Goal: Task Accomplishment & Management: Use online tool/utility

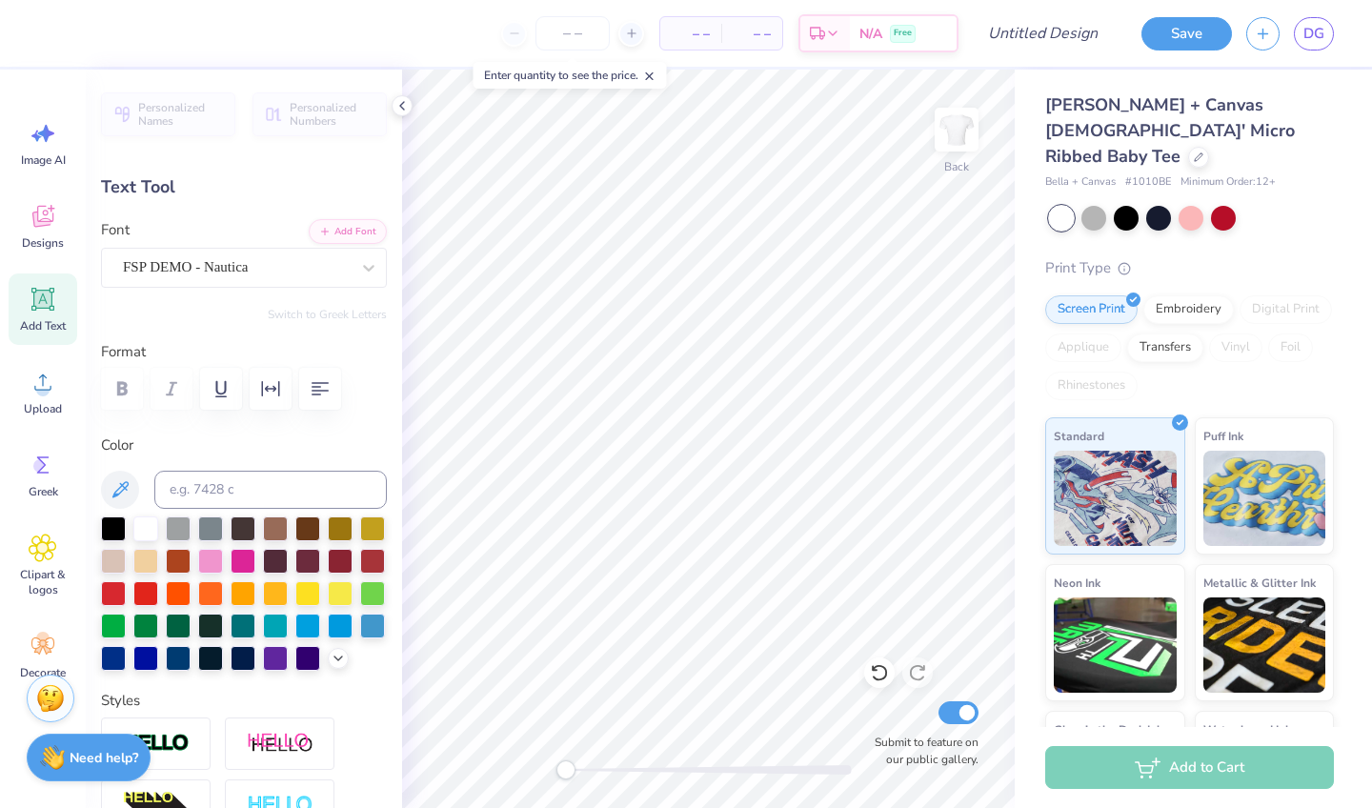
scroll to position [0, 2]
type textarea "La Bella Vita"
type input "1.83"
type input "0.40"
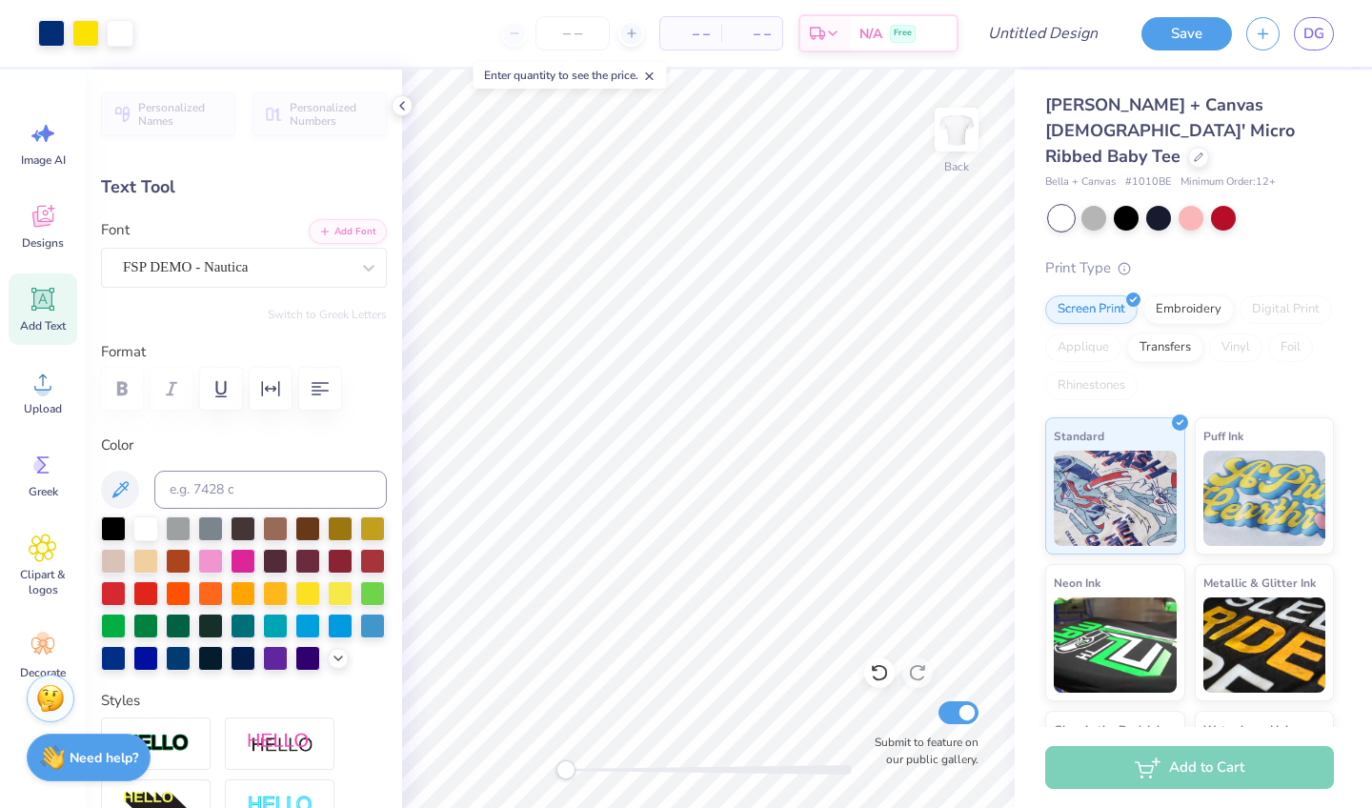
type input "5.28"
type textarea "est 1851"
click at [50, 309] on icon at bounding box center [42, 299] width 23 height 23
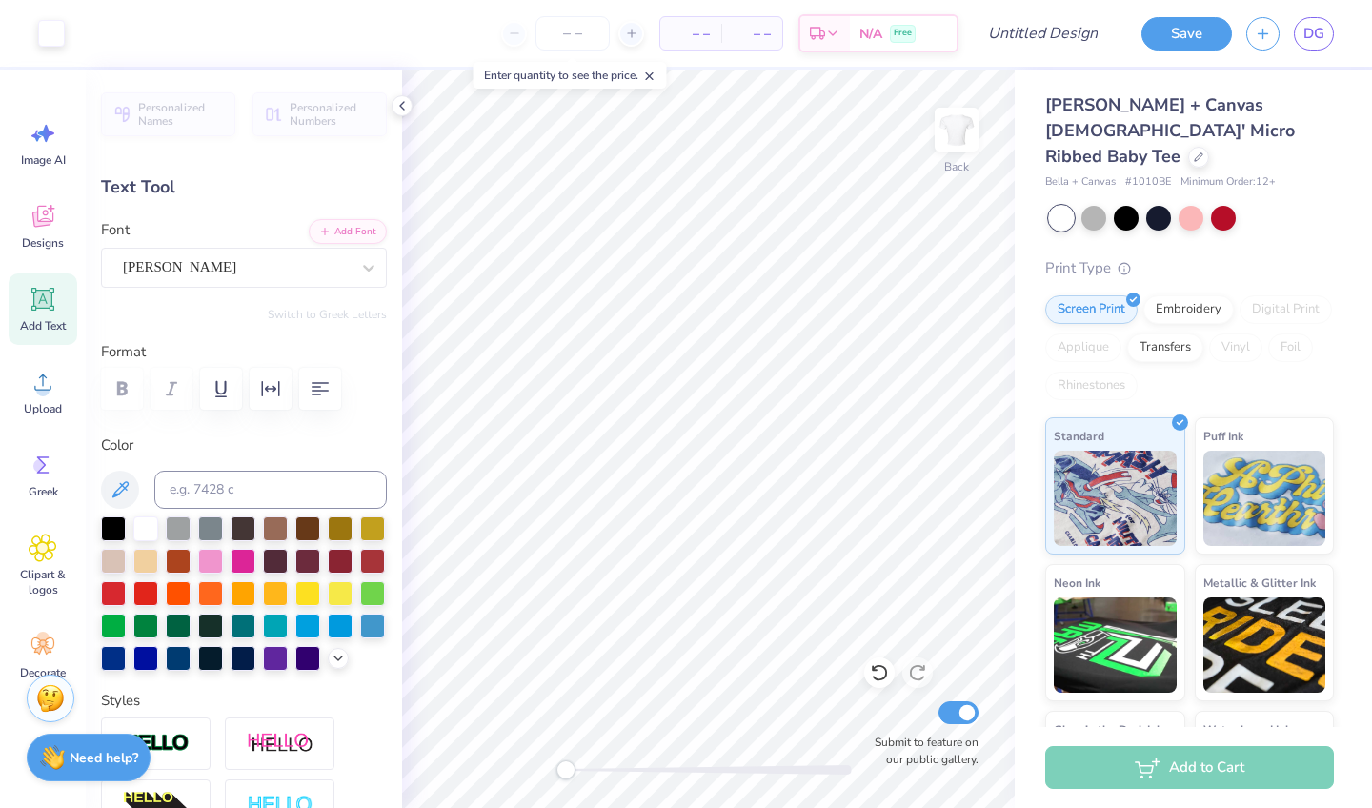
type input "4.77"
type input "1.38"
type input "7.81"
click at [303, 656] on div at bounding box center [307, 656] width 25 height 25
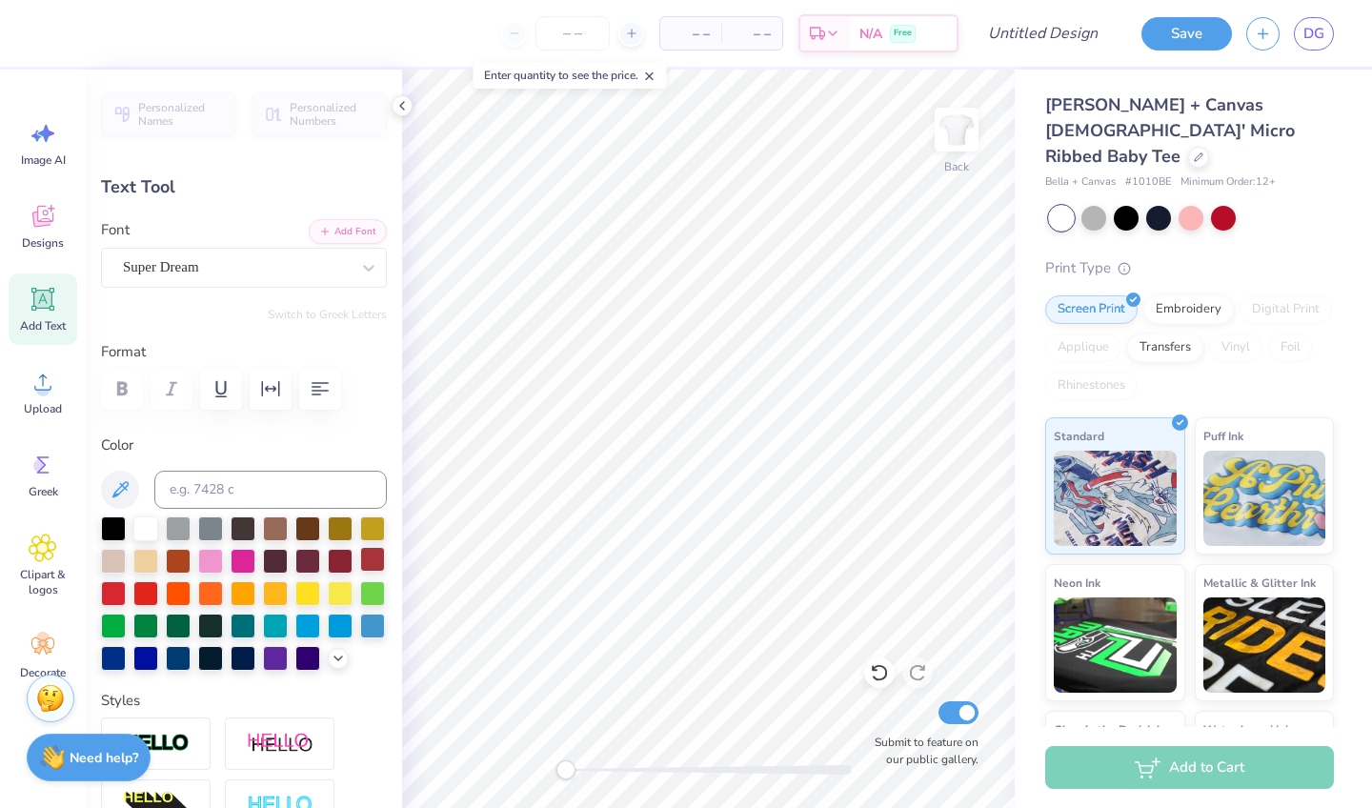
scroll to position [0, 1]
type textarea "Alpha Delta Pi"
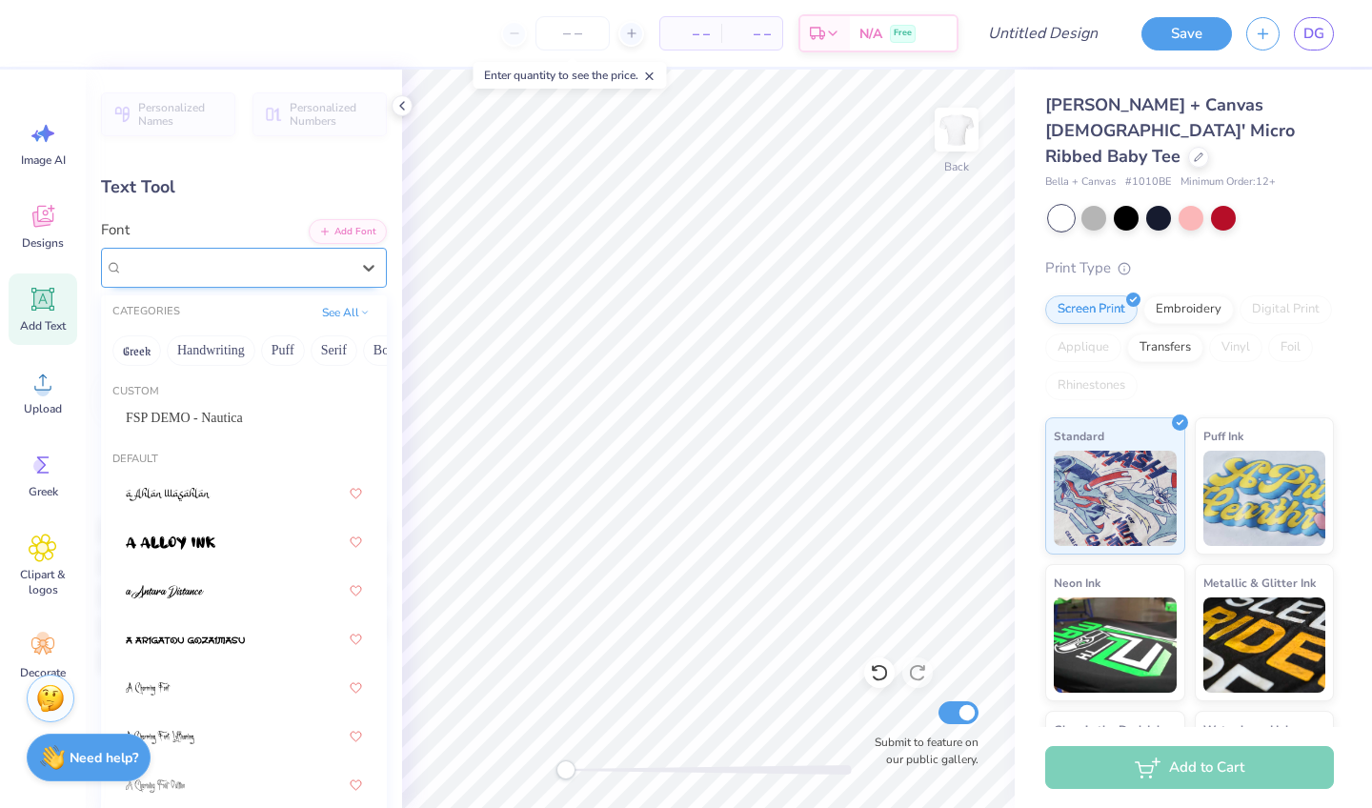
click at [331, 274] on div "Super Dream" at bounding box center [236, 267] width 230 height 30
click at [232, 354] on button "Handwriting" at bounding box center [211, 350] width 89 height 30
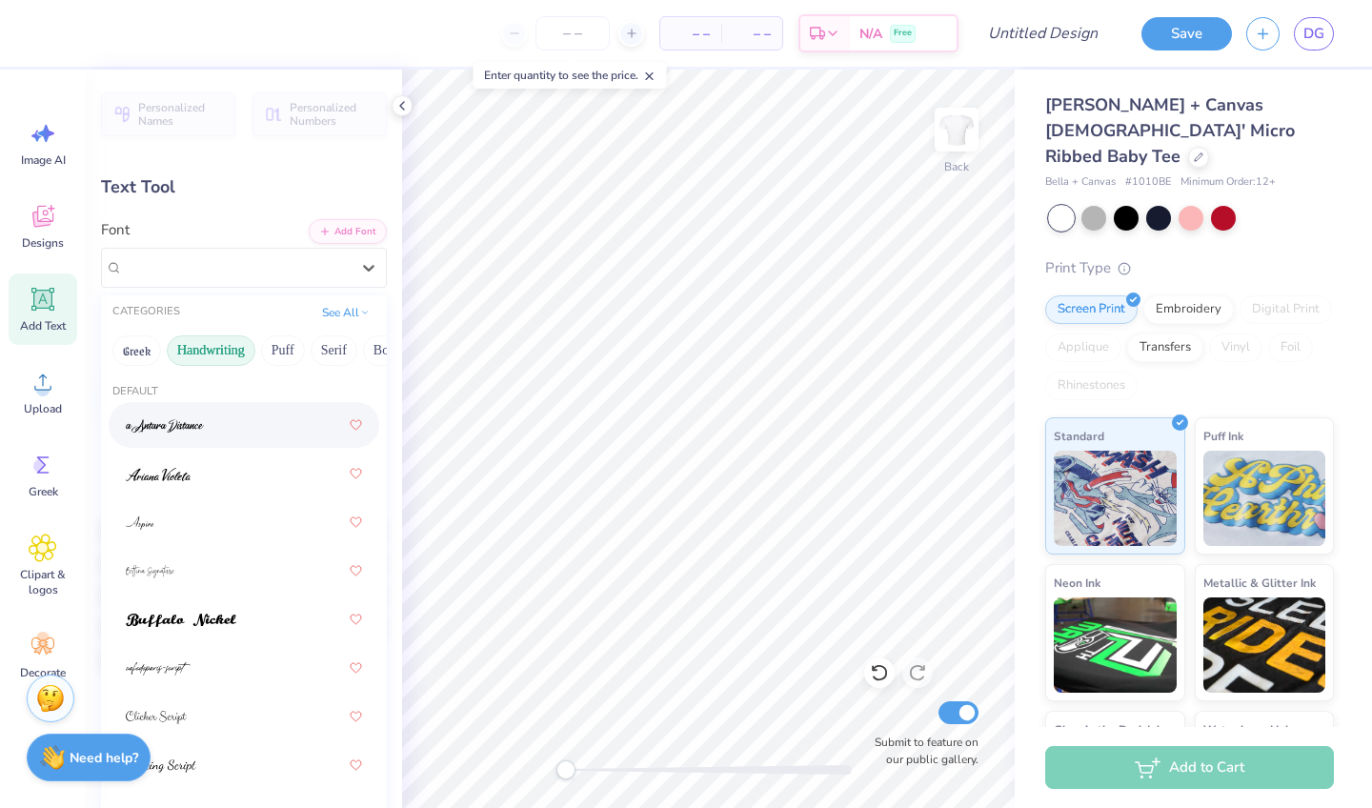
click at [219, 418] on div at bounding box center [244, 425] width 236 height 34
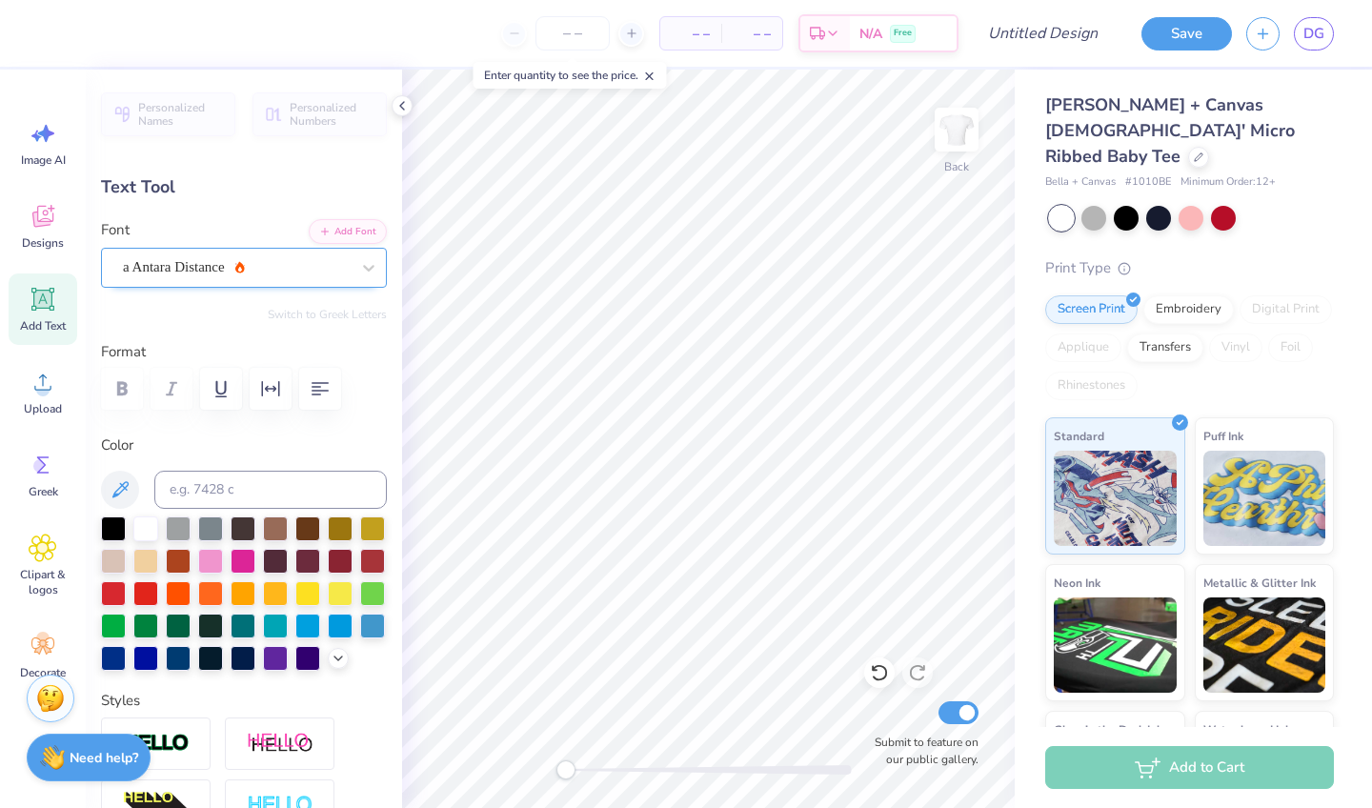
click at [289, 254] on div at bounding box center [236, 267] width 227 height 26
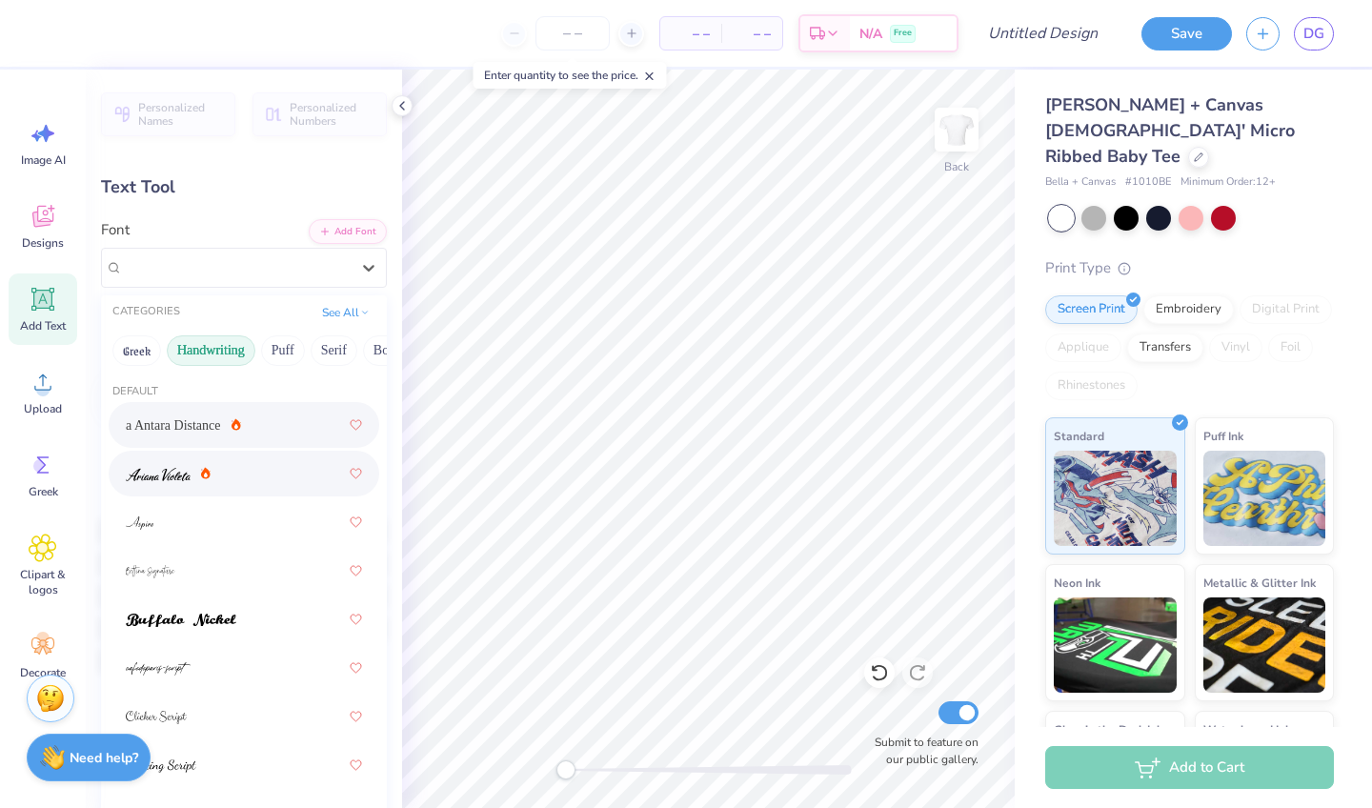
click at [210, 475] on icon at bounding box center [206, 473] width 10 height 11
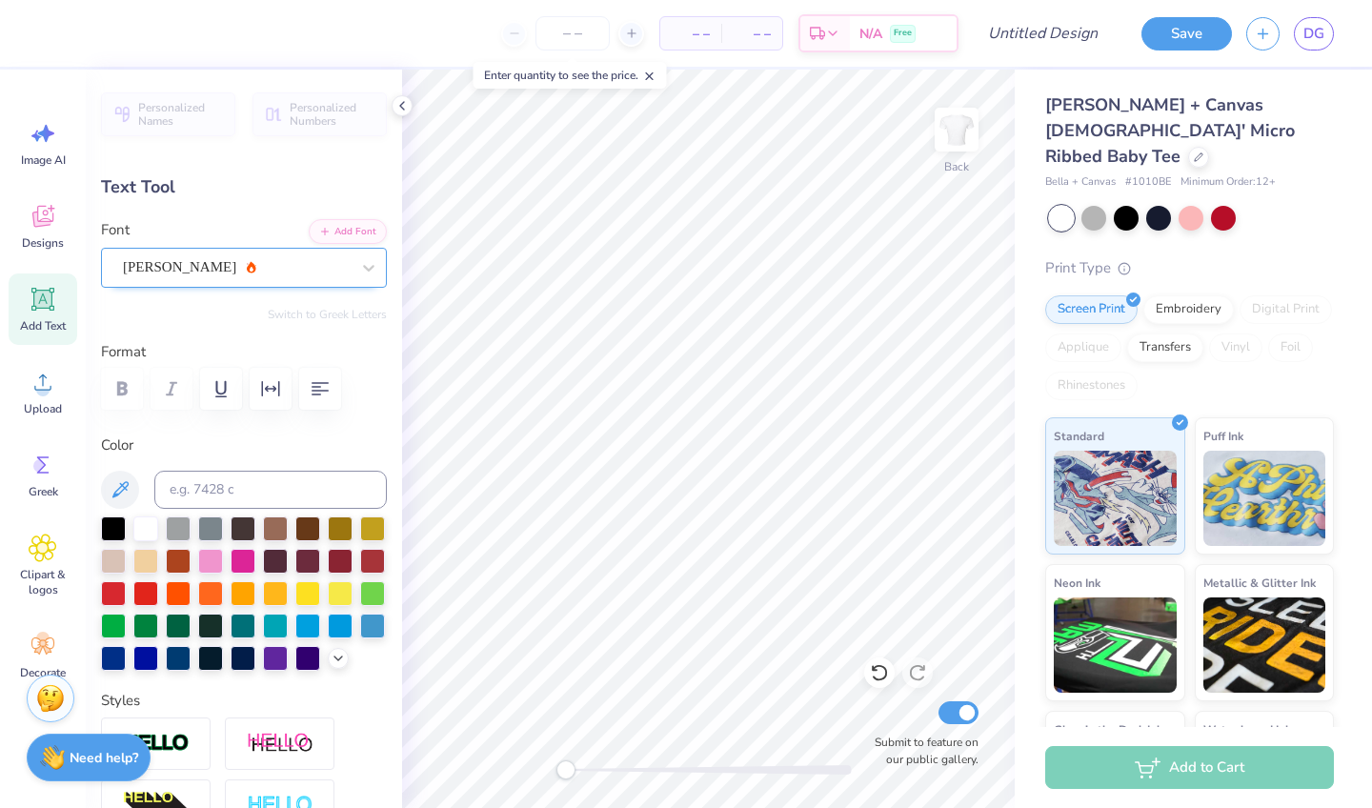
click at [252, 259] on div "Ariana Violeta" at bounding box center [236, 267] width 230 height 30
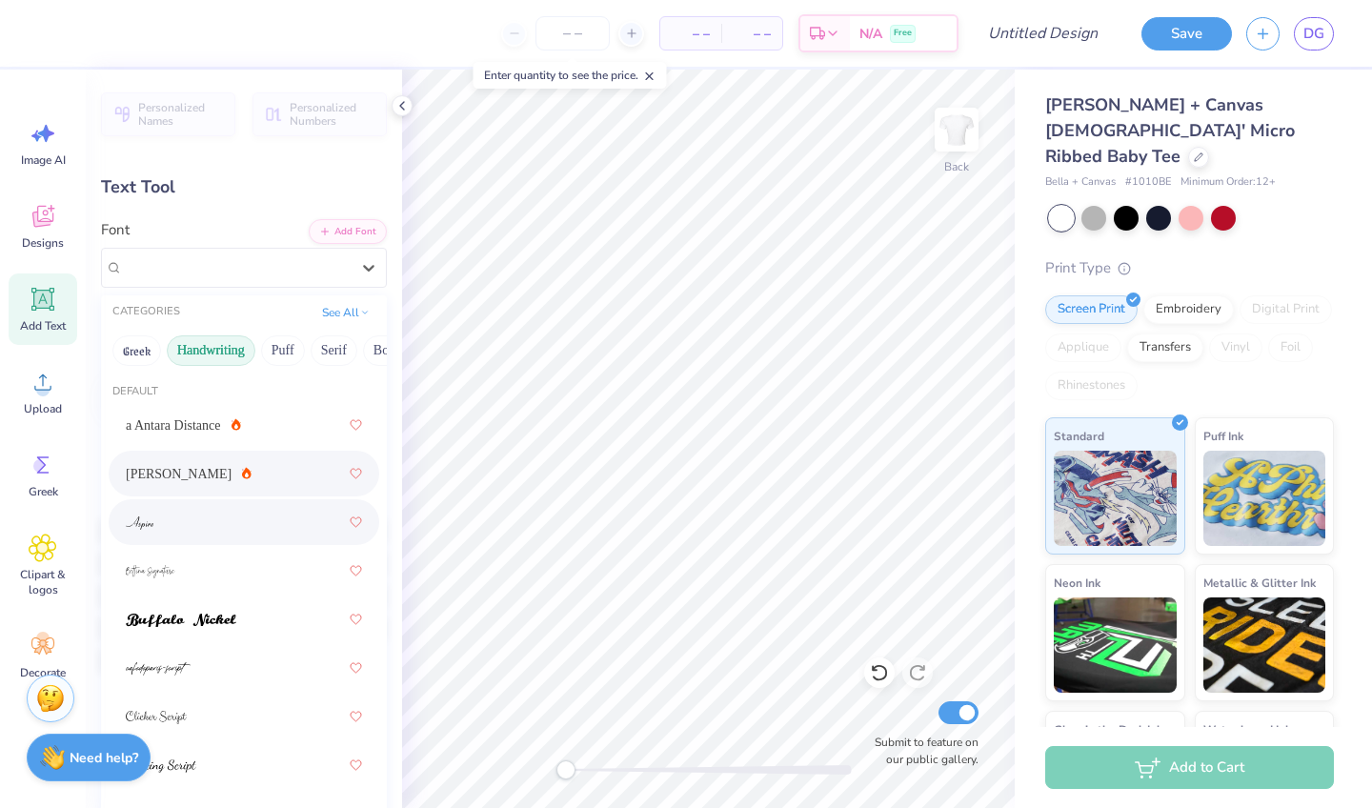
click at [208, 531] on div at bounding box center [244, 522] width 236 height 34
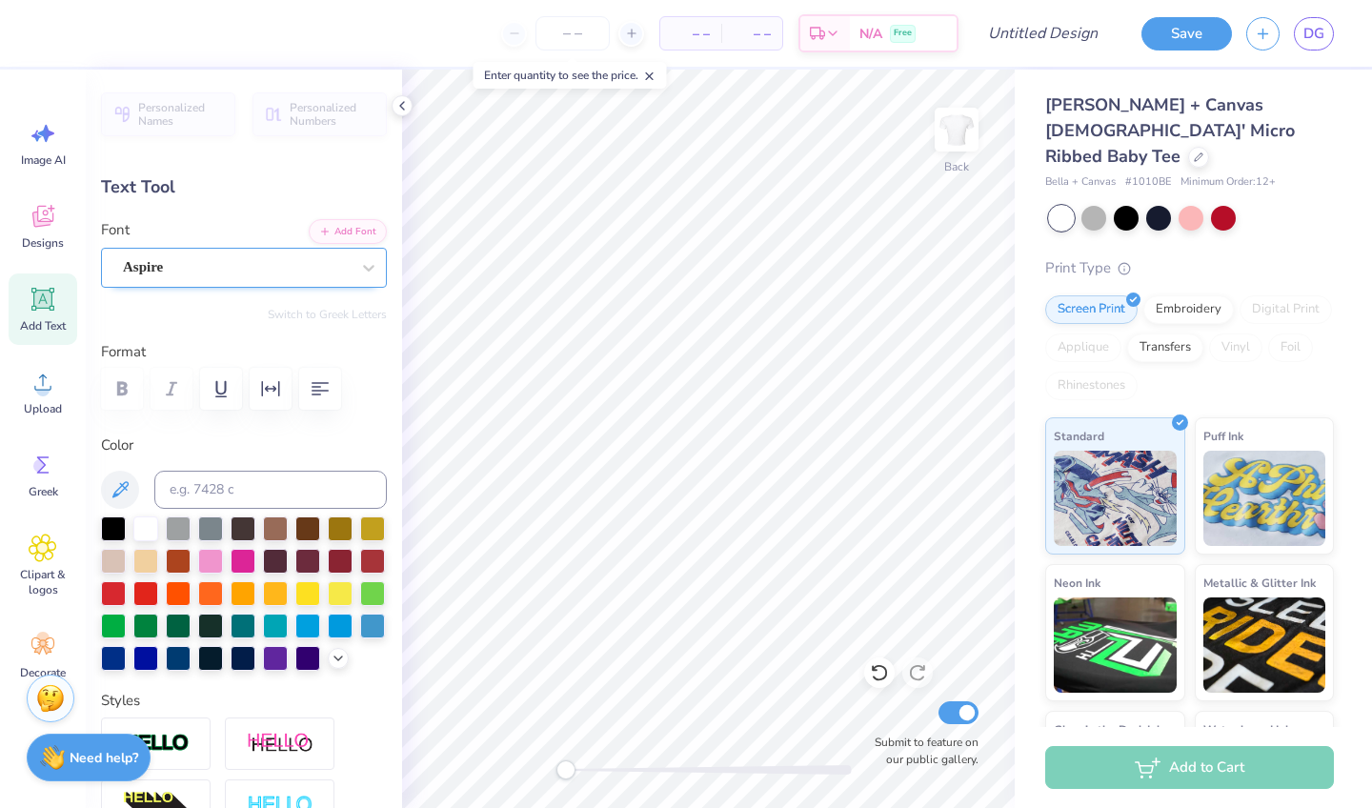
click at [264, 270] on div "Aspire" at bounding box center [236, 267] width 230 height 30
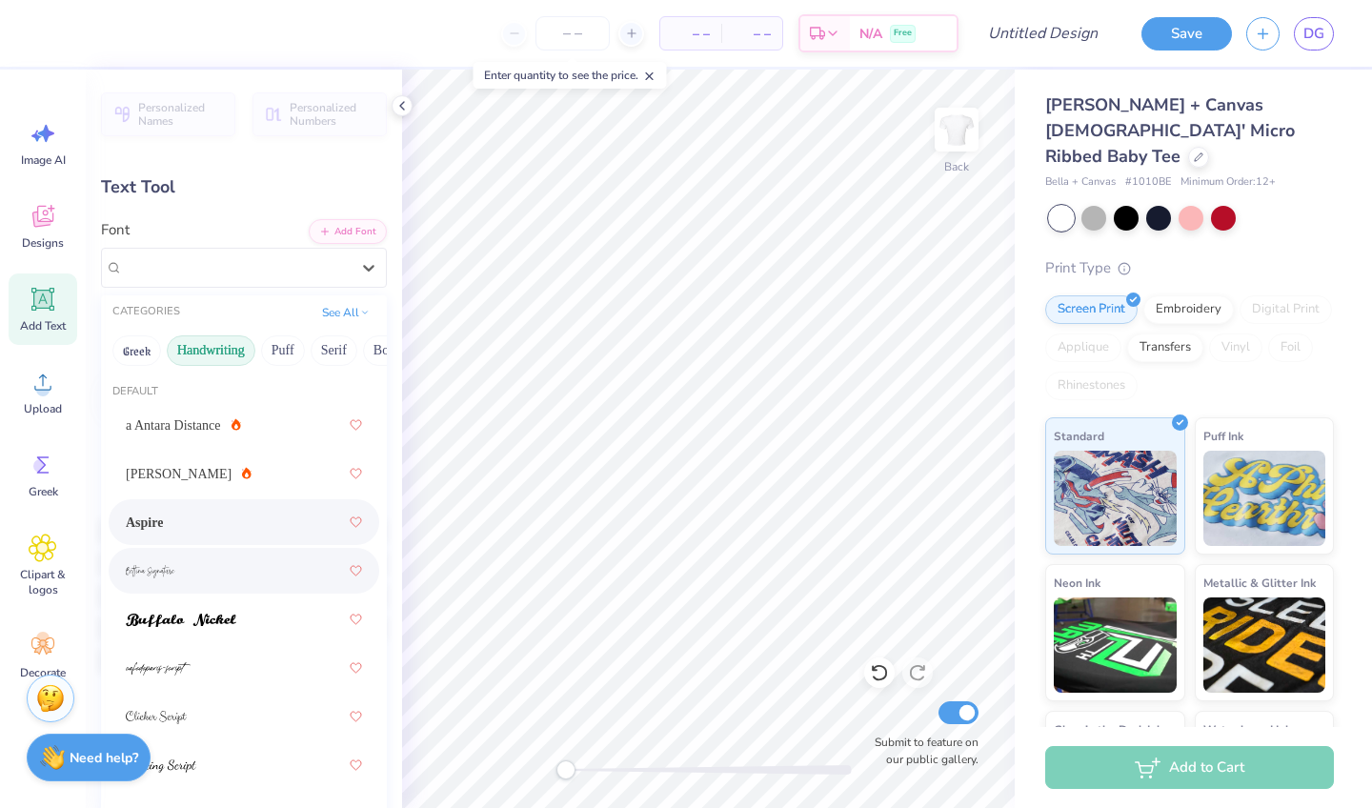
click at [226, 590] on div at bounding box center [244, 571] width 270 height 46
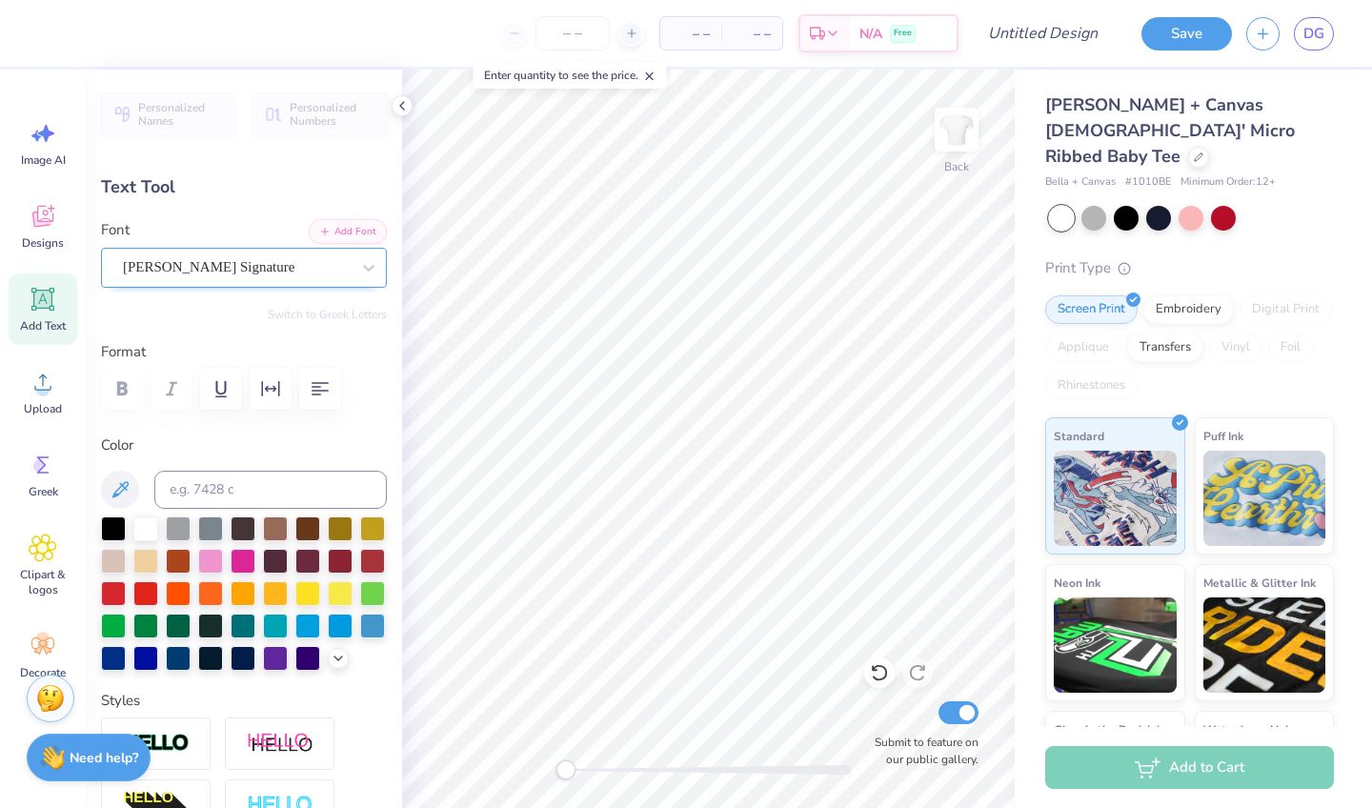
click at [250, 271] on span "Bettina Signature" at bounding box center [208, 267] width 171 height 22
type input "11.02"
type input "2.99"
type input "7.00"
type input "4.30"
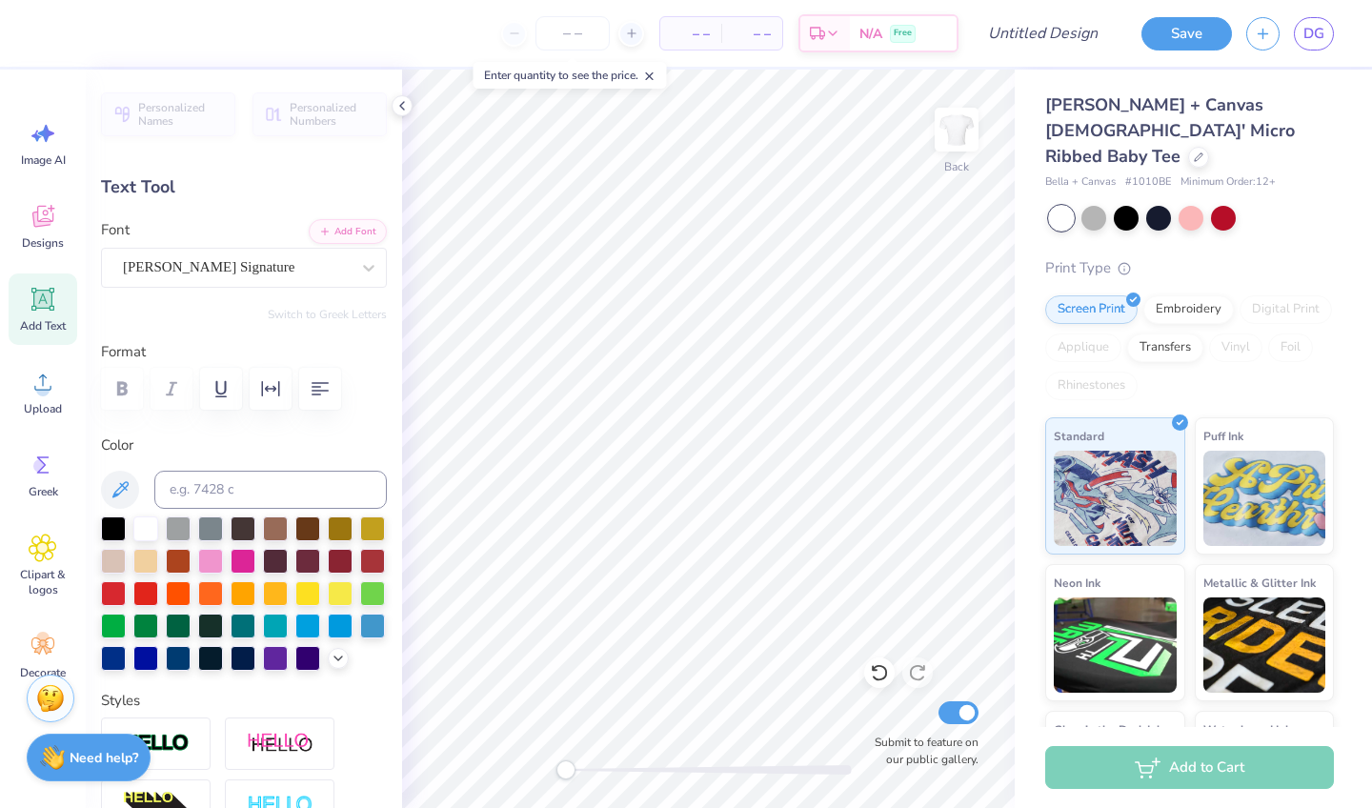
type input "1.17"
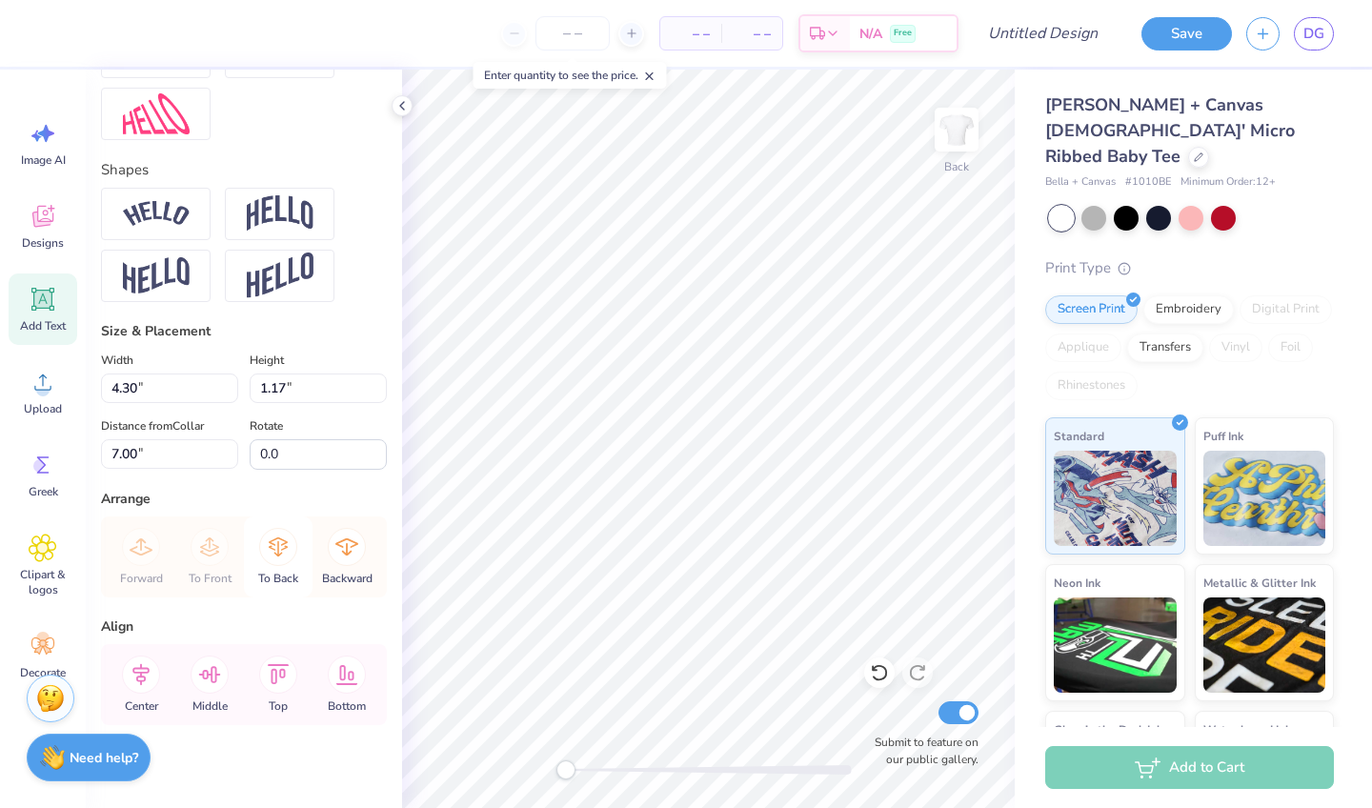
scroll to position [746, 0]
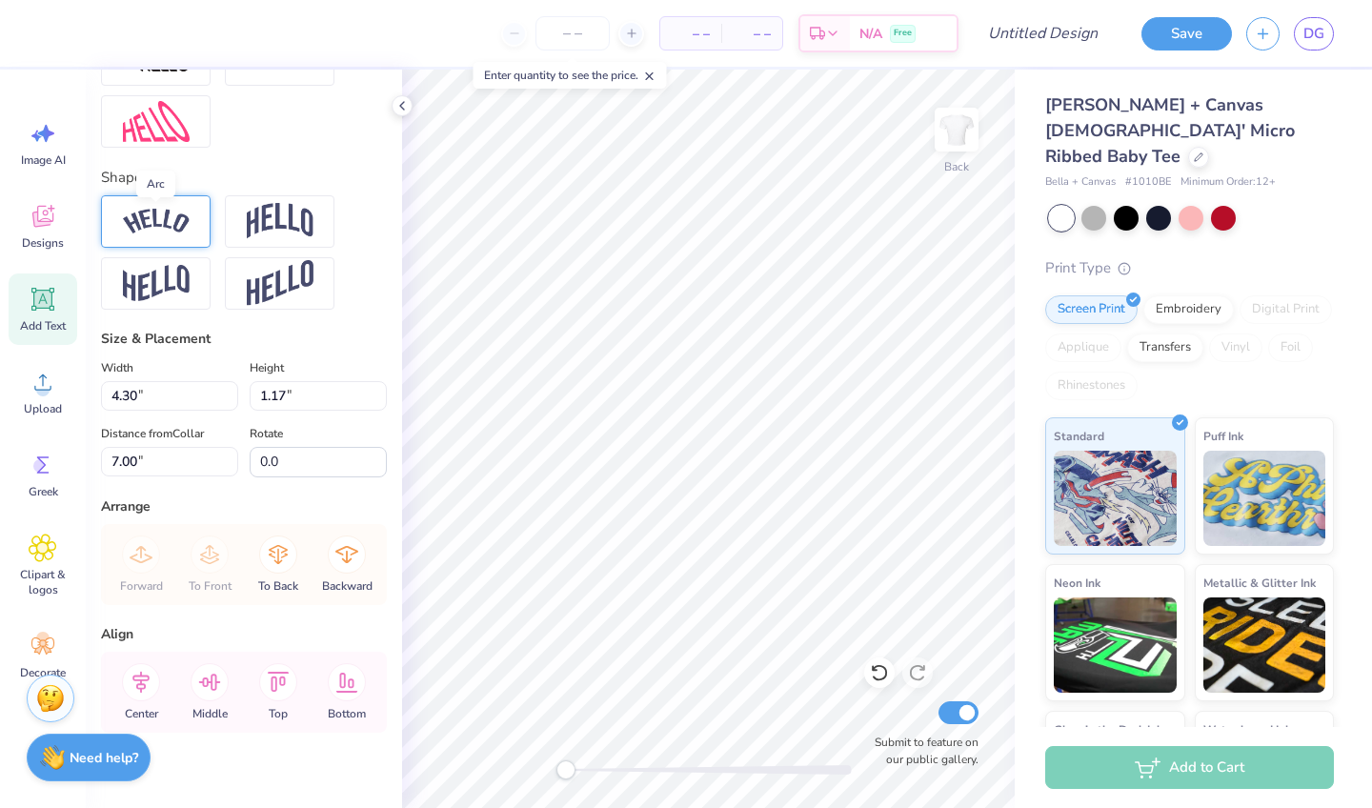
click at [177, 214] on img at bounding box center [156, 222] width 67 height 26
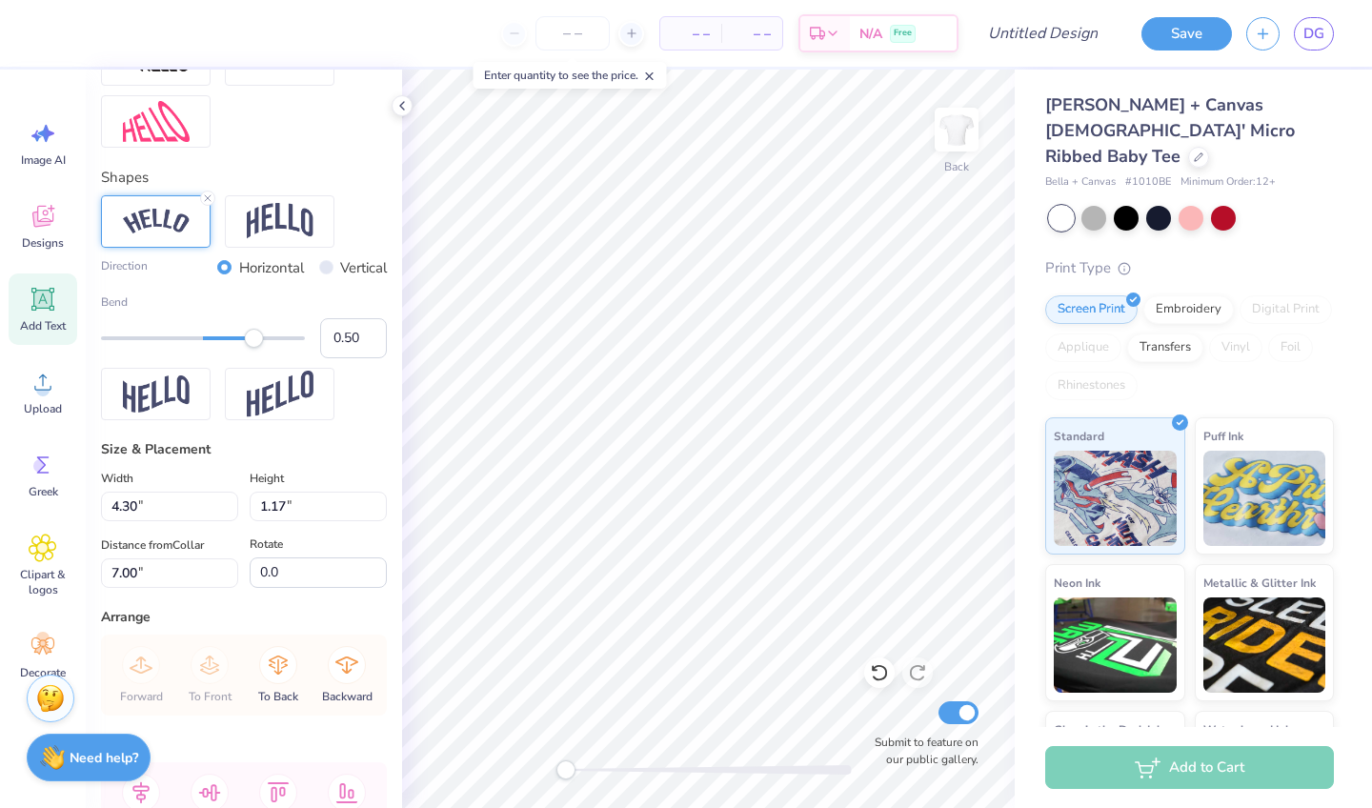
type input "4.96"
type input "1.46"
type input "0.53"
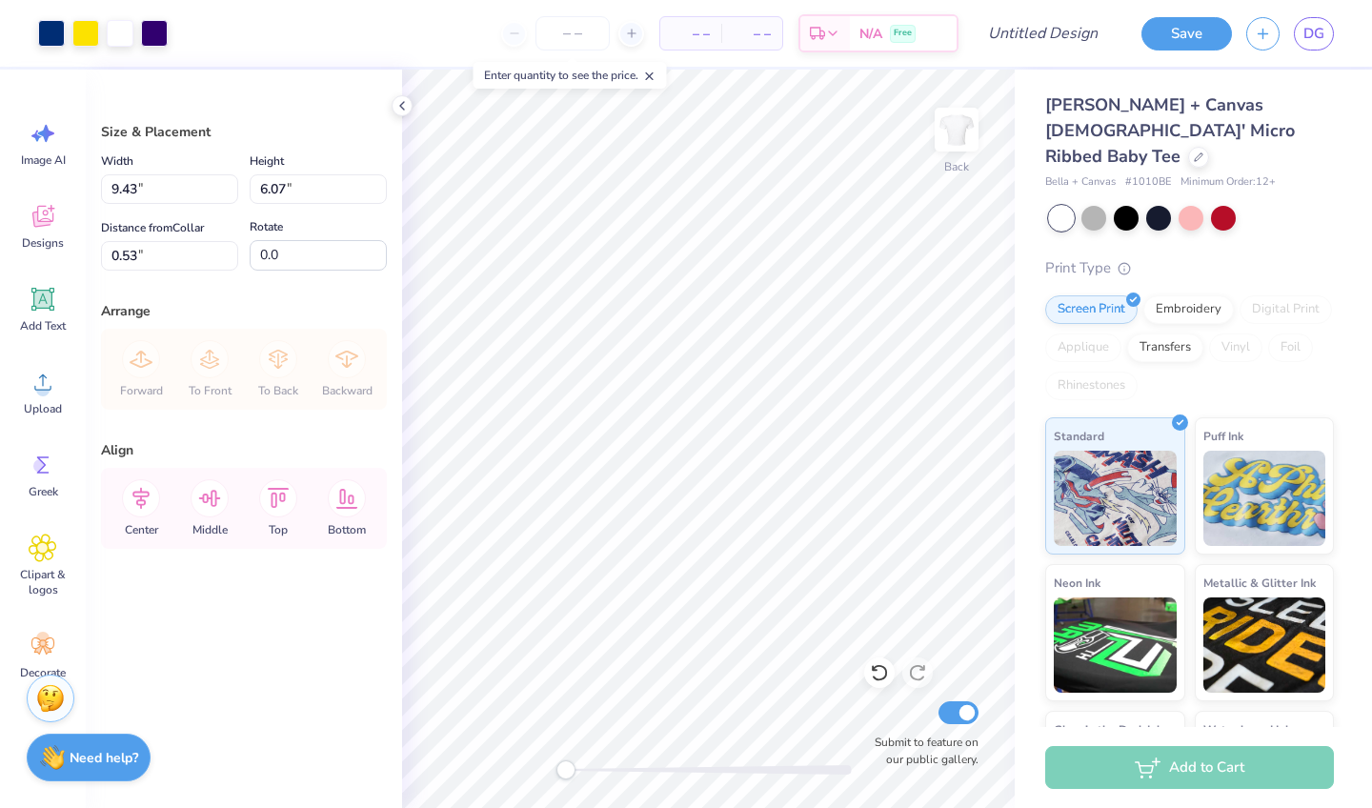
type input "1.36"
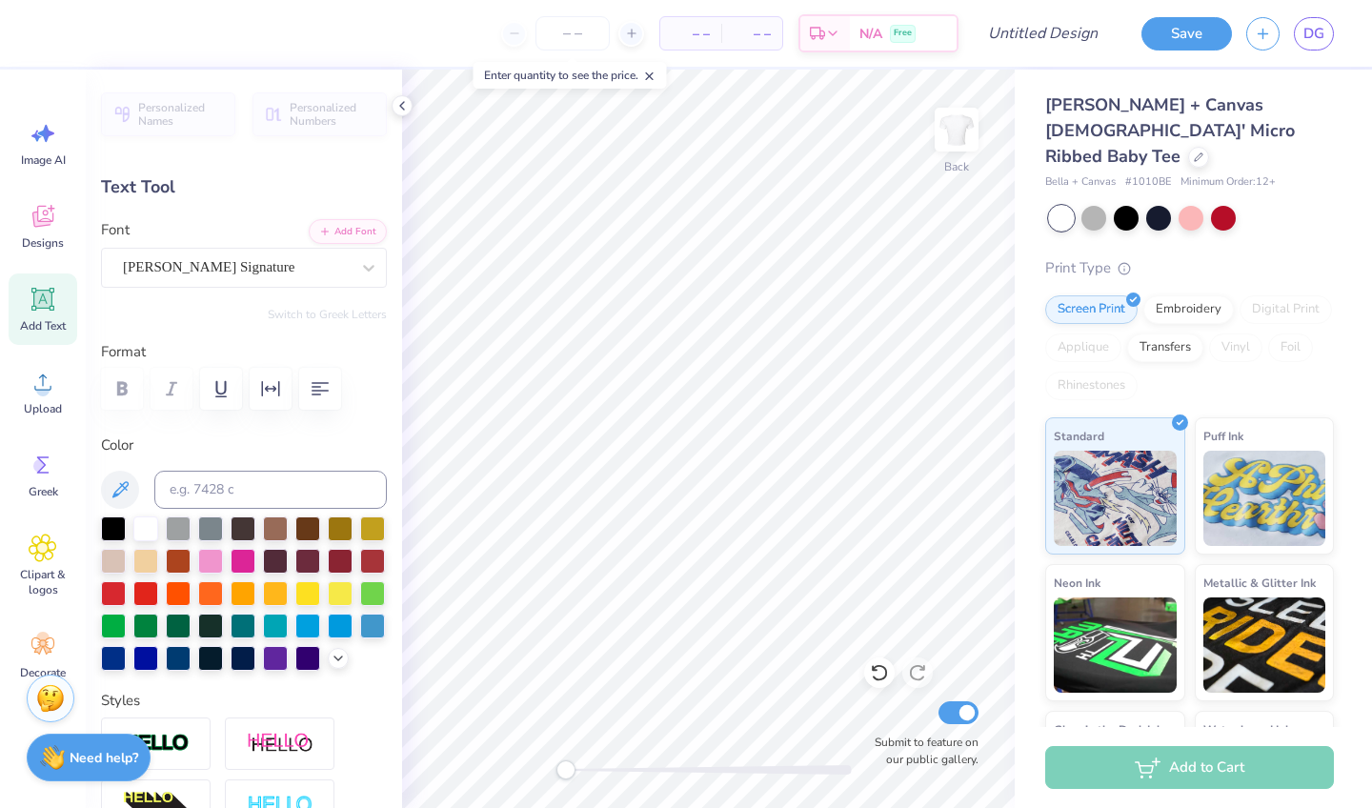
type input "7.46"
type input "2.20"
type input "0.63"
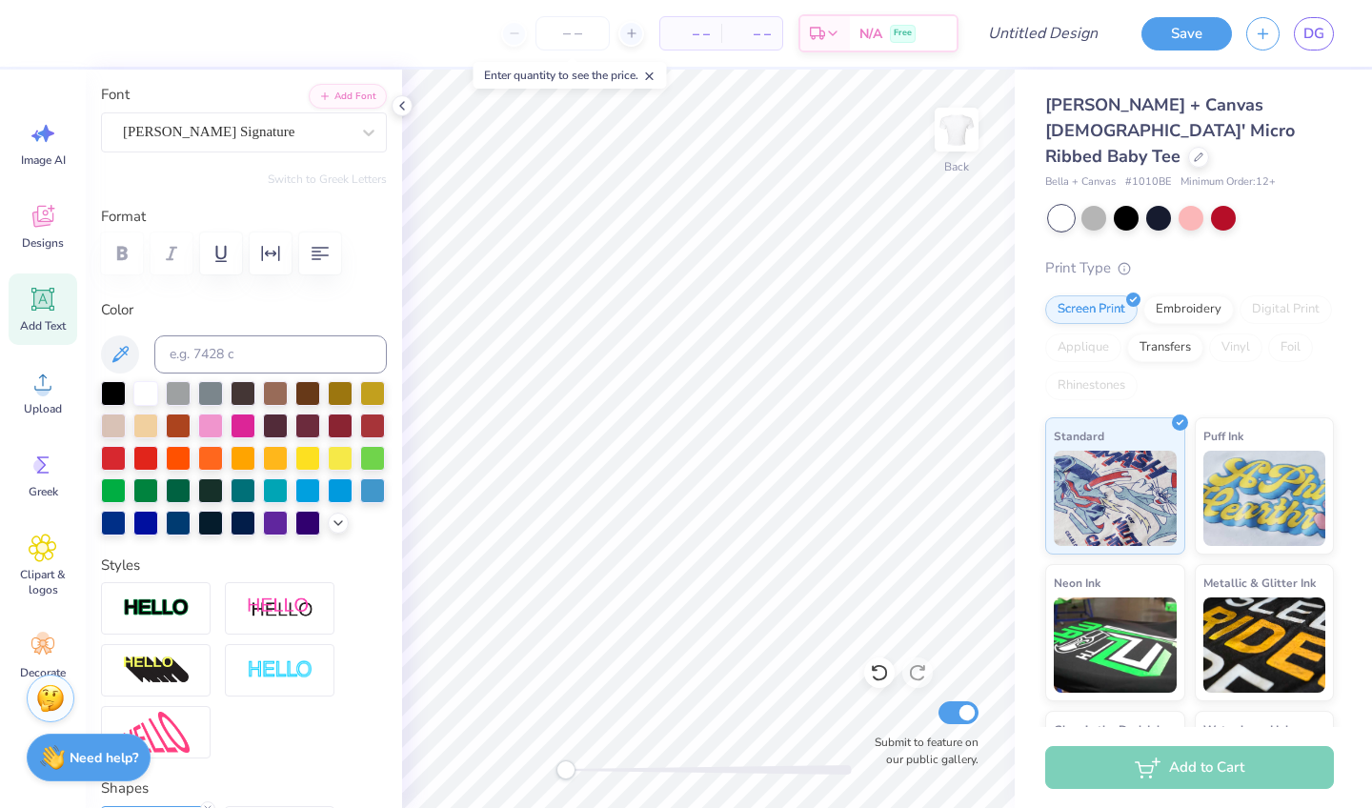
scroll to position [72, 0]
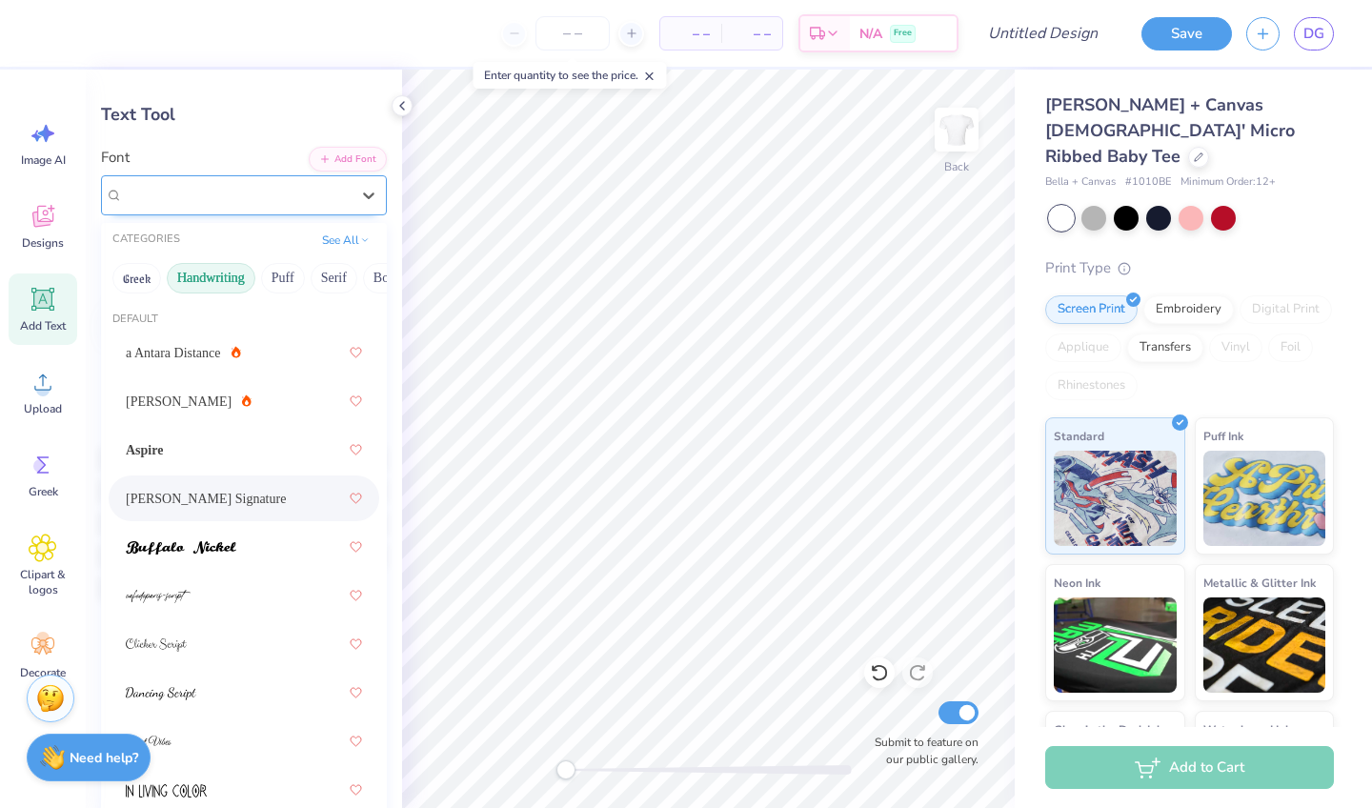
click at [294, 196] on div "Bettina Signature" at bounding box center [236, 195] width 230 height 30
click at [251, 545] on div at bounding box center [244, 547] width 236 height 34
click at [236, 200] on div "Buffalo Nickel" at bounding box center [236, 195] width 230 height 30
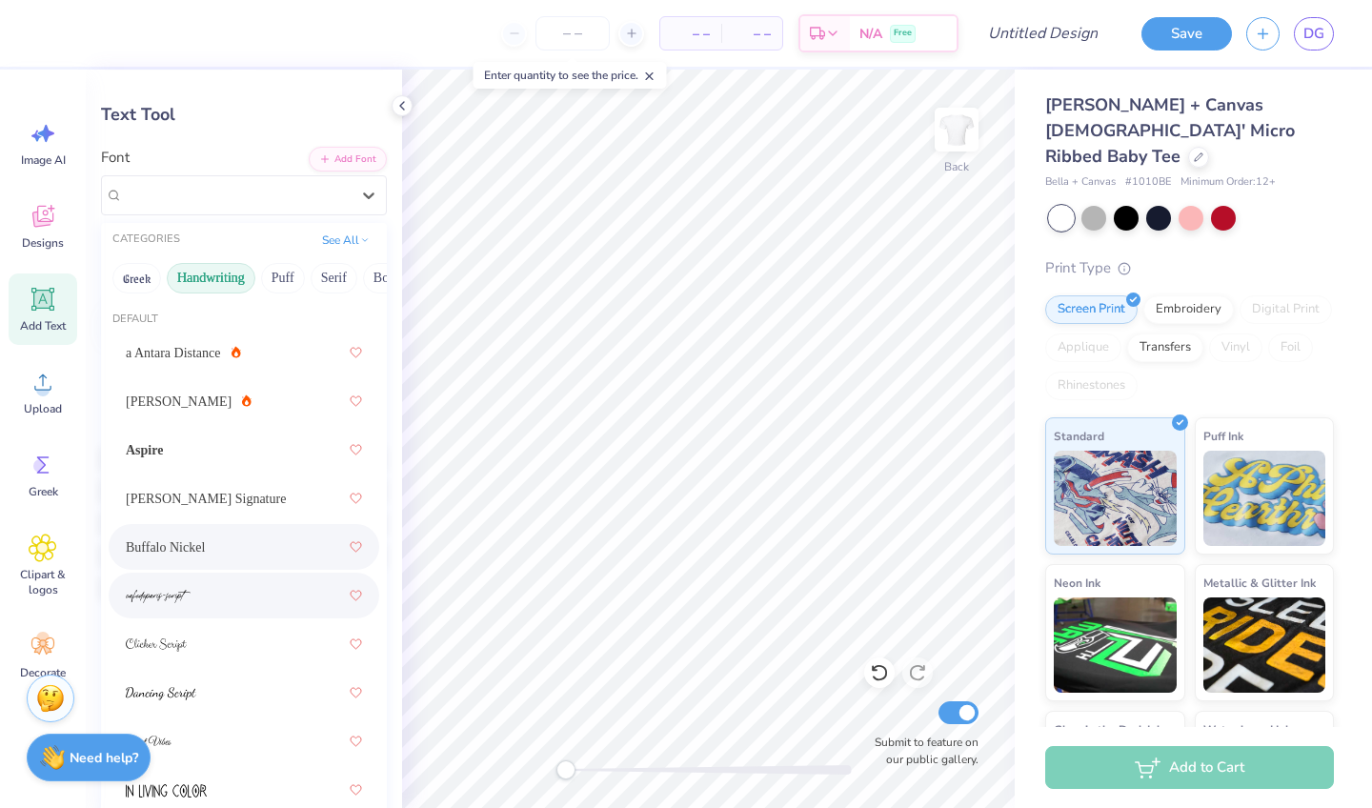
click at [226, 586] on div at bounding box center [244, 595] width 236 height 34
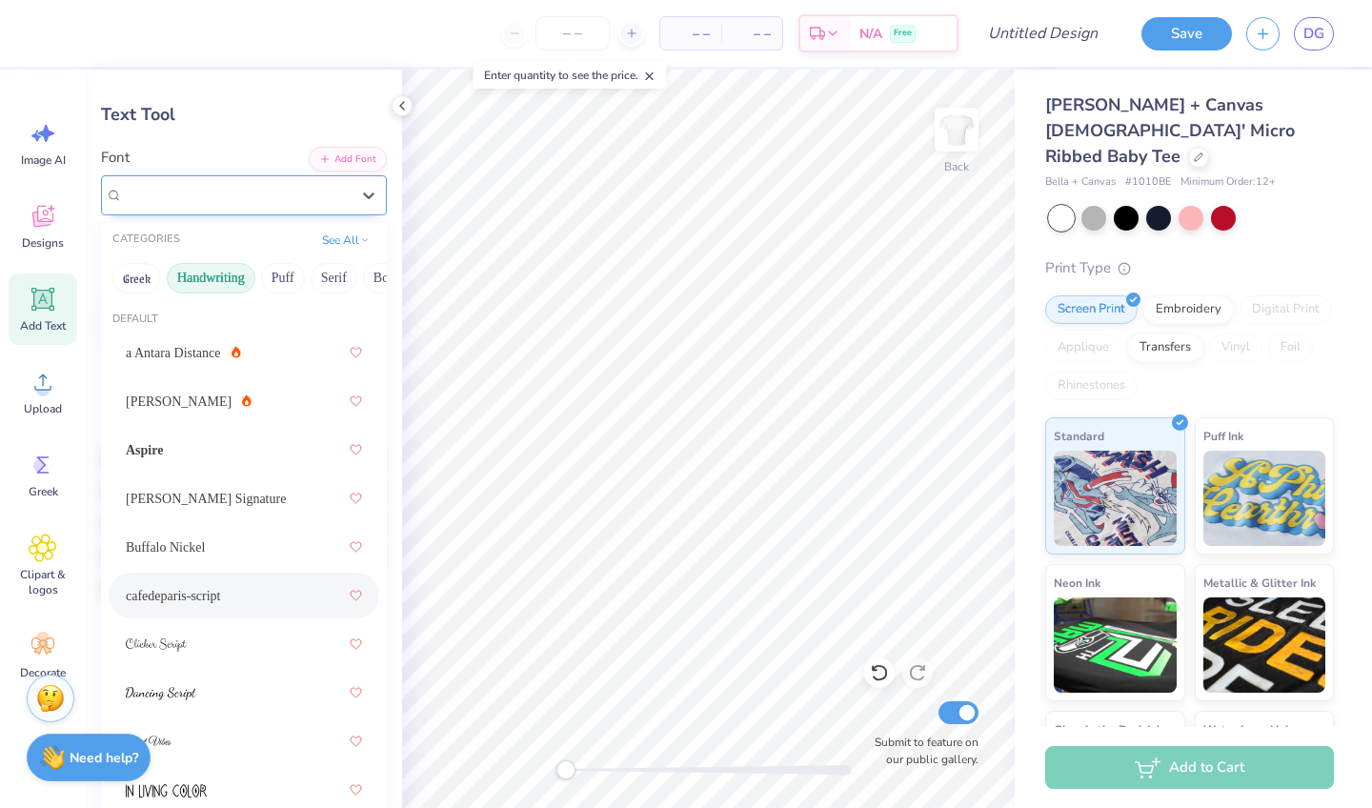
click at [228, 183] on div at bounding box center [236, 195] width 227 height 26
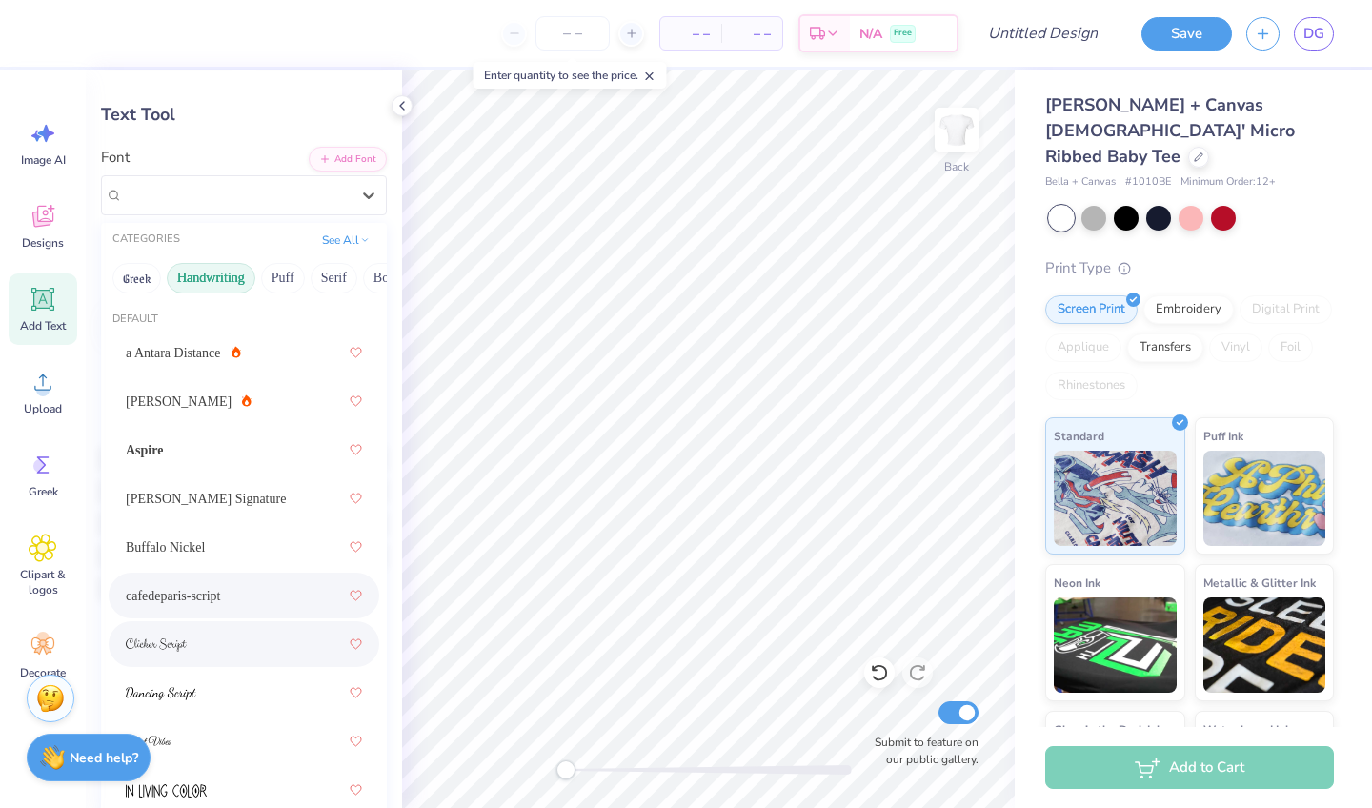
click at [221, 646] on div at bounding box center [244, 644] width 236 height 34
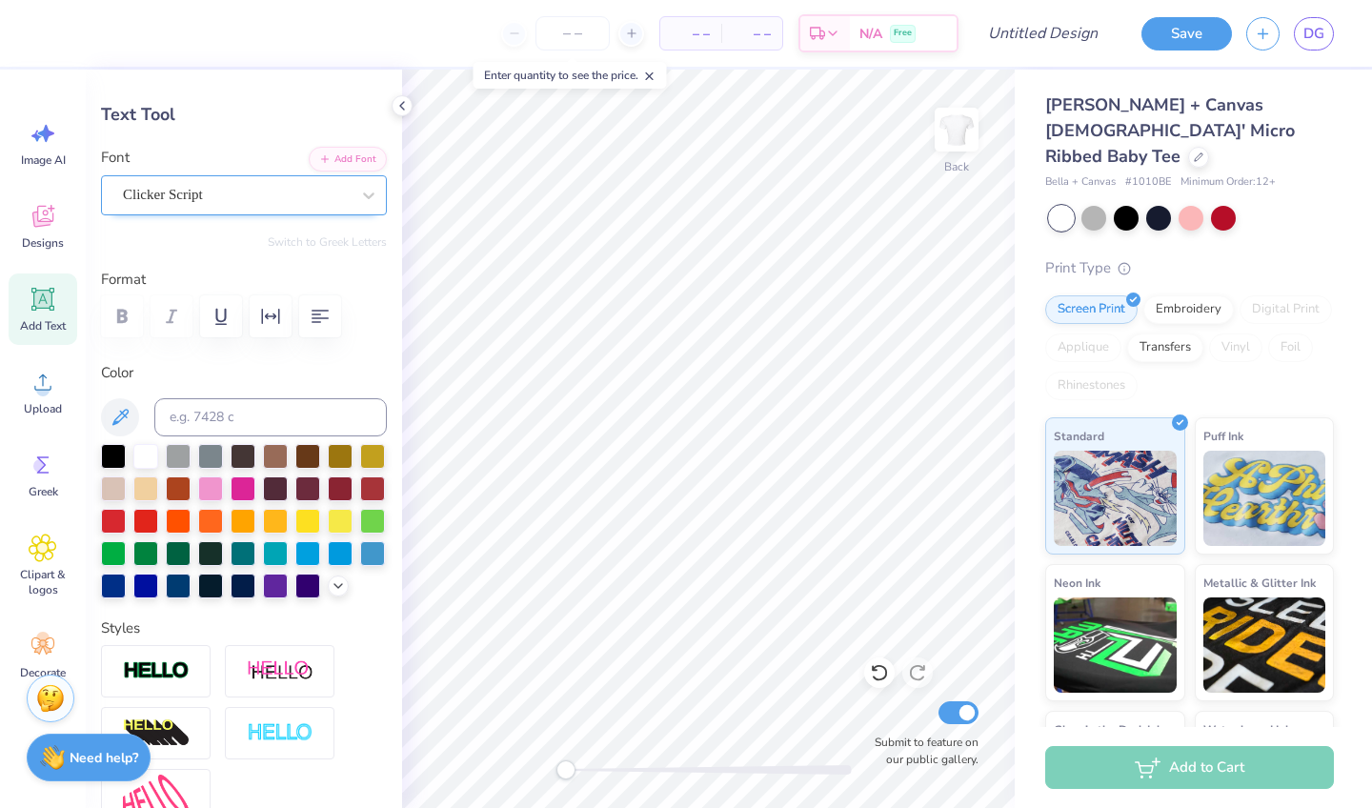
click at [286, 206] on div at bounding box center [236, 195] width 227 height 26
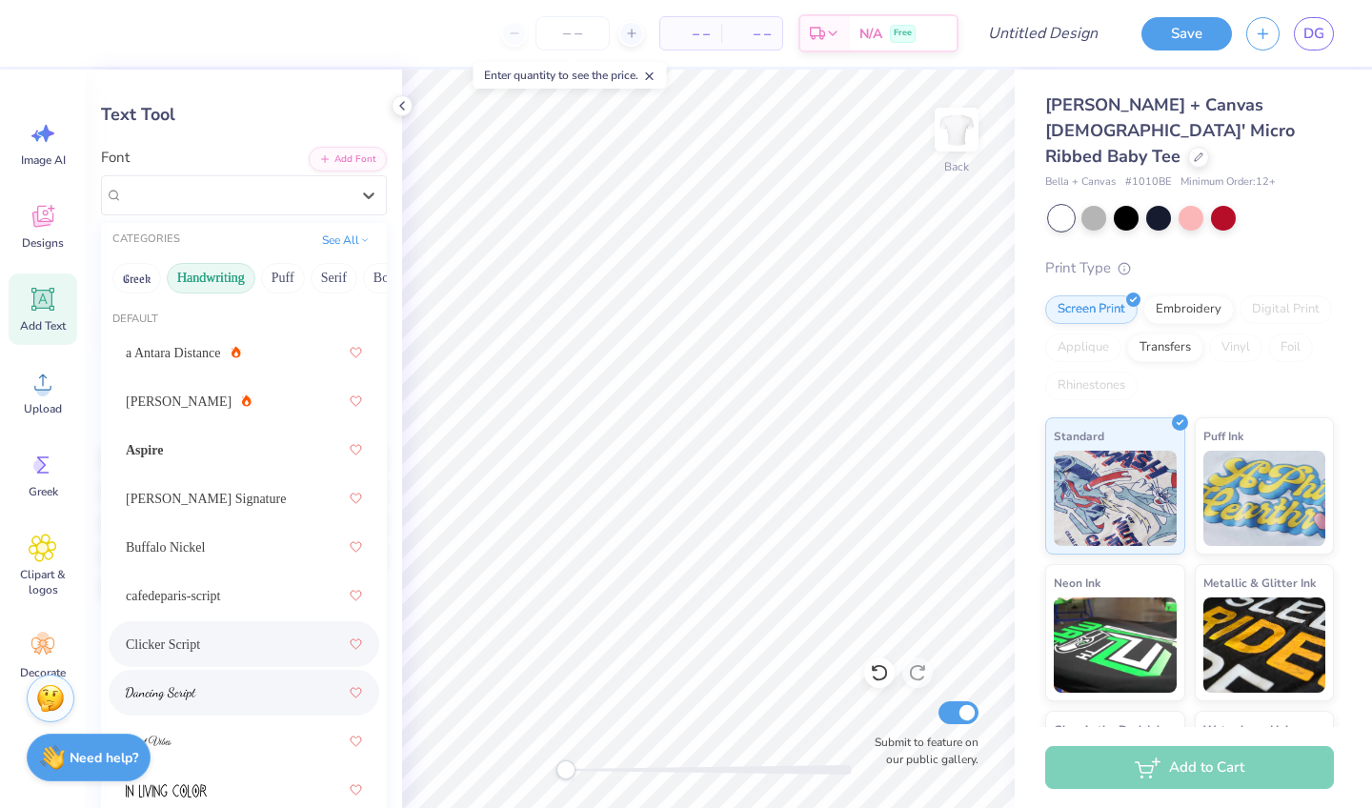
click at [260, 713] on div at bounding box center [244, 693] width 270 height 46
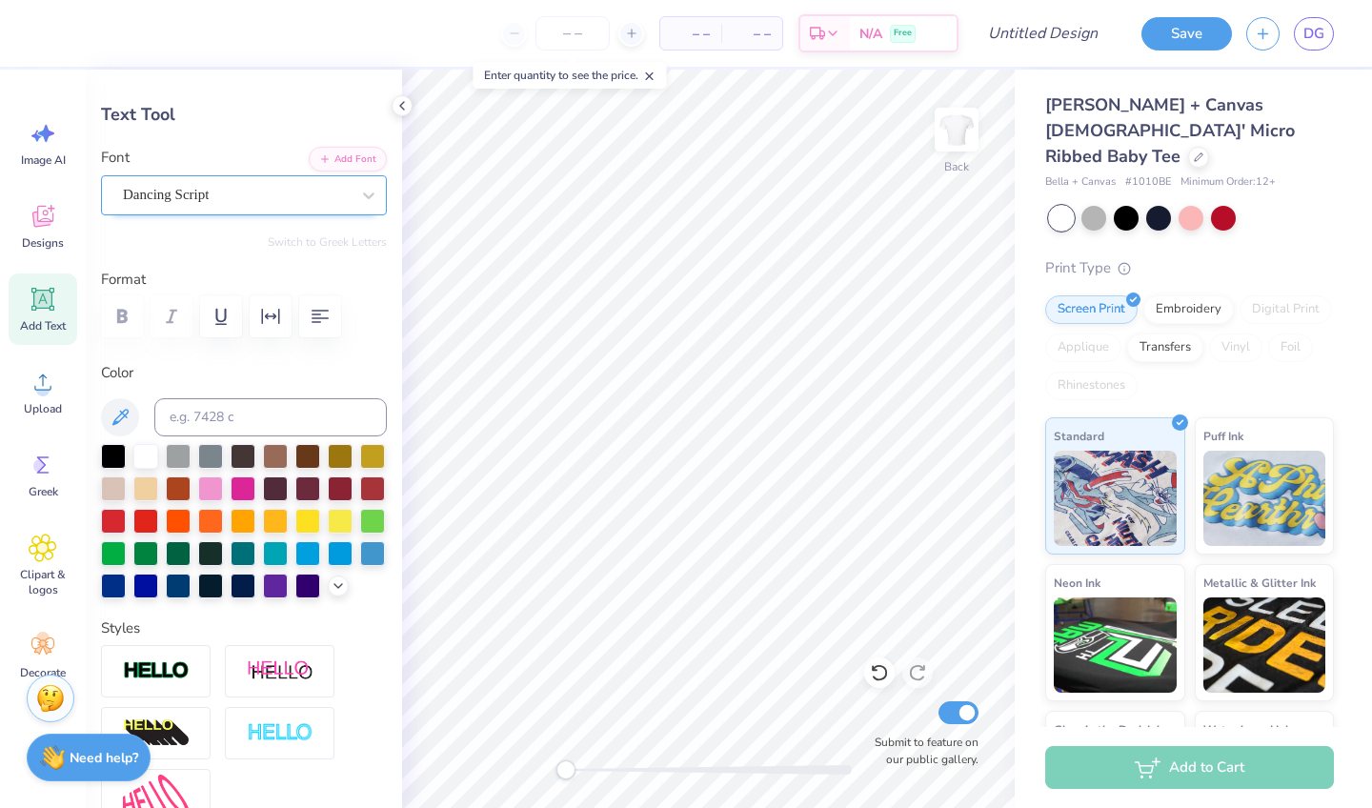
click at [265, 190] on div "Dancing Script" at bounding box center [236, 195] width 230 height 30
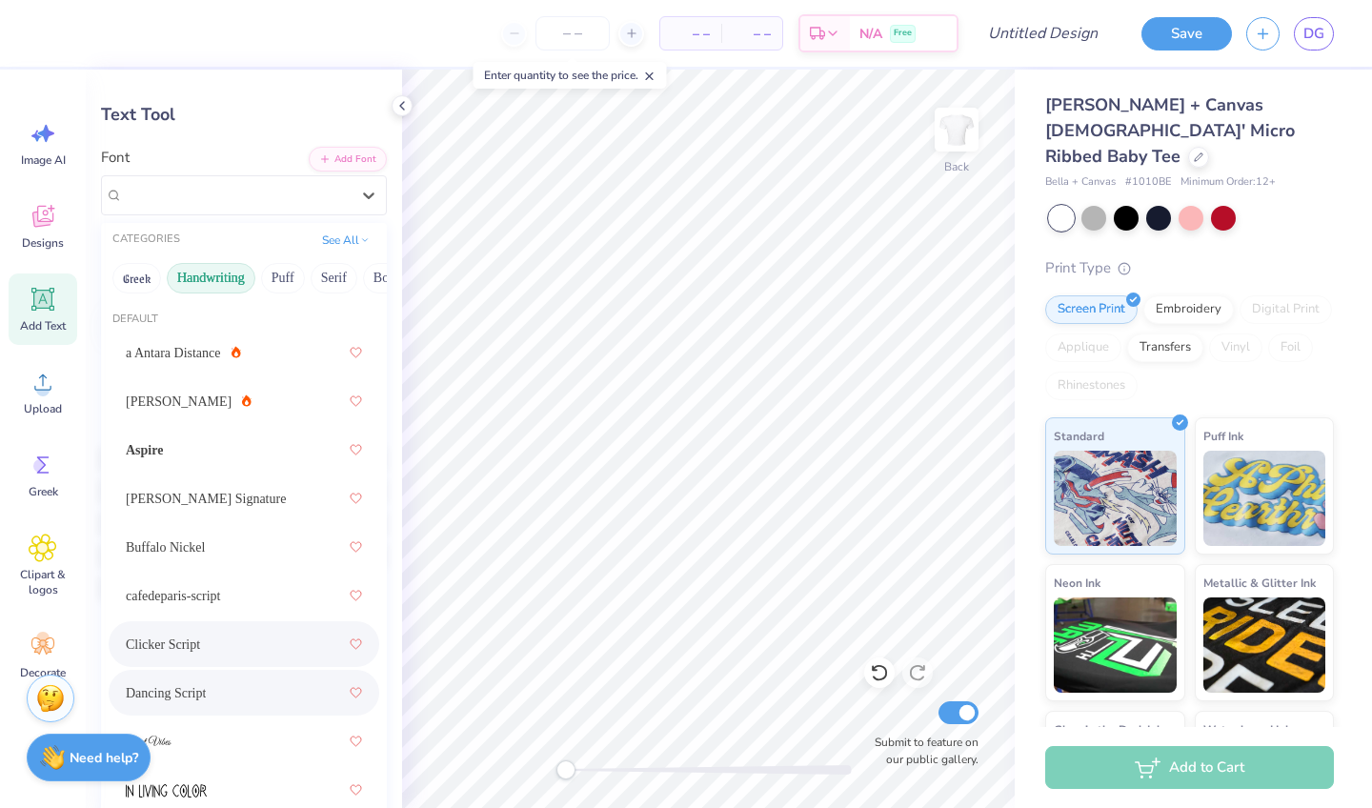
scroll to position [62, 0]
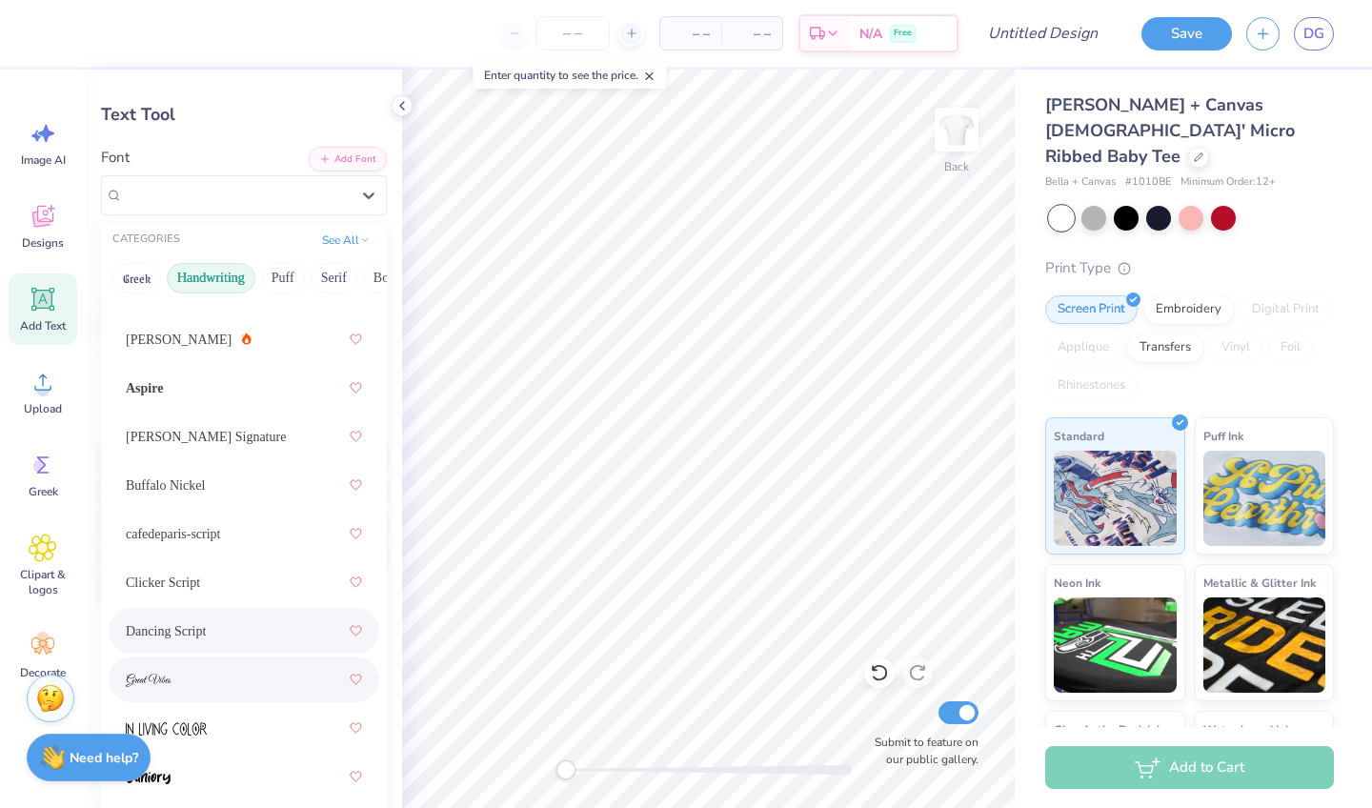
click at [282, 681] on div at bounding box center [244, 679] width 236 height 34
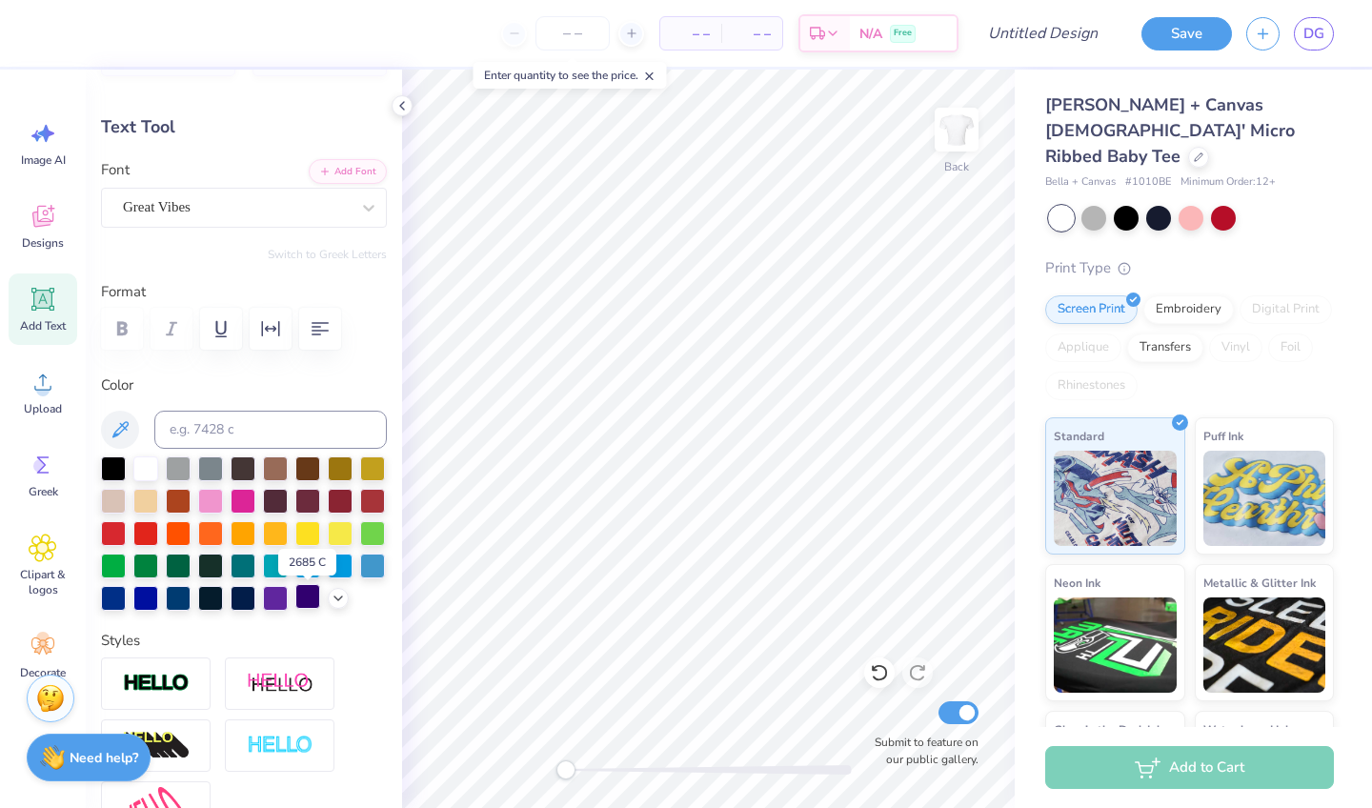
scroll to position [58, 0]
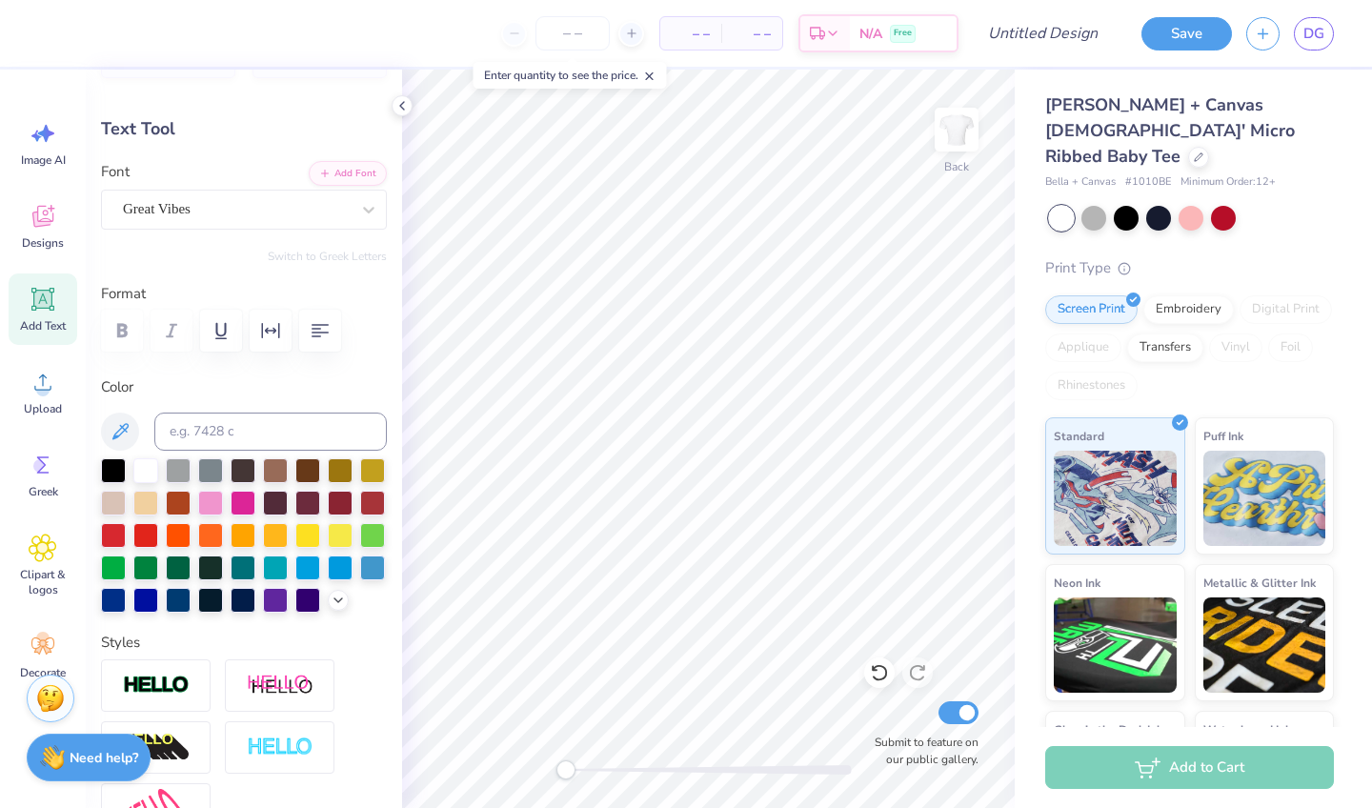
type input "9.43"
type input "1.67"
type input "4.21"
type input "4.69"
type input "1.16"
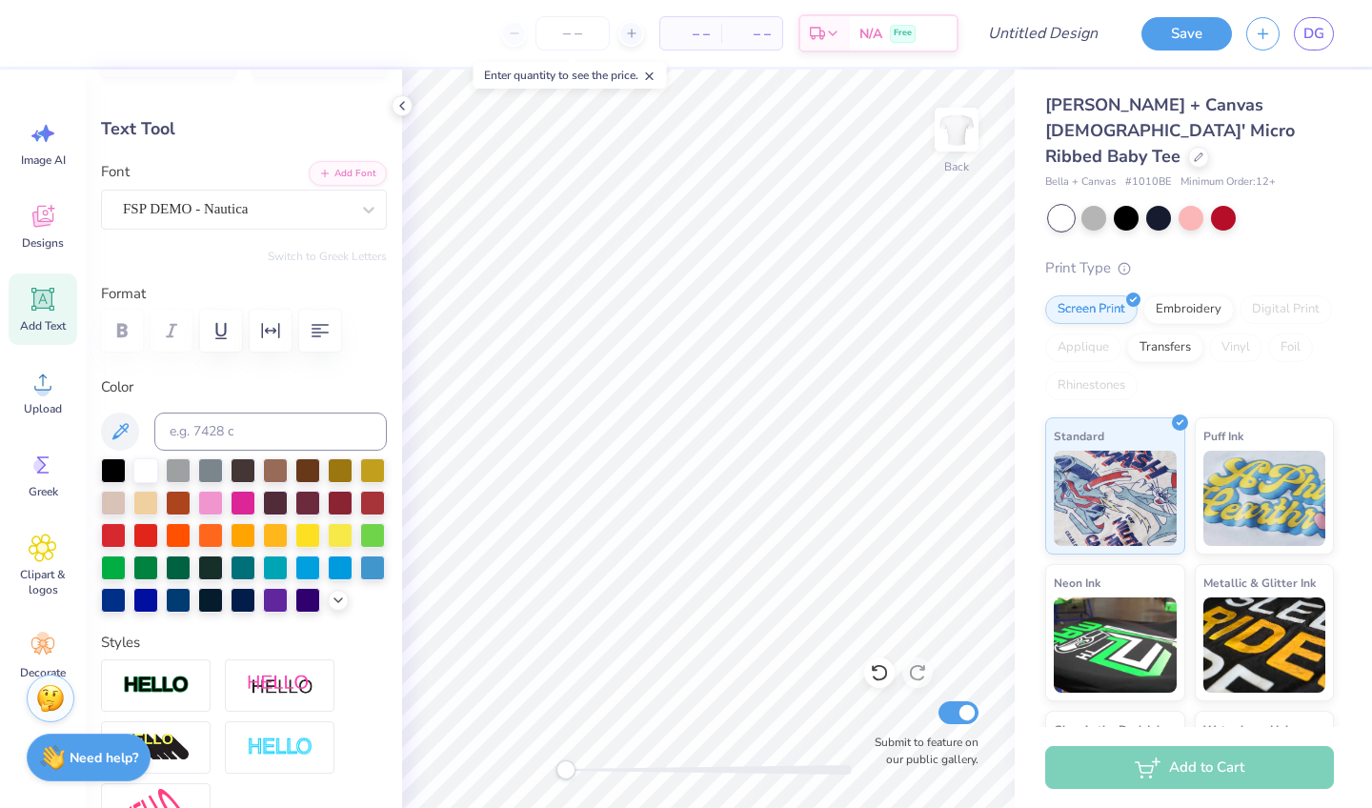
type input "1.02"
click at [346, 593] on div at bounding box center [338, 598] width 21 height 21
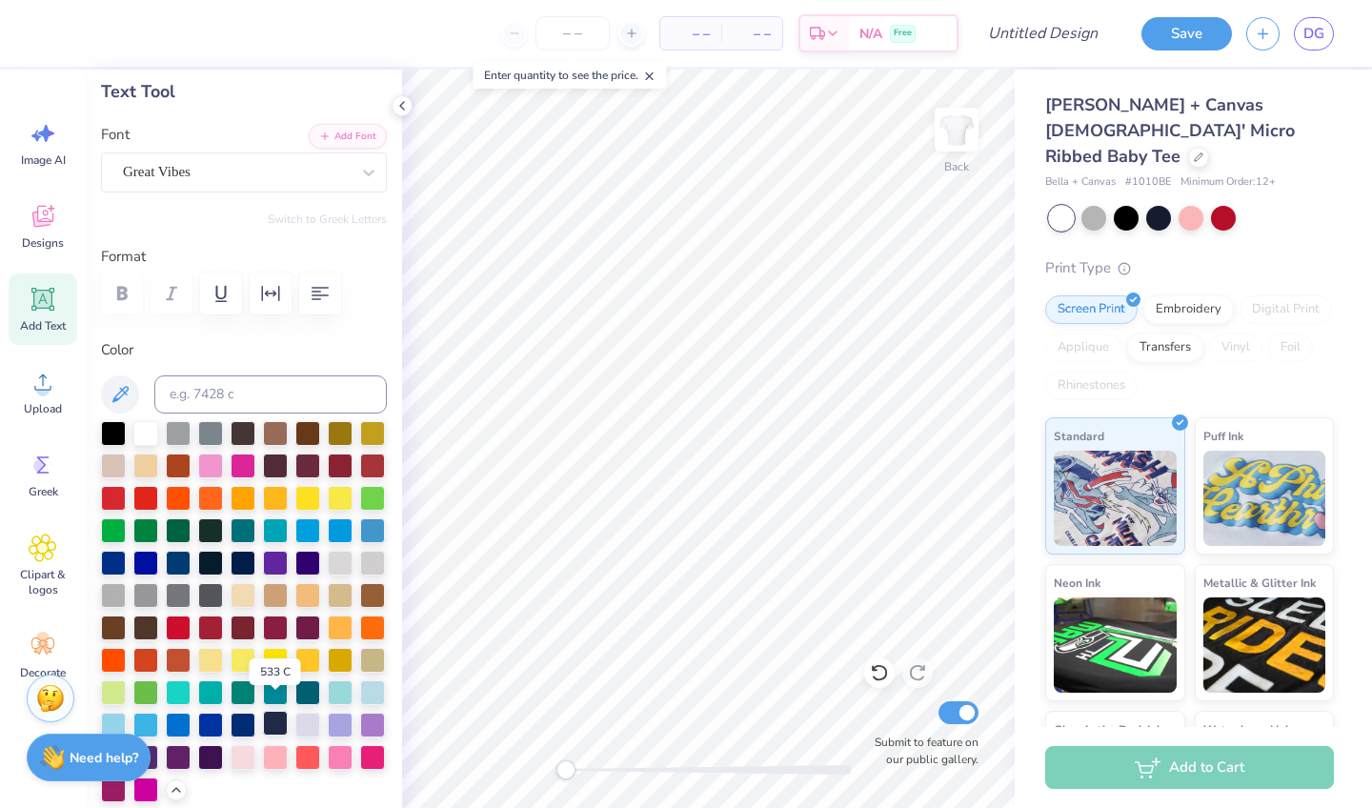
scroll to position [146, 0]
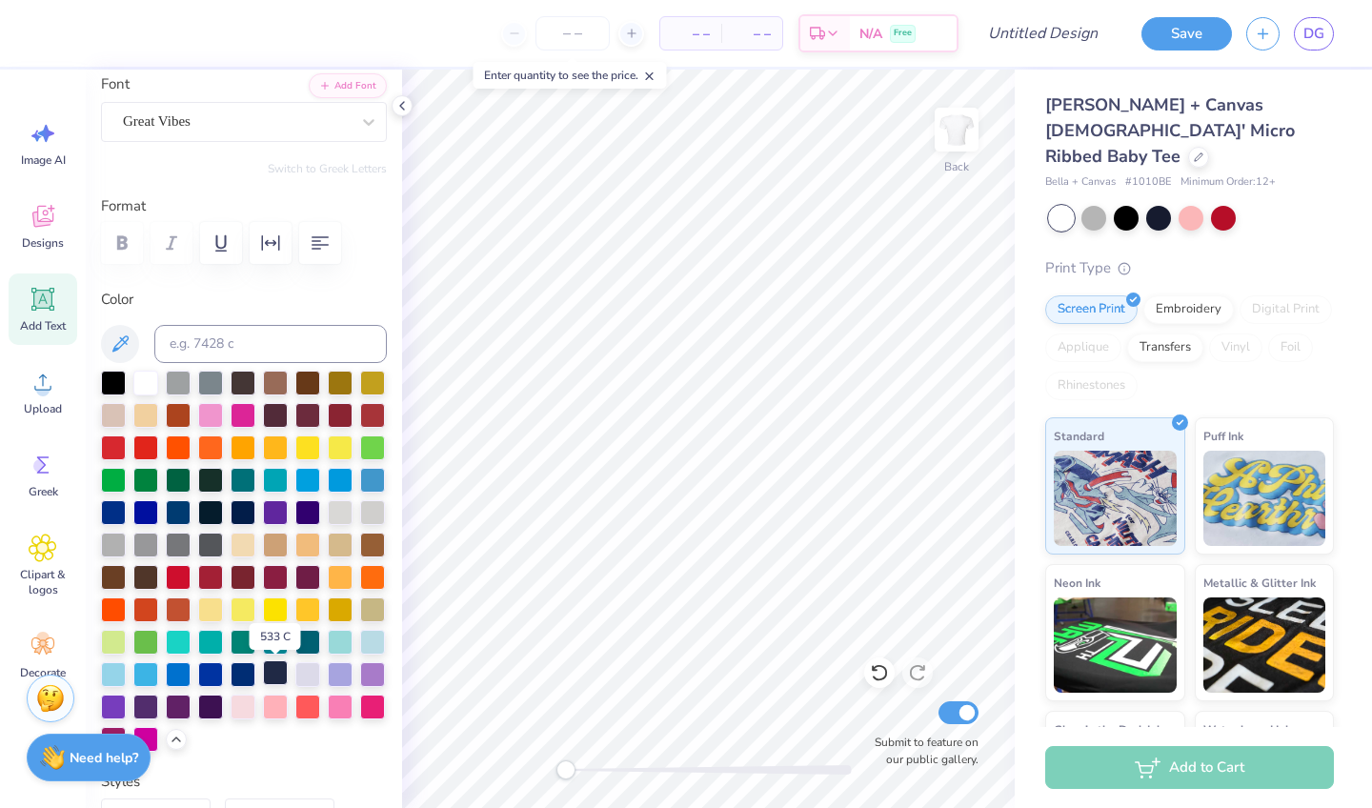
click at [264, 682] on div at bounding box center [275, 672] width 25 height 25
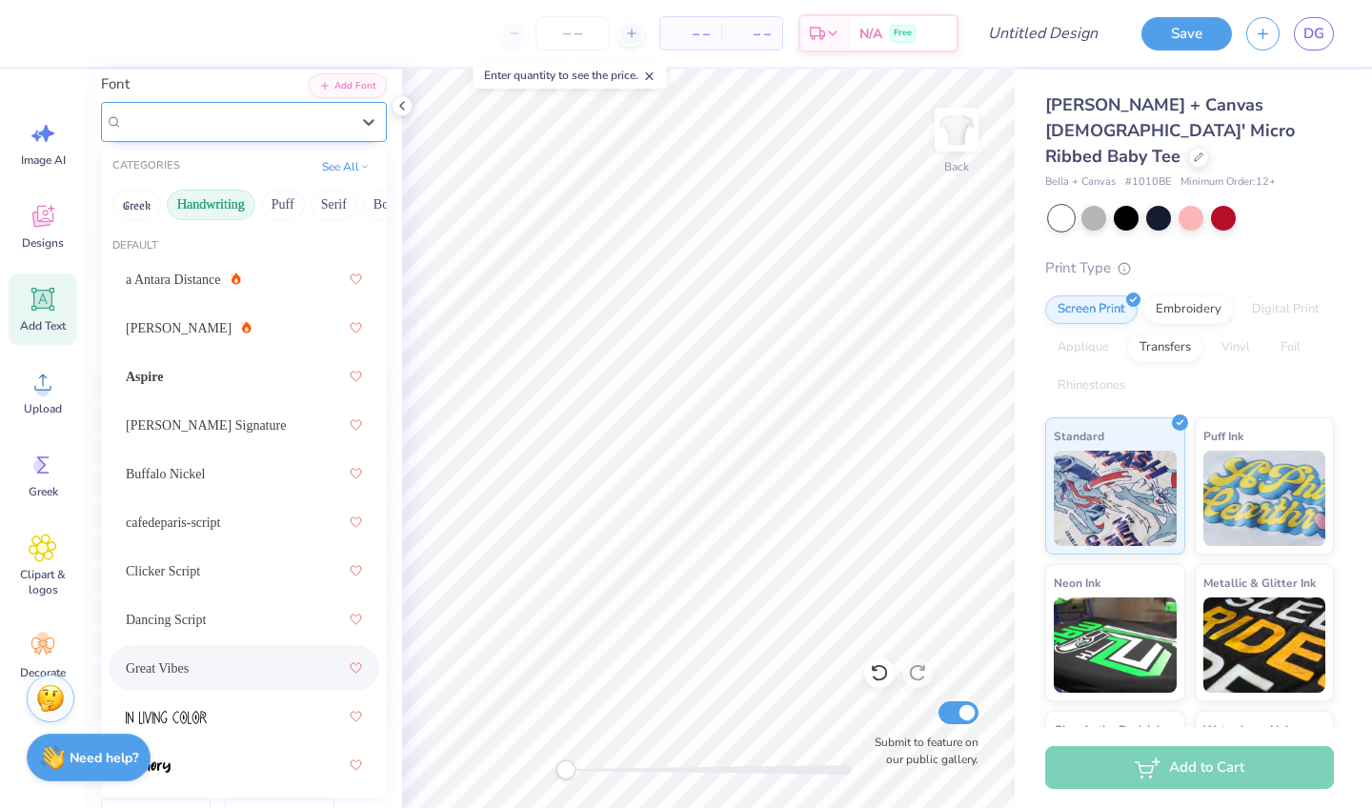
click at [264, 122] on div "Great Vibes" at bounding box center [236, 122] width 230 height 30
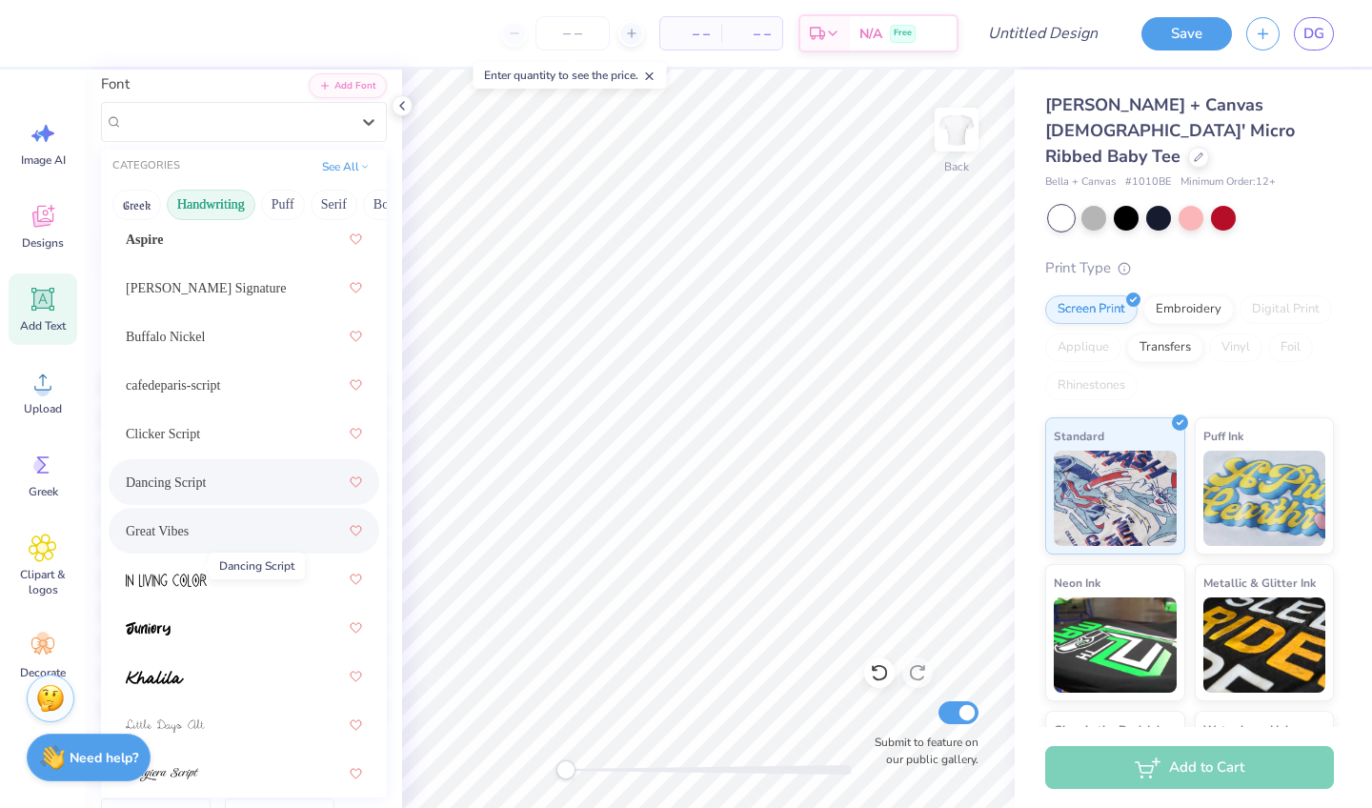
scroll to position [159, 0]
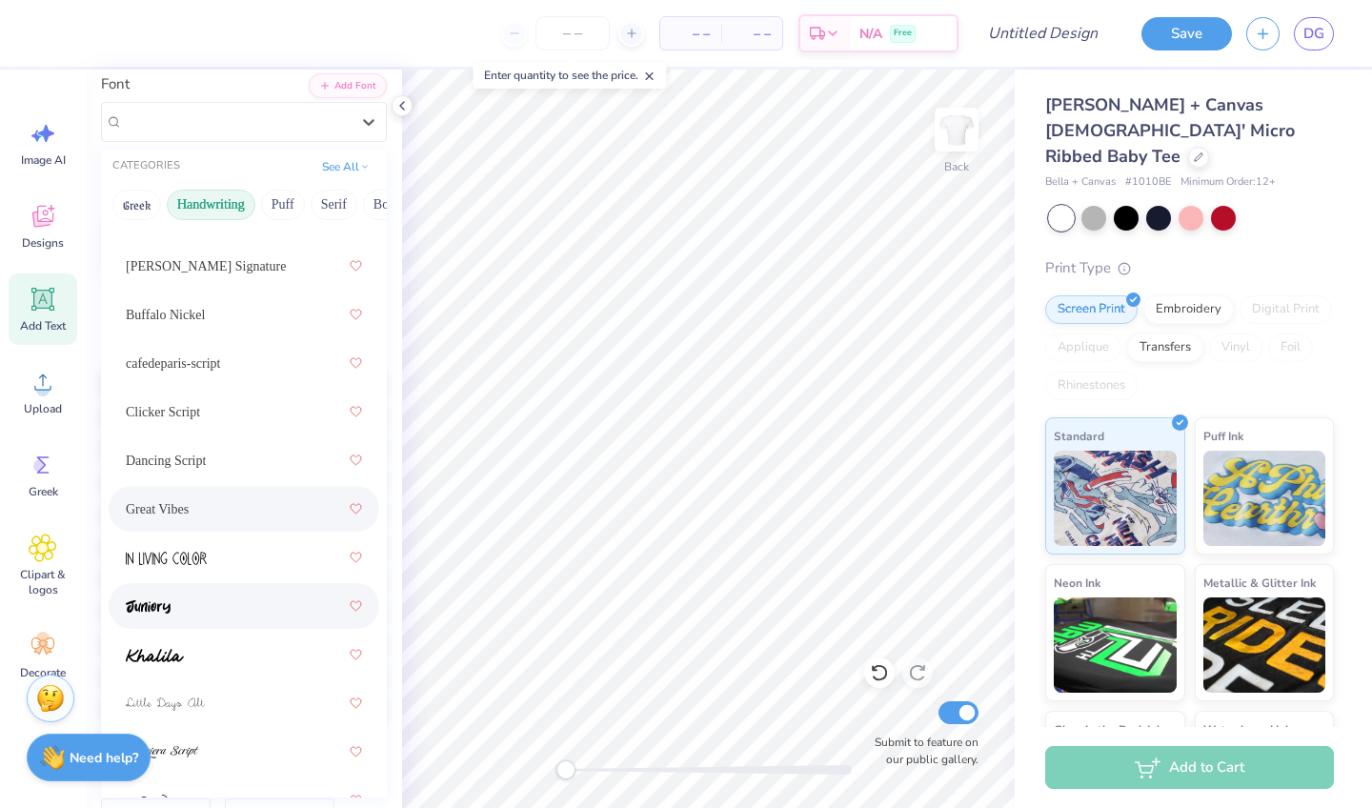
click at [183, 582] on div "a Antara Distance Ariana Violeta Aspire Bettina Signature Buffalo Nickel cafede…" at bounding box center [244, 775] width 286 height 1357
click at [190, 557] on img at bounding box center [166, 557] width 81 height 13
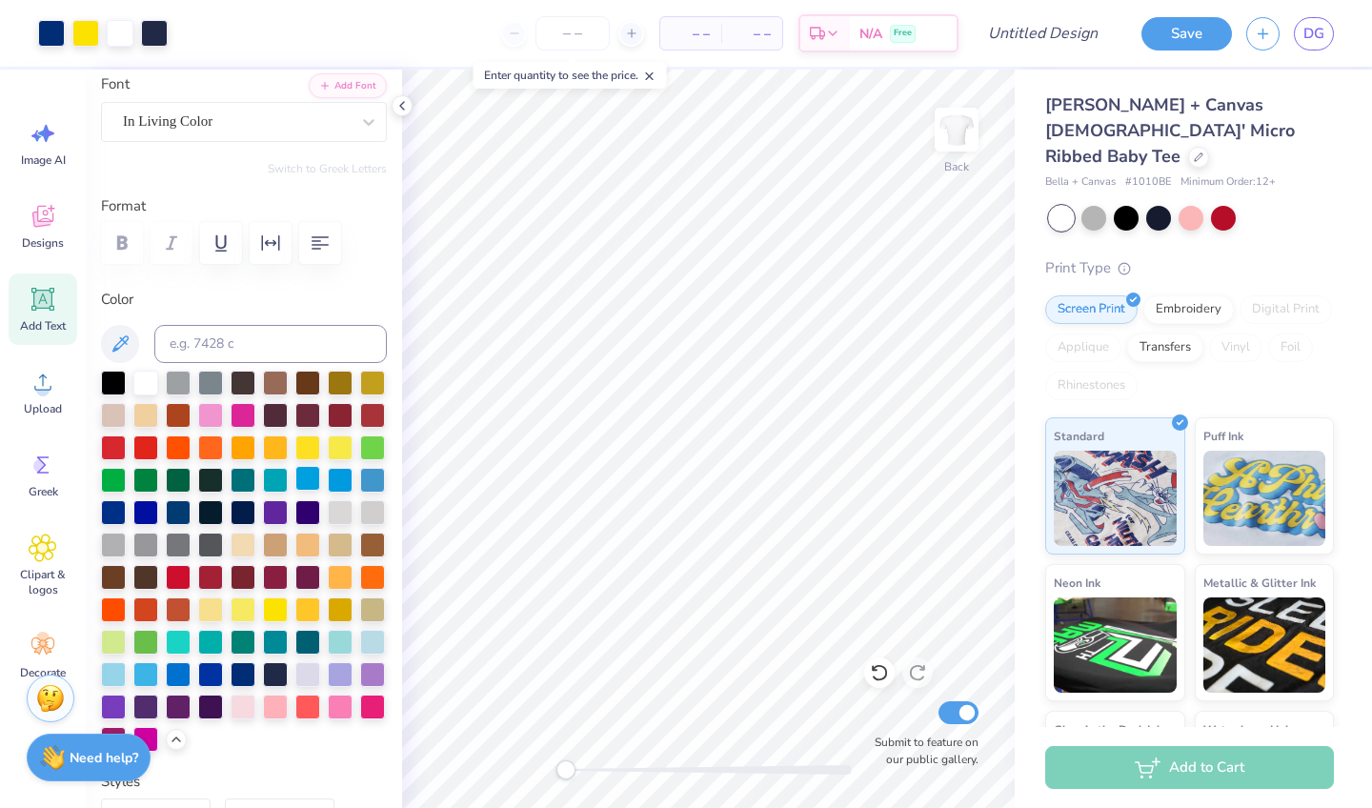
type input "3.55"
type input "0.91"
type input "1.14"
type input "5.21"
type input "1.34"
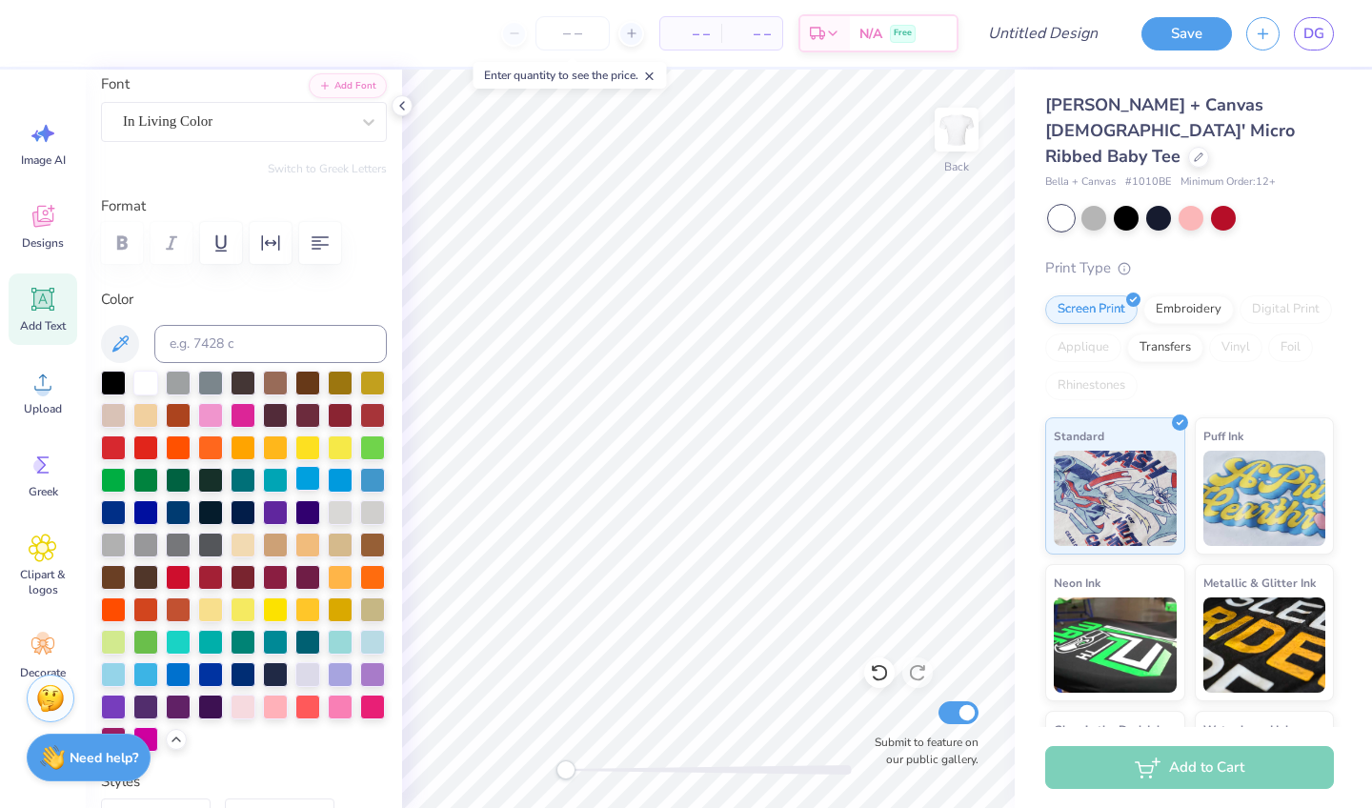
type input "0.72"
type input "8.56"
type input "2.20"
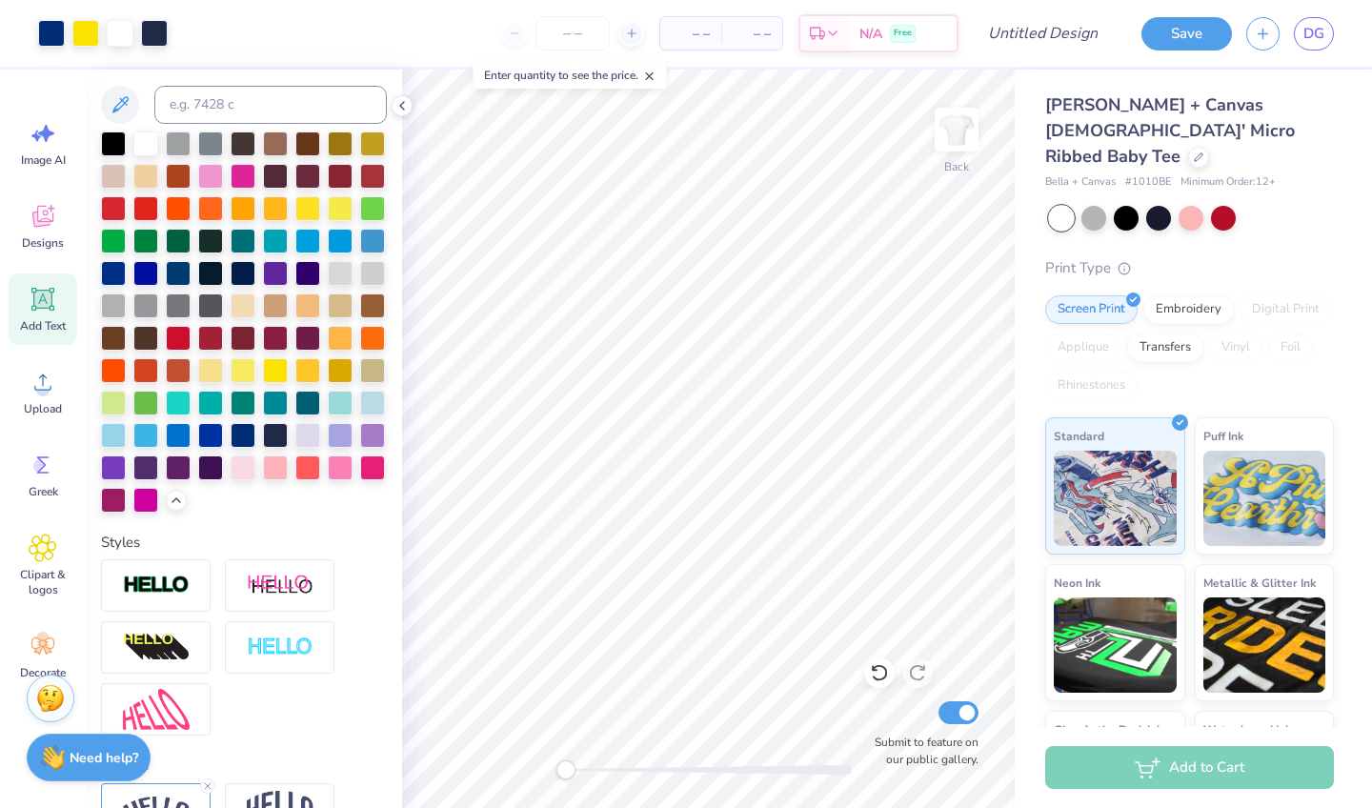
scroll to position [311, 0]
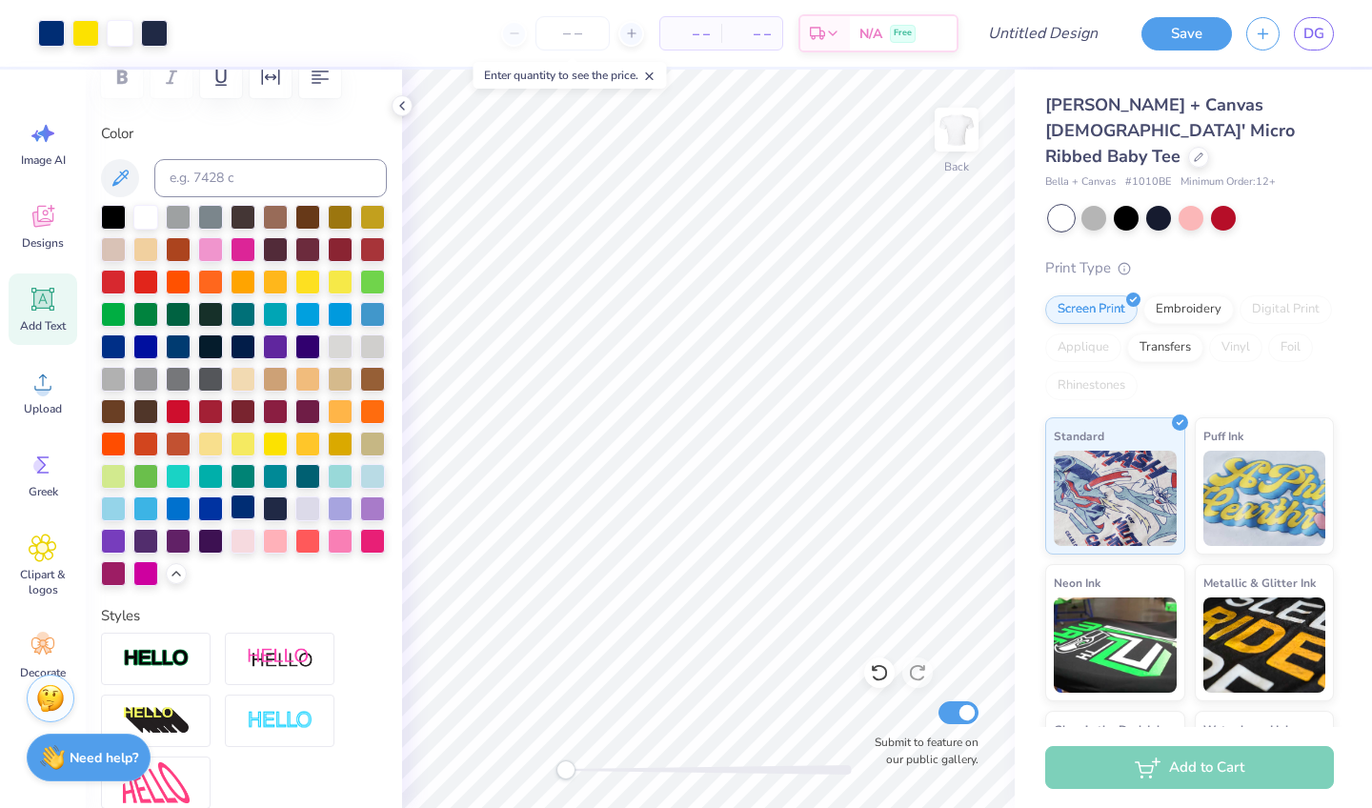
click at [244, 507] on div at bounding box center [242, 506] width 25 height 25
type input "7.63"
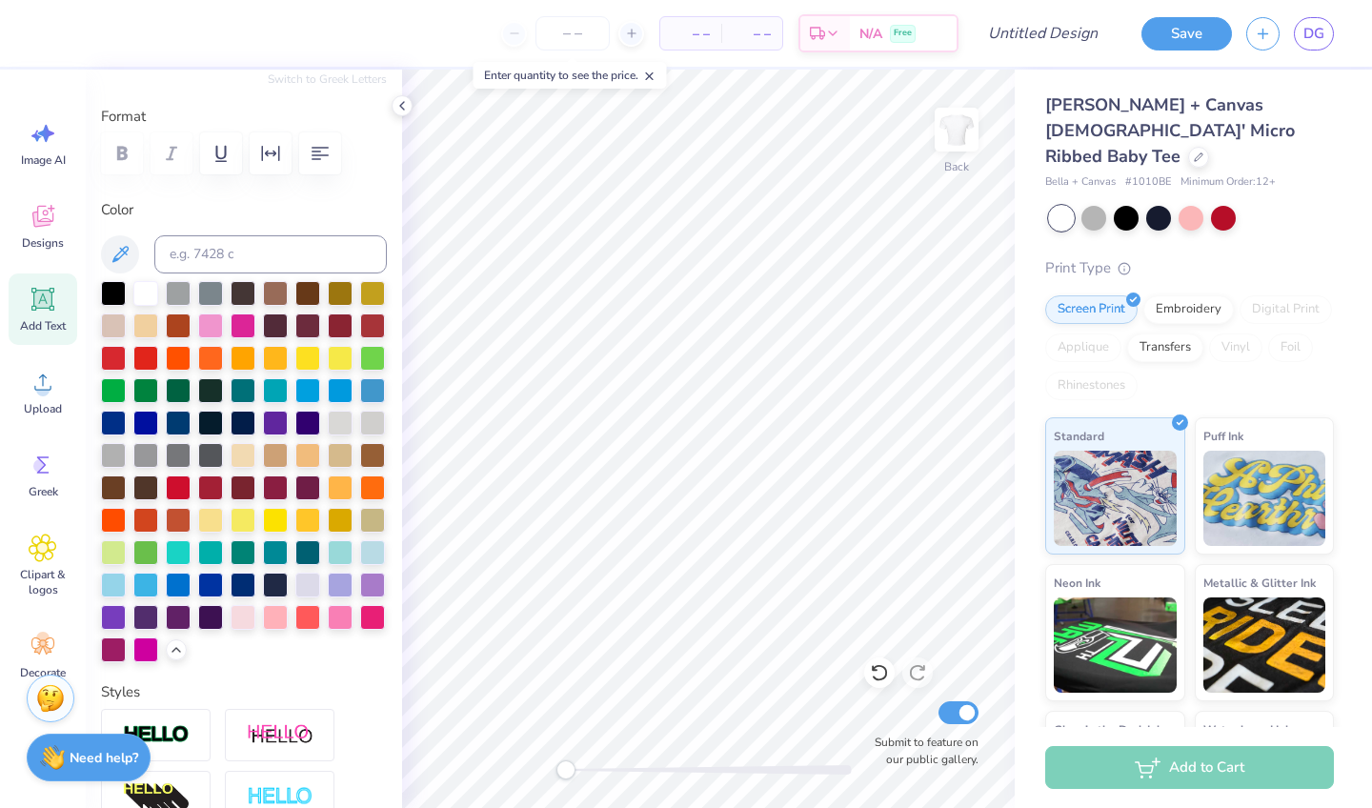
scroll to position [30, 0]
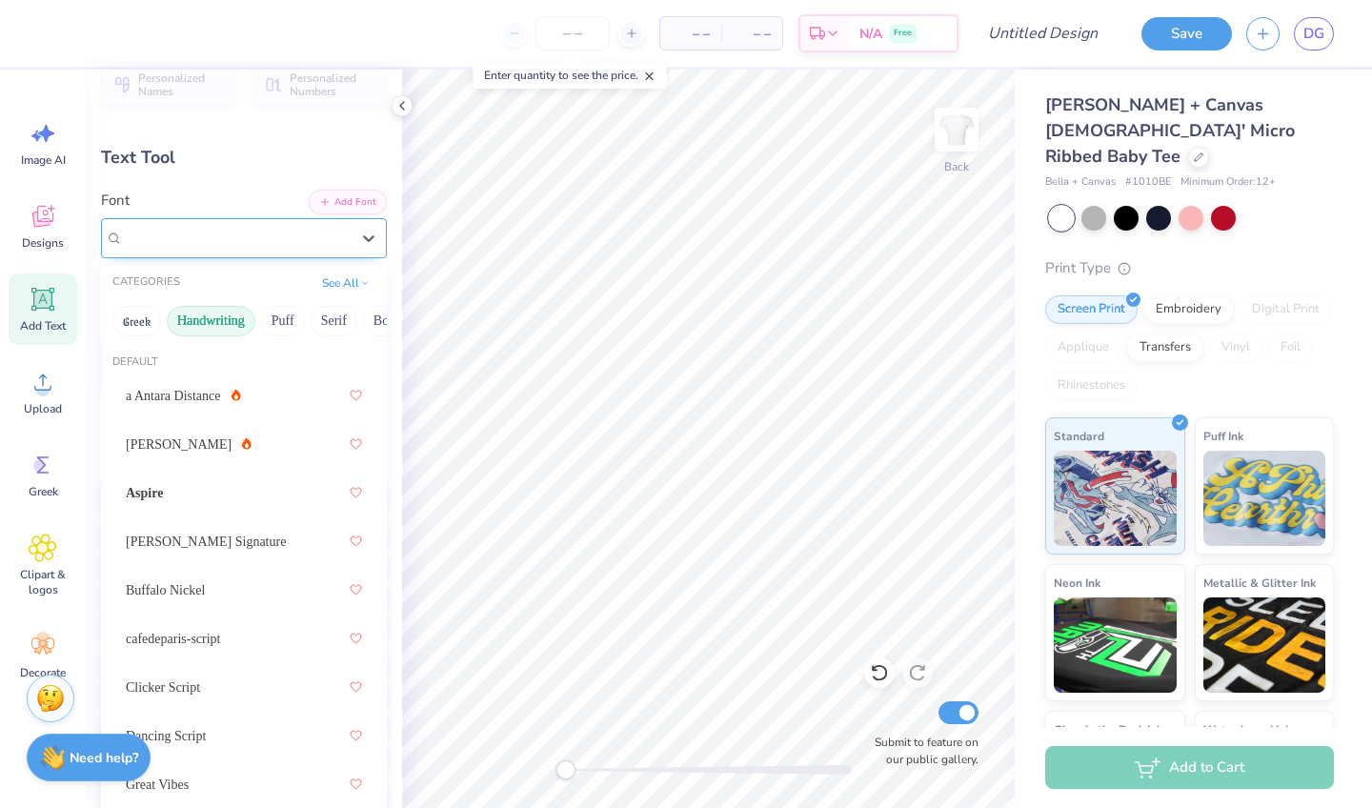
click at [251, 230] on div "In Living Color" at bounding box center [236, 238] width 230 height 30
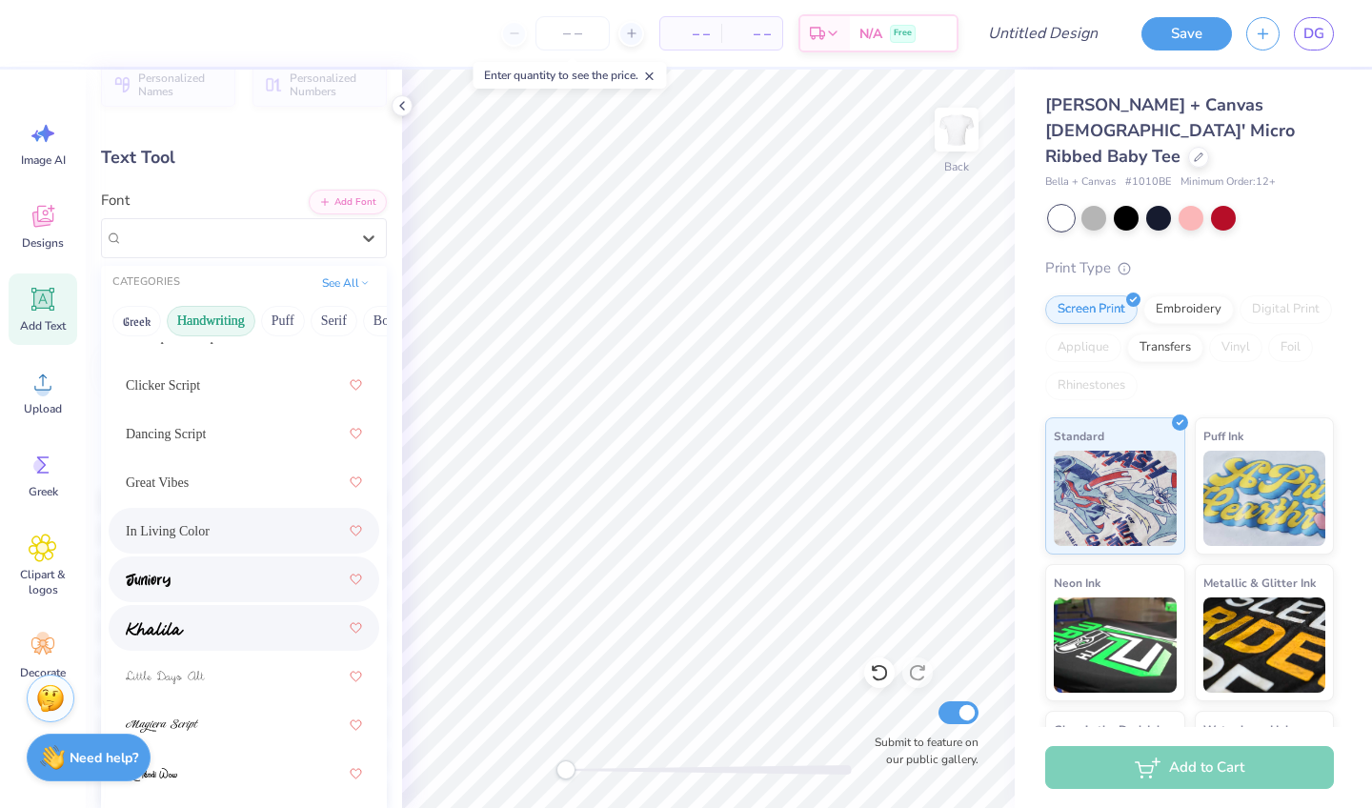
scroll to position [304, 0]
click at [223, 587] on div at bounding box center [244, 577] width 236 height 34
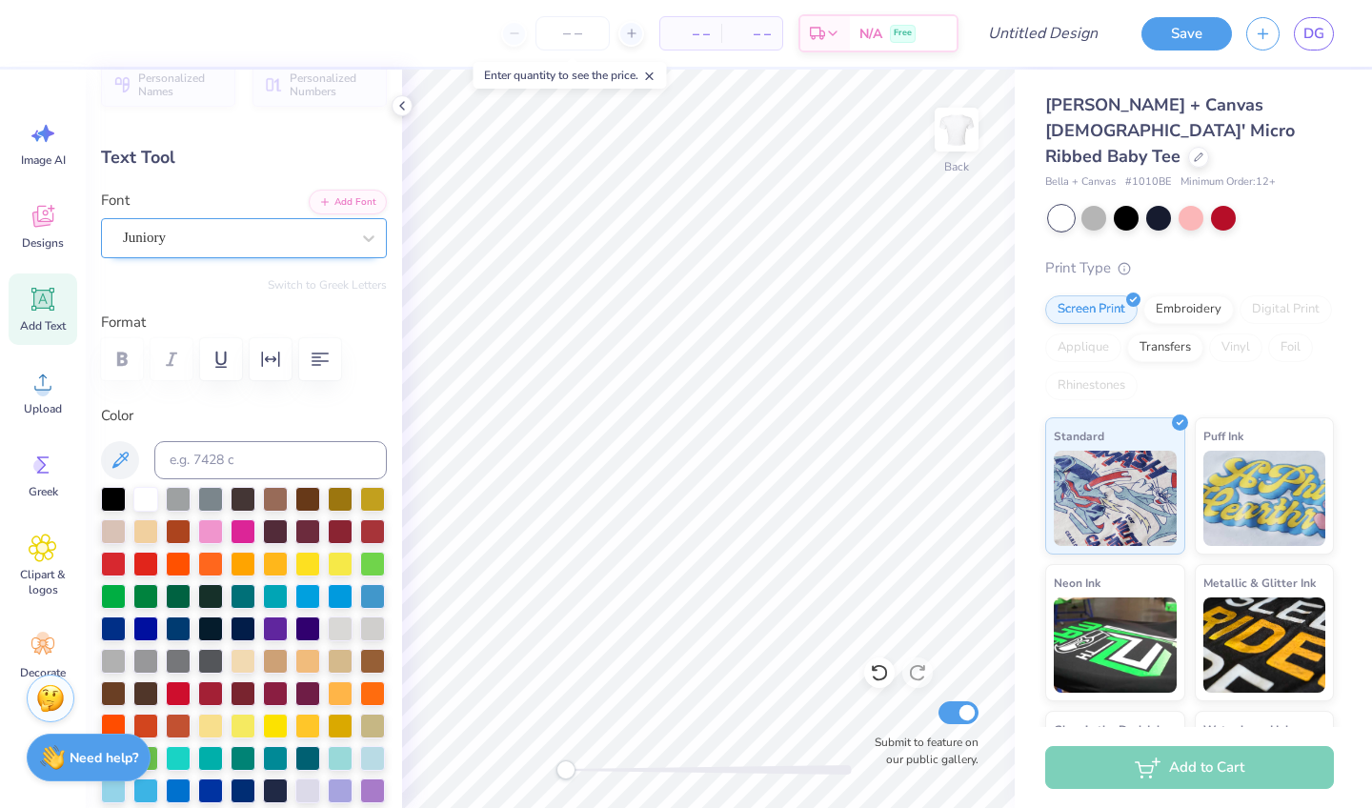
click at [310, 240] on div "Juniory" at bounding box center [236, 238] width 230 height 30
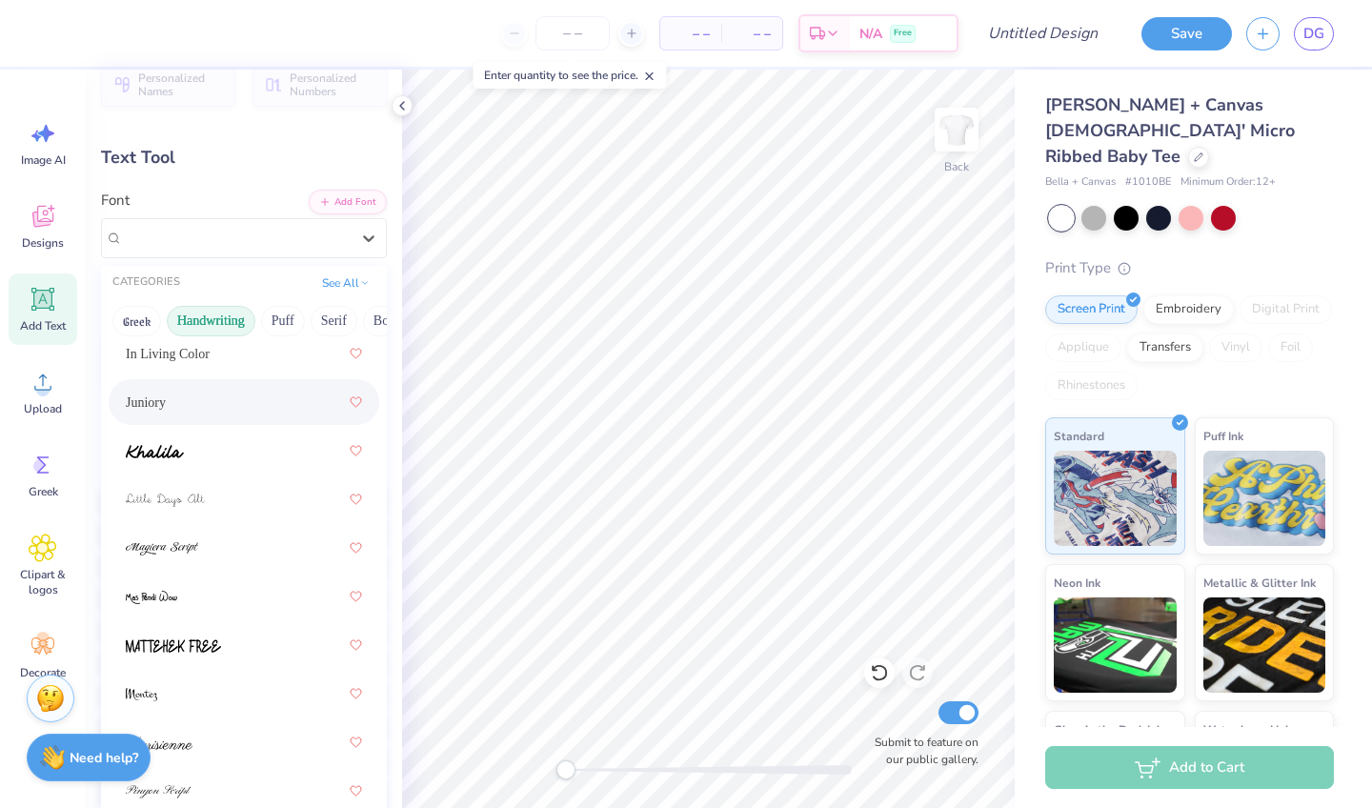
scroll to position [494, 0]
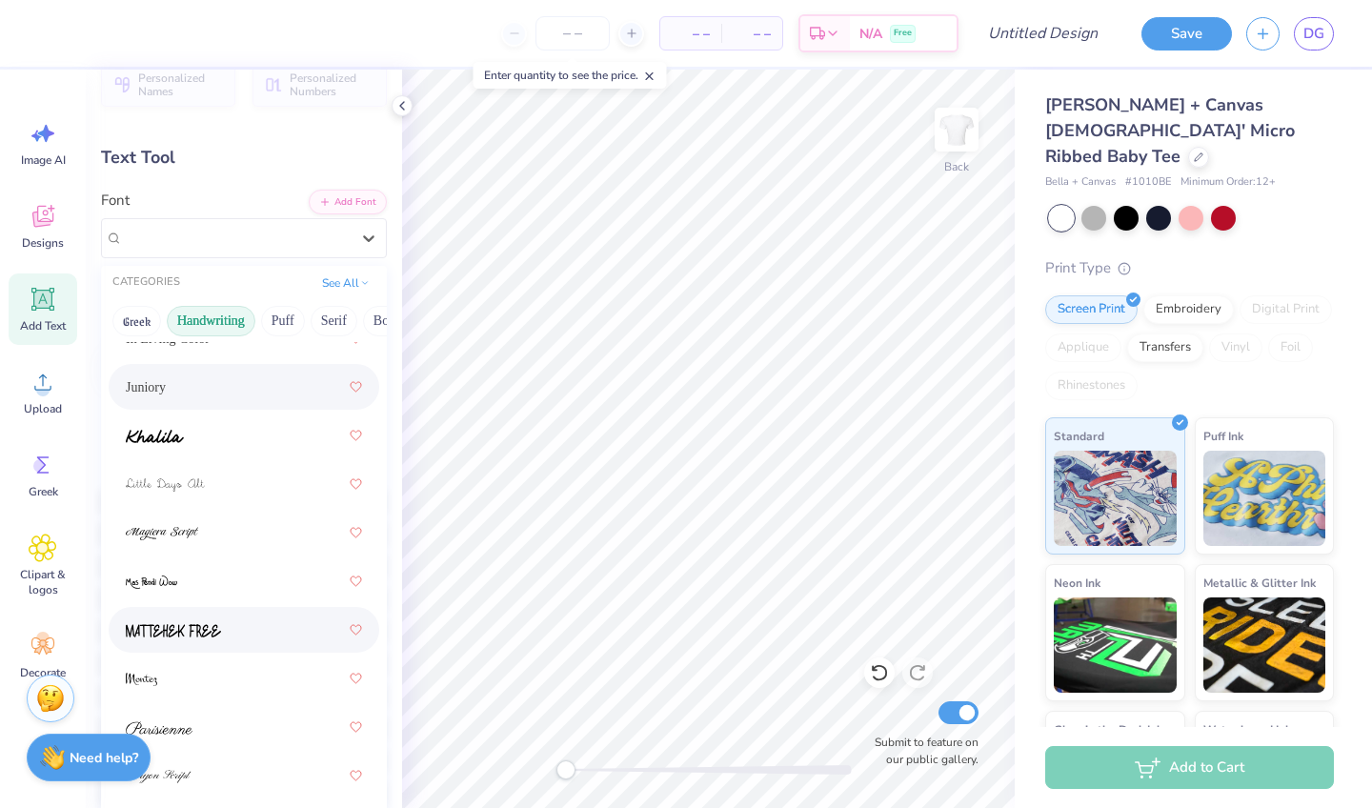
click at [216, 626] on img at bounding box center [173, 630] width 95 height 13
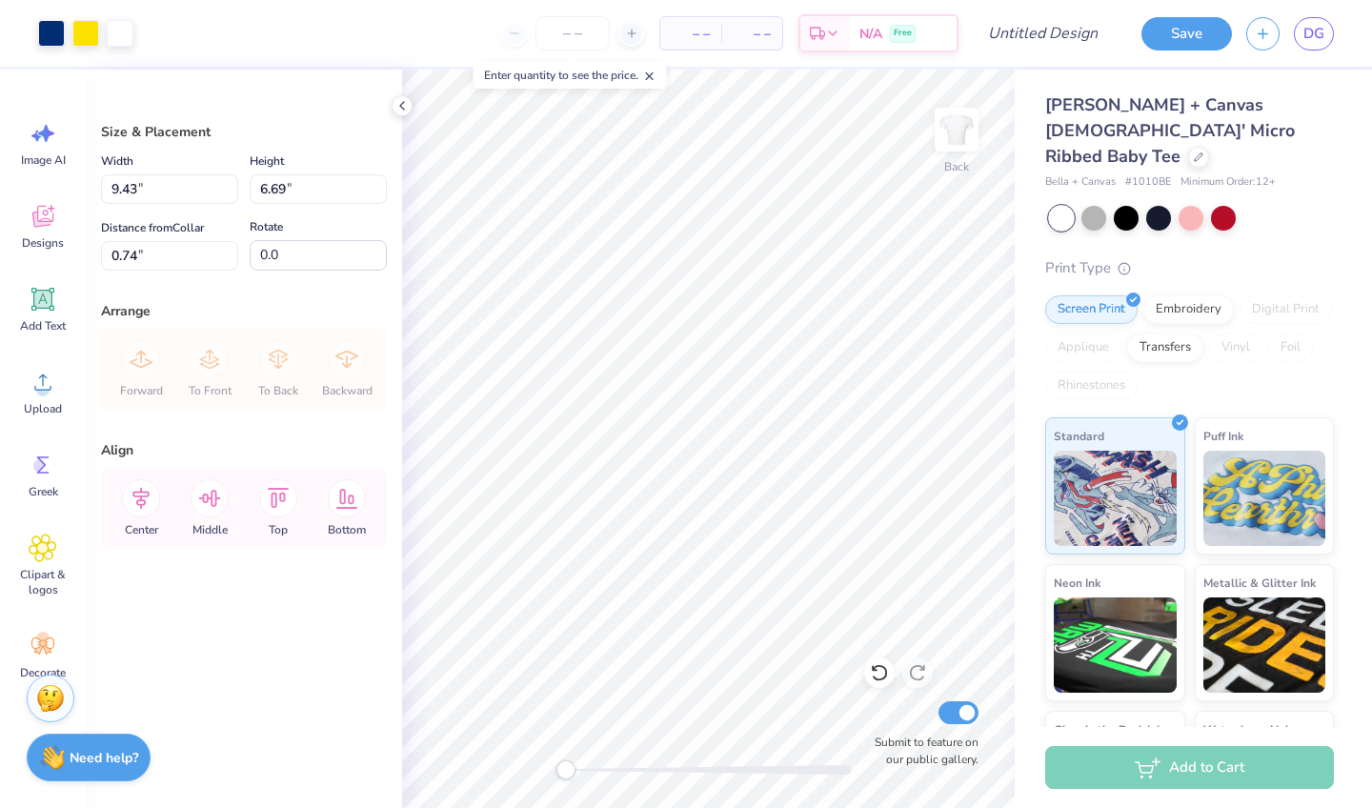
type input "1.20"
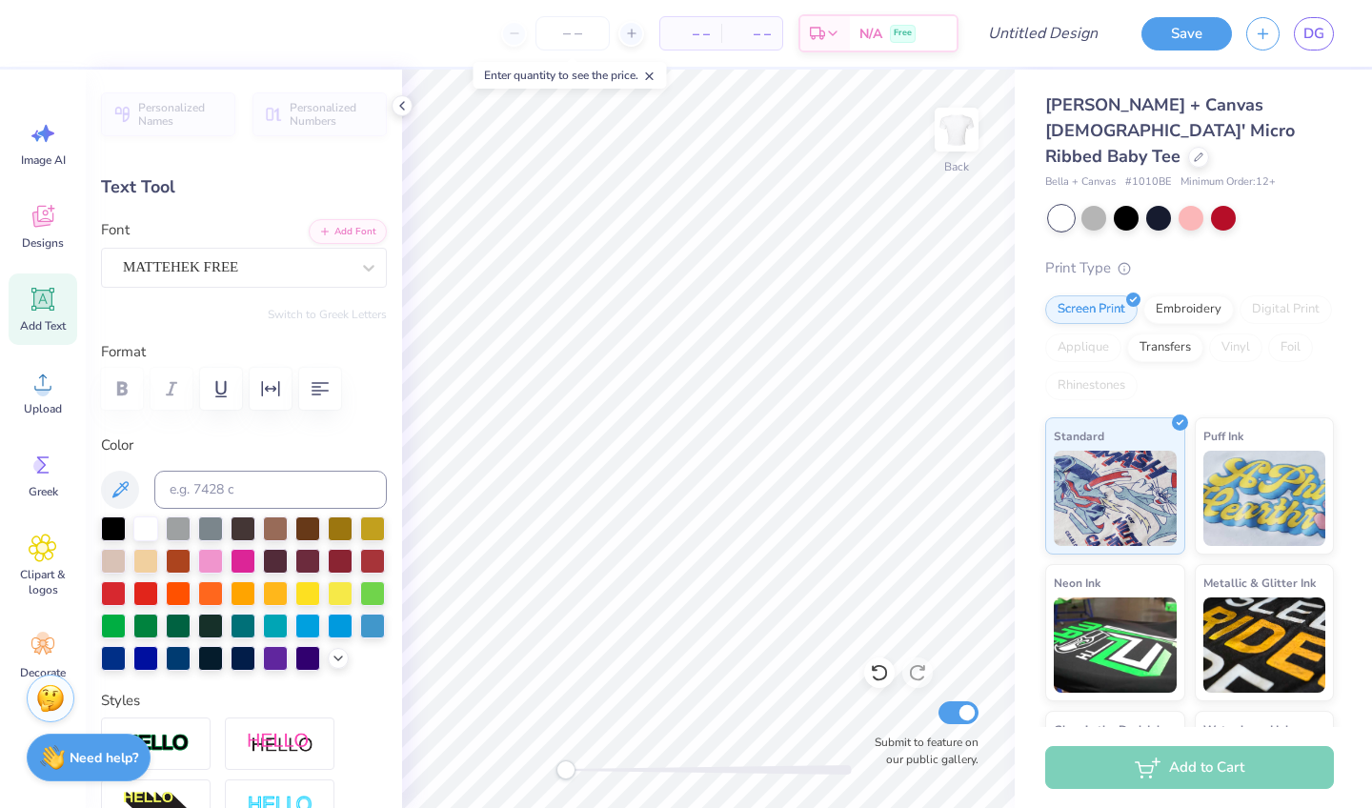
scroll to position [0, 2]
click at [1101, 30] on input "Design Title" at bounding box center [1065, 33] width 93 height 38
type input "hoco 1"
click at [1173, 24] on button "Save" at bounding box center [1186, 30] width 90 height 33
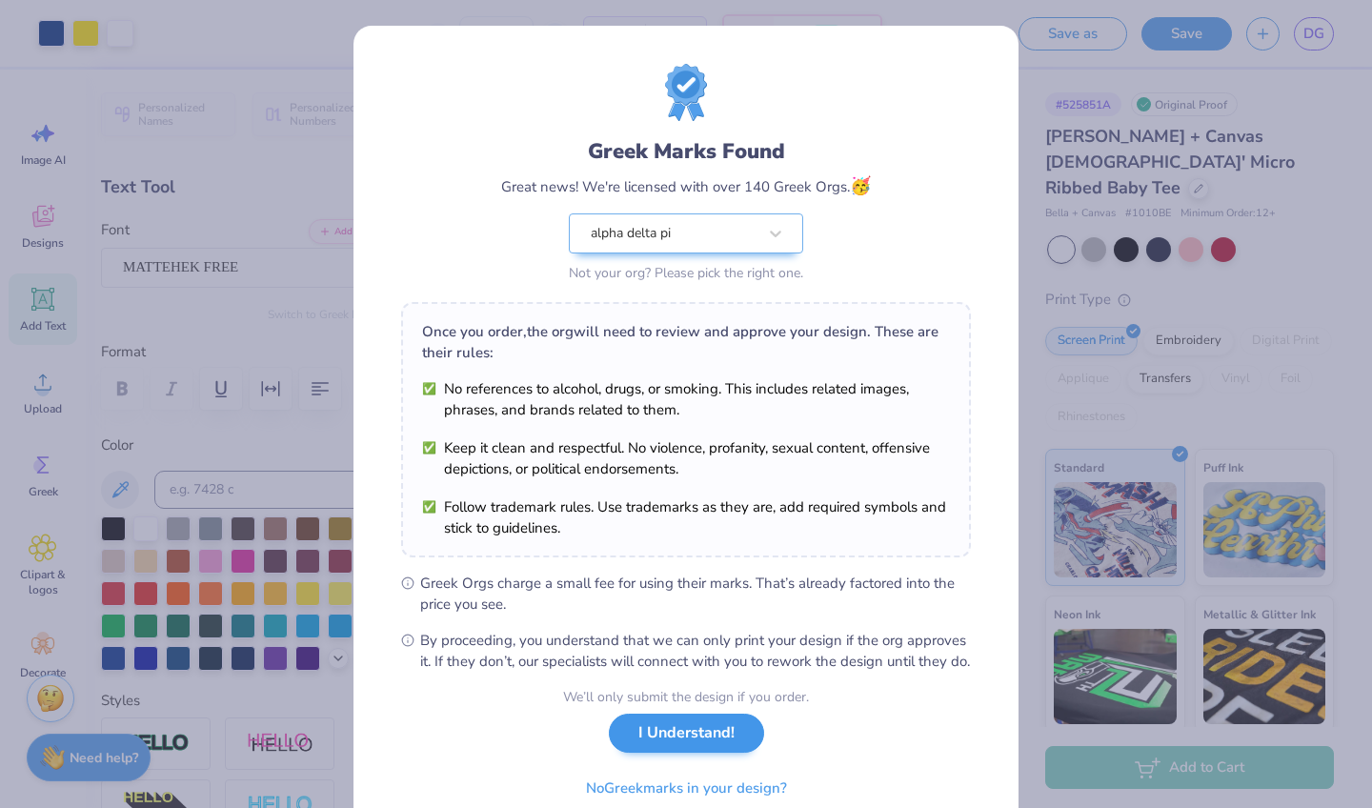
click at [651, 752] on button "I Understand!" at bounding box center [686, 732] width 155 height 39
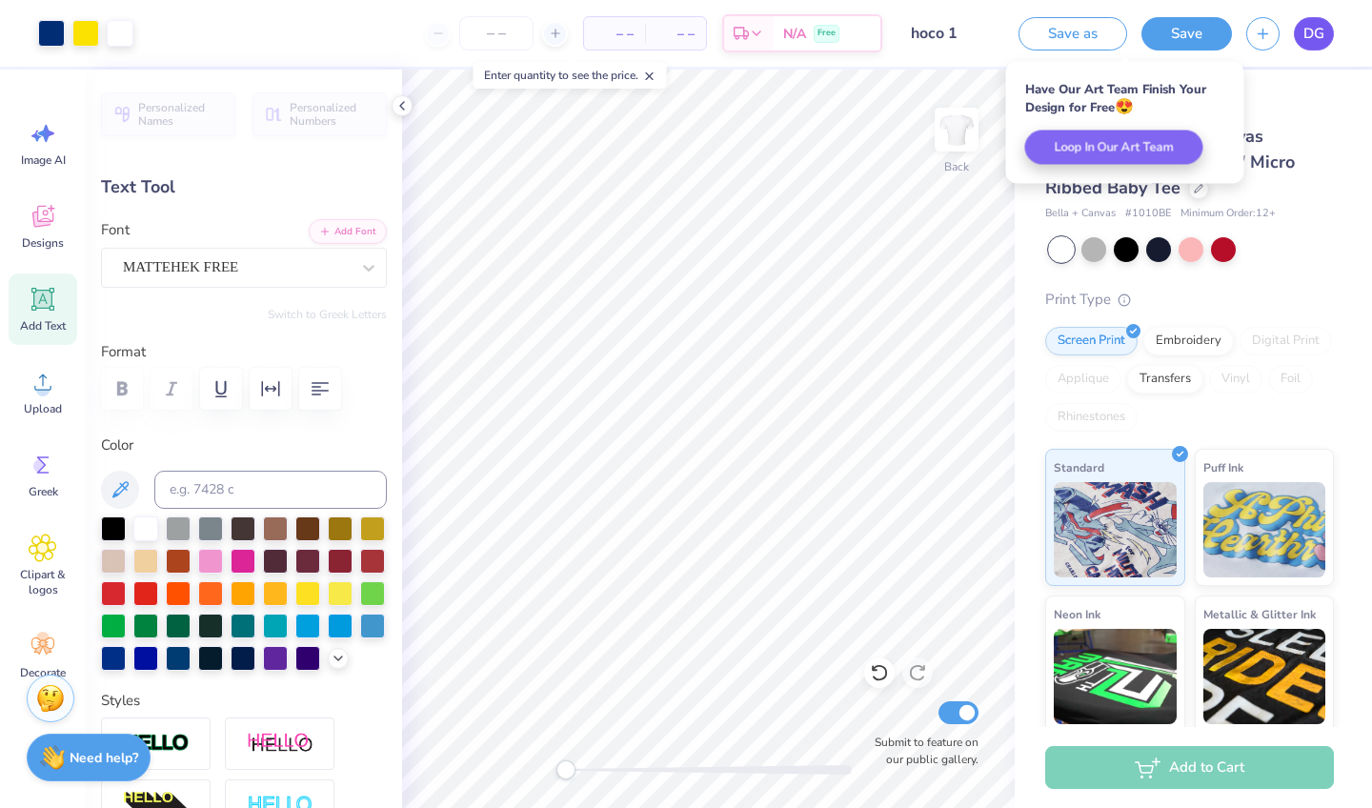
click at [1325, 37] on link "DG" at bounding box center [1313, 33] width 40 height 33
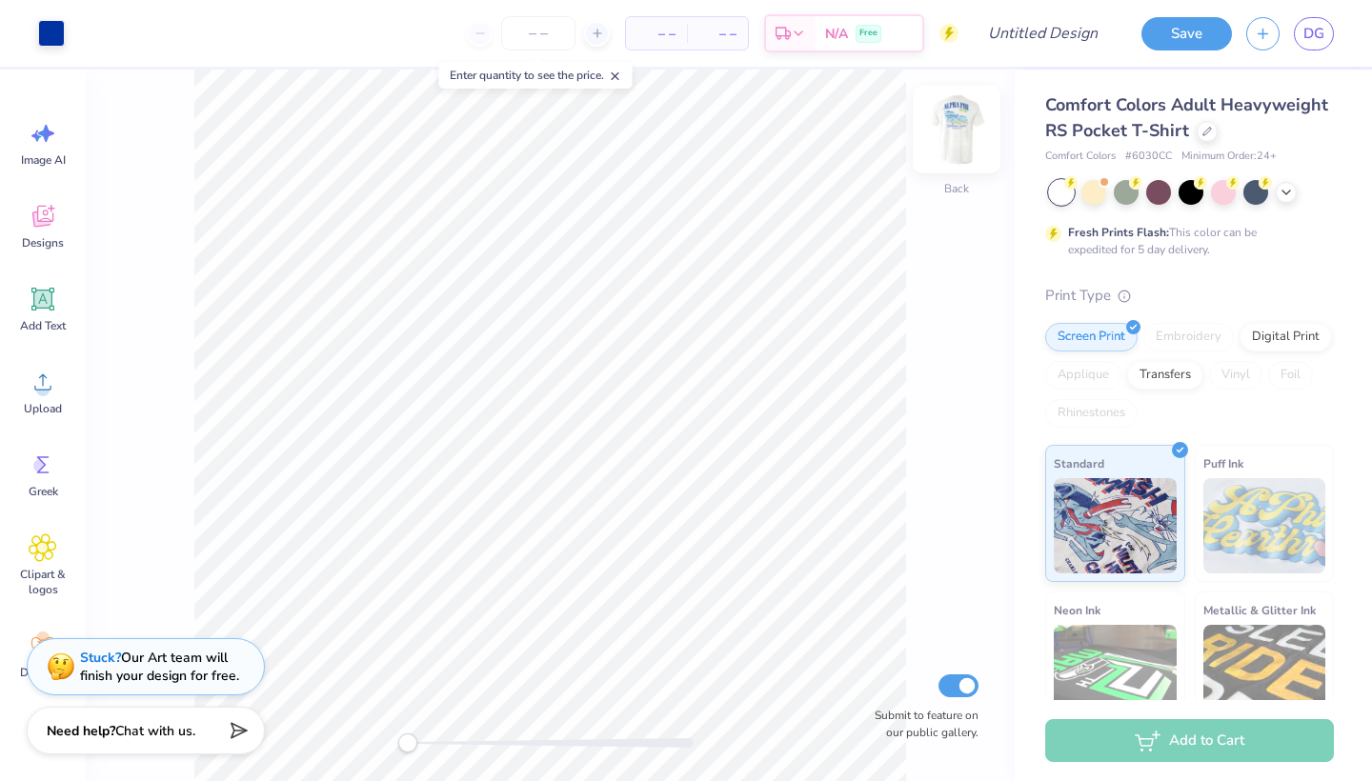
click at [959, 121] on img at bounding box center [956, 129] width 76 height 76
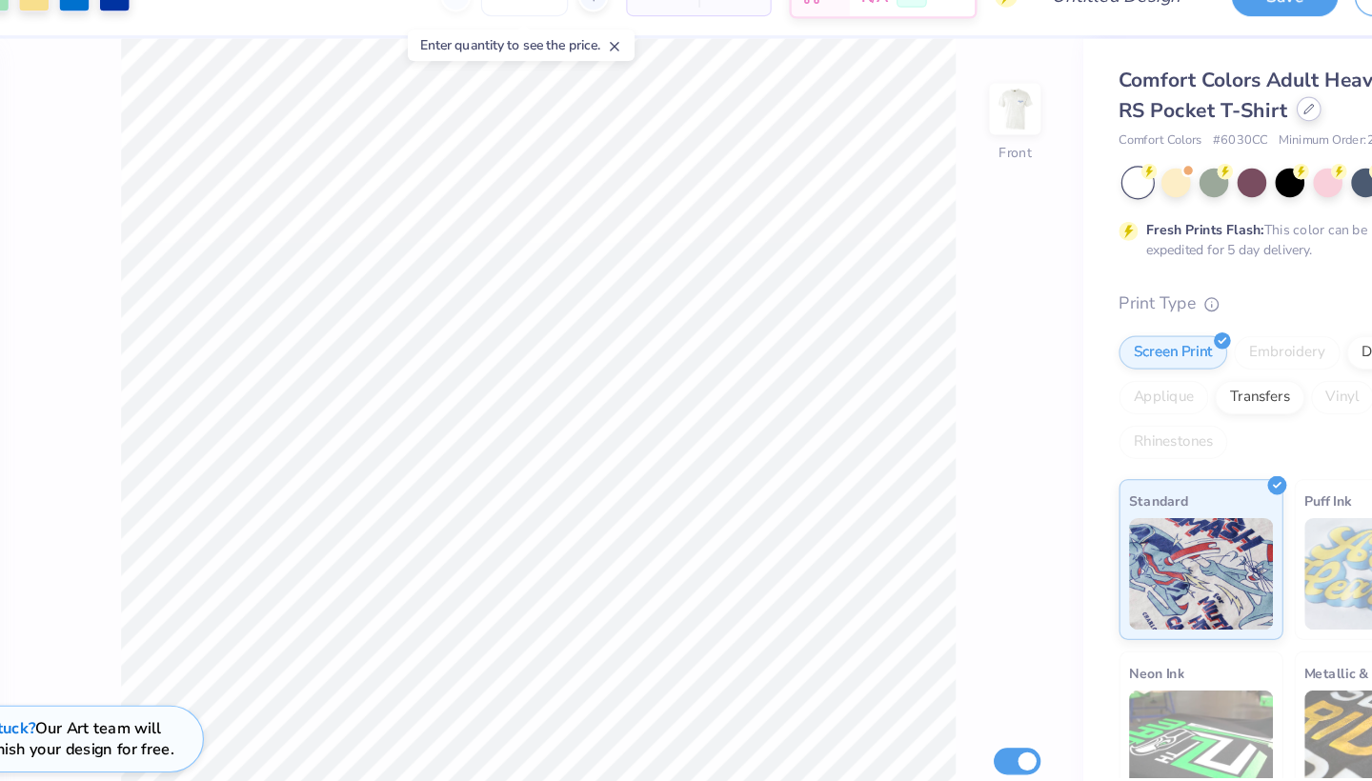
click at [1202, 125] on icon at bounding box center [1207, 130] width 10 height 10
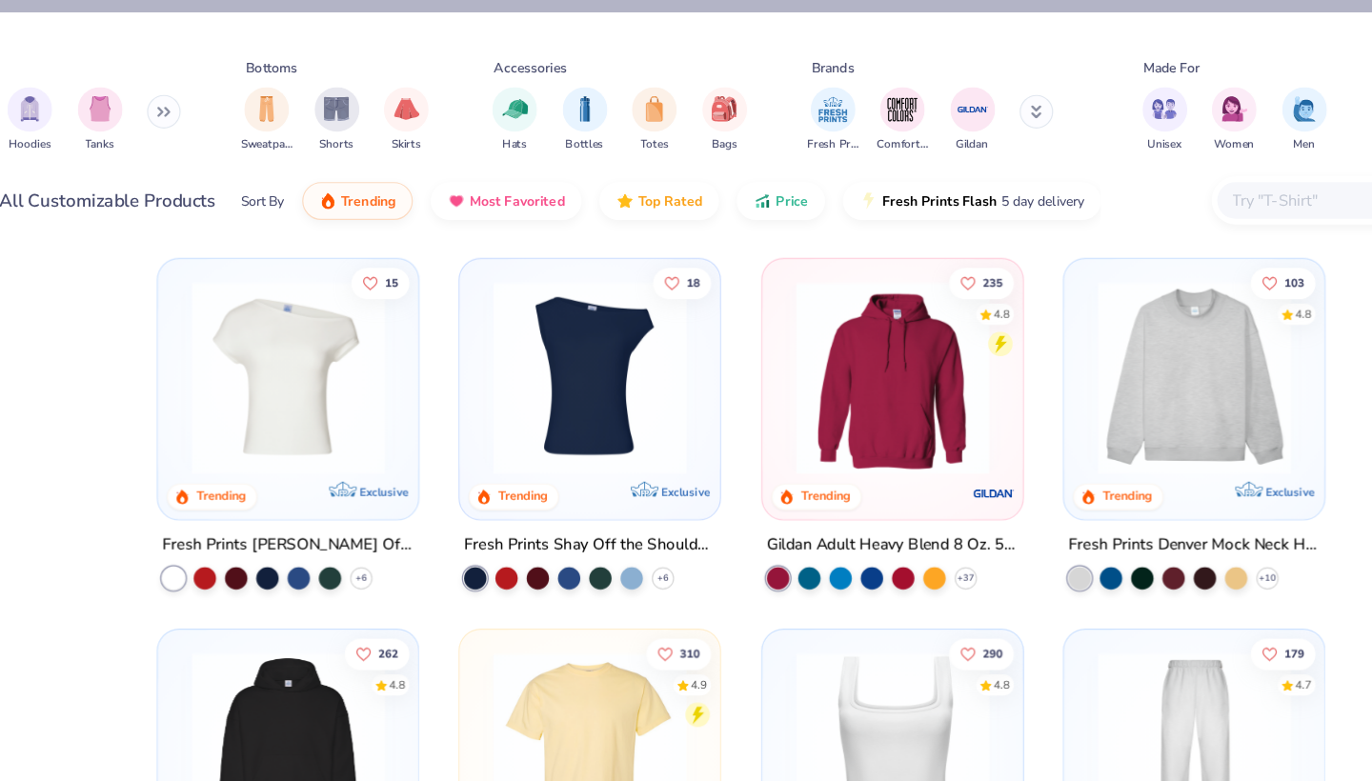
click at [292, 346] on img at bounding box center [337, 322] width 184 height 165
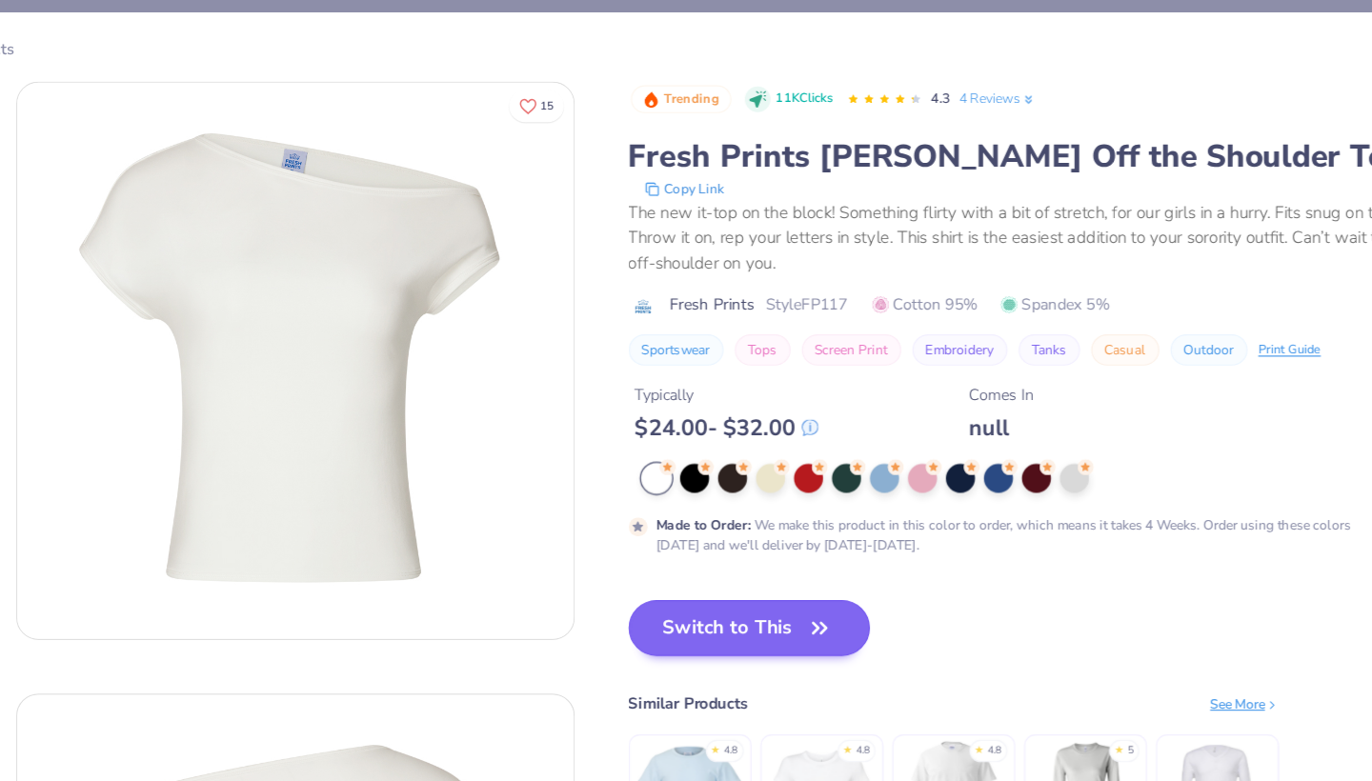
click at [645, 524] on button "Switch to This" at bounding box center [730, 535] width 207 height 48
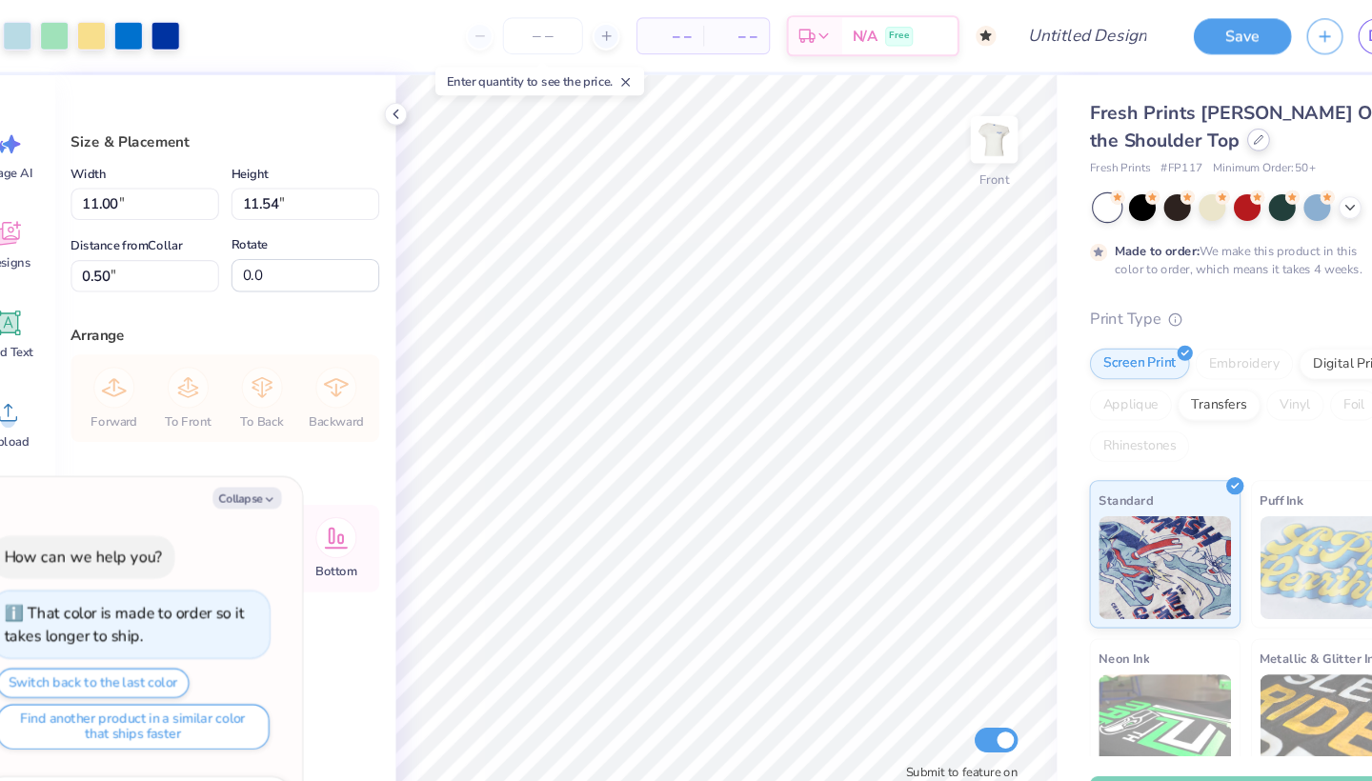
click at [1196, 130] on icon at bounding box center [1201, 130] width 10 height 10
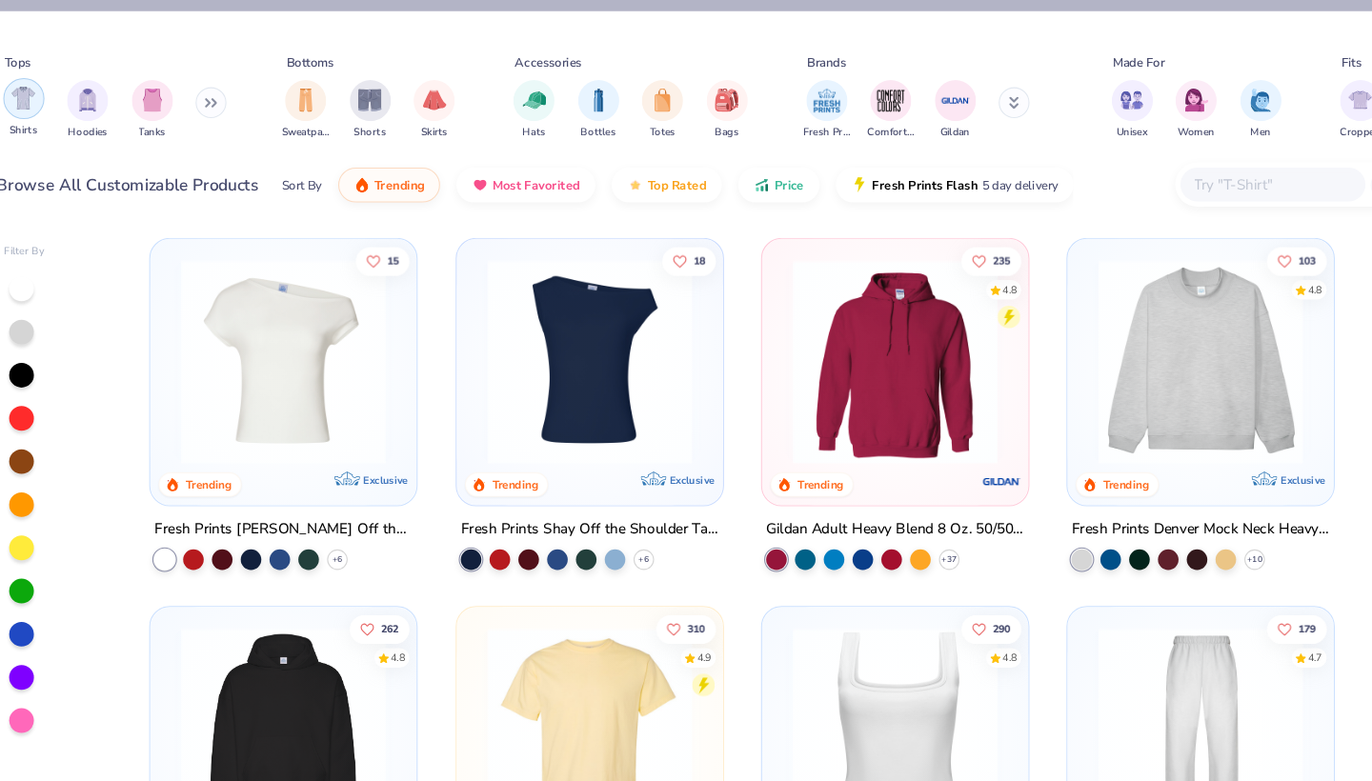
click at [46, 95] on img "filter for Shirts" at bounding box center [57, 91] width 22 height 22
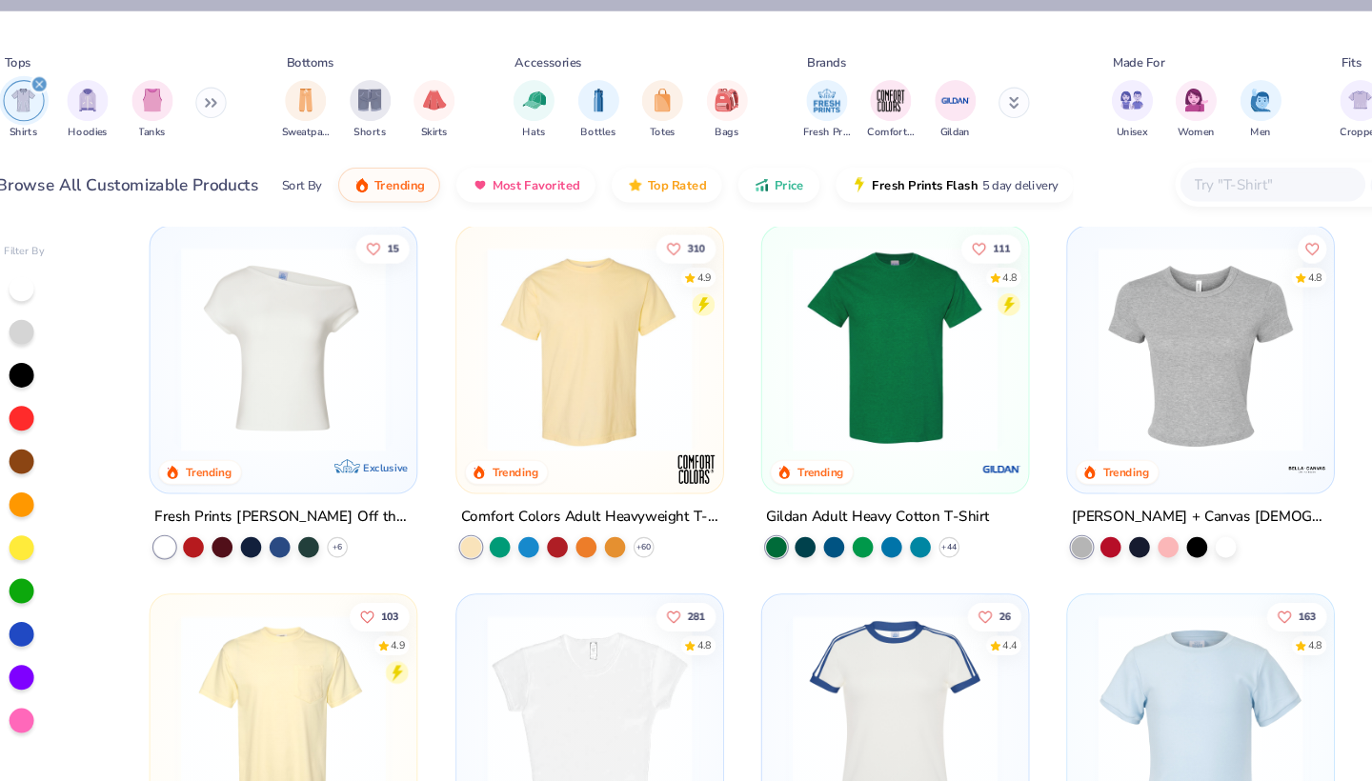
scroll to position [13, 0]
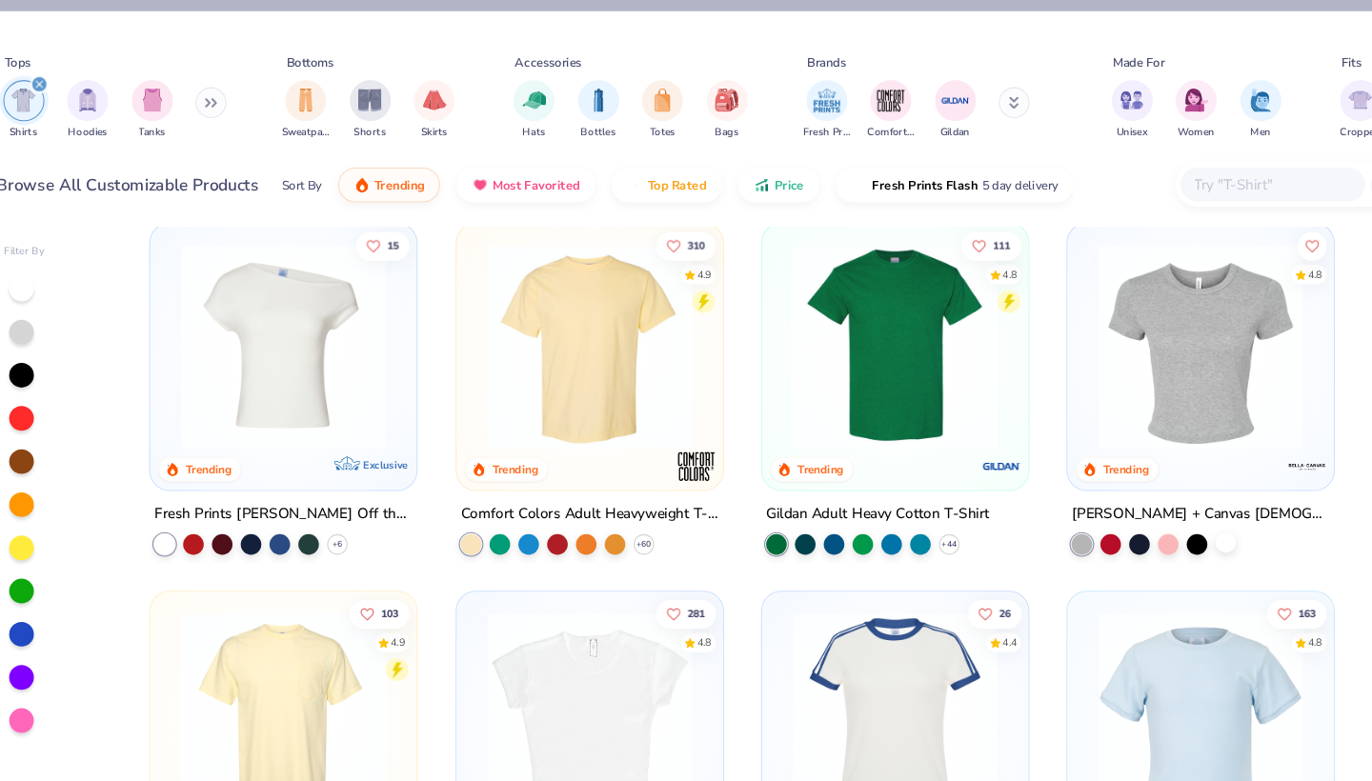
click at [1137, 511] on div at bounding box center [1104, 504] width 152 height 19
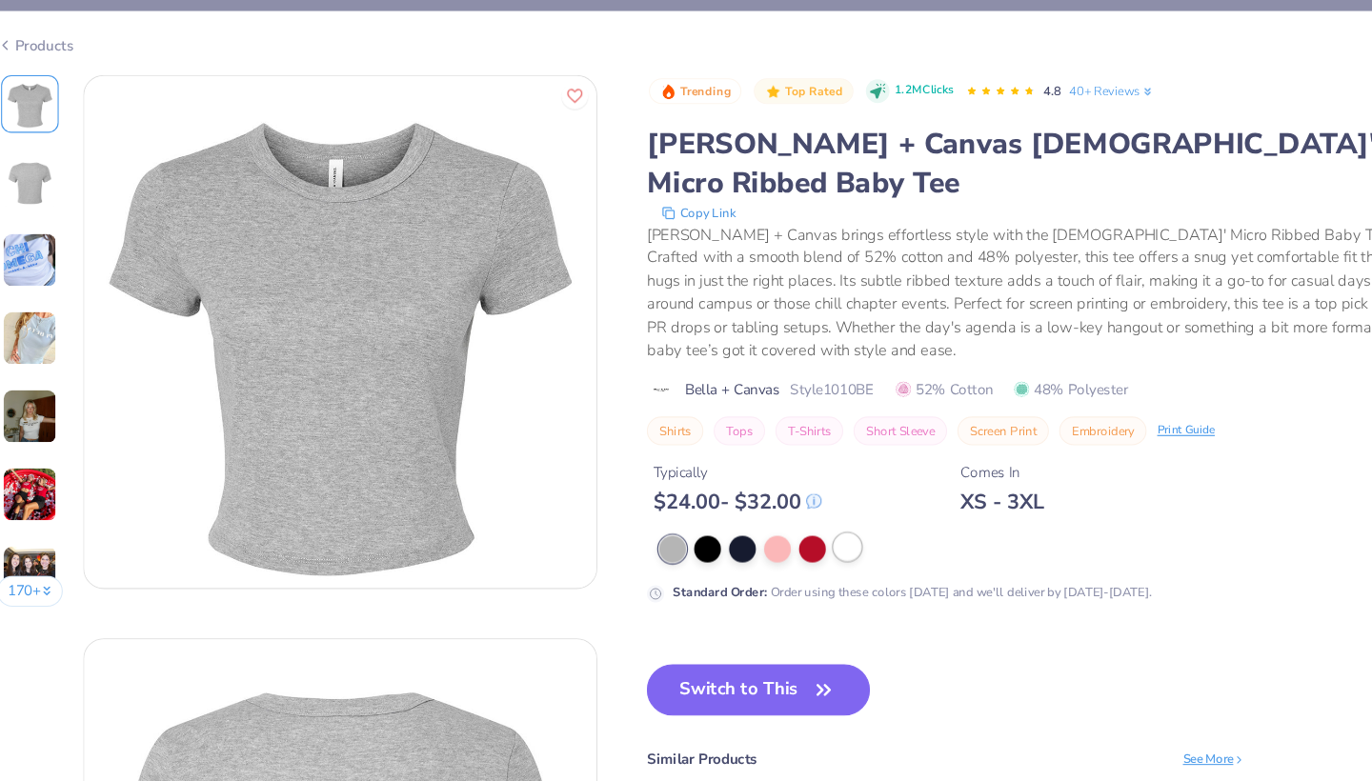
click at [808, 494] on div at bounding box center [820, 506] width 25 height 25
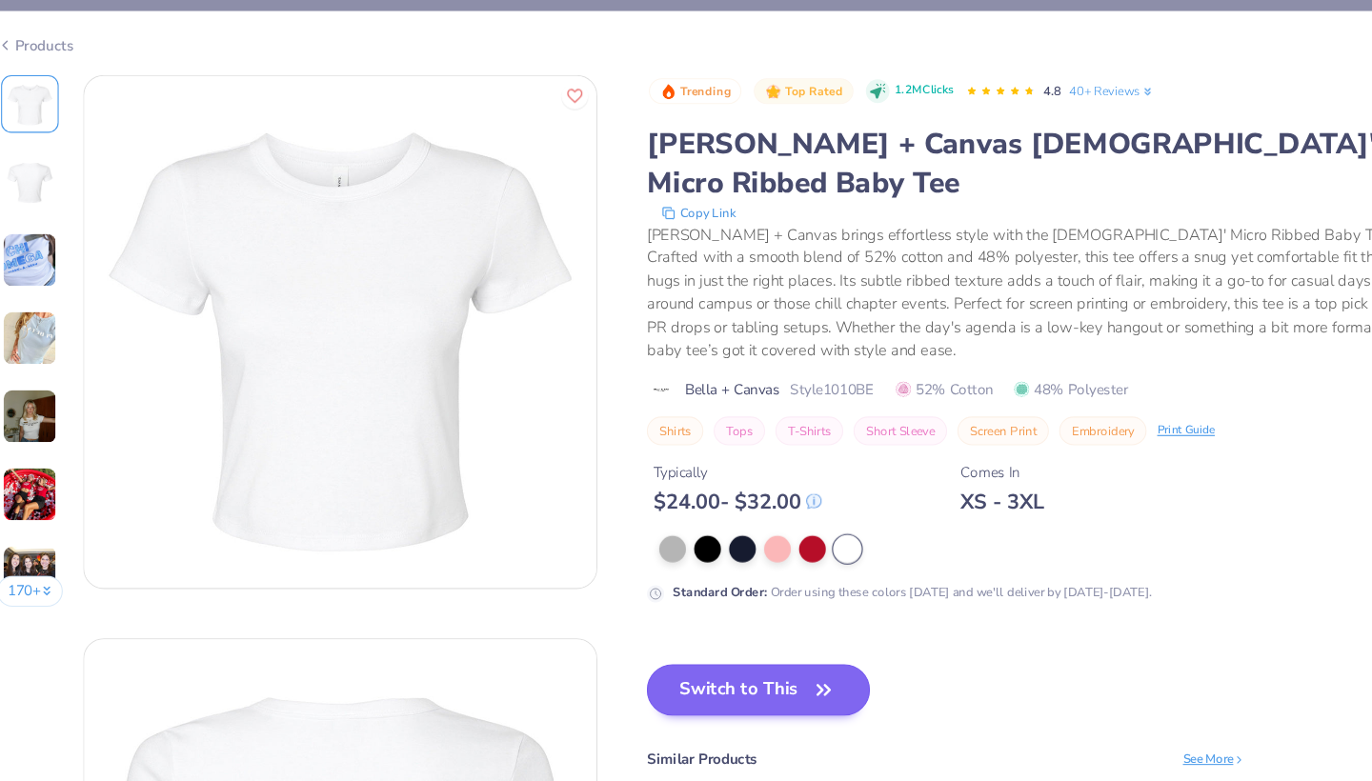
click at [699, 615] on button "Switch to This" at bounding box center [737, 639] width 207 height 48
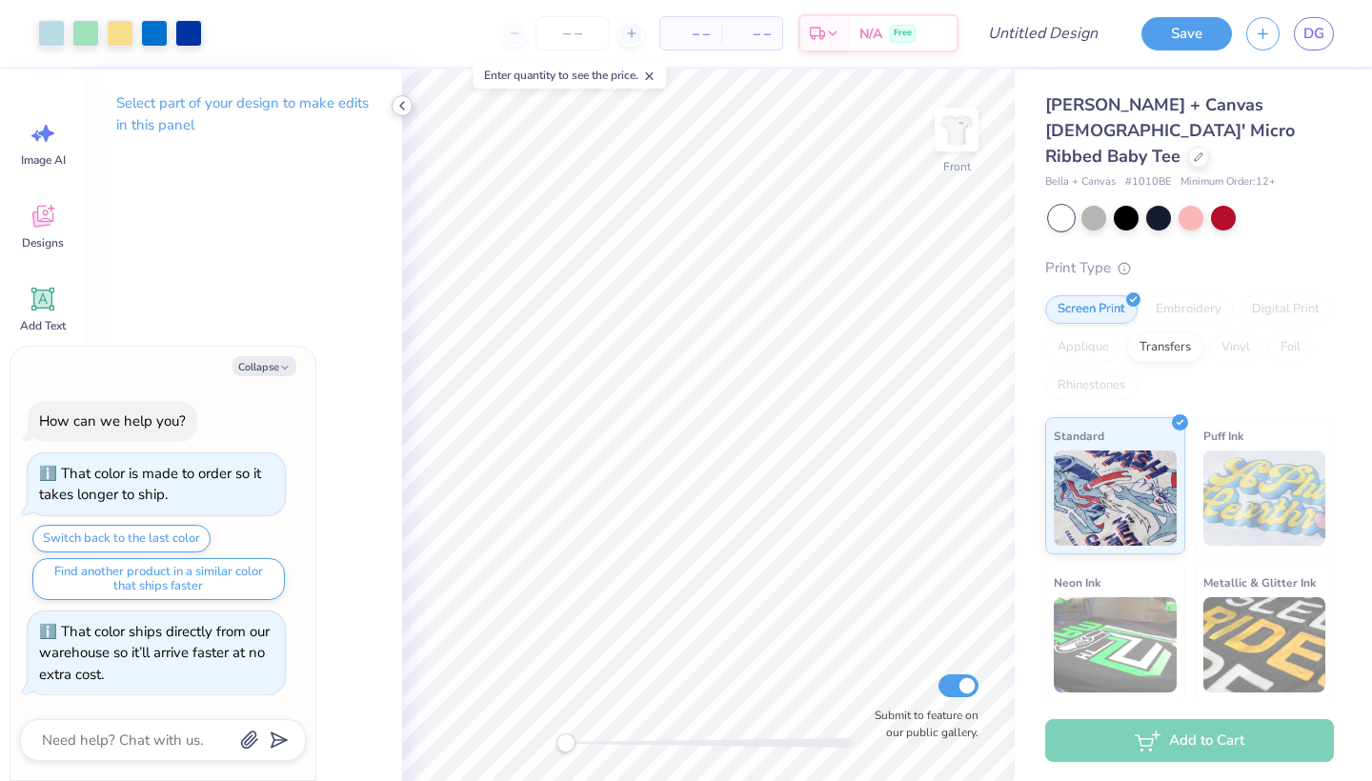
click at [396, 108] on icon at bounding box center [401, 105] width 15 height 15
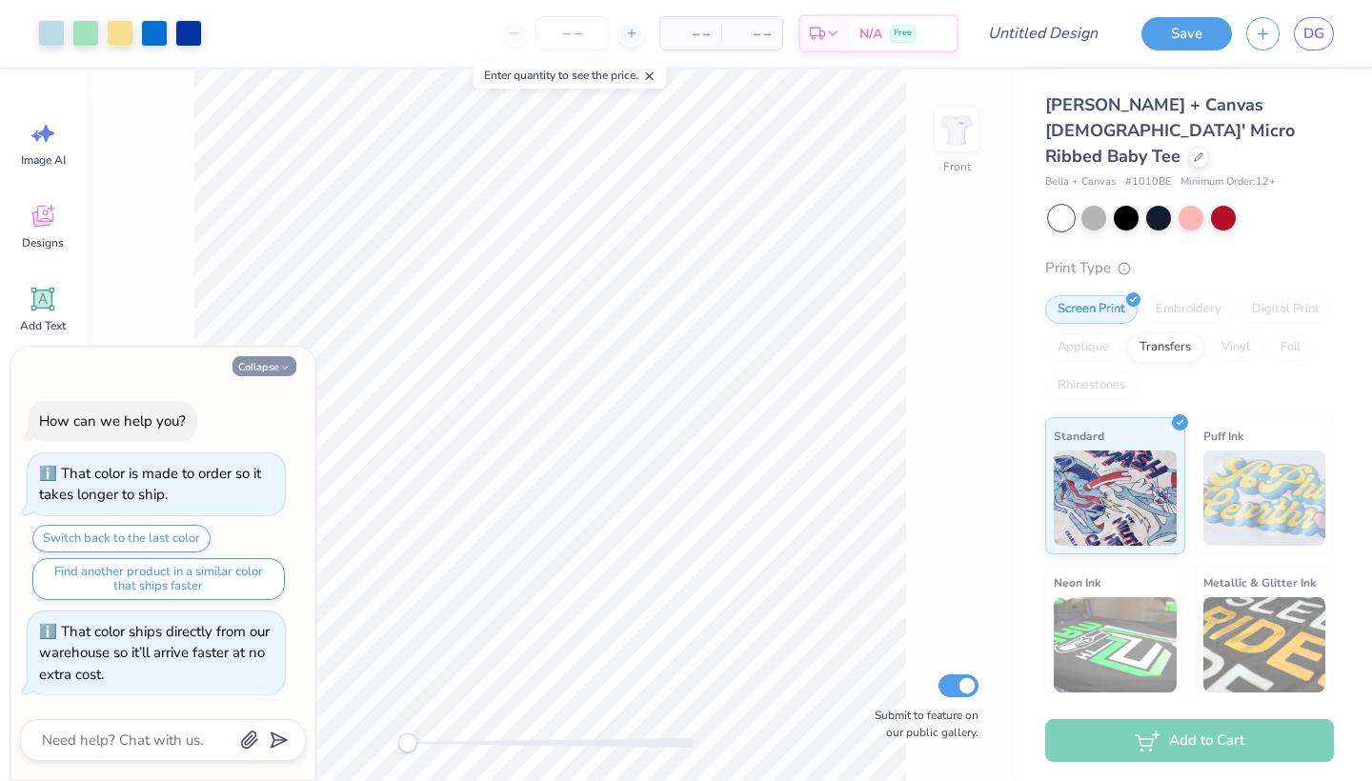
click at [286, 367] on icon "button" at bounding box center [284, 367] width 11 height 11
type textarea "x"
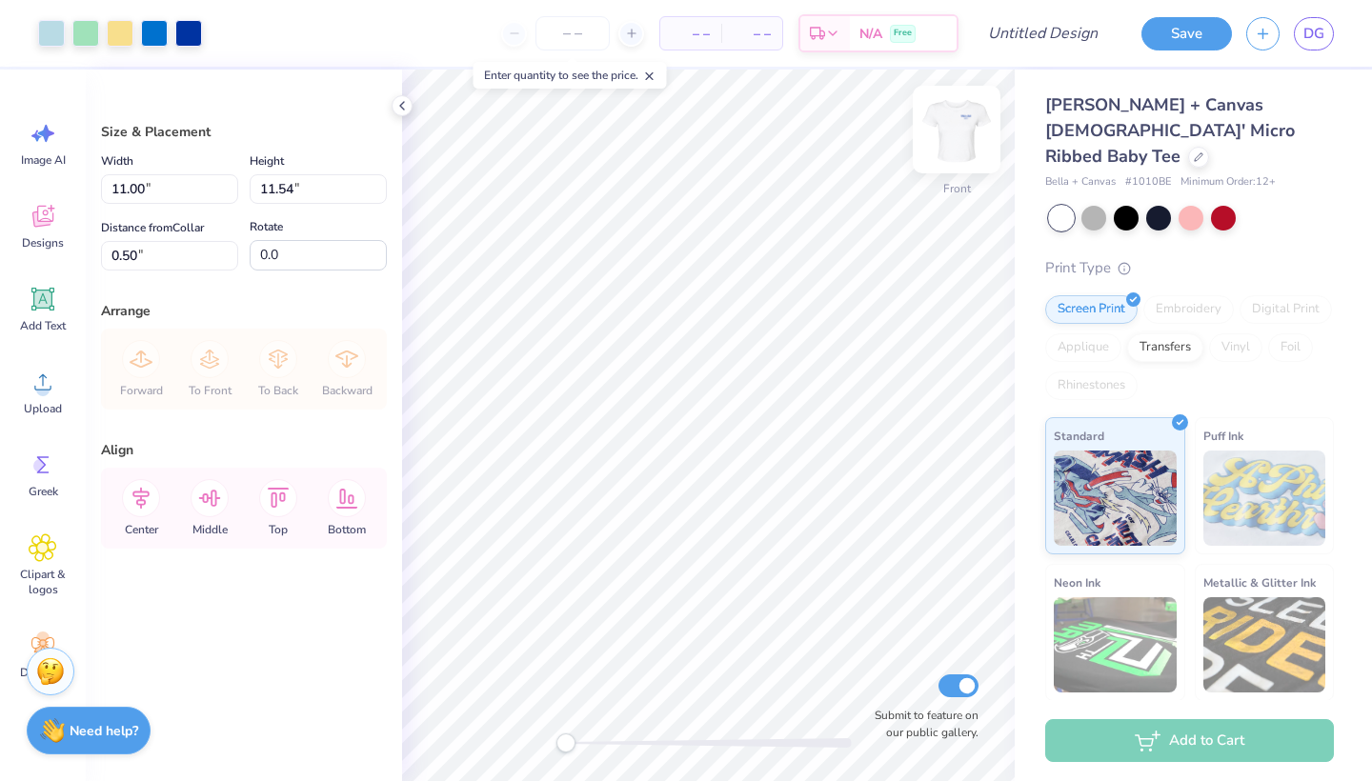
click at [959, 138] on img at bounding box center [956, 129] width 76 height 76
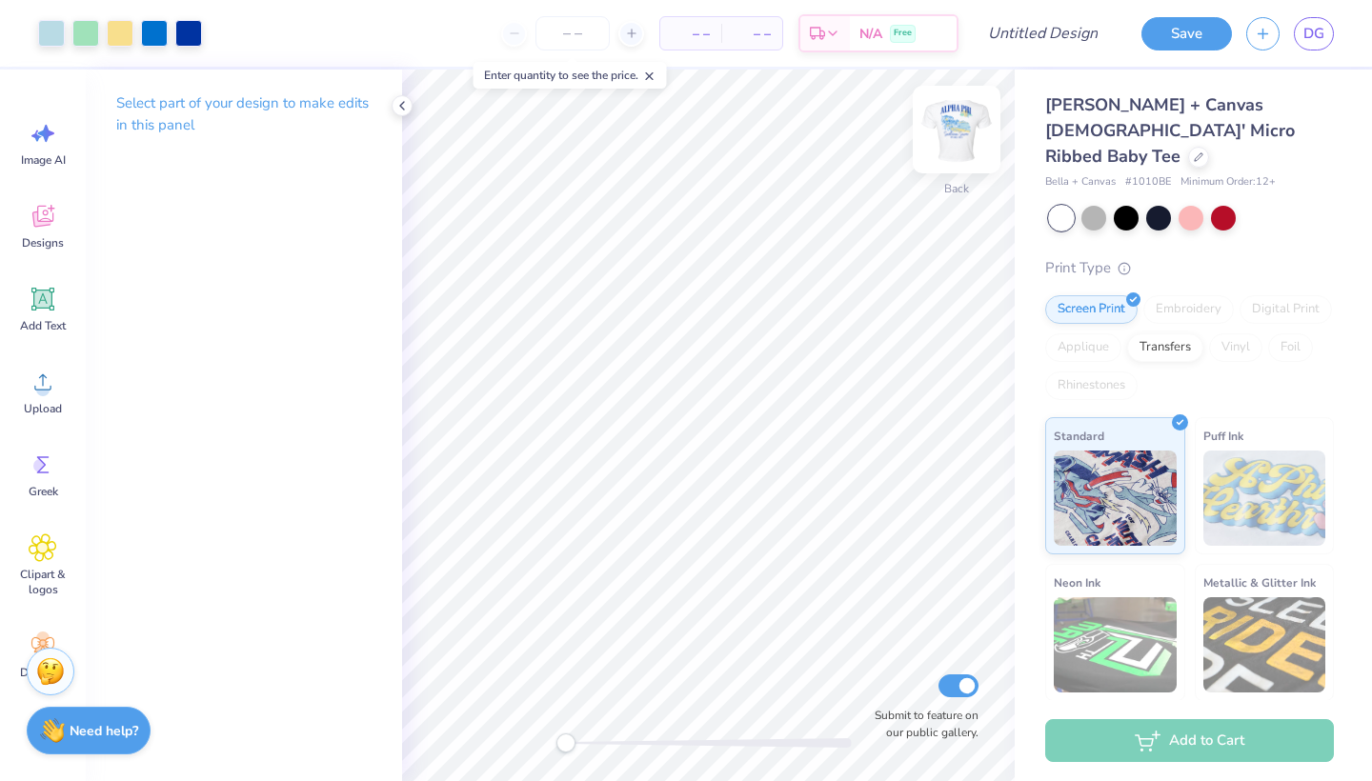
click at [962, 109] on div at bounding box center [956, 130] width 88 height 88
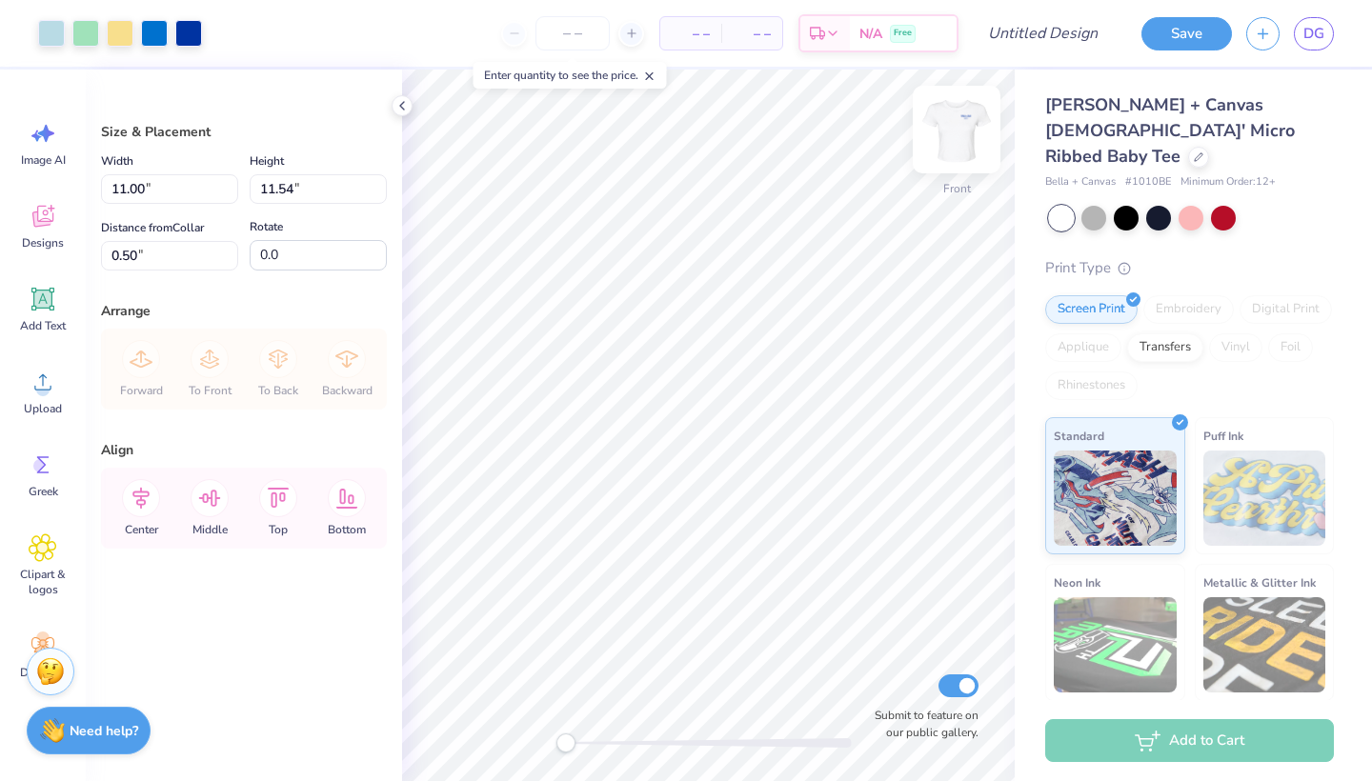
click at [961, 110] on img at bounding box center [956, 129] width 76 height 76
click at [941, 130] on img at bounding box center [956, 129] width 76 height 76
click at [941, 148] on img at bounding box center [956, 129] width 76 height 76
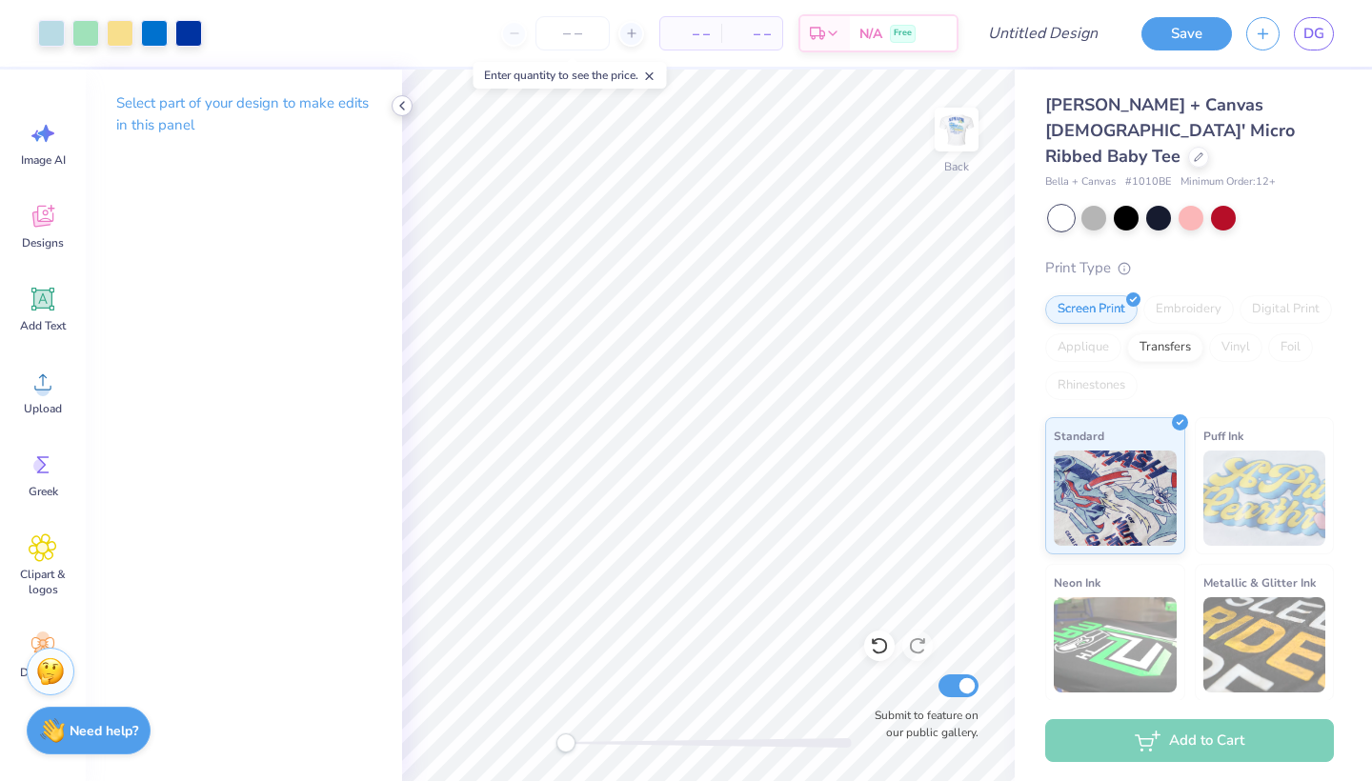
click at [409, 112] on icon at bounding box center [401, 105] width 15 height 15
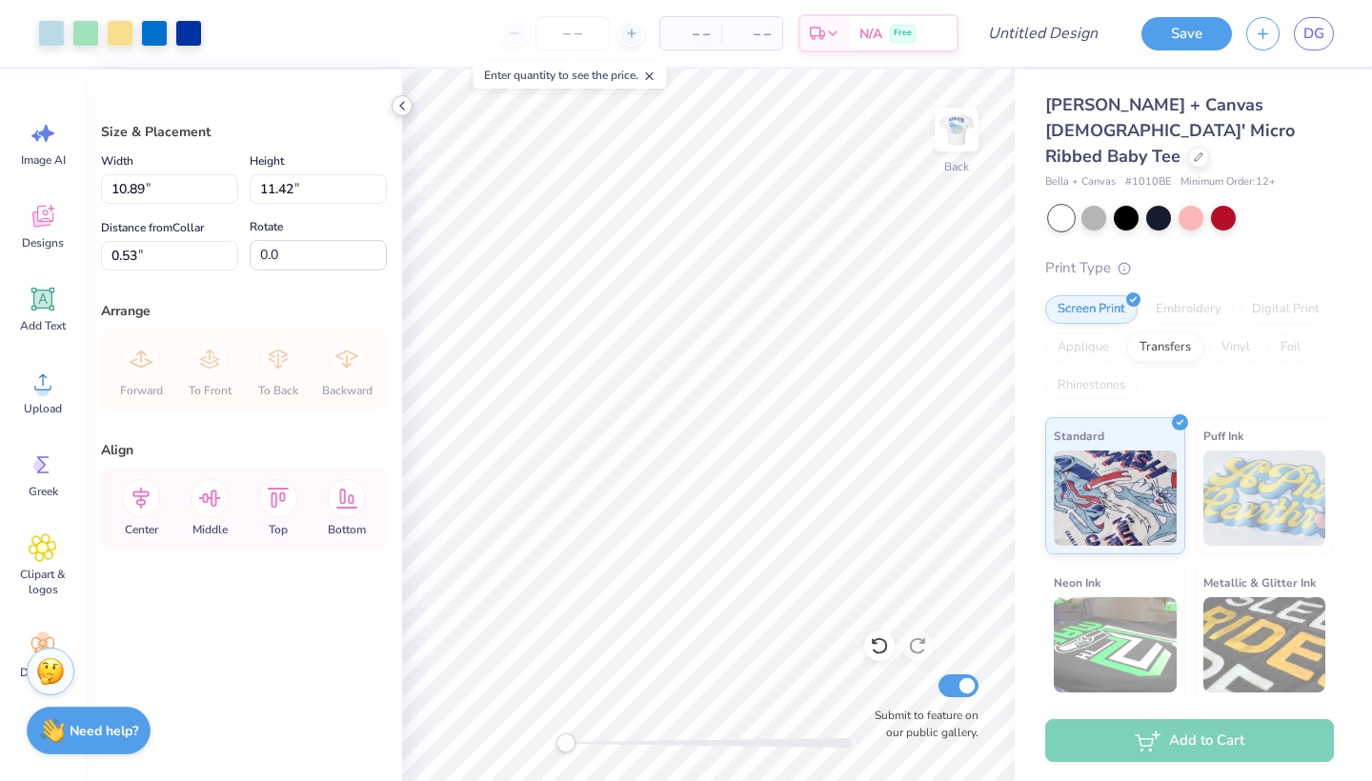
type input "9.85"
type input "10.33"
type input "1.61"
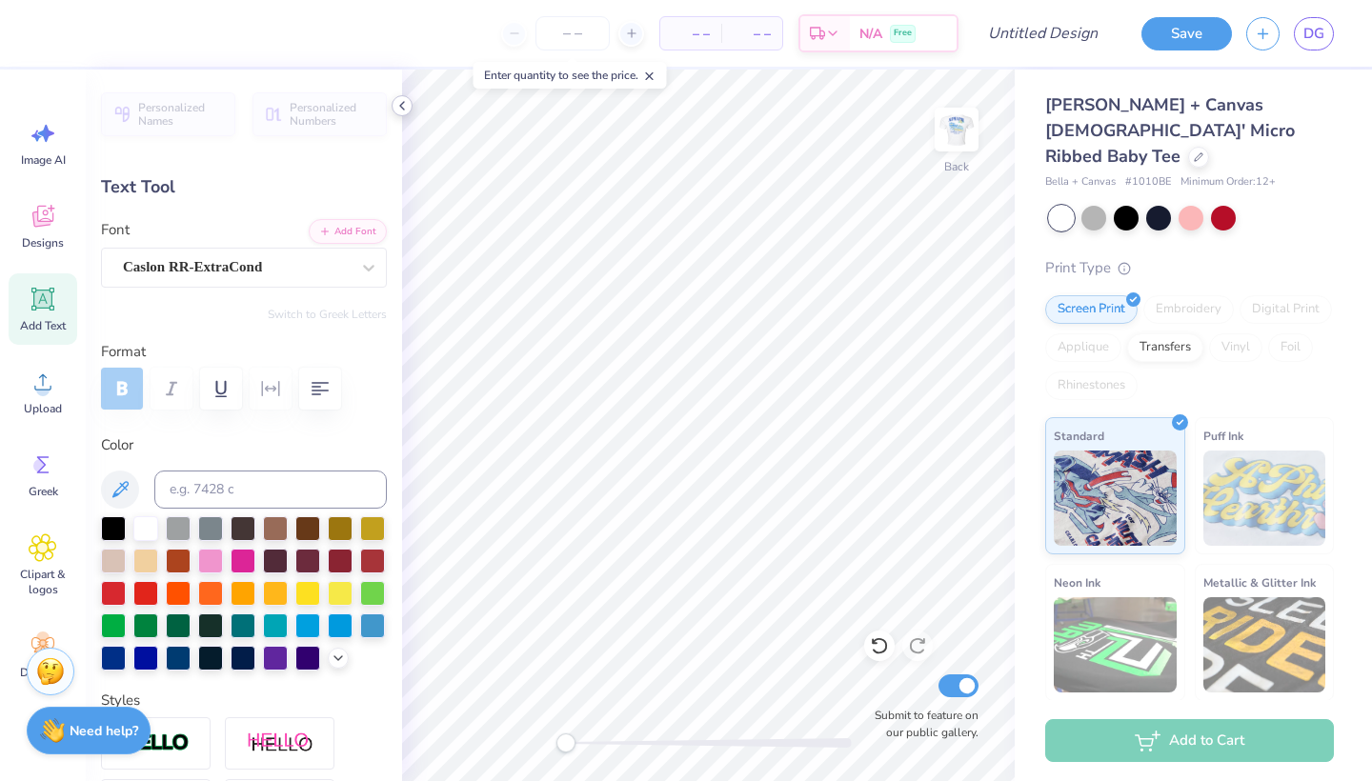
scroll to position [0, 6]
type textarea "ALPHA DELTA P"
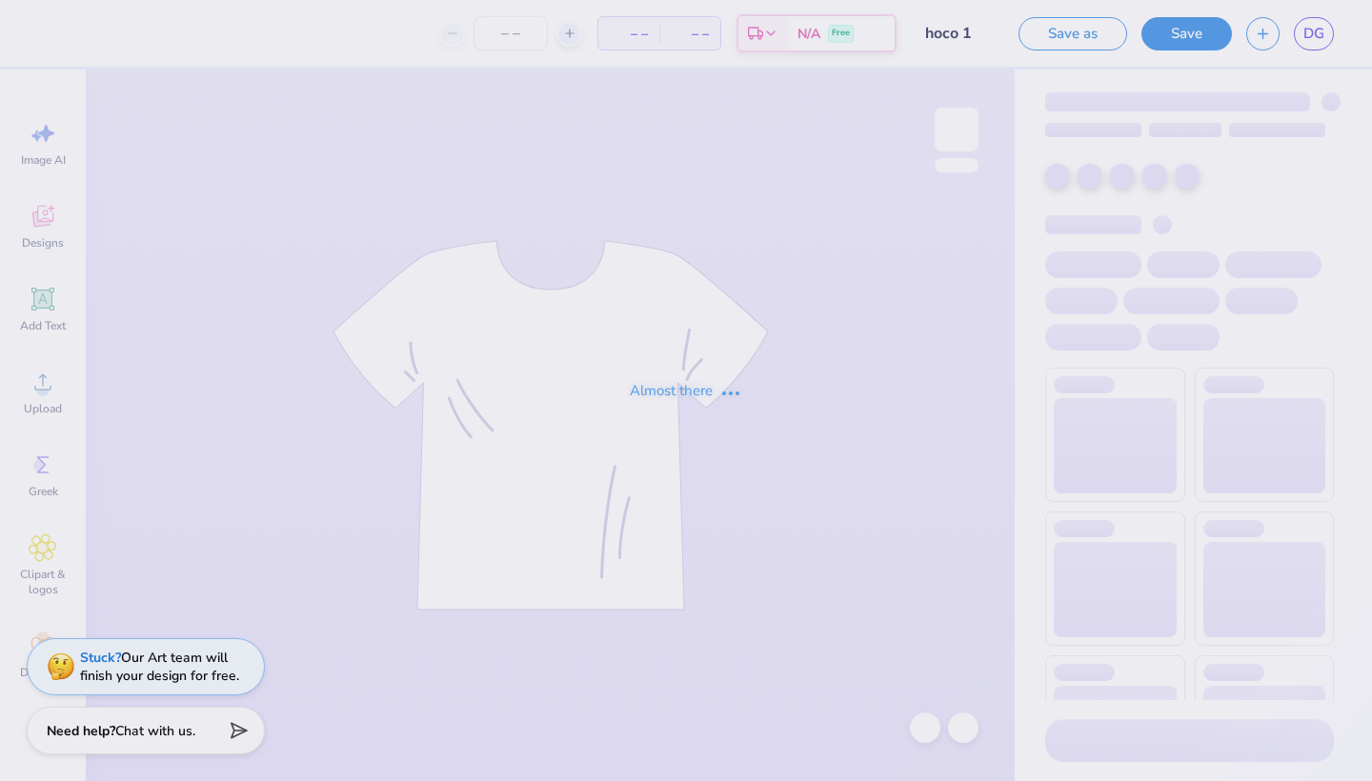
type input "hoco 1"
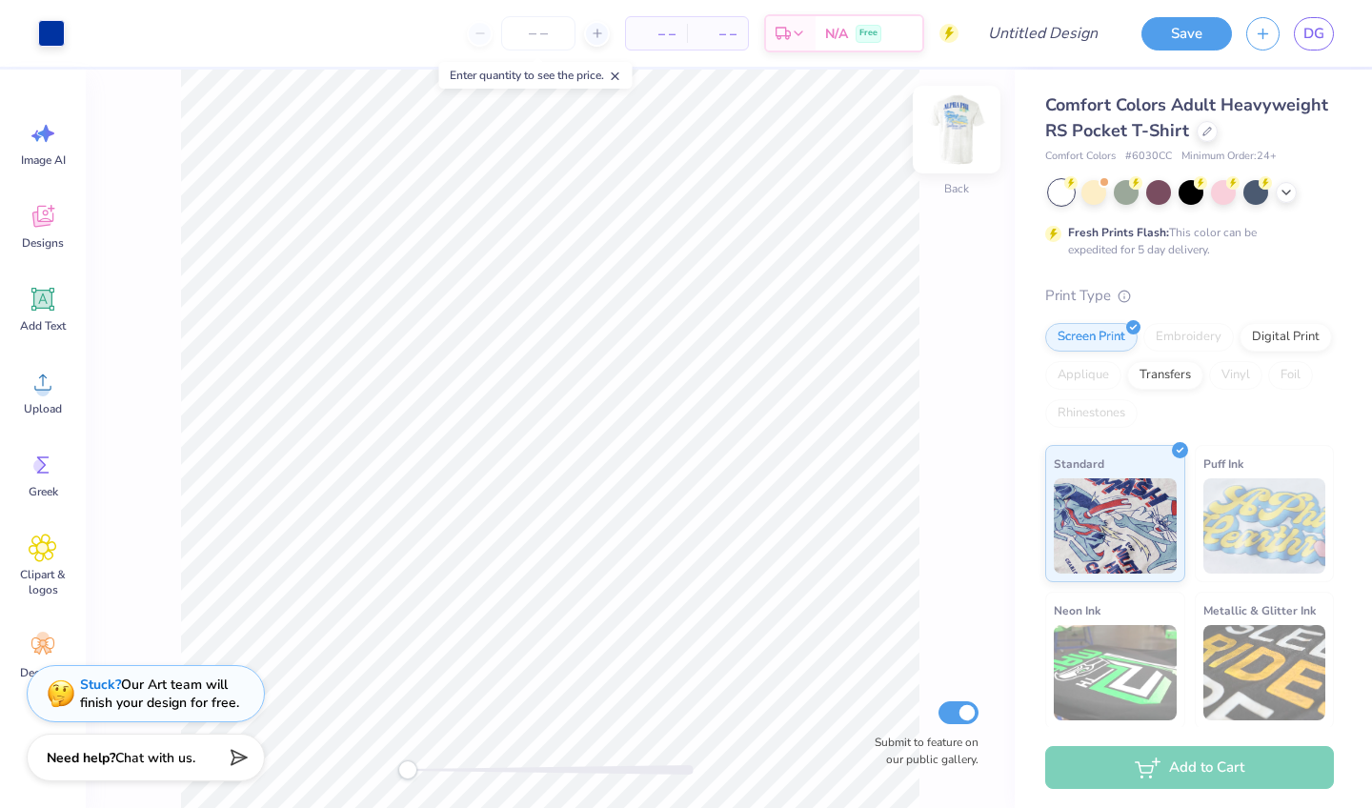
click at [955, 138] on img at bounding box center [956, 129] width 76 height 76
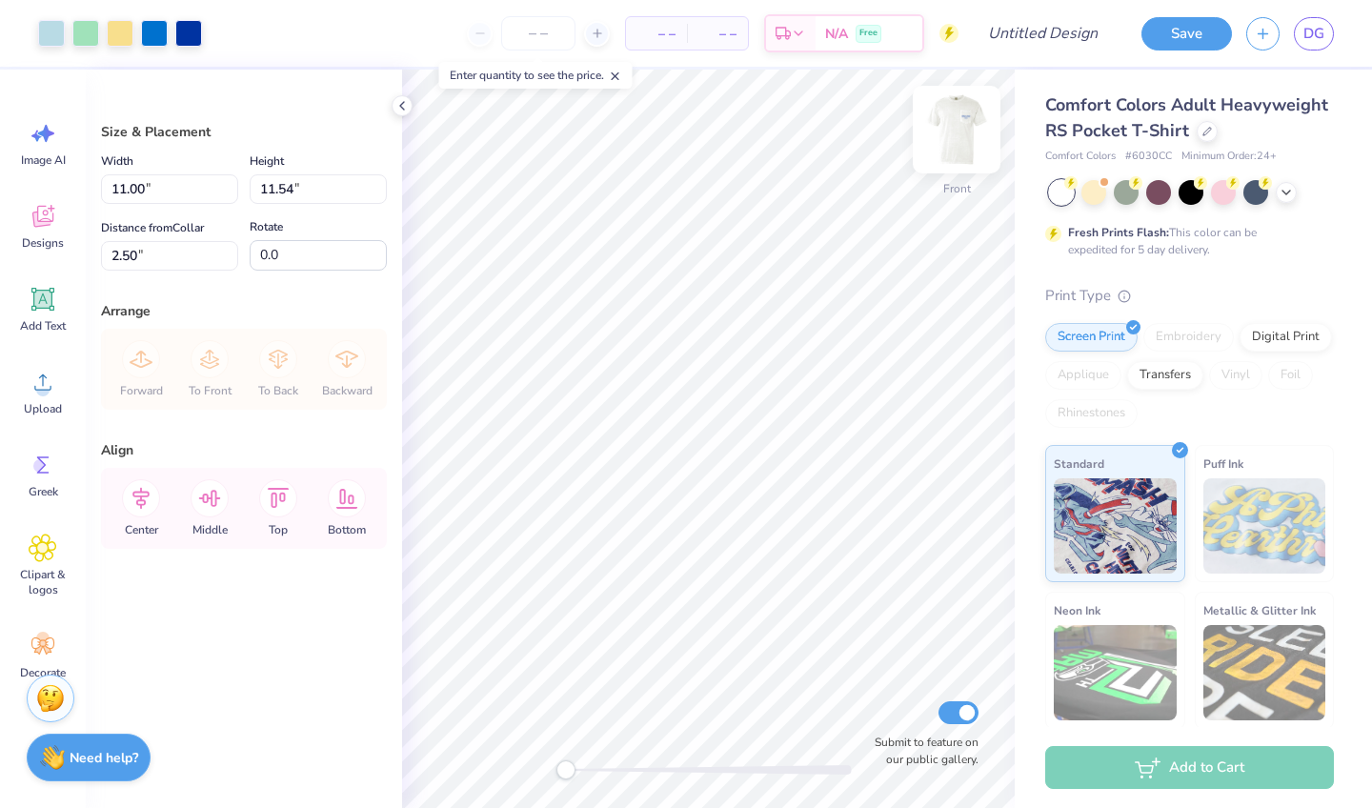
click at [951, 134] on img at bounding box center [956, 129] width 76 height 76
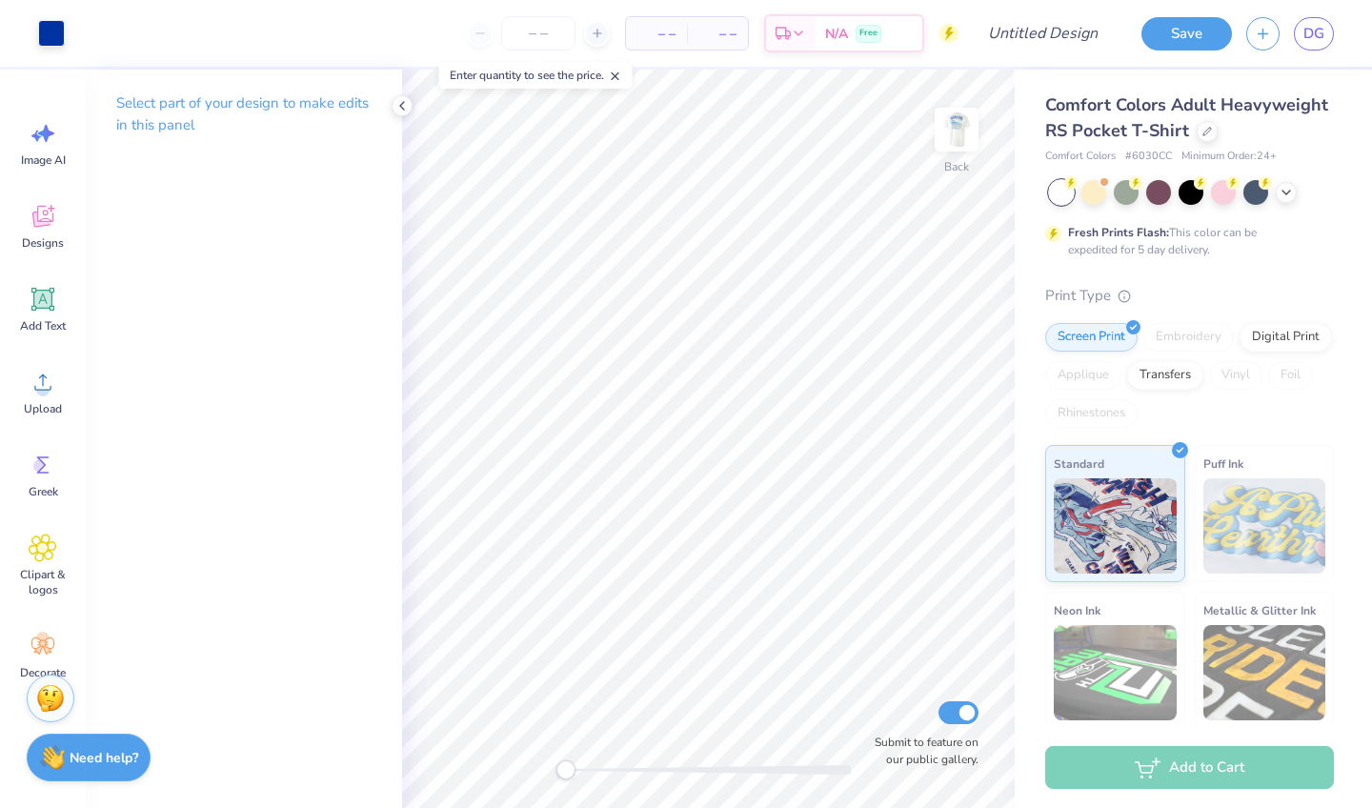
click at [389, 101] on div "Select part of your design to make edits in this panel" at bounding box center [244, 122] width 316 height 104
click at [406, 108] on icon at bounding box center [401, 105] width 15 height 15
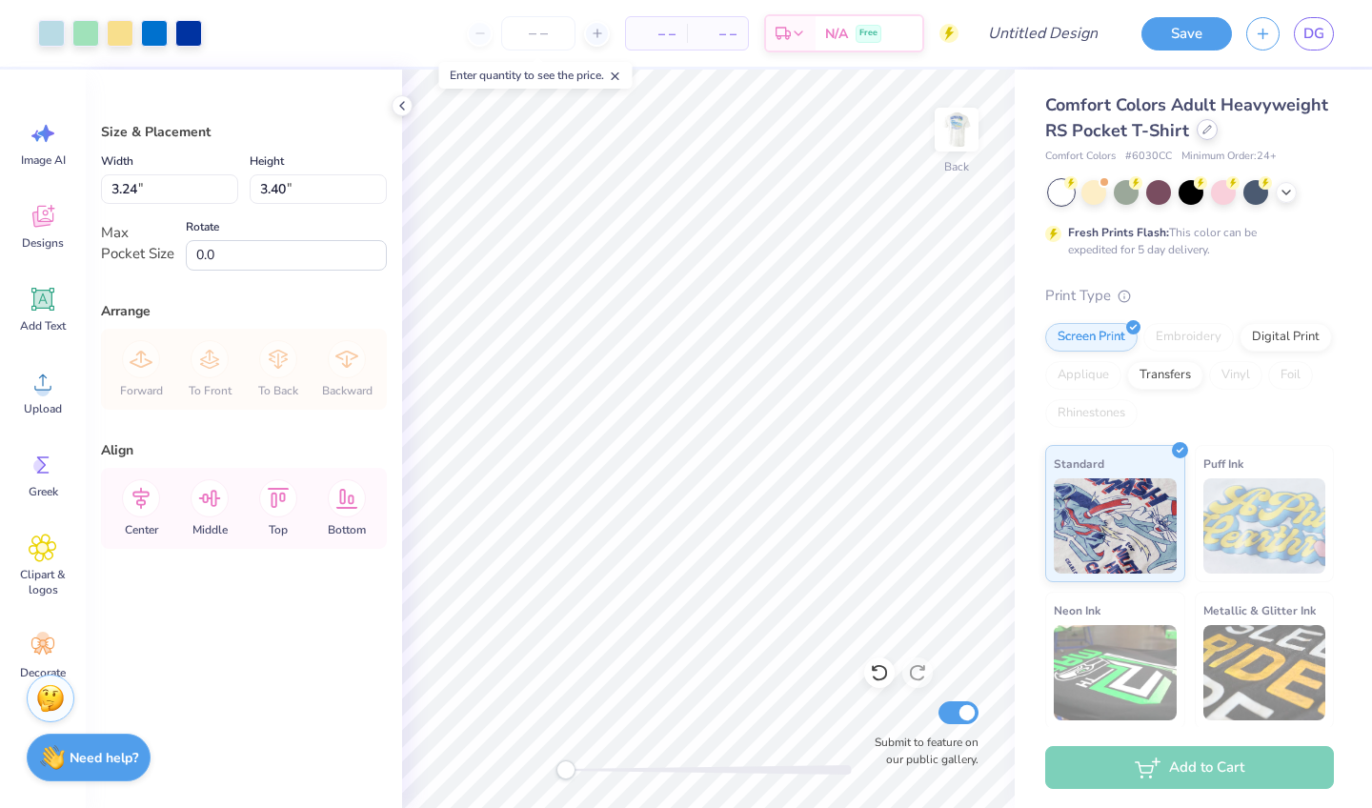
click at [1212, 128] on div at bounding box center [1206, 129] width 21 height 21
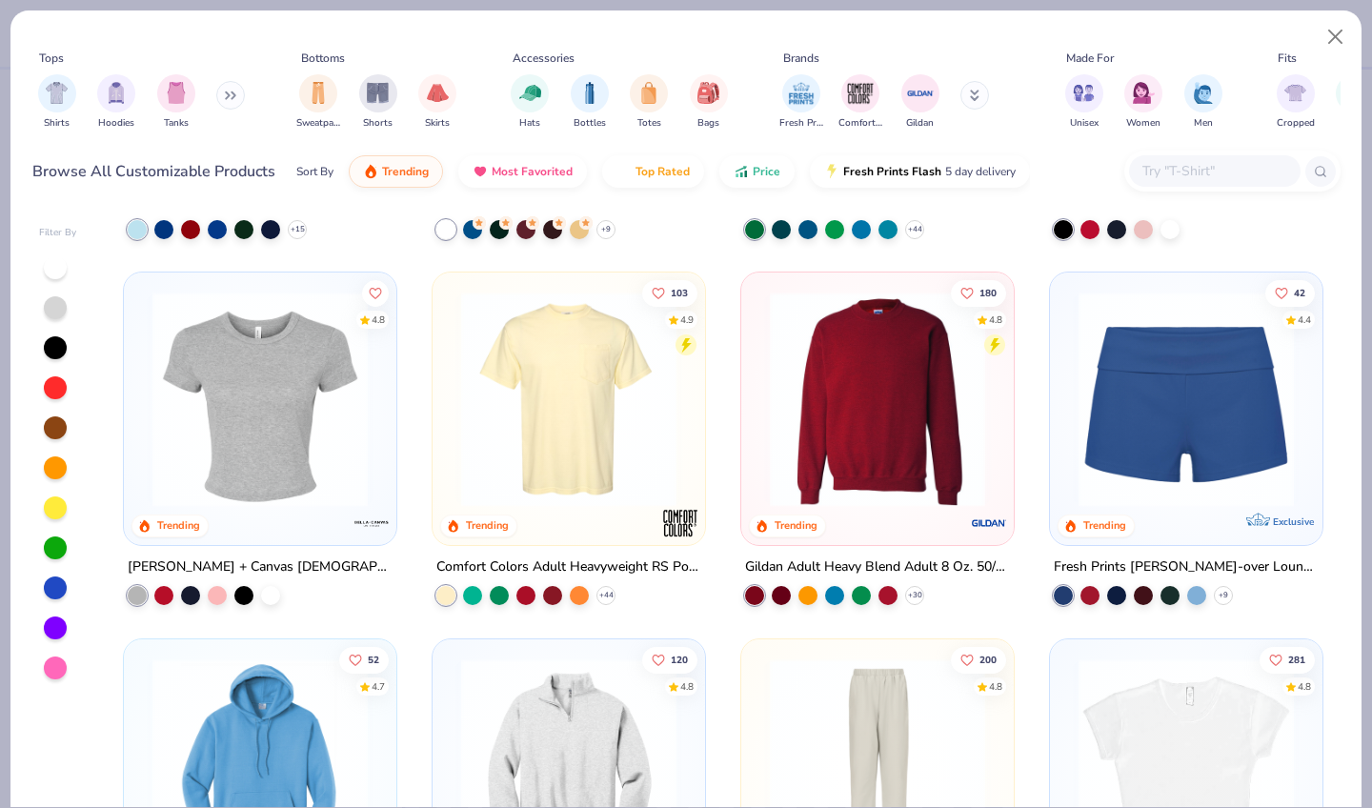
scroll to position [1077, 0]
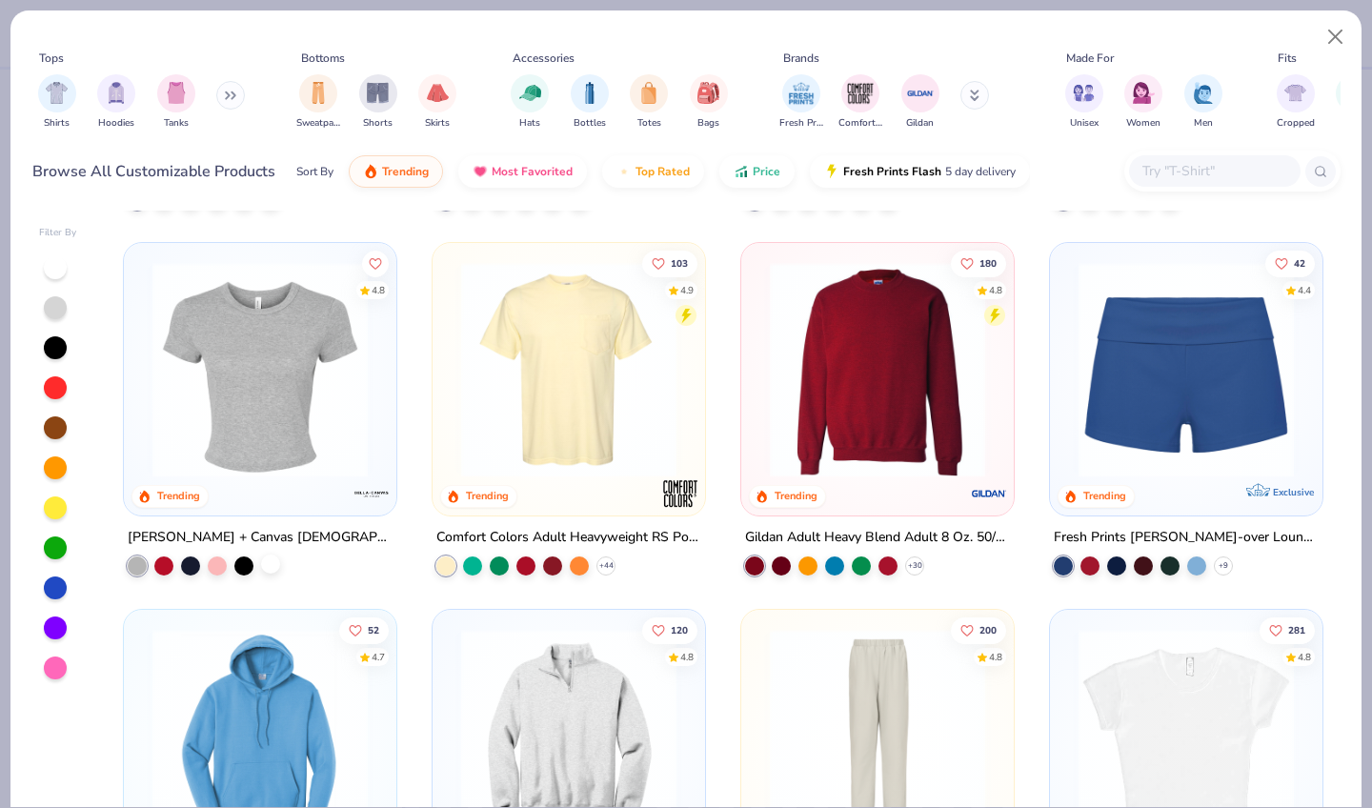
click at [265, 572] on div at bounding box center [204, 565] width 152 height 19
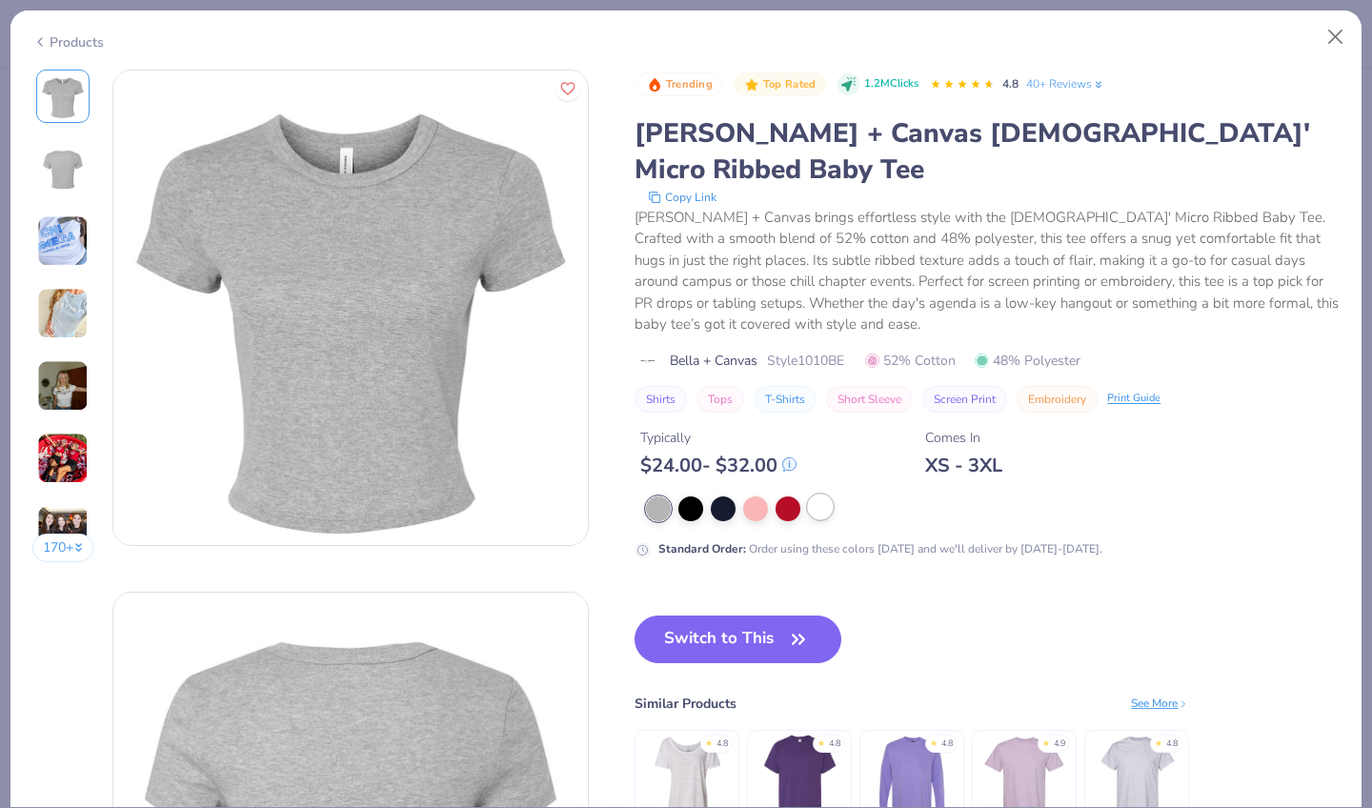
click at [816, 494] on div at bounding box center [820, 506] width 25 height 25
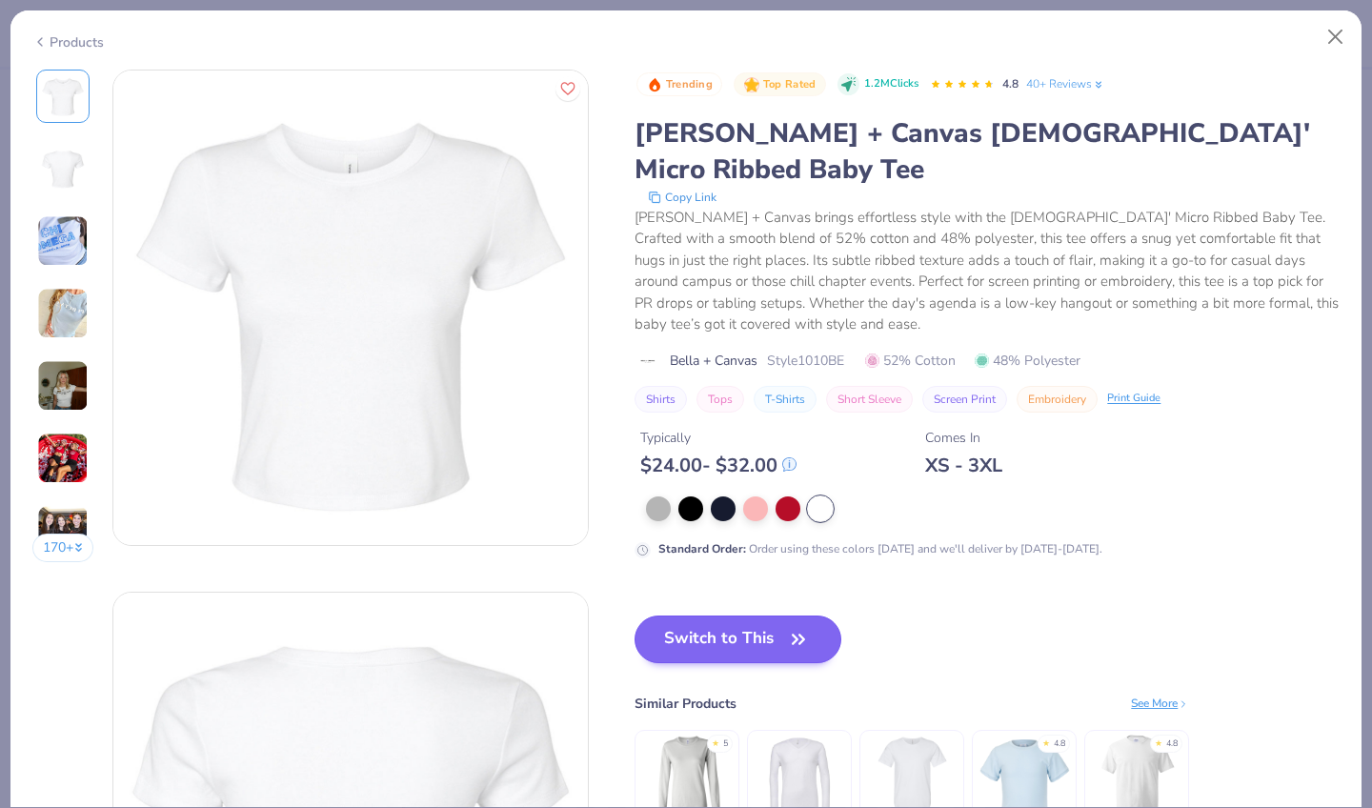
click at [742, 615] on button "Switch to This" at bounding box center [737, 639] width 207 height 48
click at [744, 615] on button "Switch to This" at bounding box center [737, 639] width 207 height 48
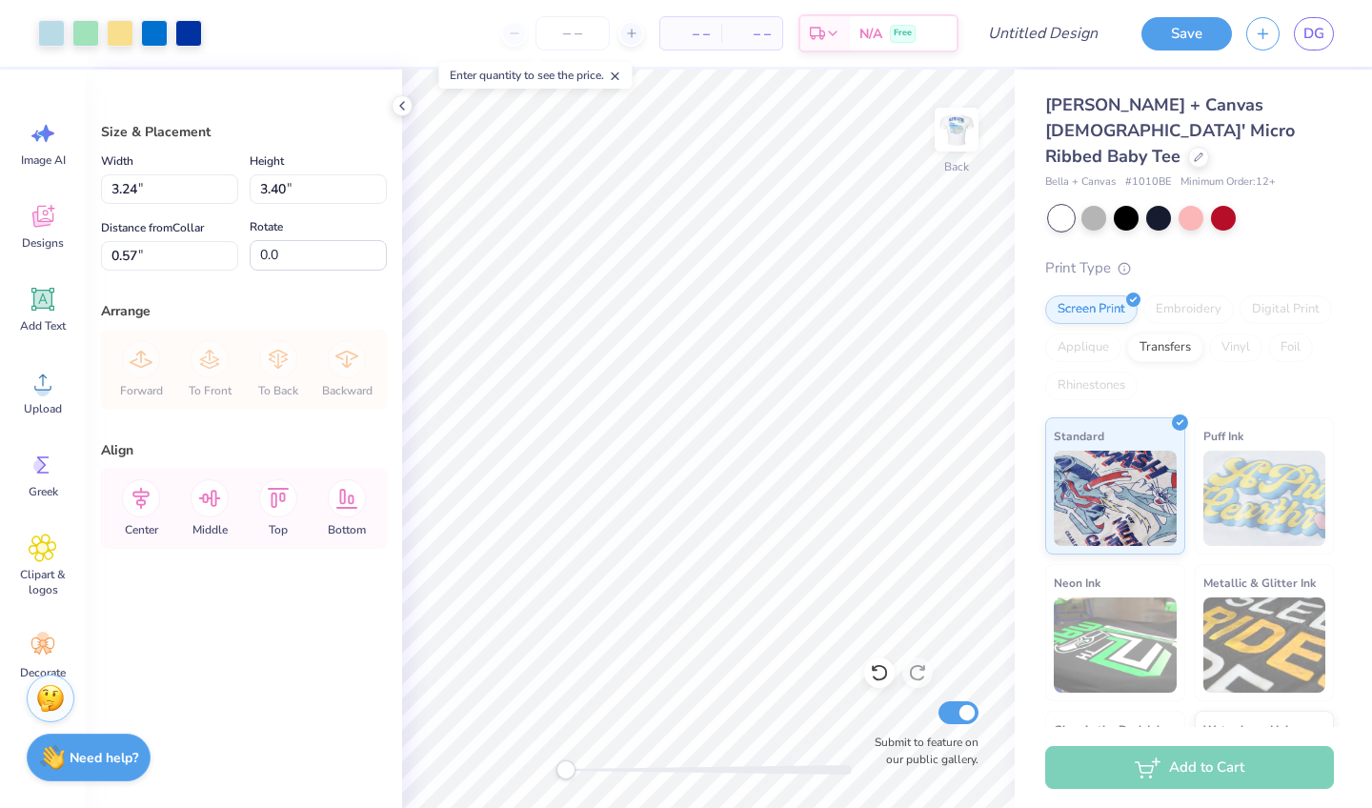
type input "8.43"
type input "8.85"
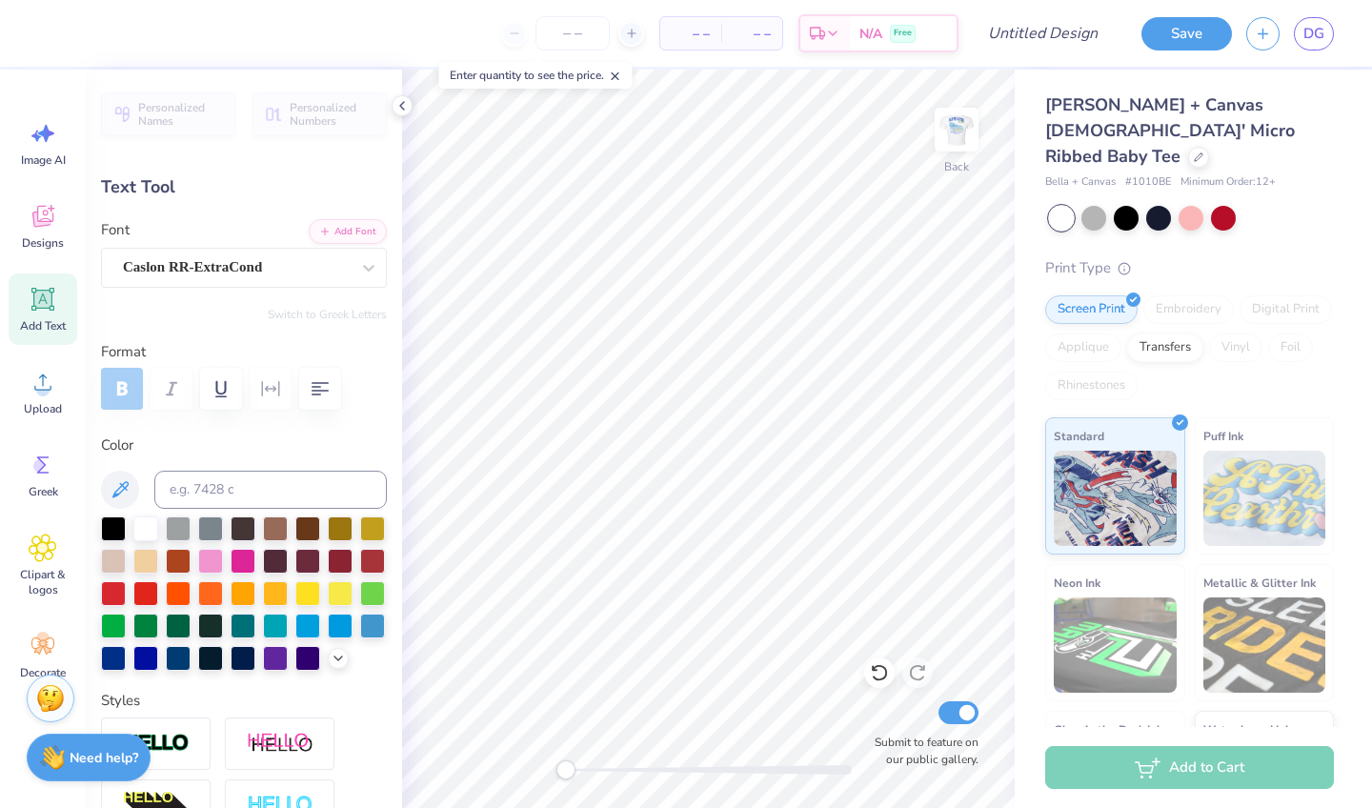
scroll to position [0, 6]
type textarea "ALPHA DELTA PI"
type input "6.47"
type input "1.47"
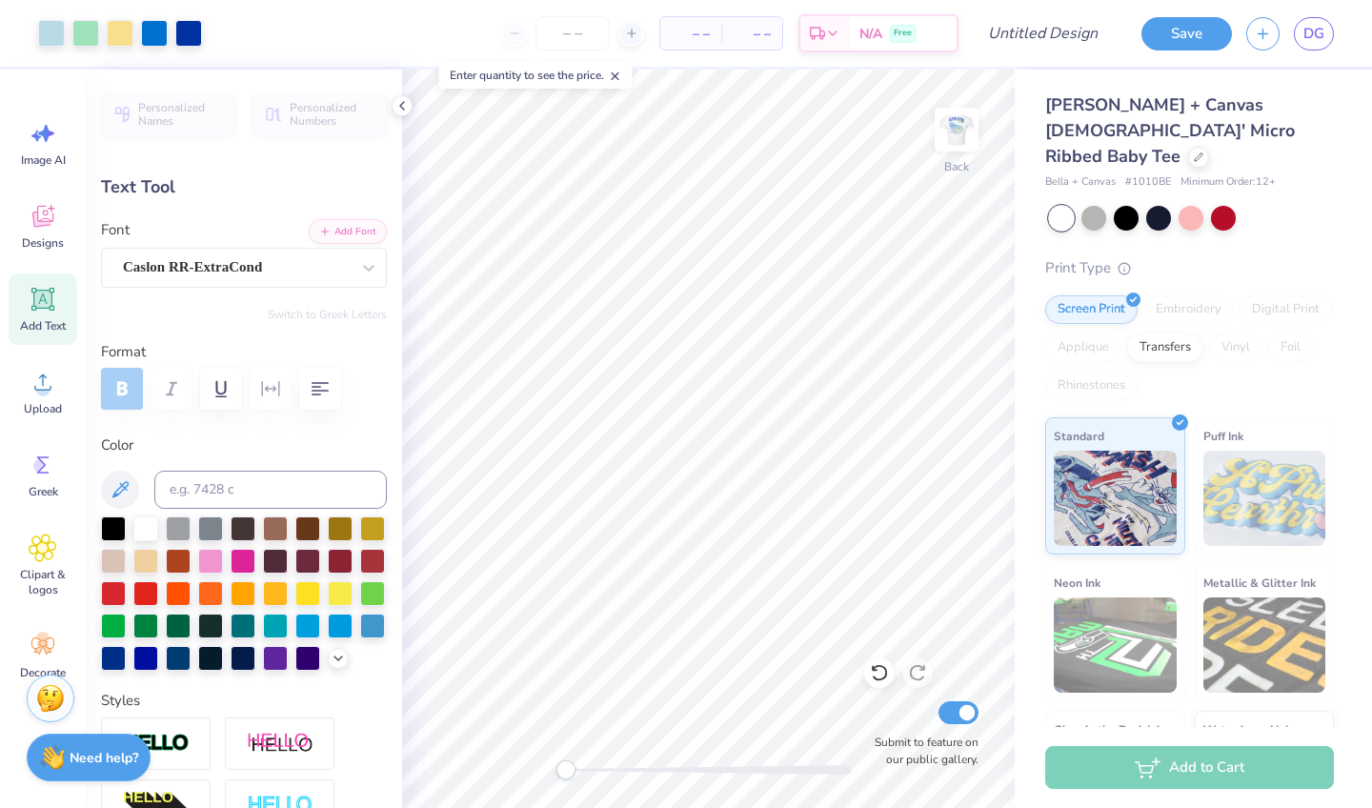
type input "8.54"
type textarea "La Bella Vita"
type input "3.15"
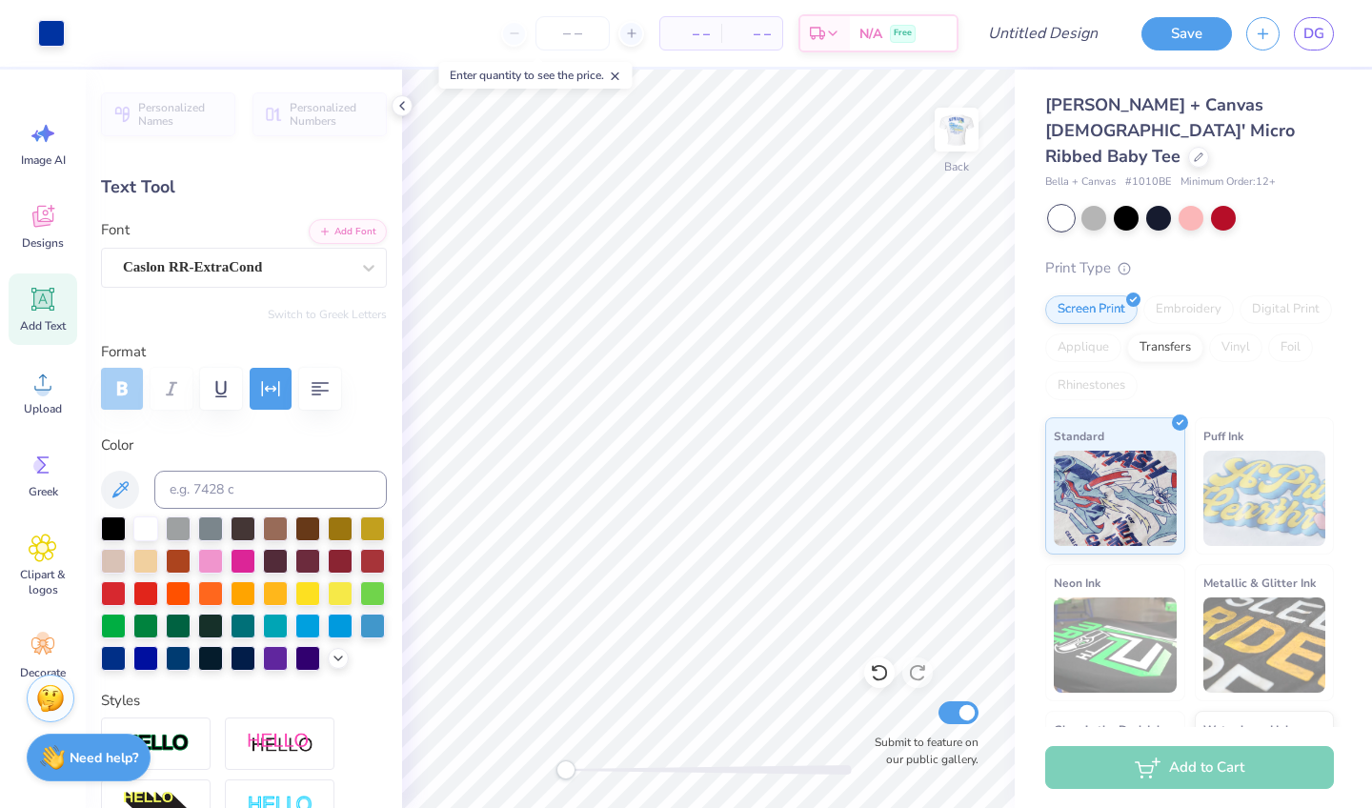
type input "0.43"
type input "10.09"
type input "5.83"
type input "1.66"
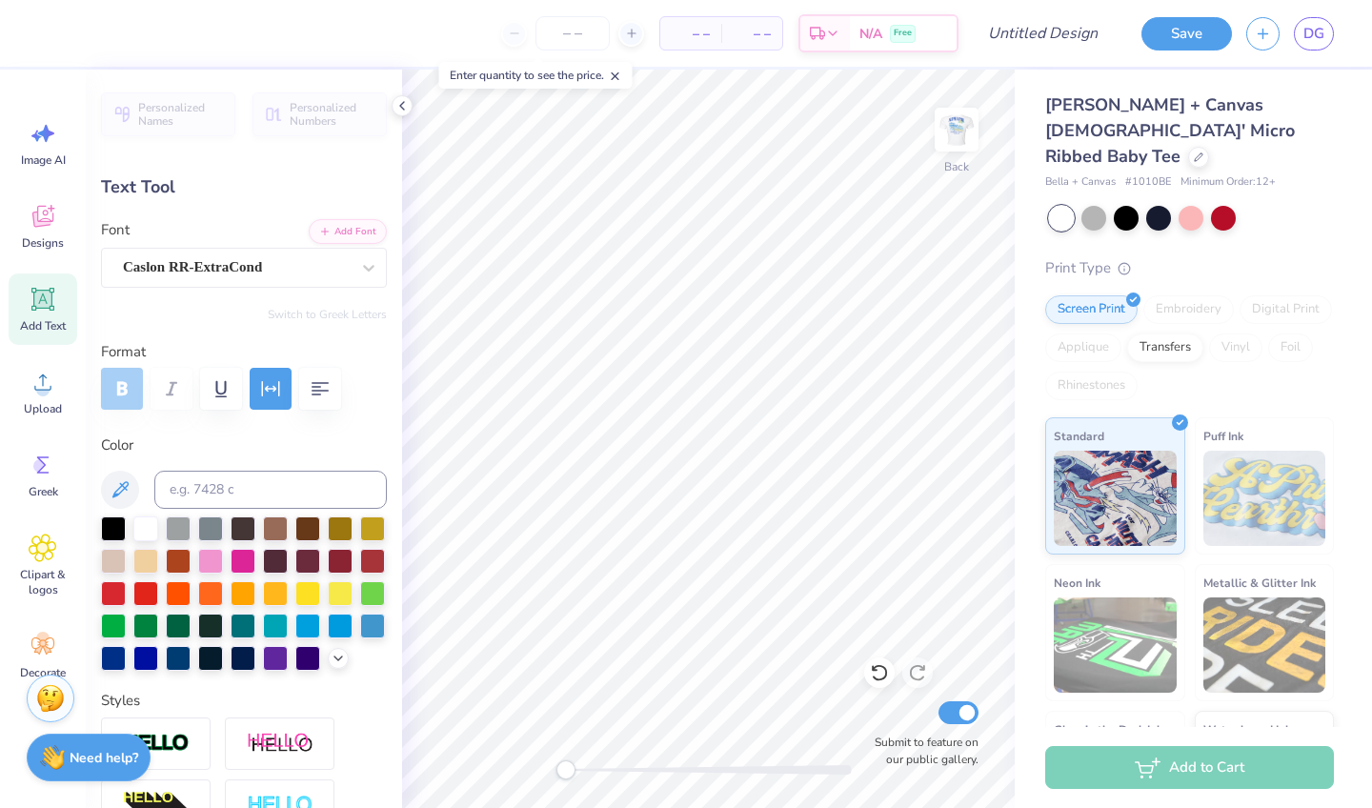
type input "8.45"
type input "3.15"
type input "0.43"
type input "10.09"
type input "5.83"
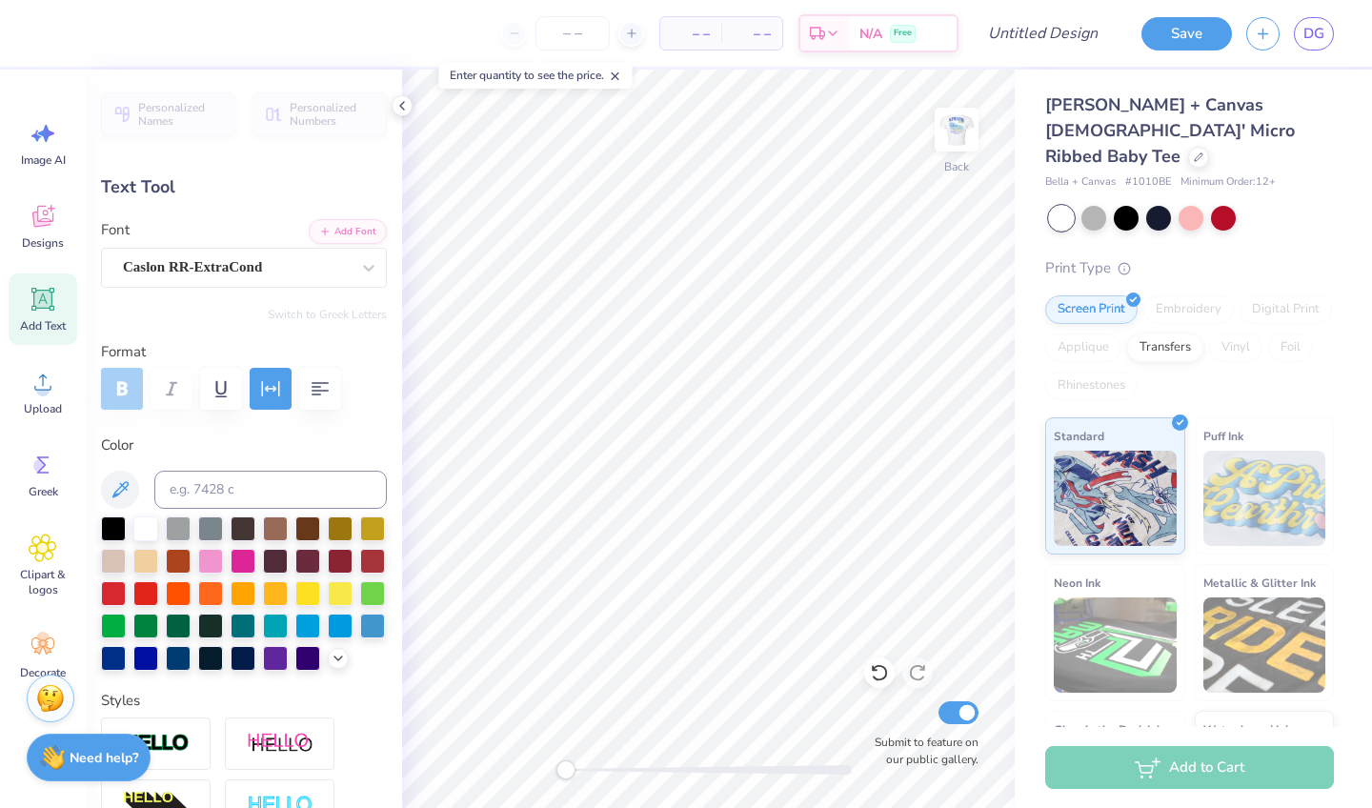
type input "1.66"
type input "8.45"
type input "3.15"
type input "0.43"
type input "10.09"
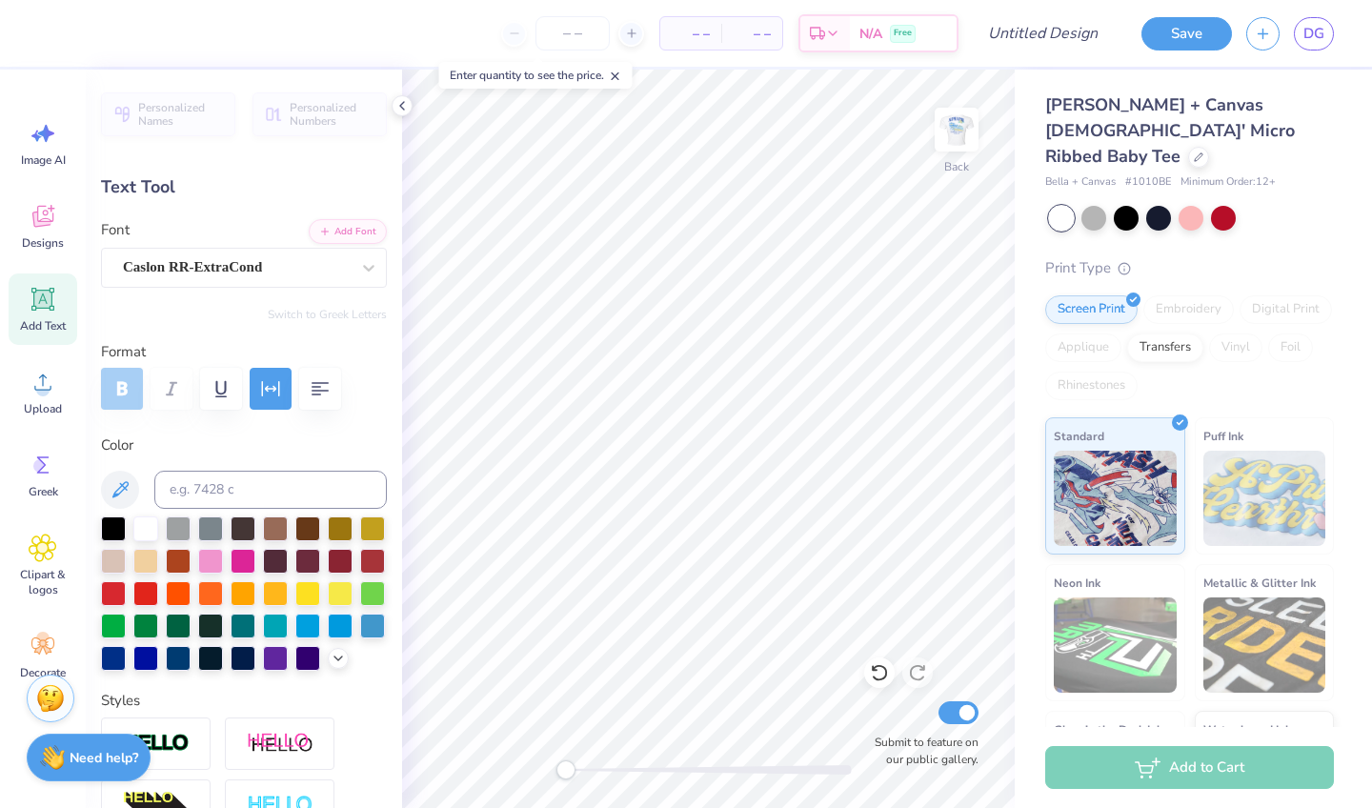
type input "5.83"
type input "1.66"
type input "8.45"
type input "6.62"
type input "1.88"
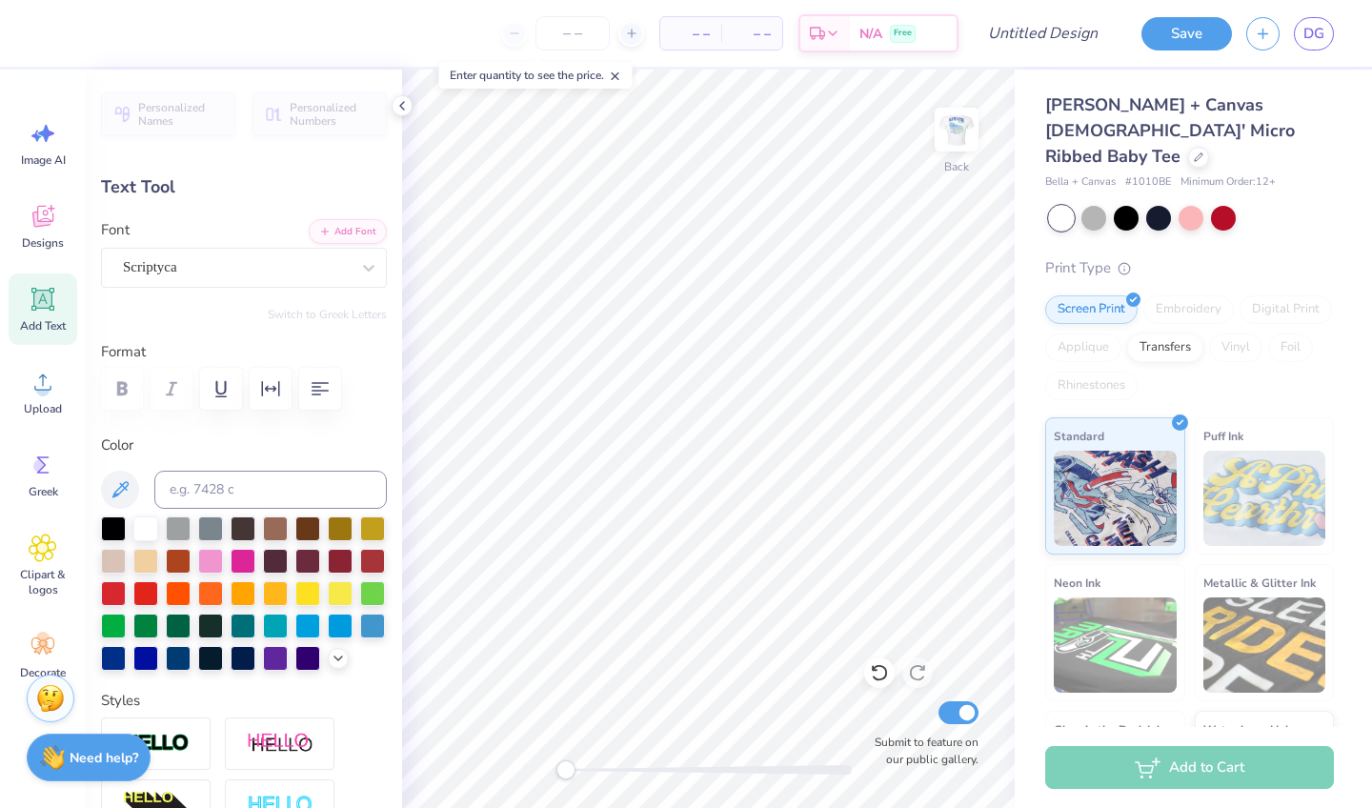
type input "3.15"
type input "0.43"
type input "11.20"
type textarea "I"
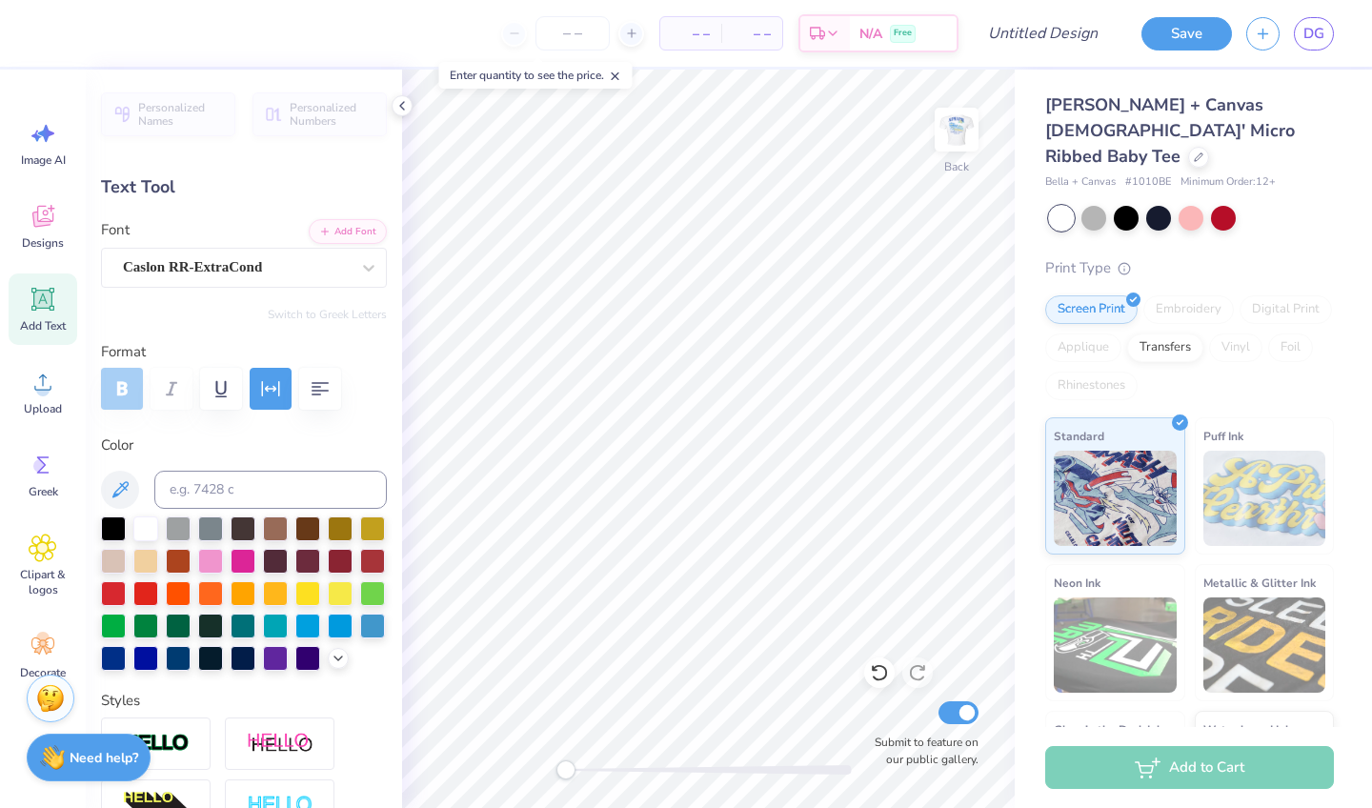
type textarea "h"
type textarea "HOMECOMING 2025"
type input "8.08"
type input "2.62"
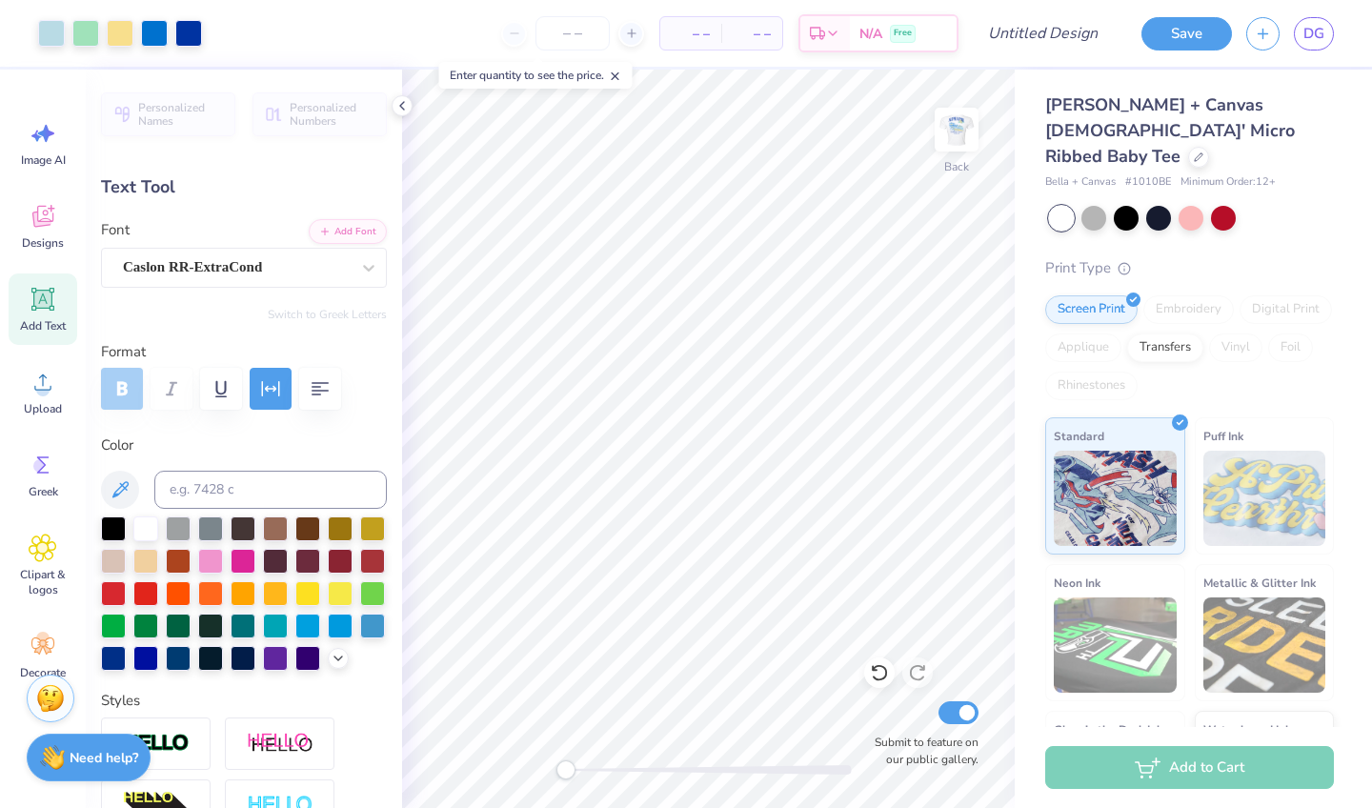
type input "1.69"
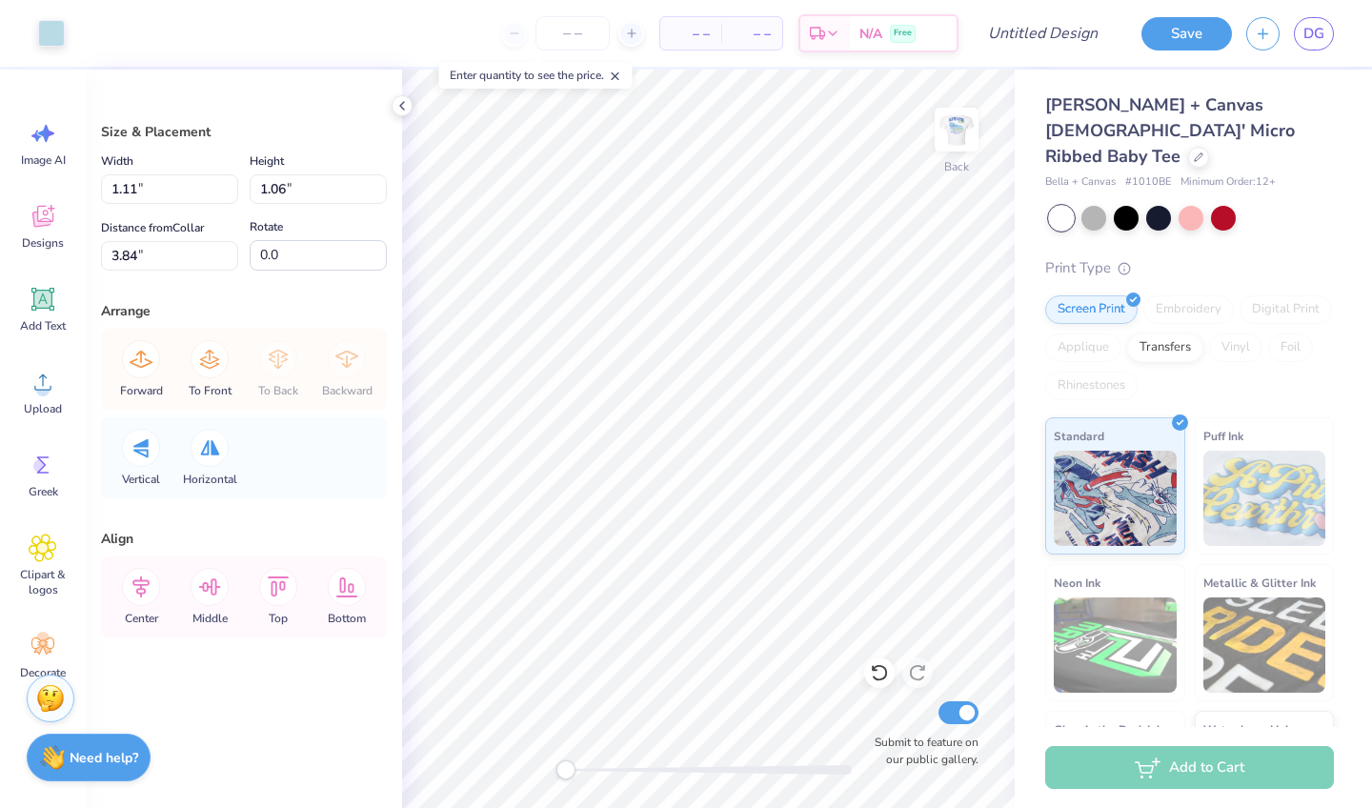
type input "4.87"
type input "1.98"
type input "6.65"
type input "3.34"
type input "2.07"
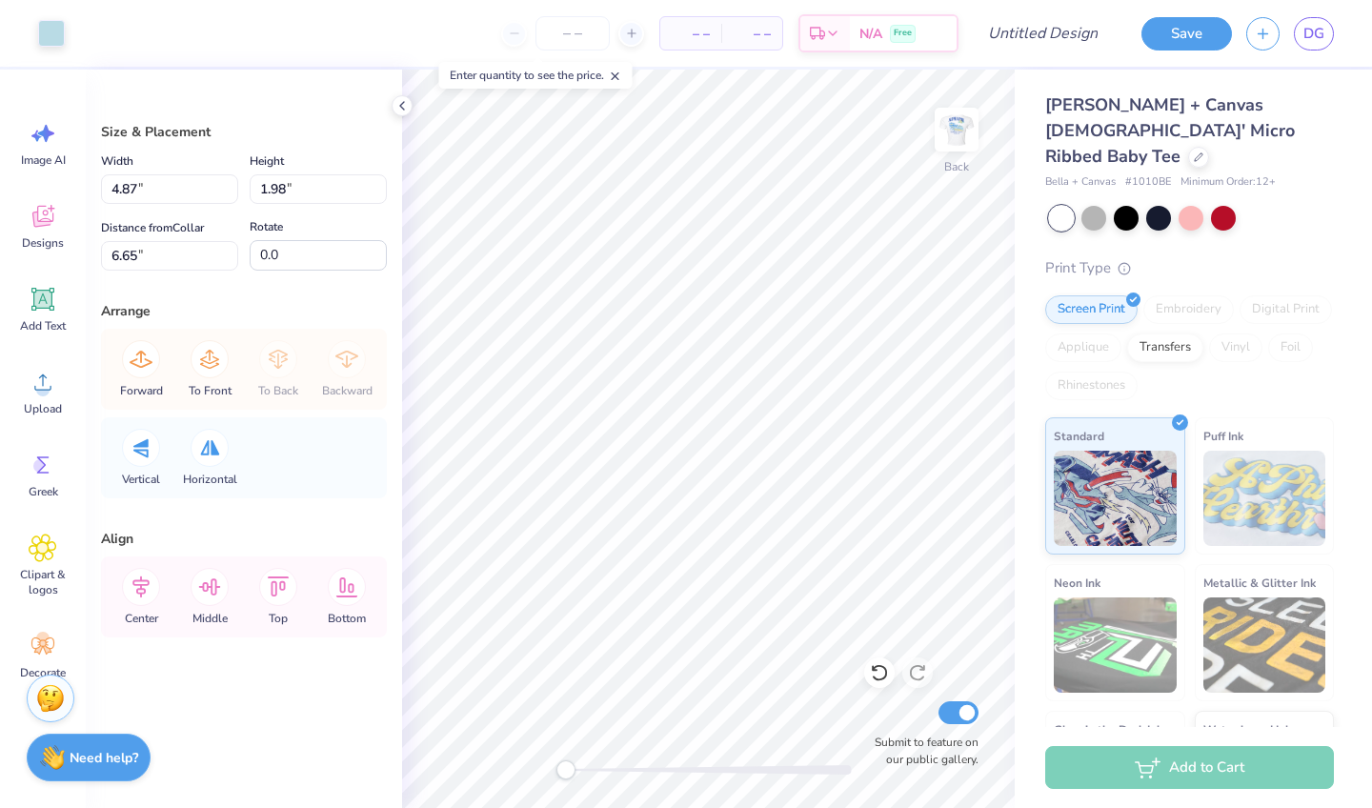
type input "3.12"
type input "3.31"
type input "1.86"
type input "3.32"
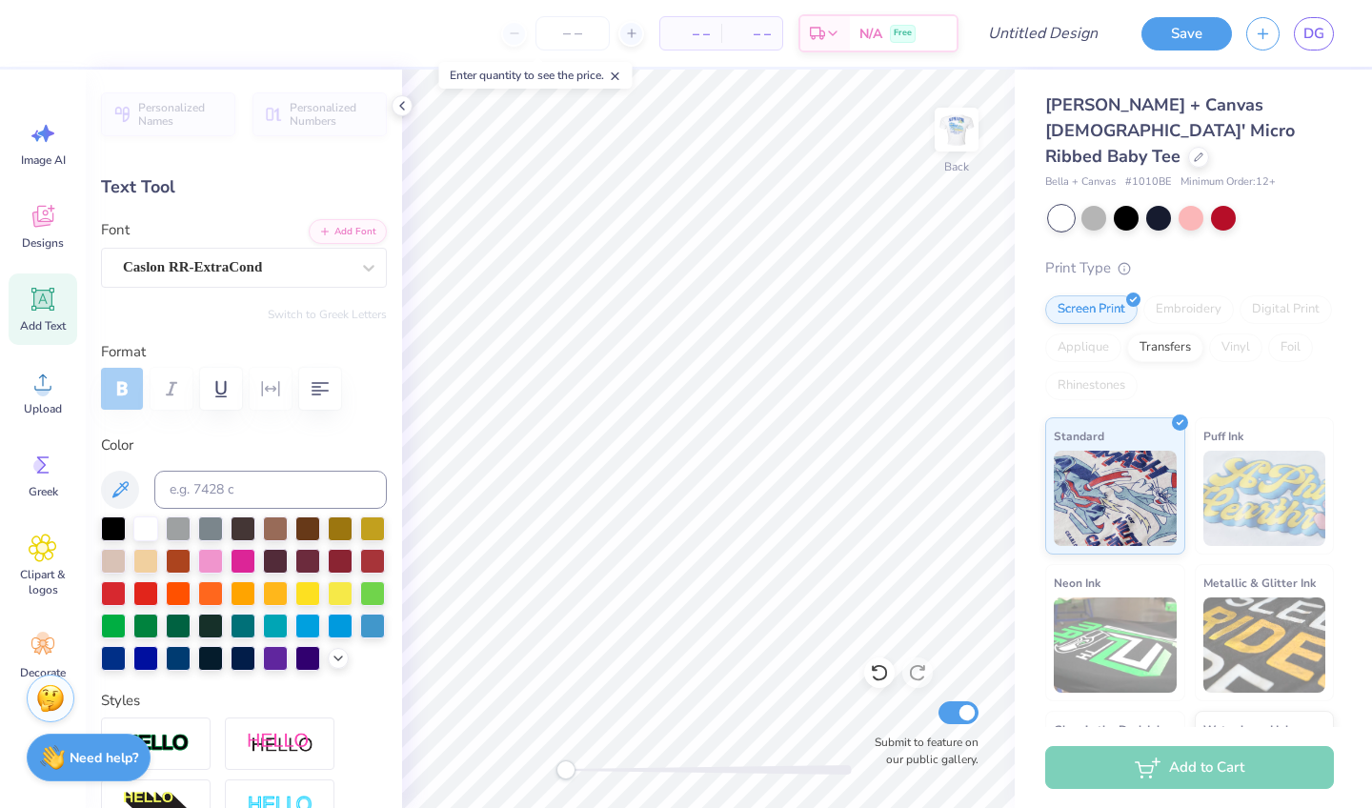
scroll to position [0, 6]
type input "6.34"
type input "2.06"
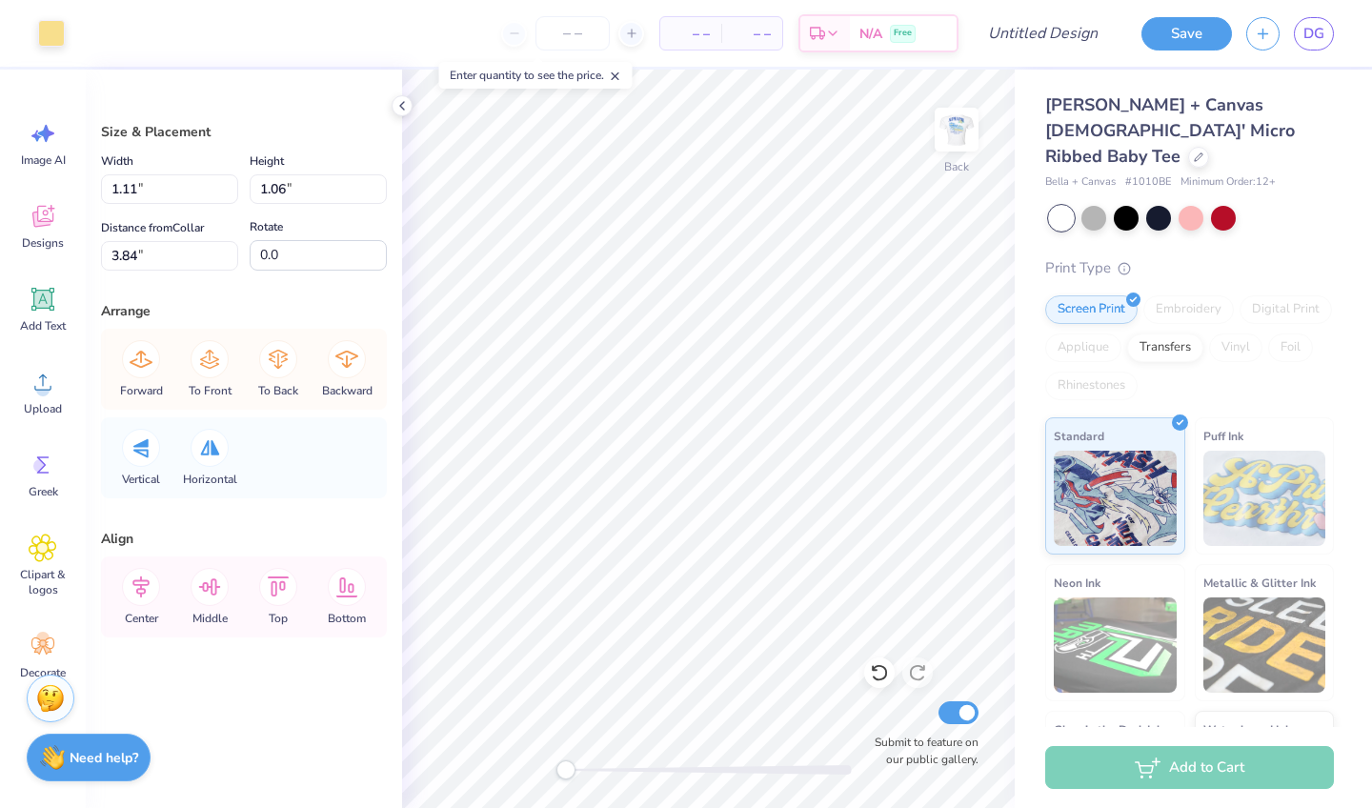
click at [409, 101] on icon at bounding box center [401, 105] width 15 height 15
click at [399, 107] on div "Size & Placement Width 1.11 1.11 " Height 1.06 1.06 " Distance from Collar 3.84…" at bounding box center [244, 439] width 316 height 738
click at [401, 107] on div "Size & Placement Width 1.11 1.11 " Height 1.06 1.06 " Distance from Collar 3.84…" at bounding box center [244, 439] width 316 height 738
type input "1.08"
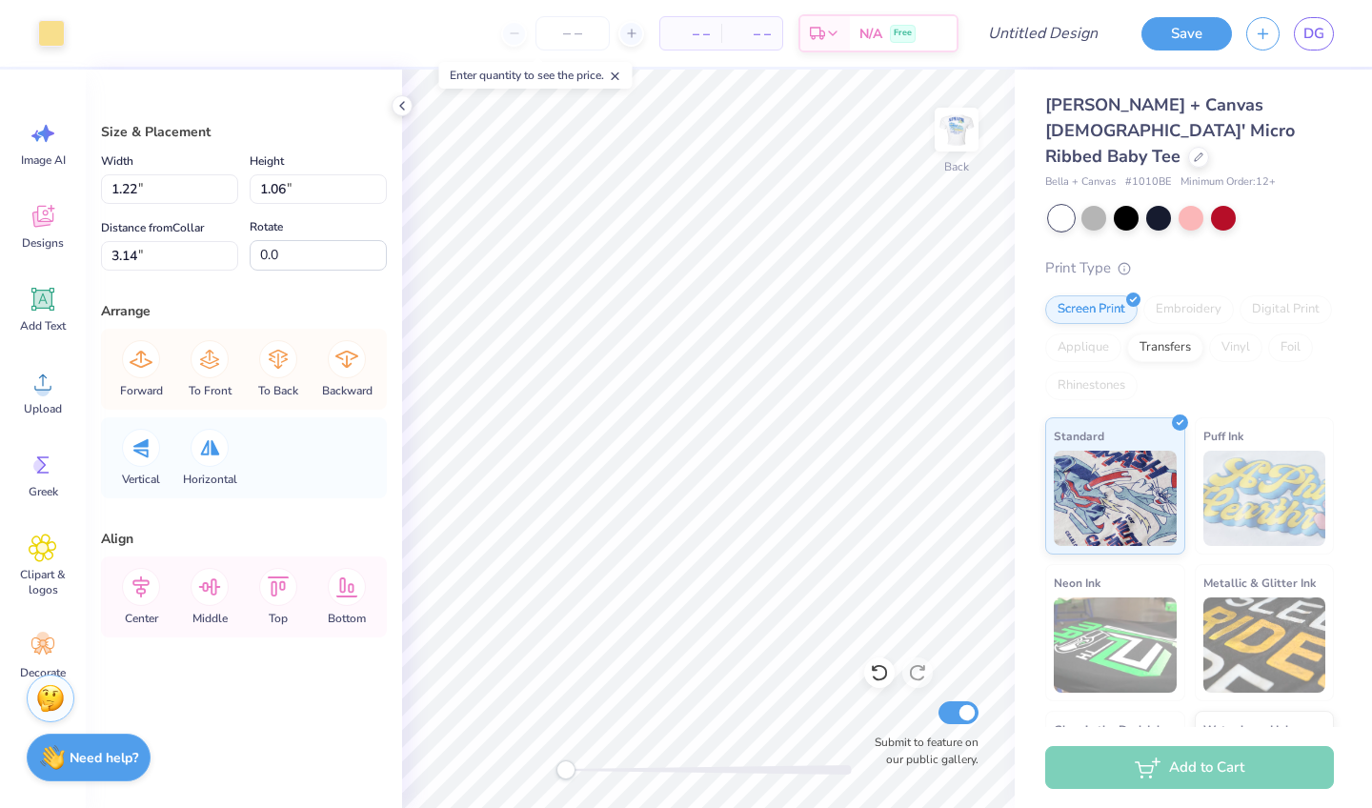
type input "1.01"
type input "3.13"
type input "1.22"
type input "1.06"
type input "3.14"
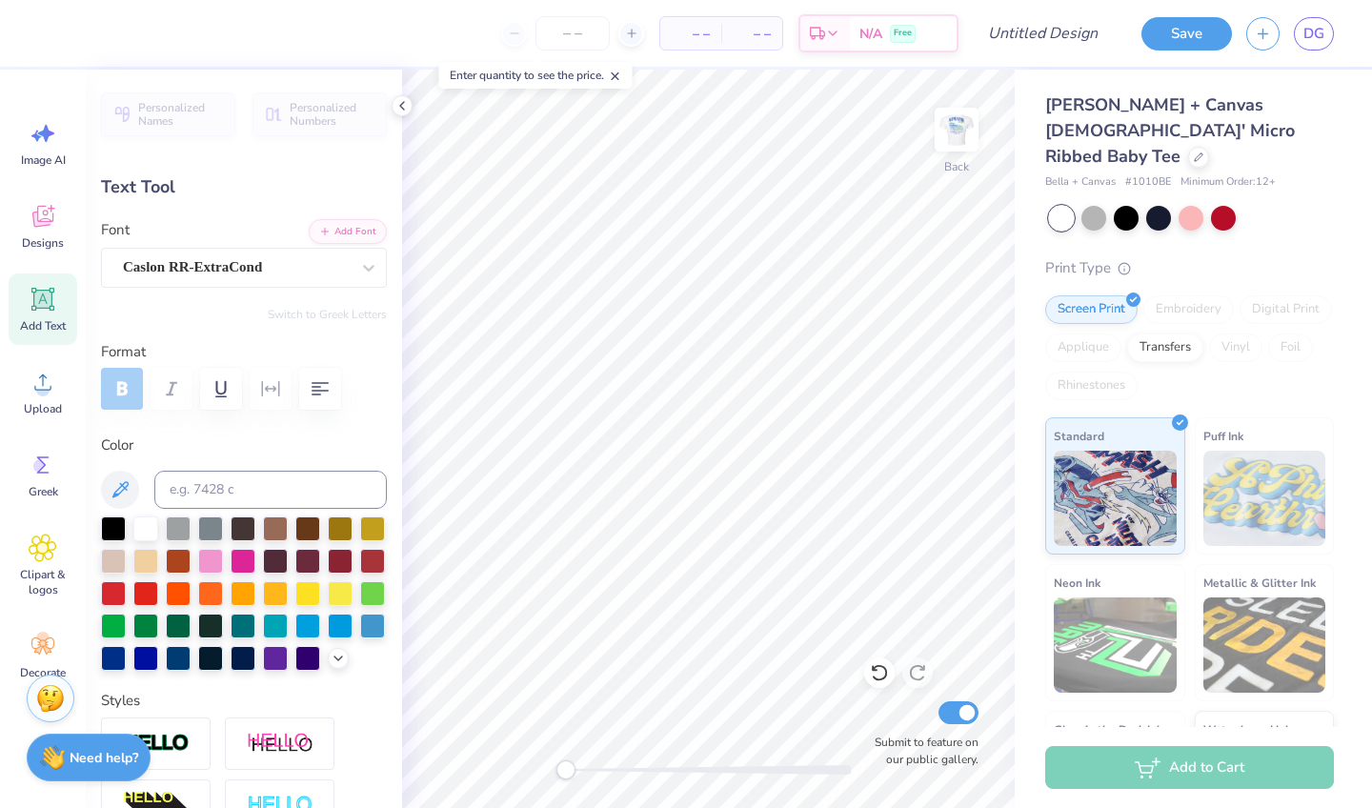
type input "1.58"
type input "8.23"
type input "2.67"
type input "0.96"
type input "4.08"
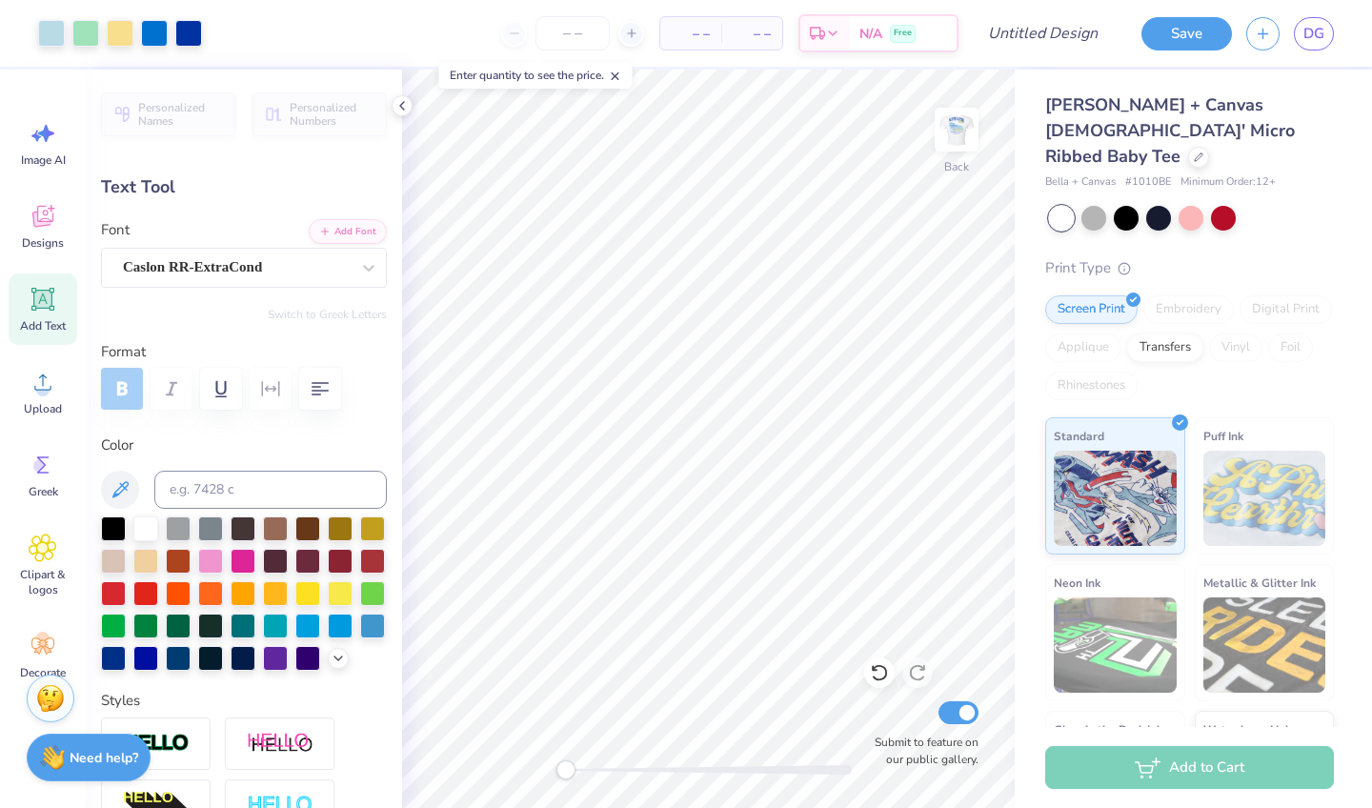
type input "0.43"
type input "11.20"
type input "3.18"
type input "0.34"
type input "10.43"
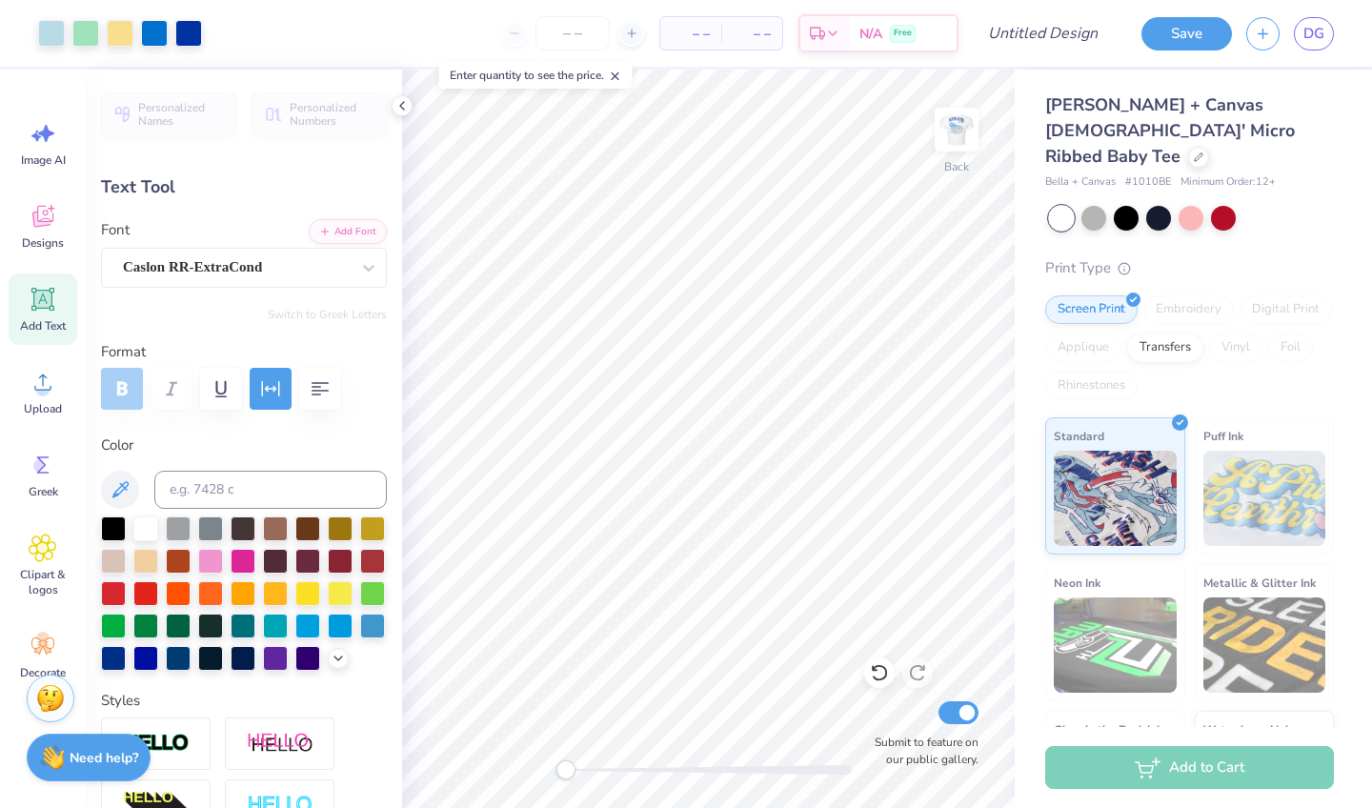
type input "8.23"
type input "2.67"
type input "1.66"
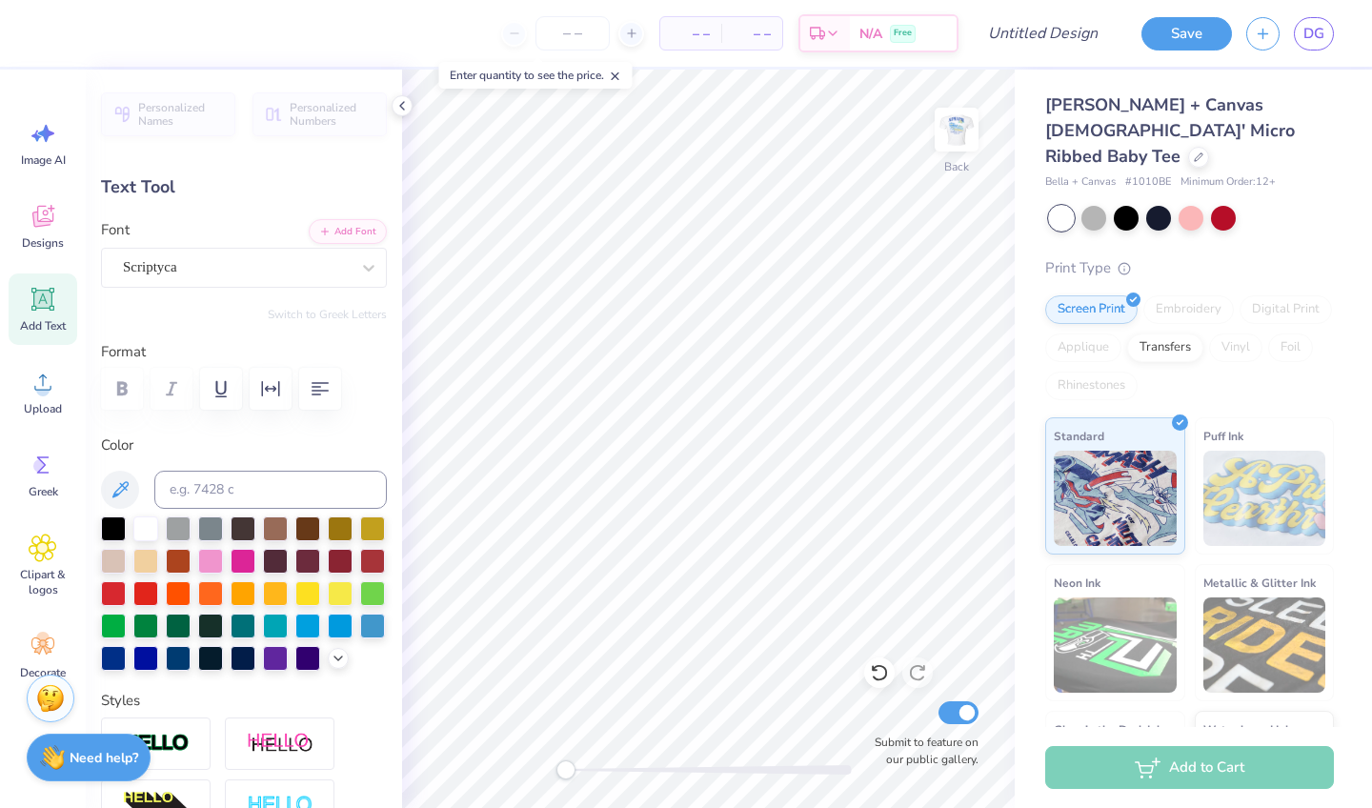
type input "6.62"
type input "1.88"
type input "8.28"
click at [871, 669] on icon at bounding box center [879, 672] width 19 height 19
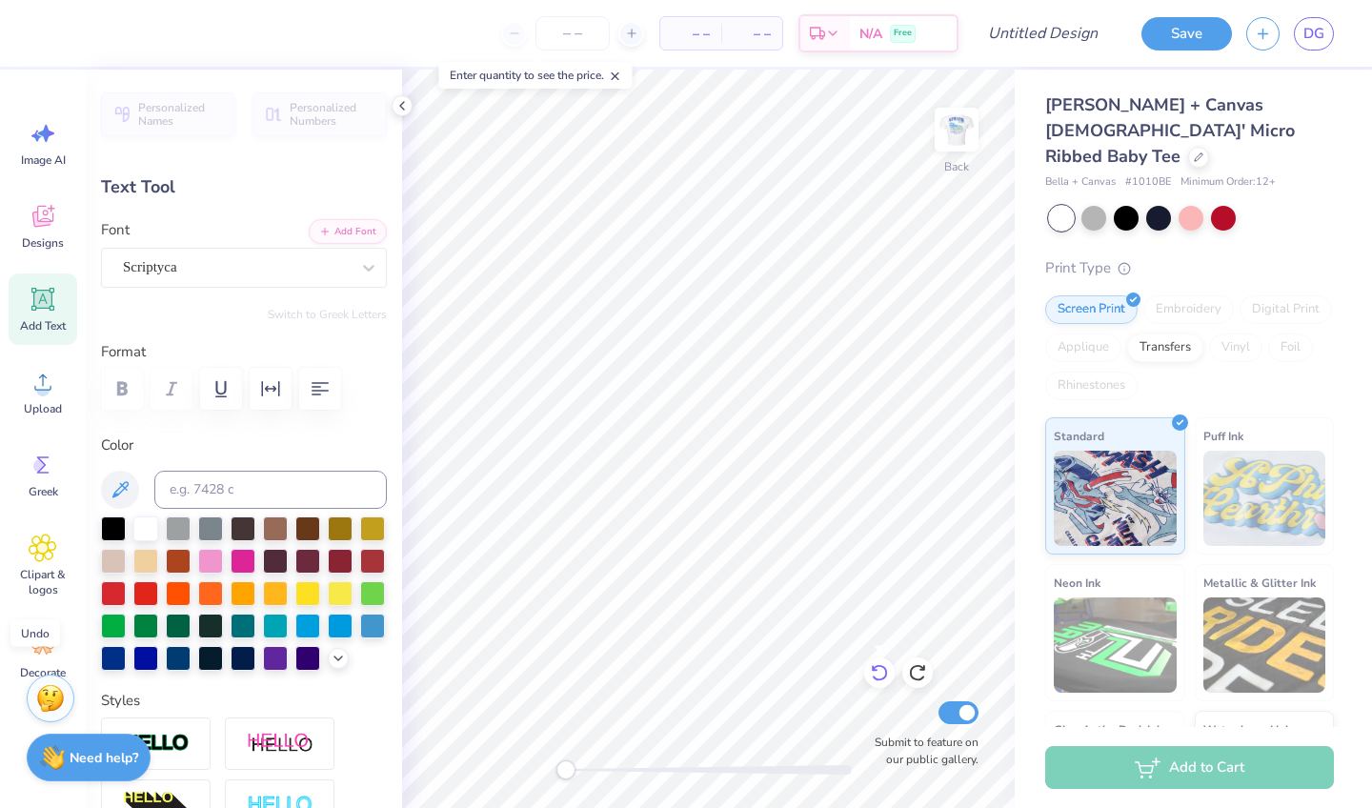
click at [871, 669] on icon at bounding box center [879, 672] width 19 height 19
type input "8.23"
type input "2.67"
type input "1.66"
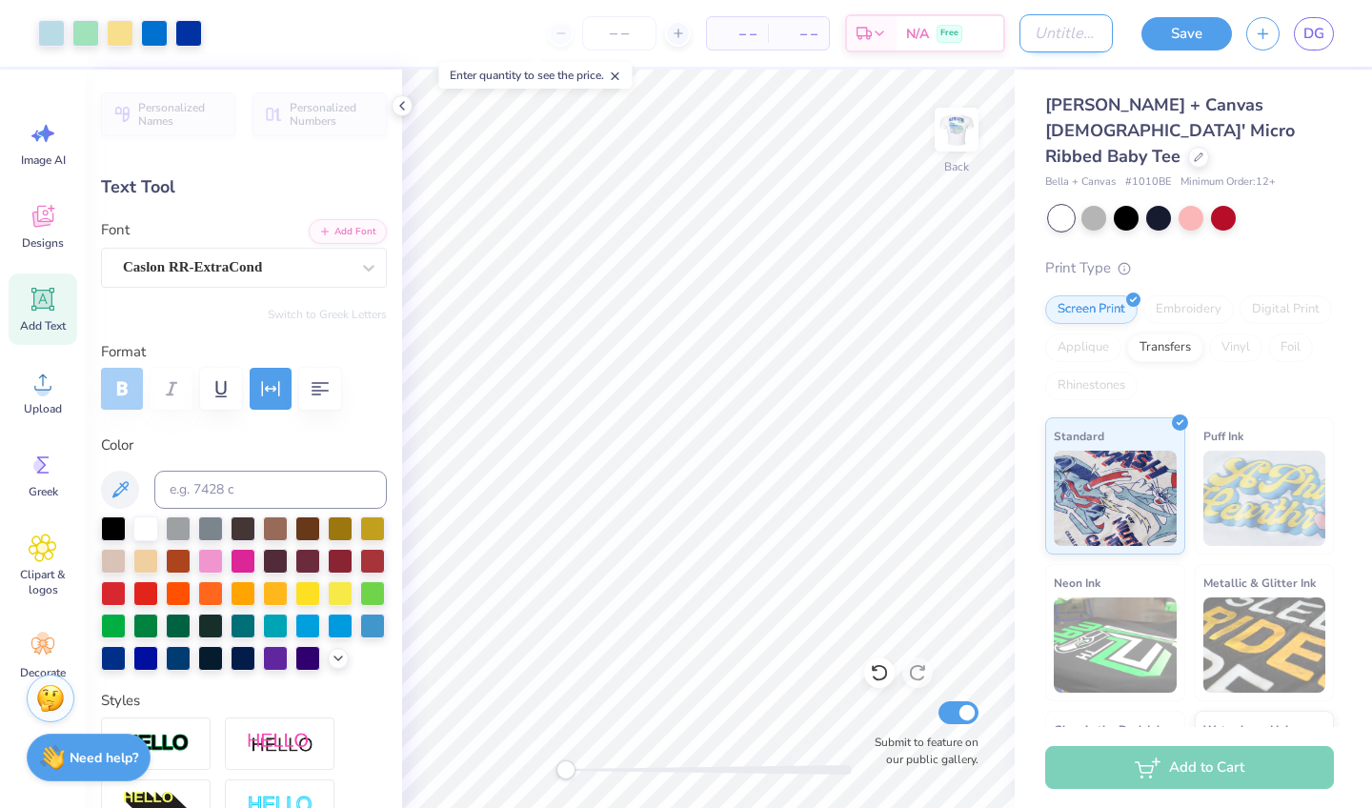
click at [1052, 30] on input "Design Title" at bounding box center [1065, 33] width 93 height 38
click at [1057, 20] on input "HOCO 2" at bounding box center [1065, 33] width 93 height 38
type input "hoco 2"
click at [1213, 30] on button "Save" at bounding box center [1186, 30] width 90 height 33
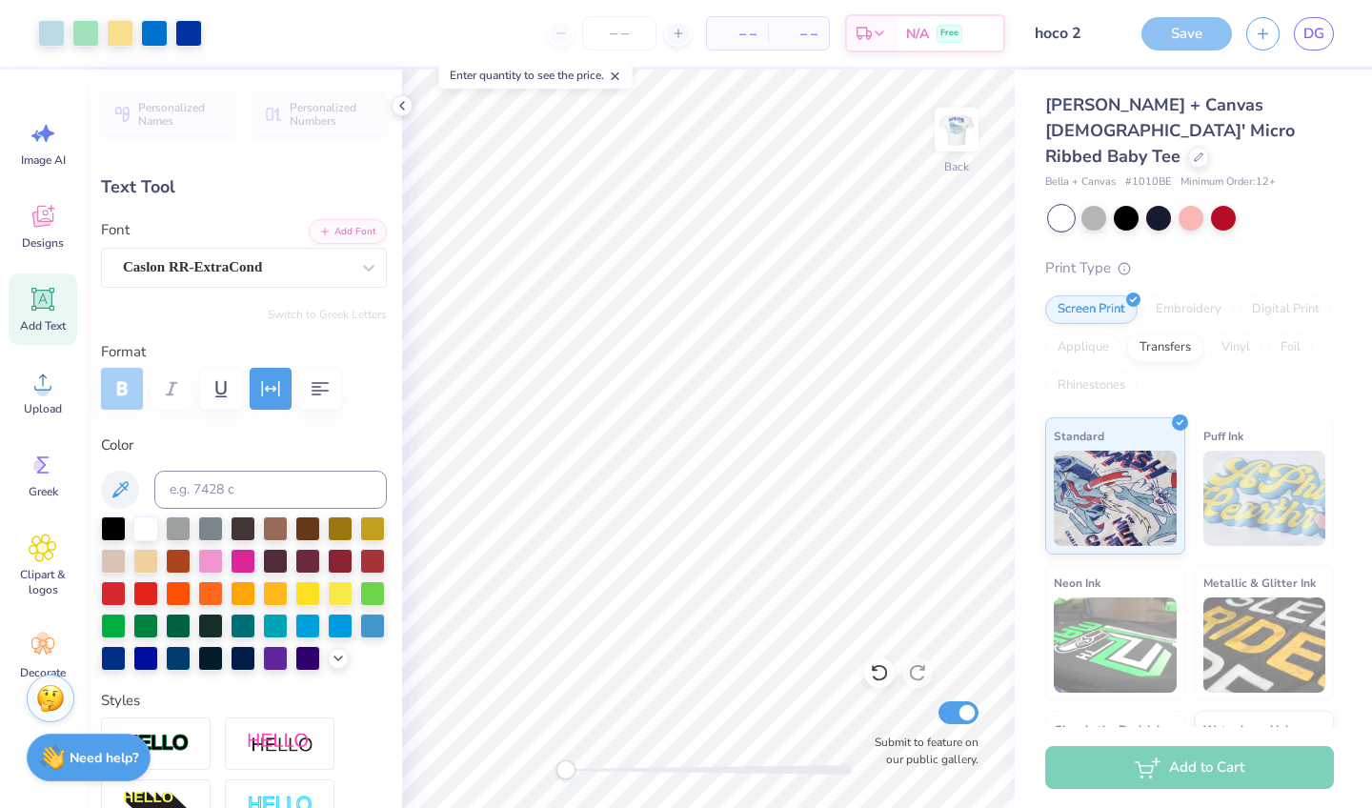
click at [1174, 36] on div "Save" at bounding box center [1186, 33] width 90 height 33
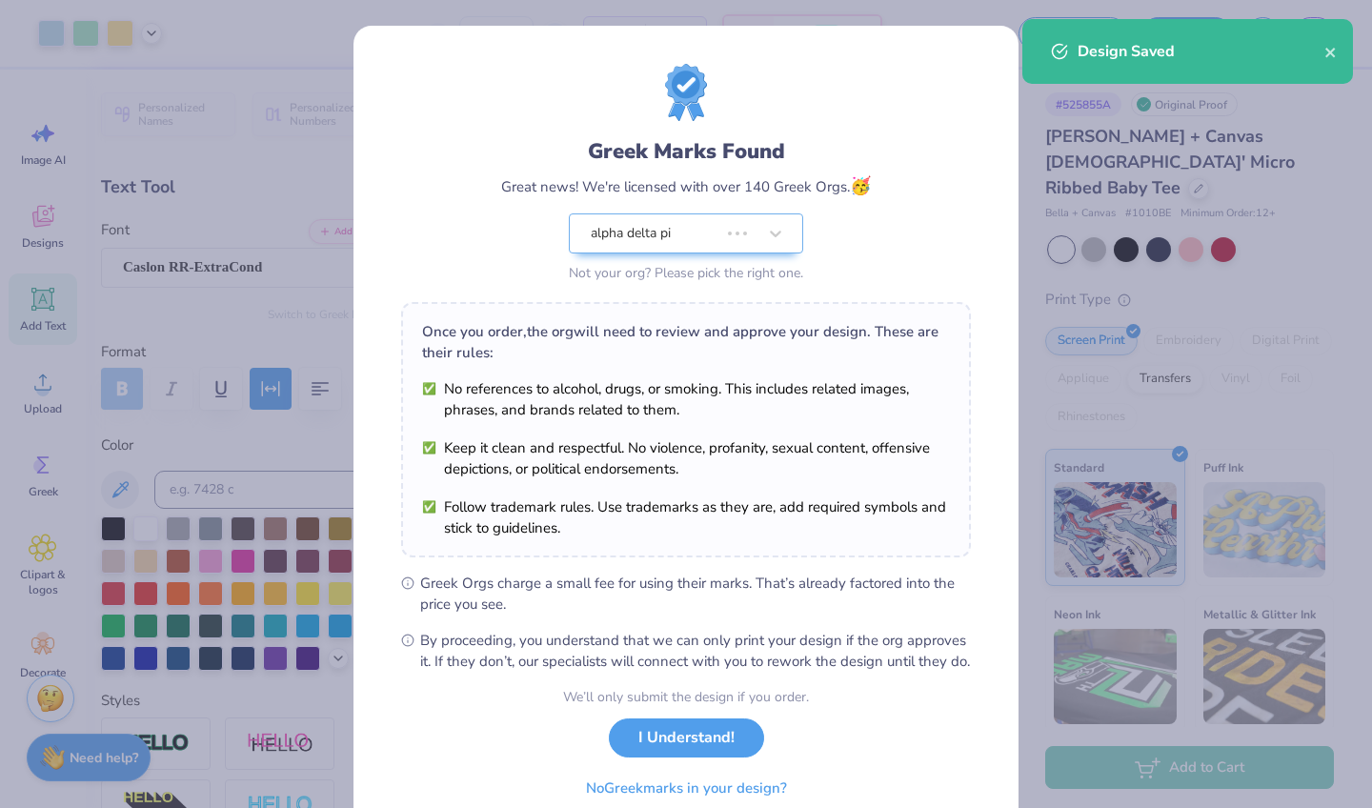
click at [1322, 47] on div "Design Saved" at bounding box center [1200, 51] width 247 height 23
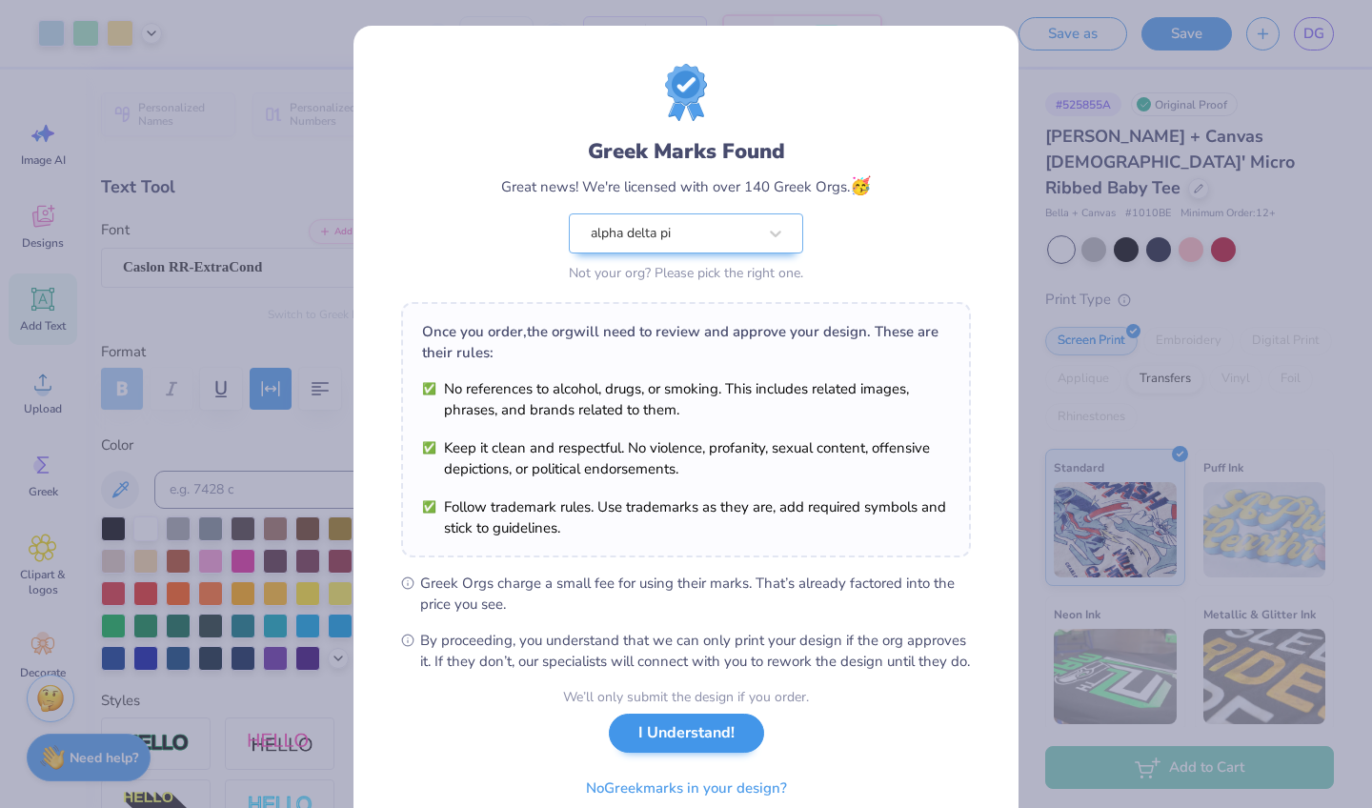
click at [644, 752] on button "I Understand!" at bounding box center [686, 732] width 155 height 39
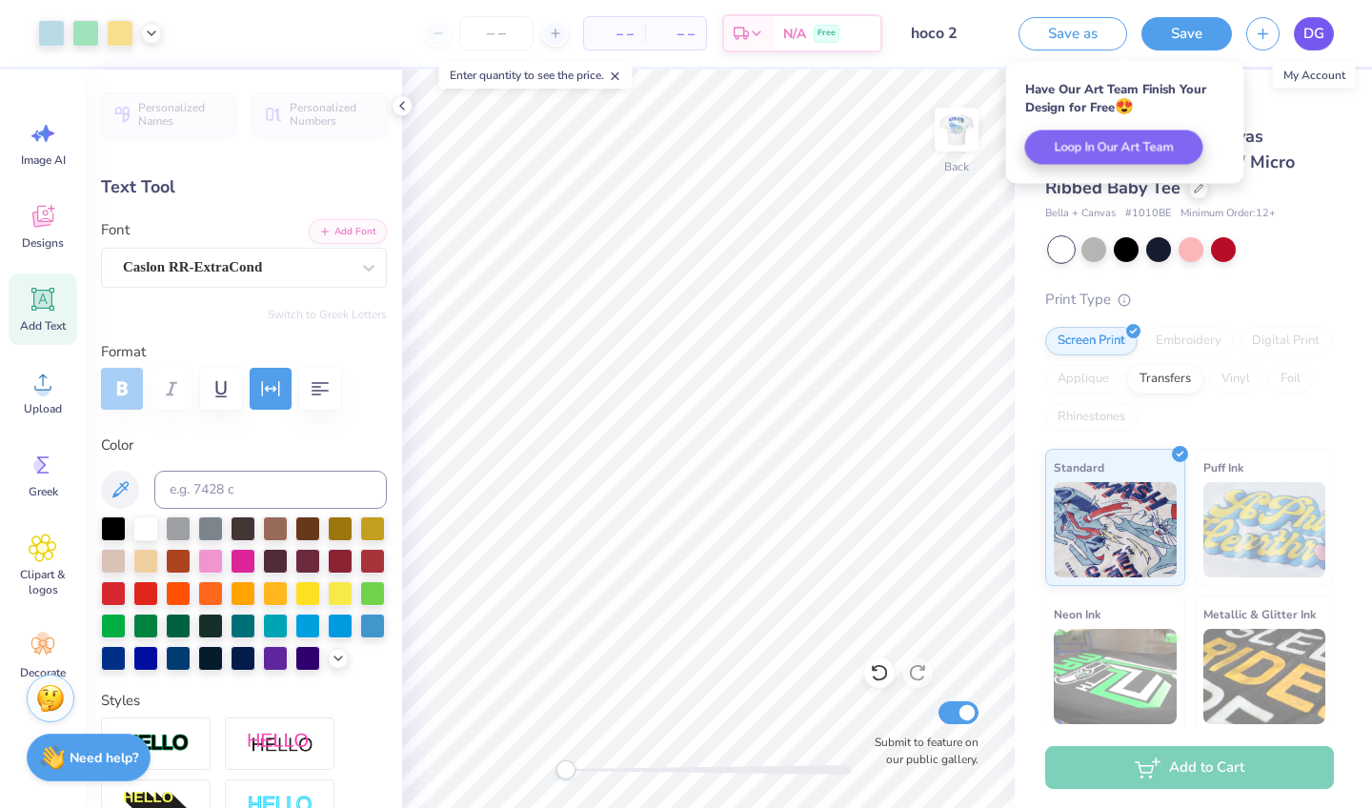
click at [1311, 32] on span "DG" at bounding box center [1313, 34] width 21 height 22
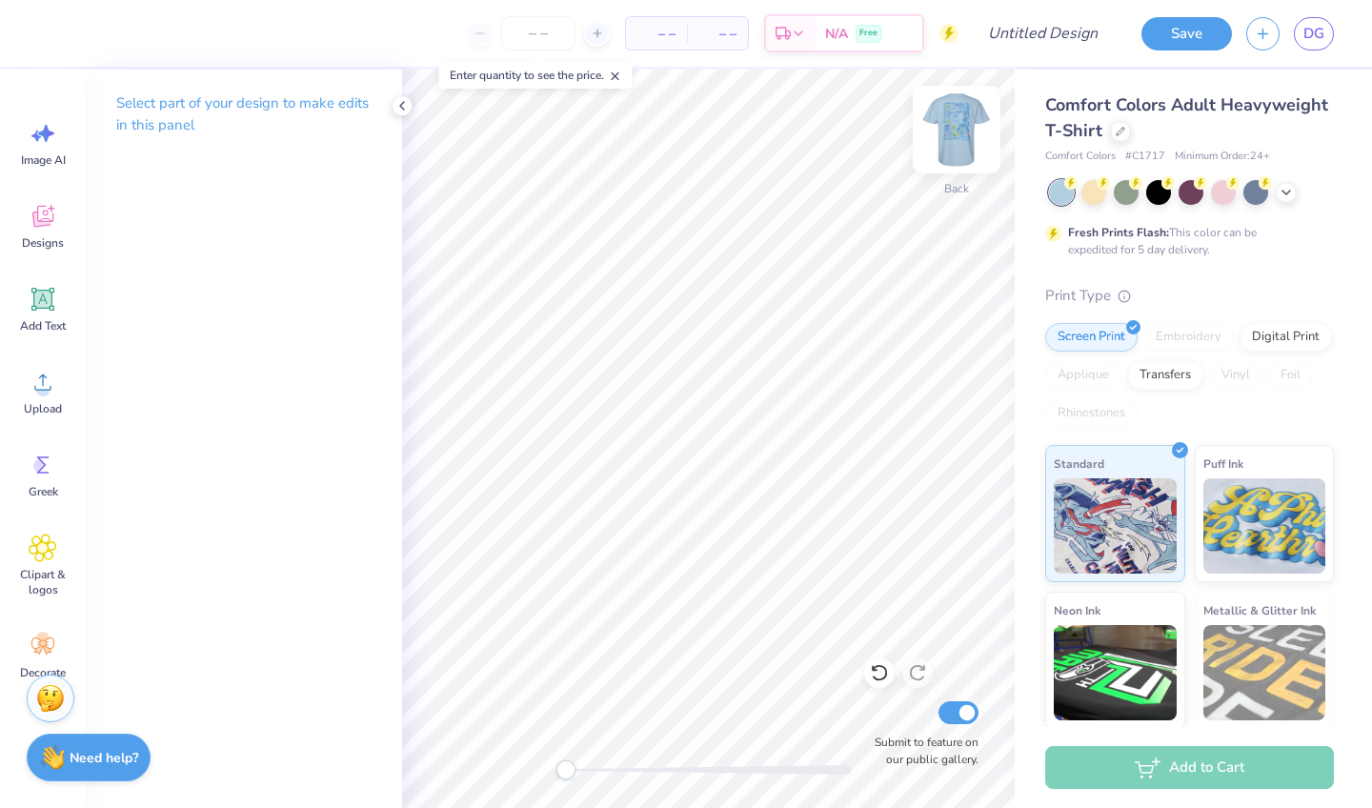
click at [972, 117] on img at bounding box center [956, 129] width 76 height 76
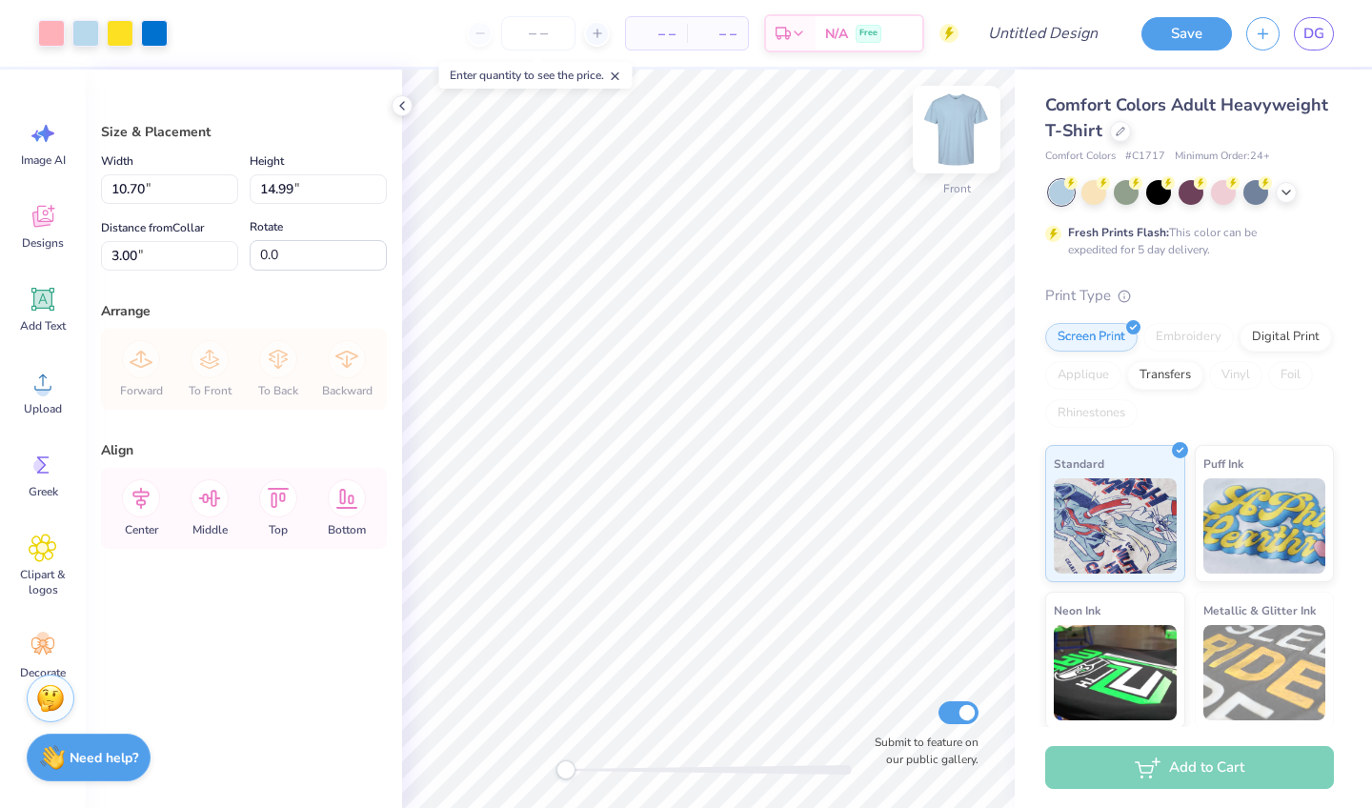
click at [958, 139] on img at bounding box center [956, 129] width 76 height 76
click at [1113, 129] on div at bounding box center [1120, 129] width 21 height 21
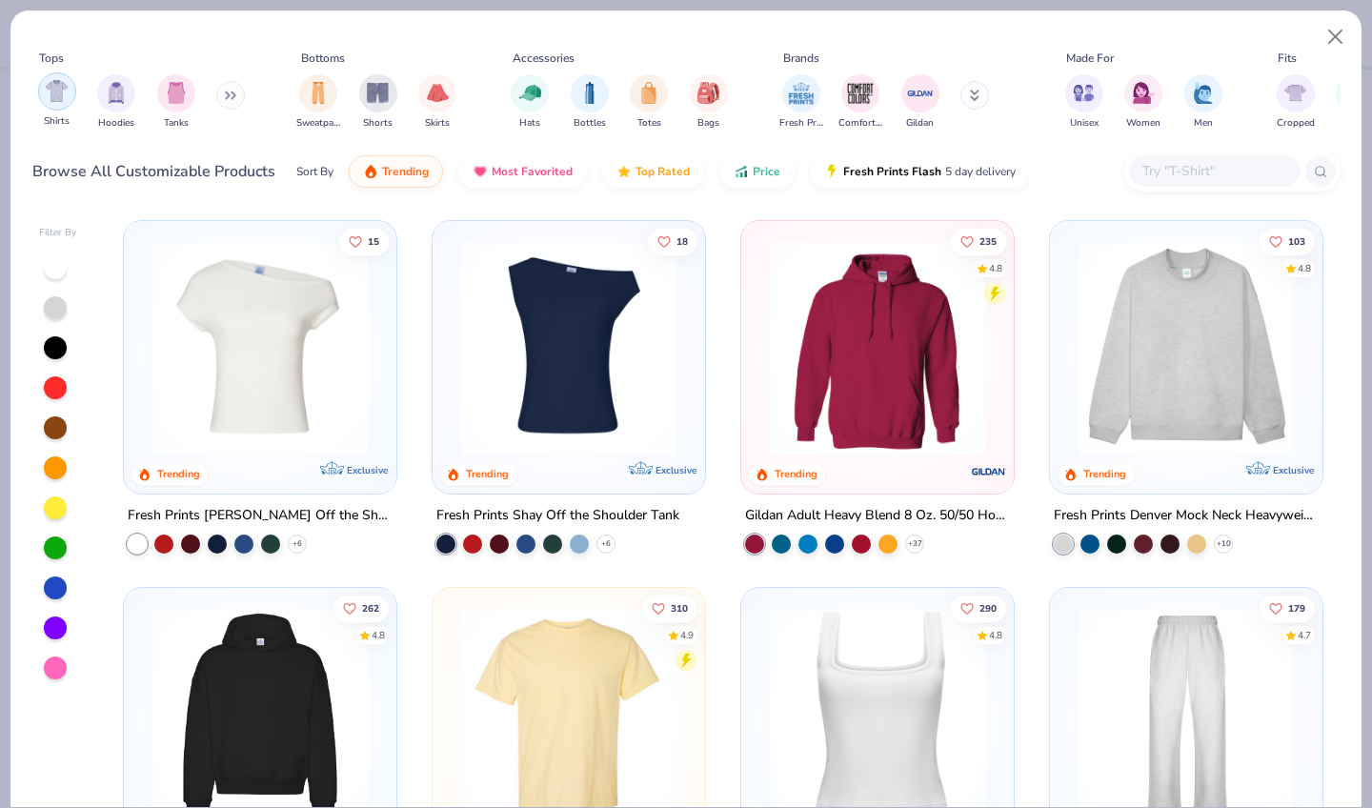
click at [65, 100] on img "filter for Shirts" at bounding box center [57, 91] width 22 height 22
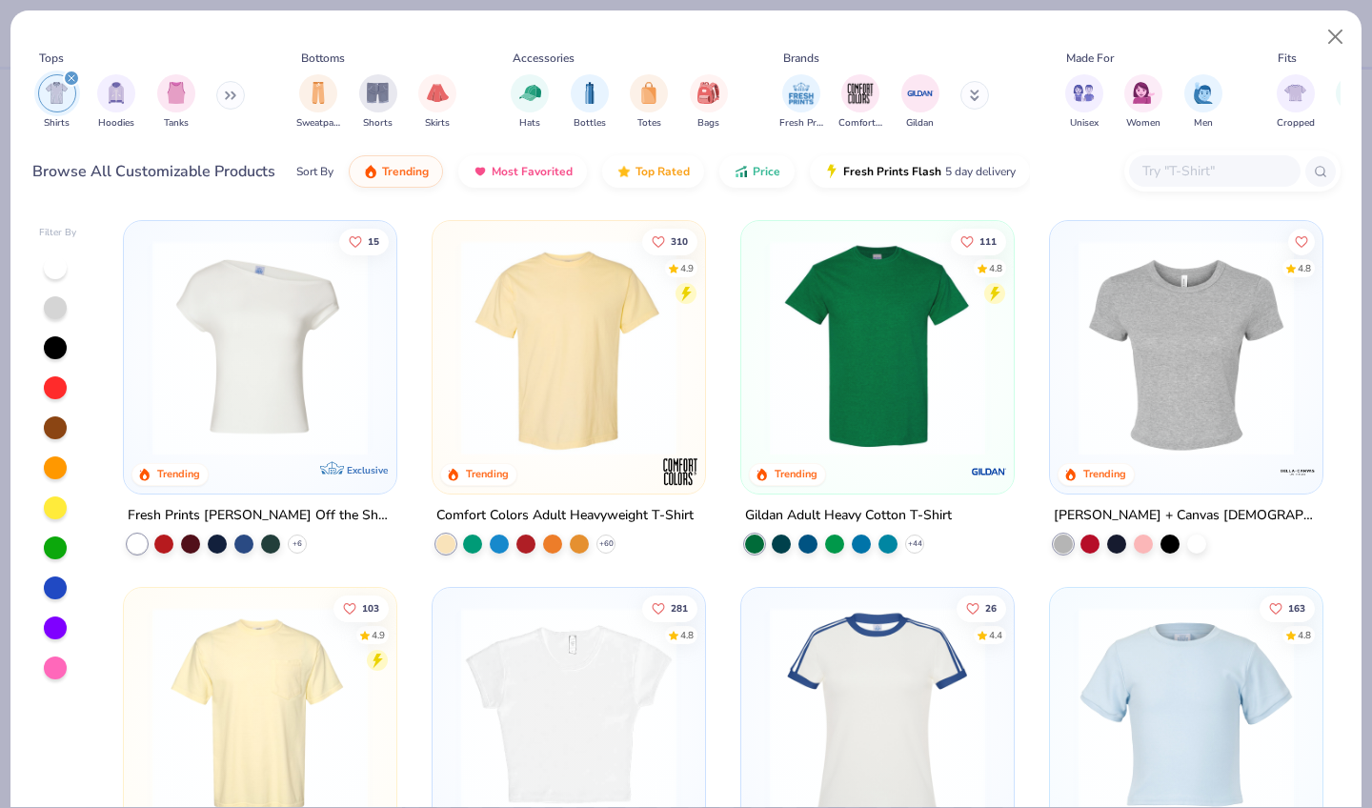
click at [56, 503] on div at bounding box center [55, 507] width 23 height 23
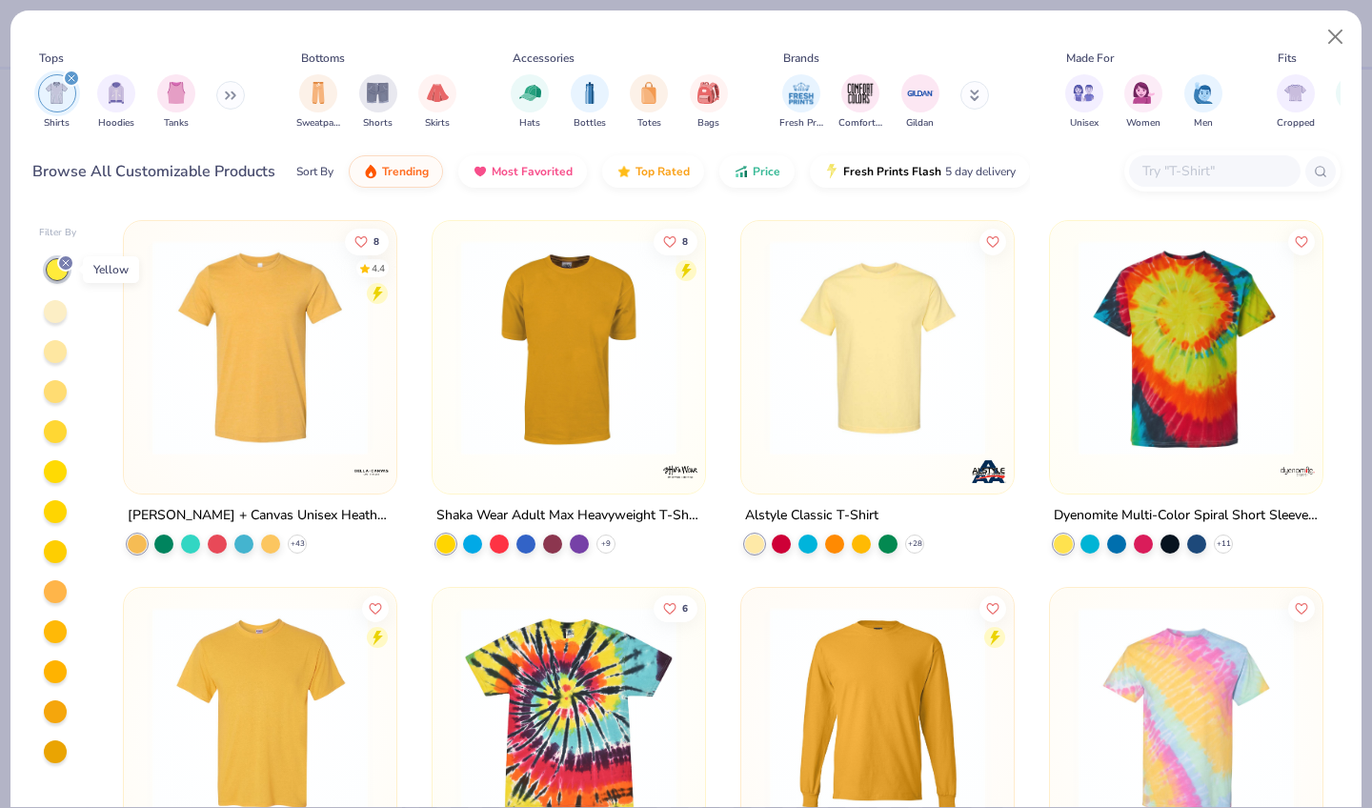
click at [64, 258] on icon at bounding box center [65, 262] width 11 height 11
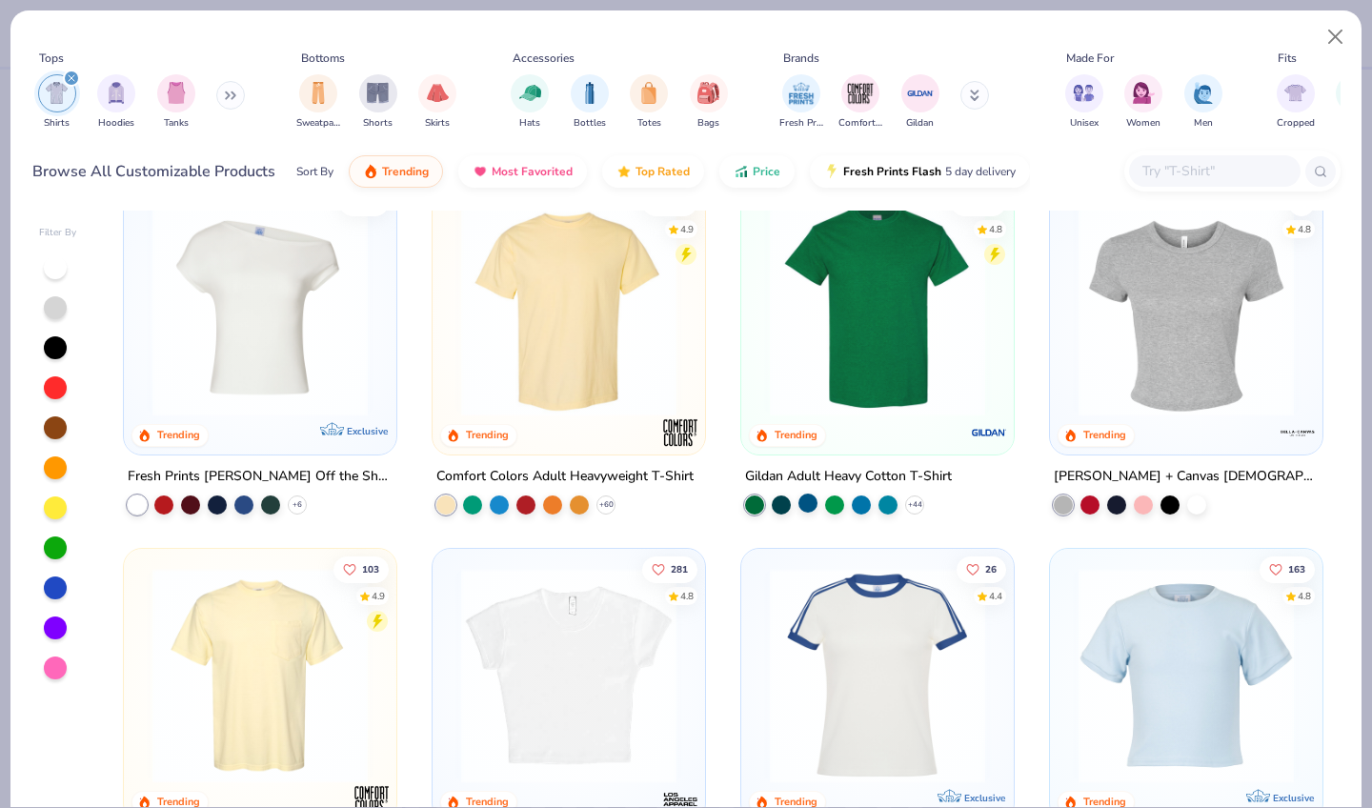
scroll to position [320, 0]
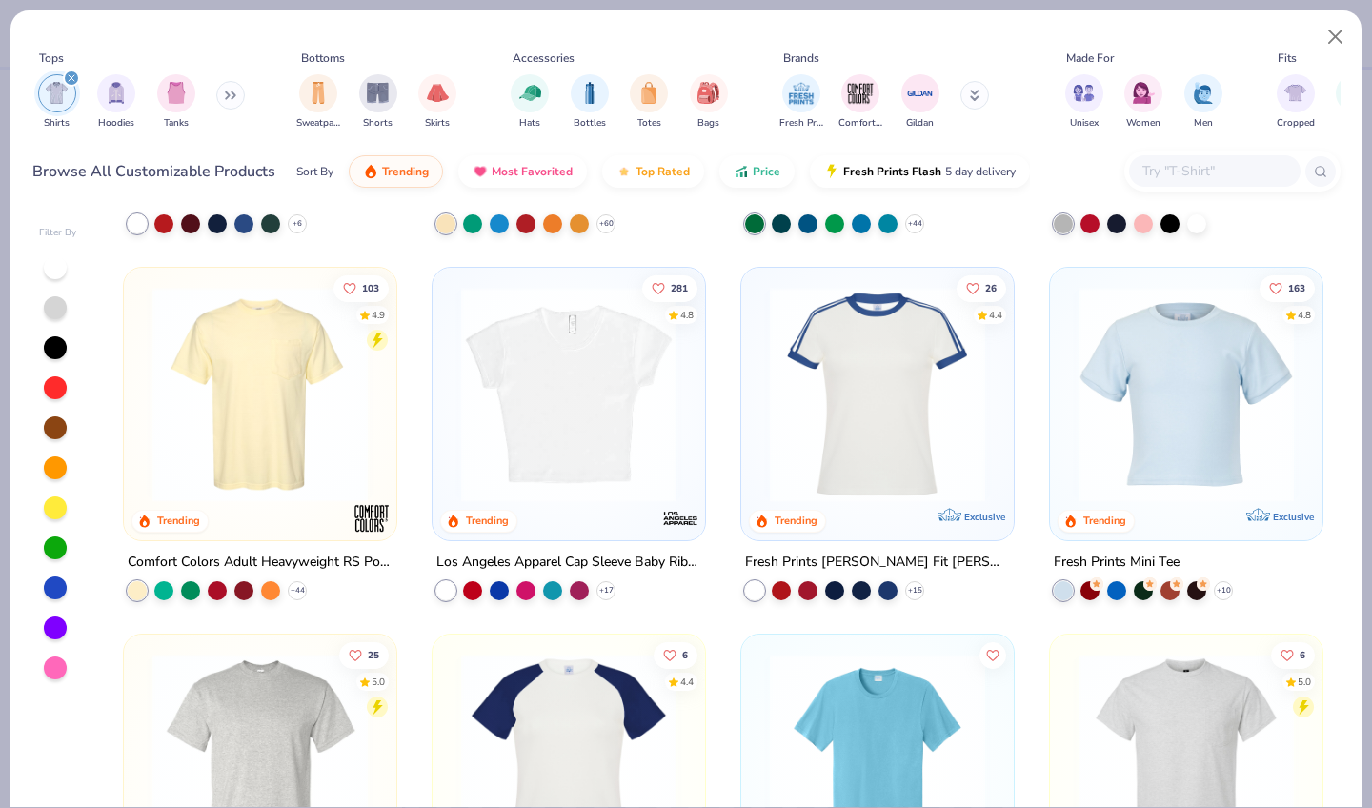
click at [584, 505] on div at bounding box center [568, 399] width 253 height 244
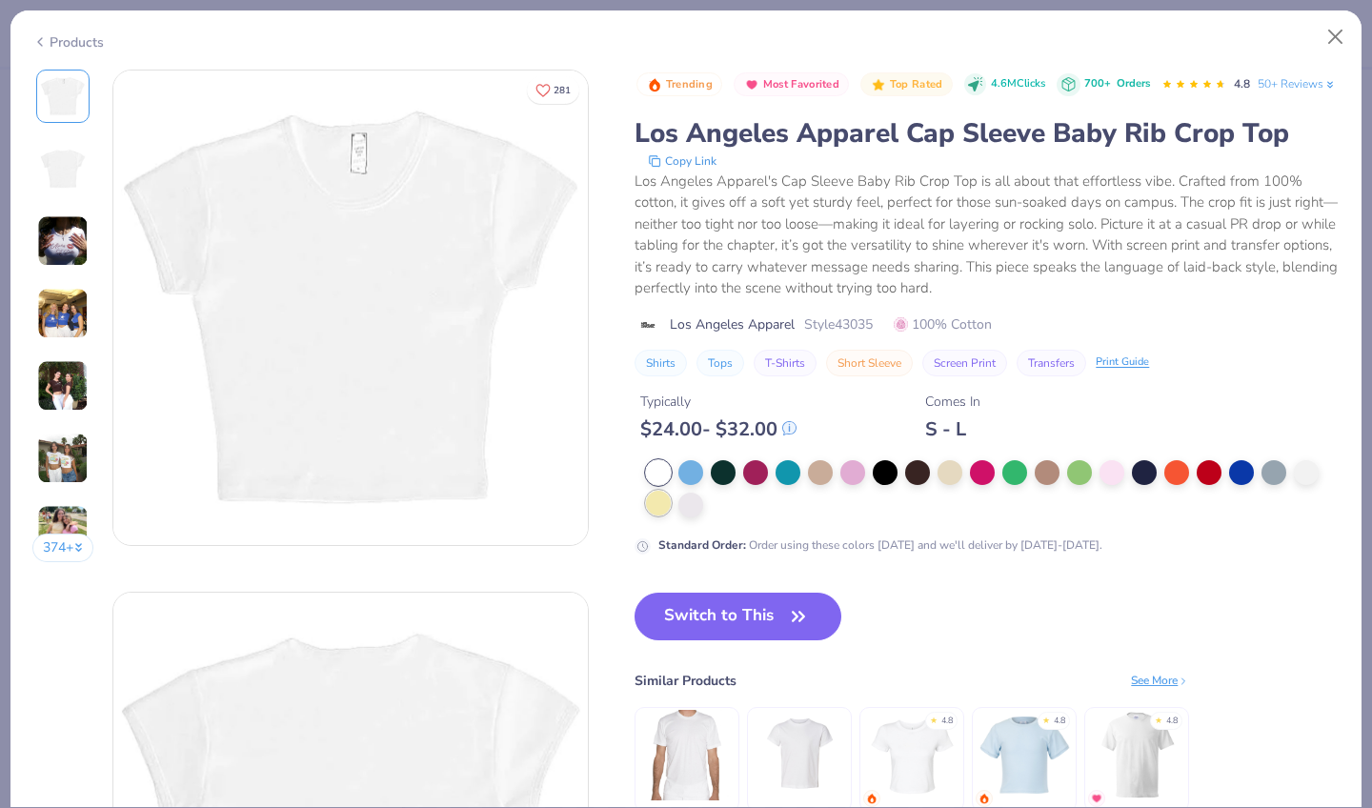
click at [669, 515] on div at bounding box center [658, 503] width 25 height 25
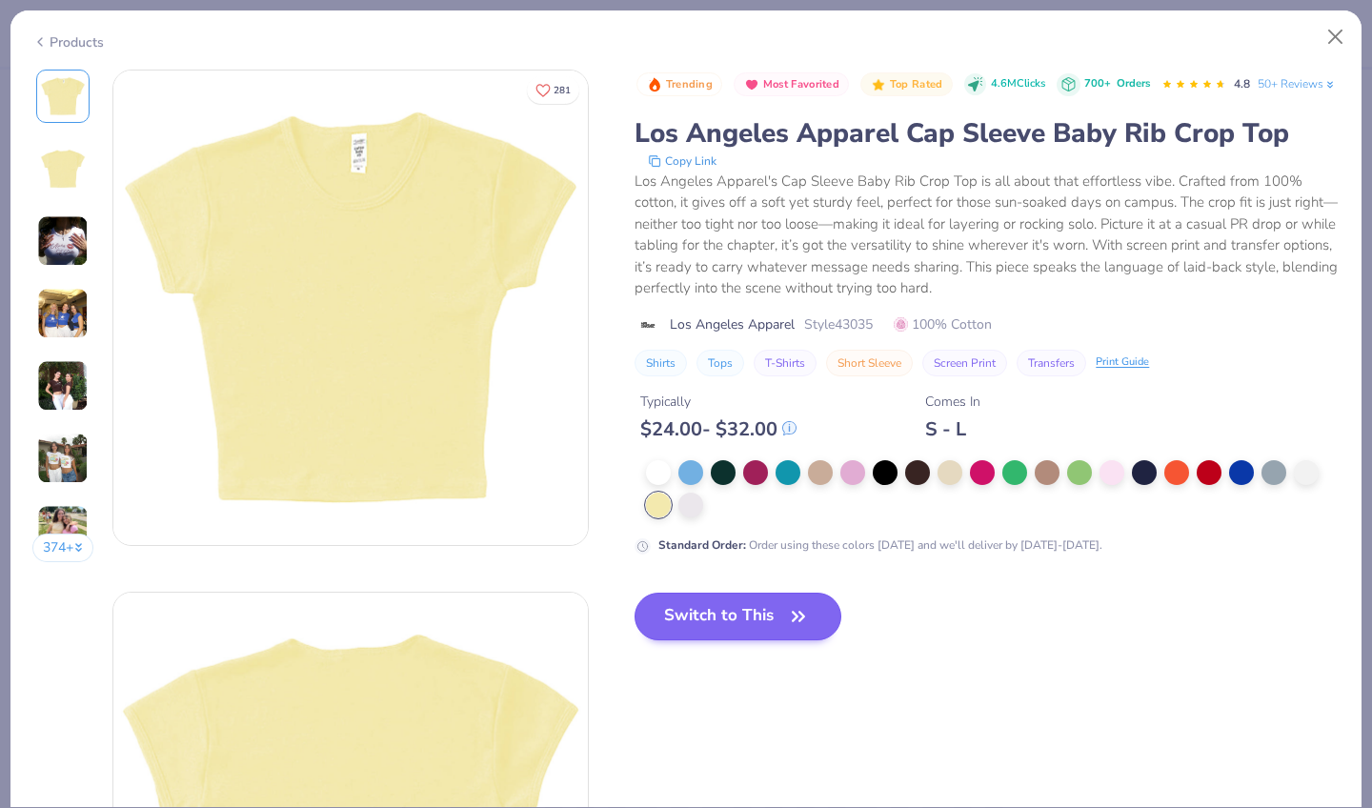
click at [696, 634] on button "Switch to This" at bounding box center [737, 616] width 207 height 48
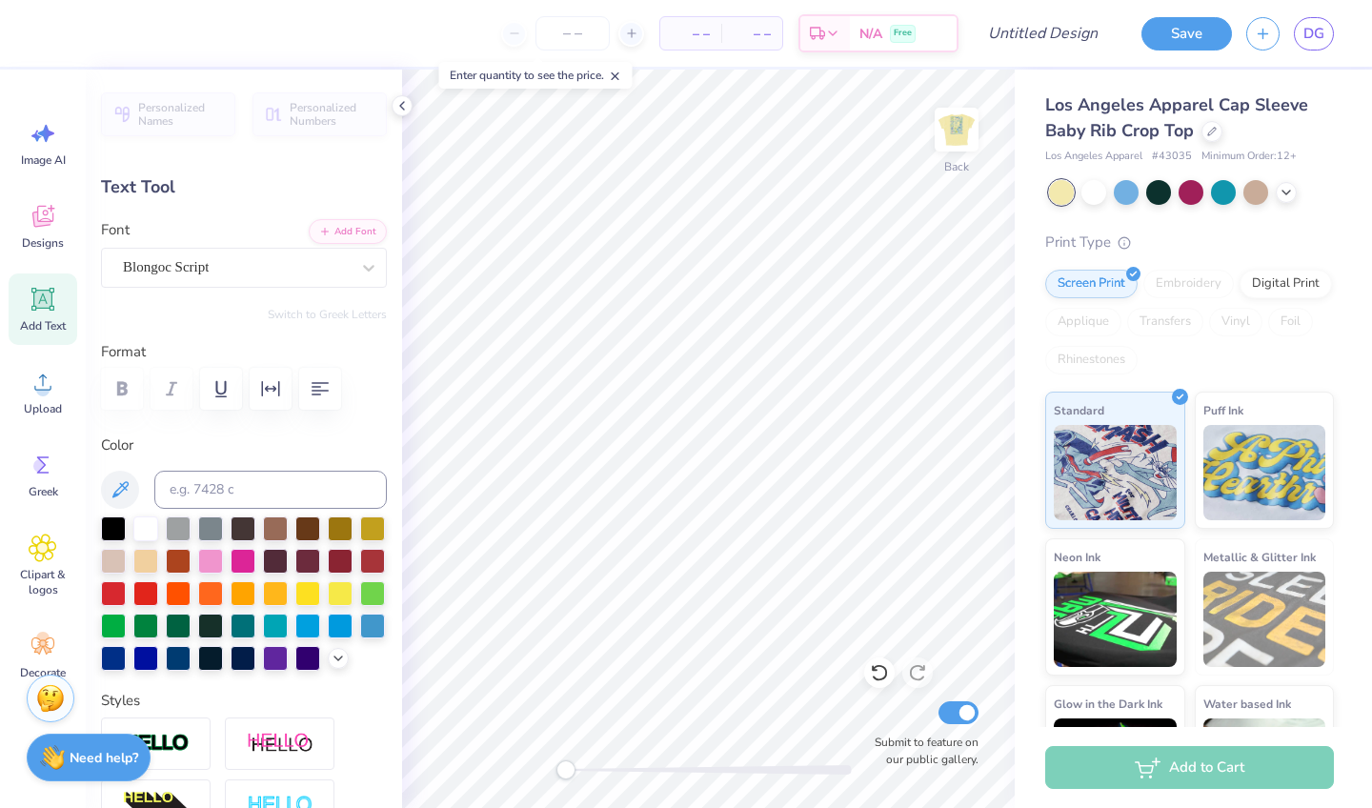
type textarea "Vita"
type input "3.35"
type input "1.33"
type input "2.47"
type textarea "La Bella"
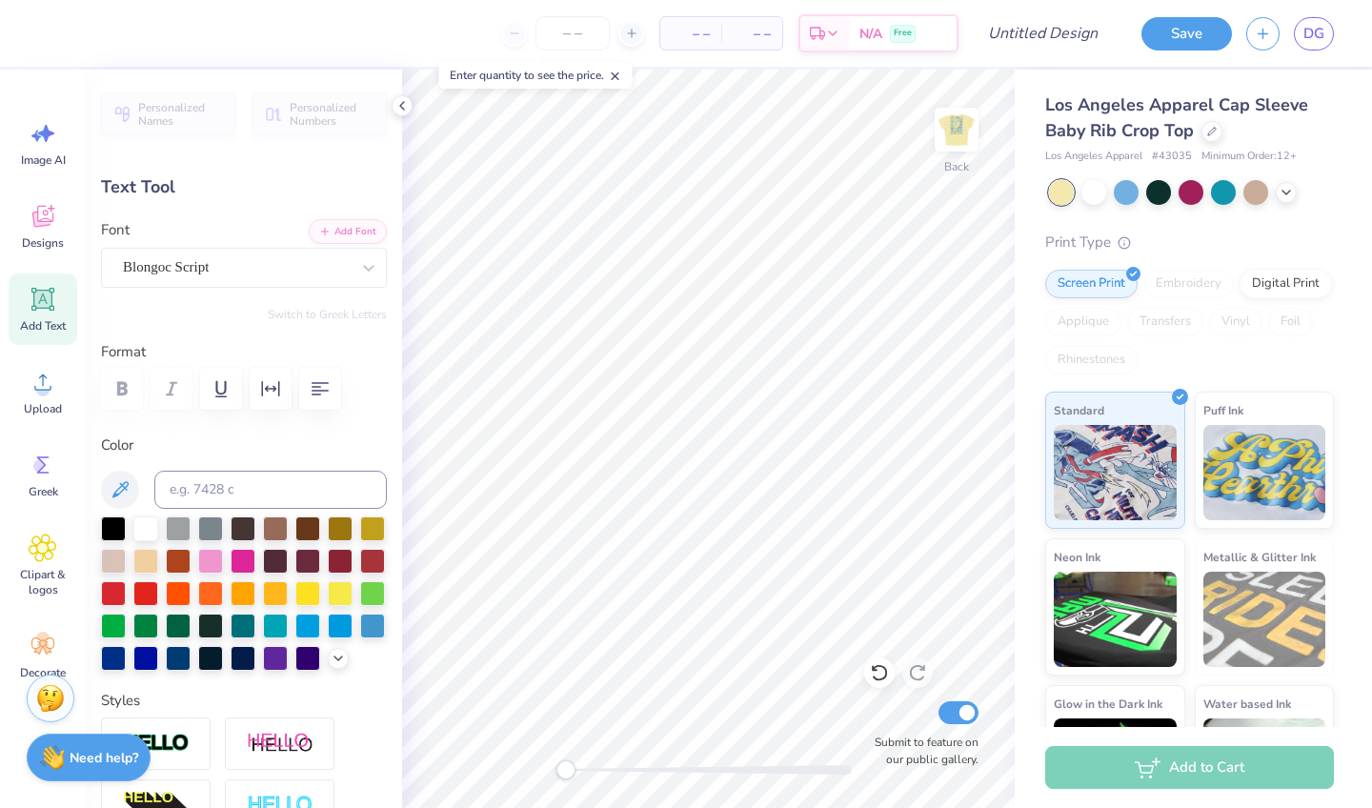
scroll to position [0, 2]
type input "0.0"
type input "1.49"
type input "0.22"
type input "4.95"
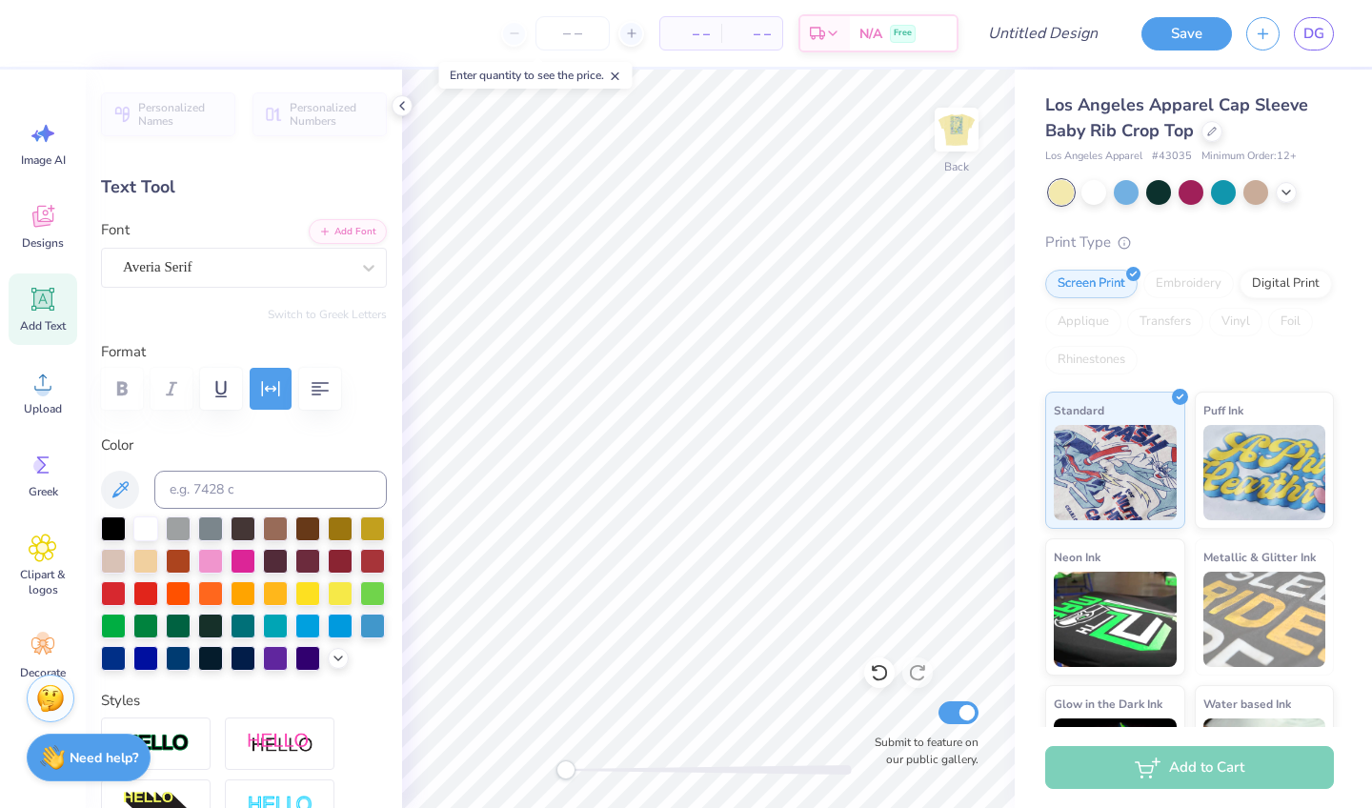
type textarea "a"
type textarea "ALPHA"
type input "1.66"
type input "0.23"
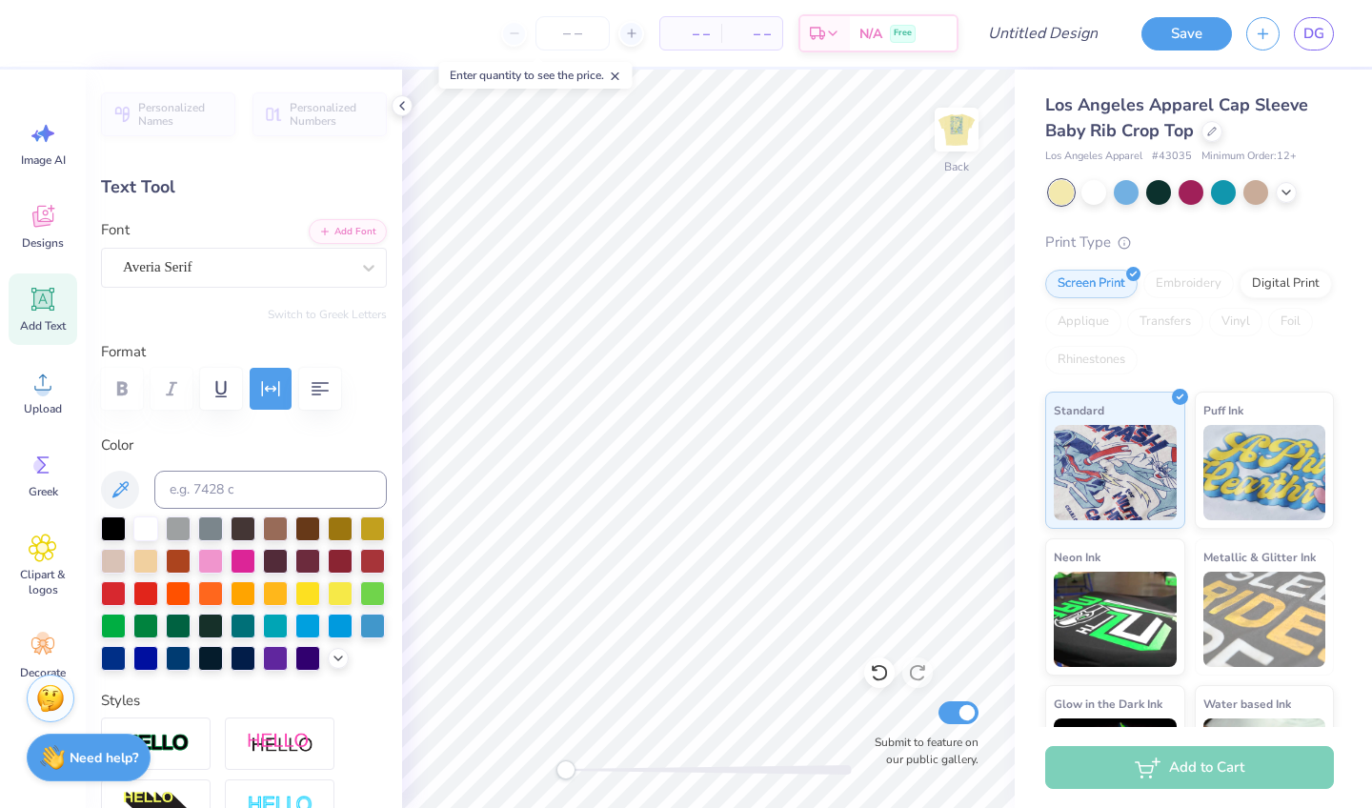
type input "5.34"
type textarea "DELTA PI"
type input "0.91"
type input "0.22"
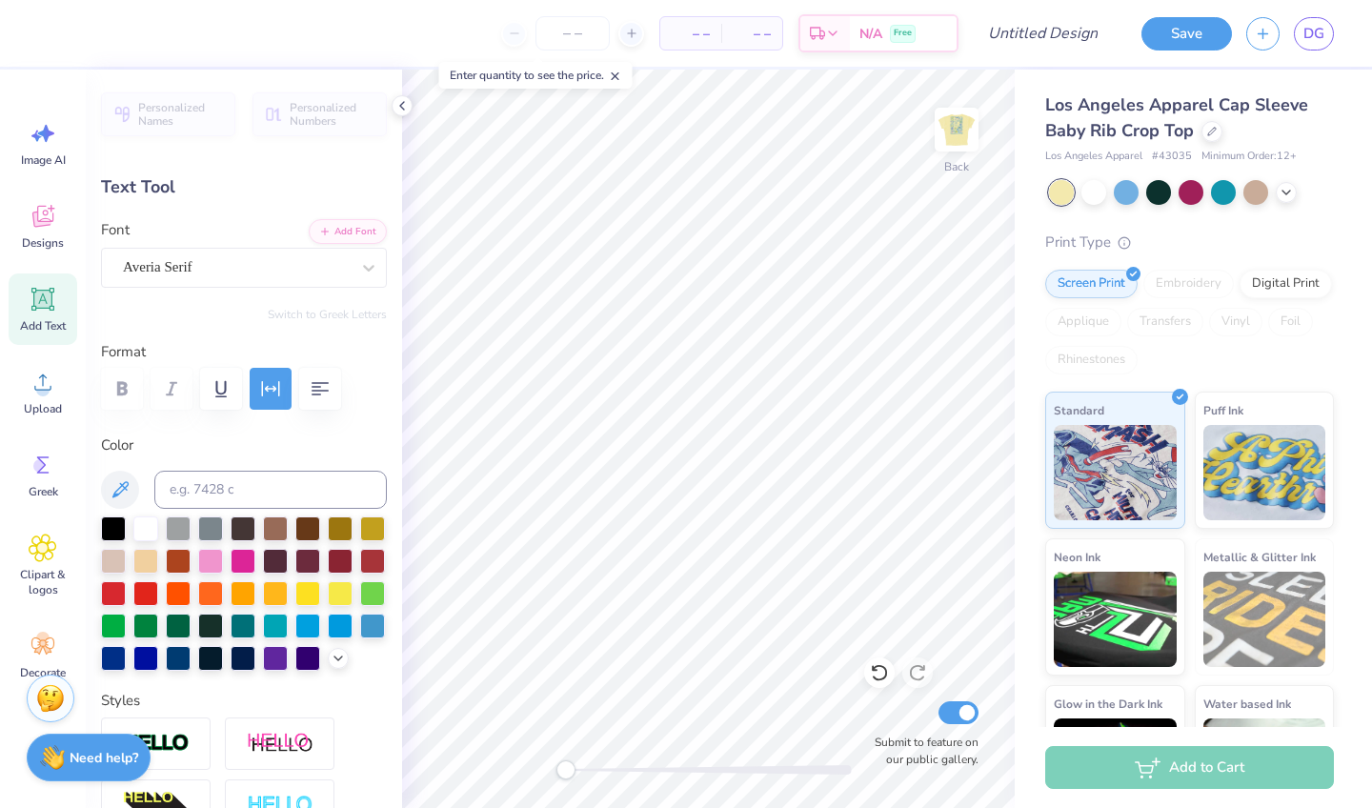
type input "5.72"
type textarea "HOCO 2025"
type input "1.34"
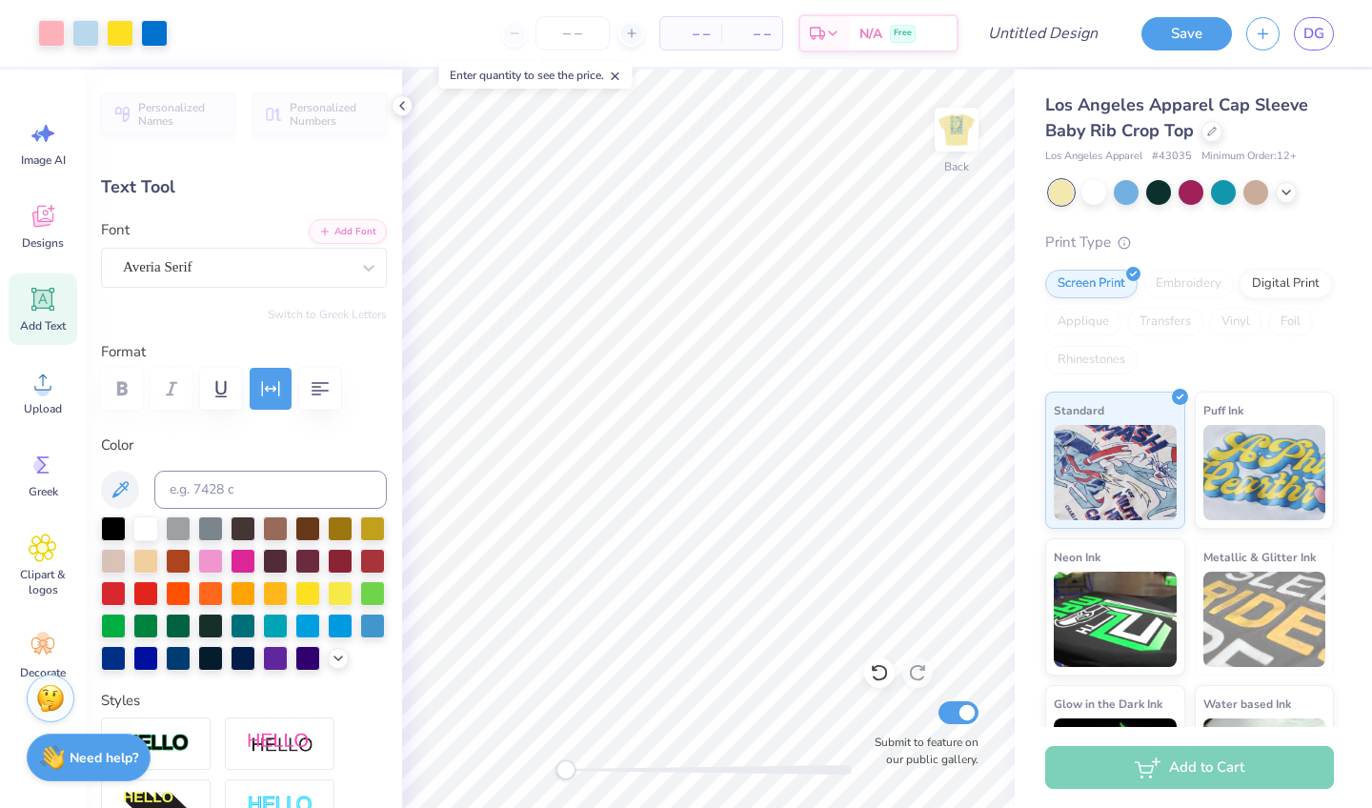
type input "4.96"
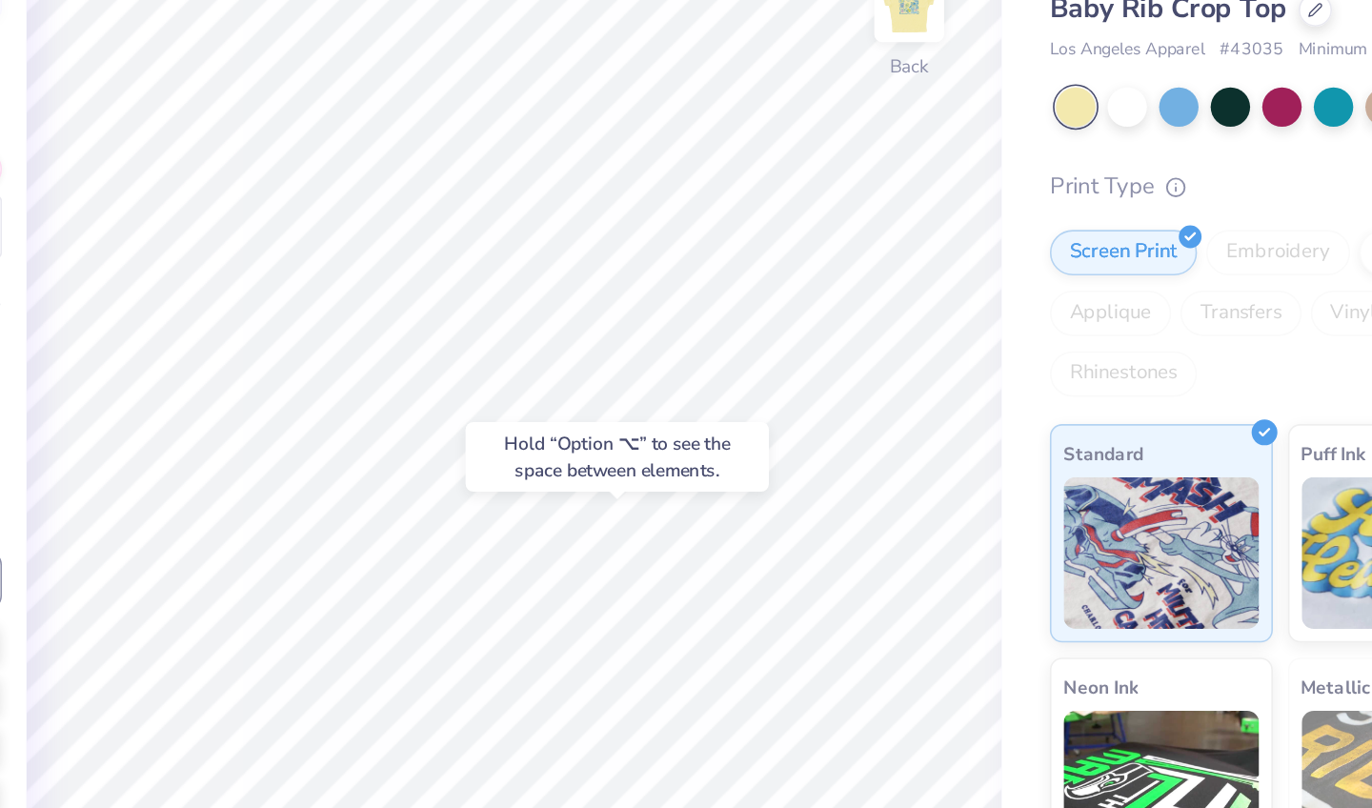
type input "1.84"
type input "5.35"
type input "1.53"
type input "1.44"
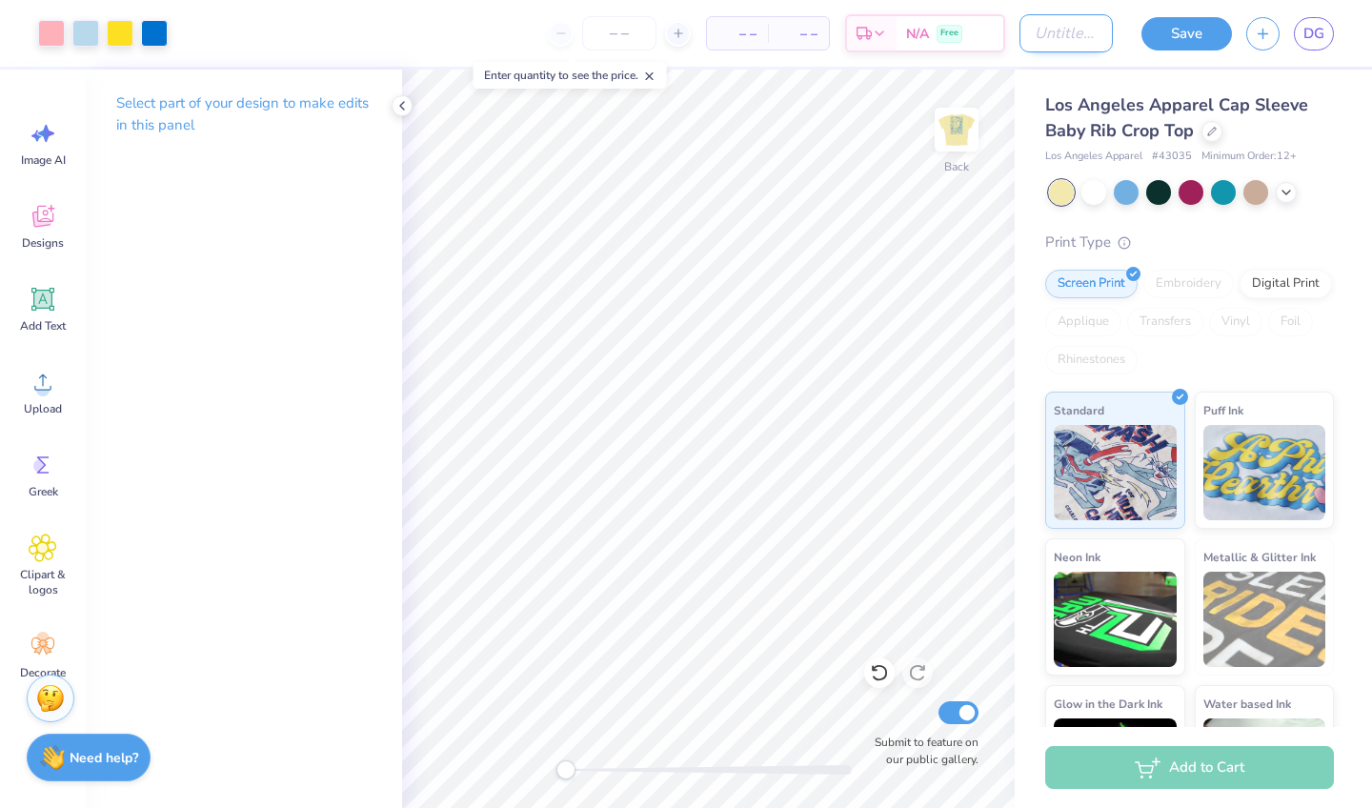
click at [1073, 27] on input "Design Title" at bounding box center [1065, 33] width 93 height 38
type input "hoco 3"
click at [1158, 36] on button "Save" at bounding box center [1186, 30] width 90 height 33
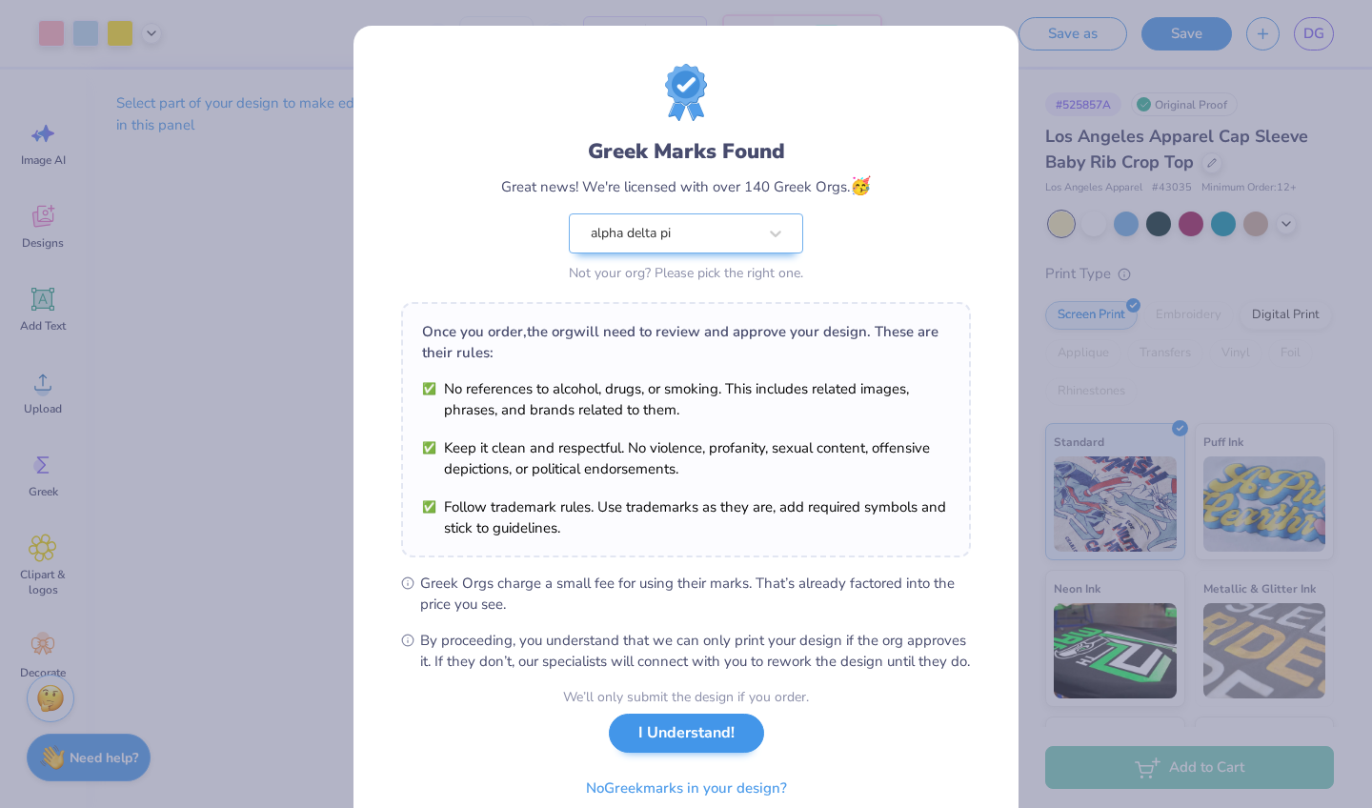
click at [687, 752] on button "I Understand!" at bounding box center [686, 732] width 155 height 39
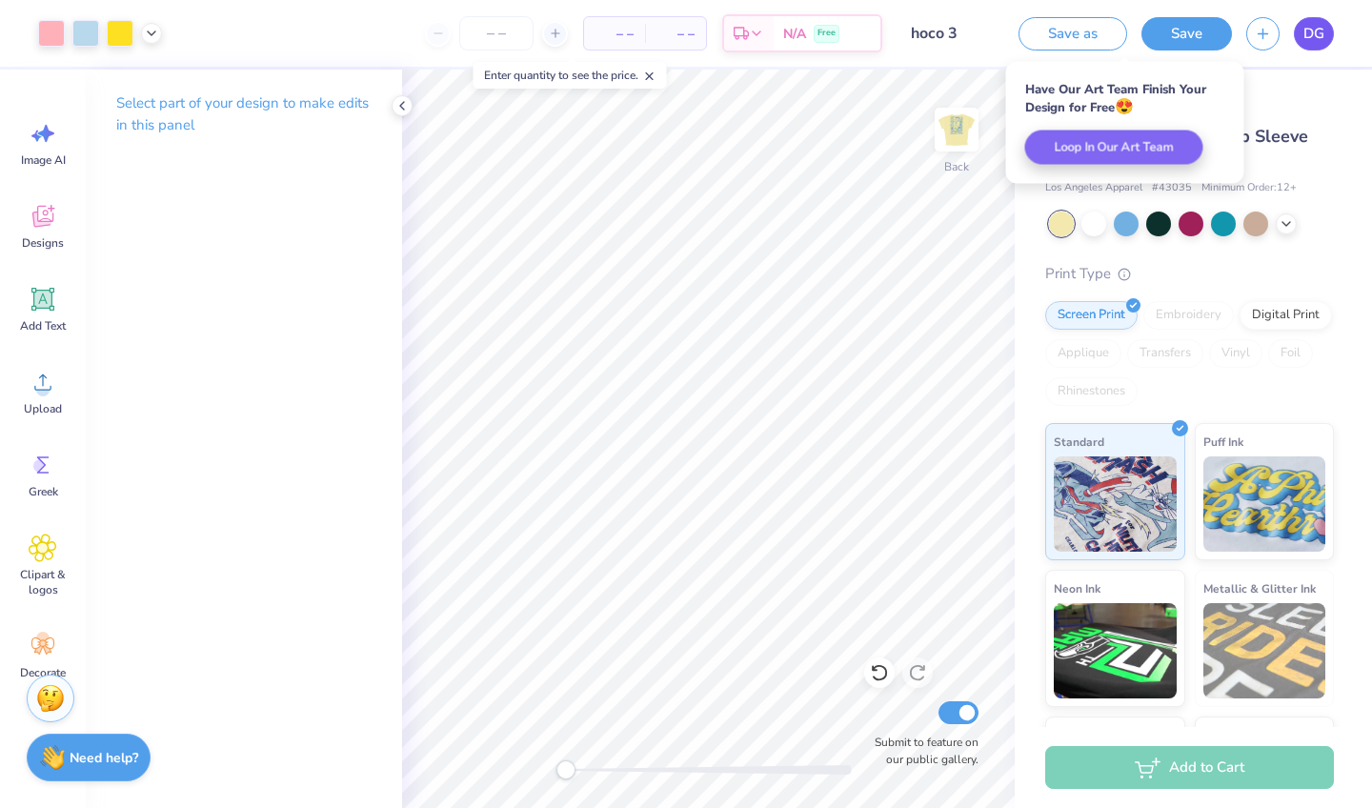
click at [1303, 40] on span "DG" at bounding box center [1313, 34] width 21 height 22
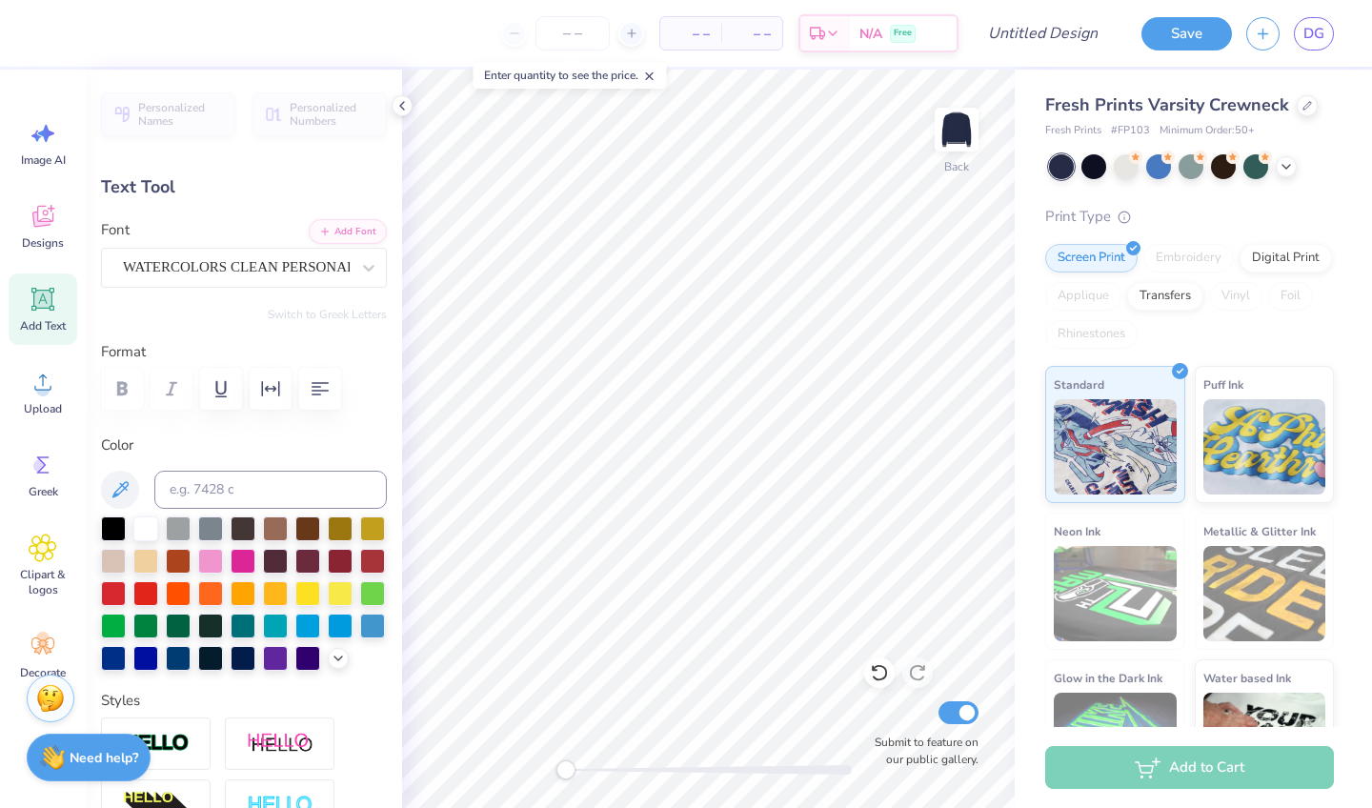
scroll to position [0, 3]
type textarea "La Bella Vita"
type input "6.40"
type input "0.52"
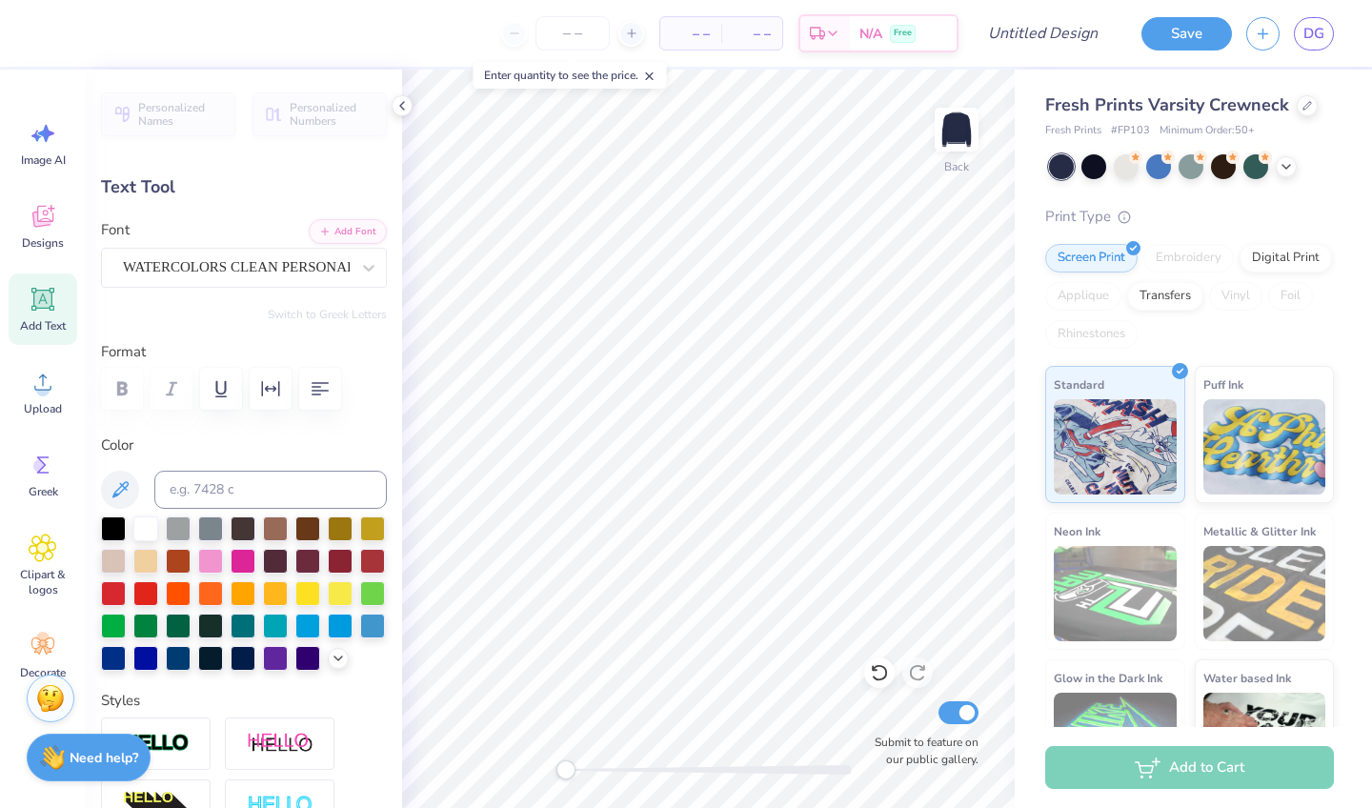
type input "8.75"
type textarea "“"
type textarea "ALPHA DELTA PI"
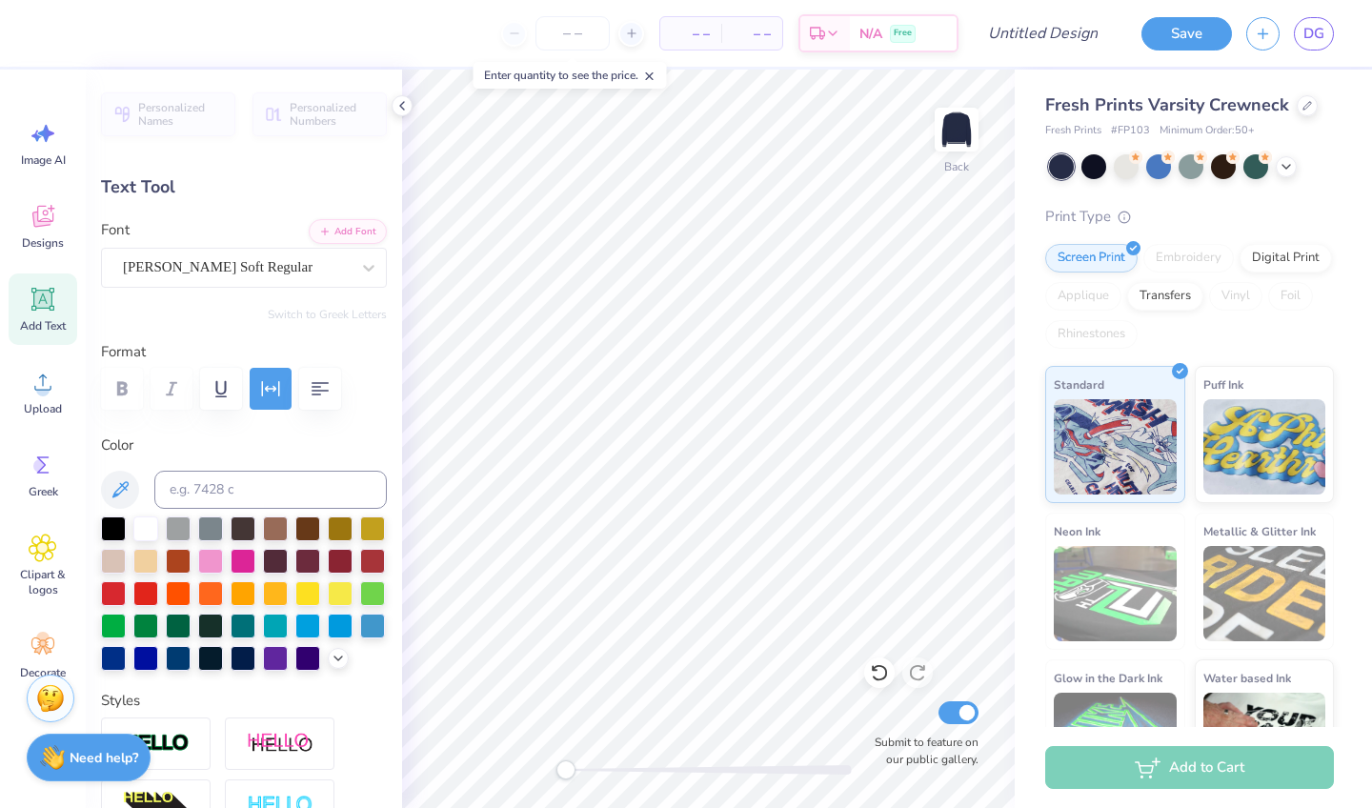
scroll to position [0, 6]
type input "2.20"
type input "0.39"
type input "9.48"
type textarea "B"
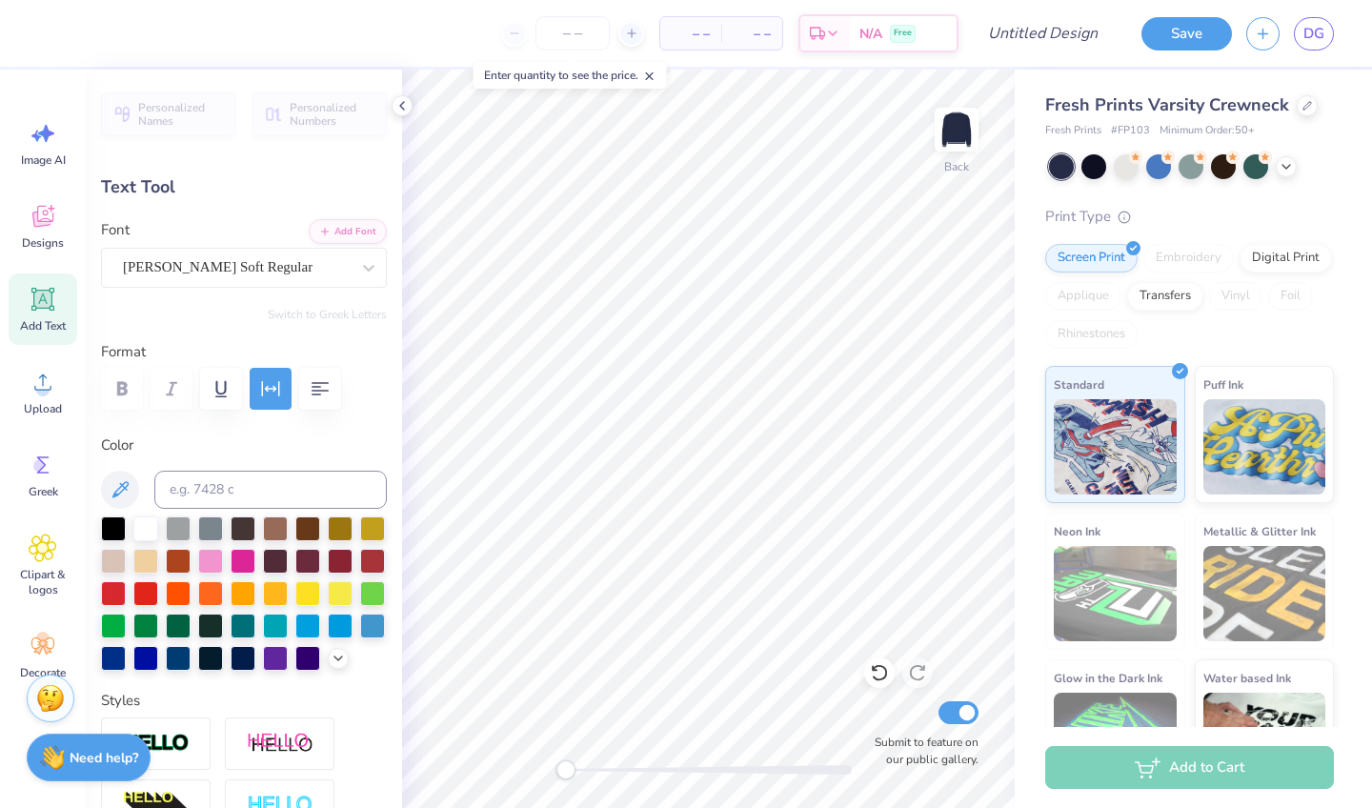
scroll to position [0, 4]
type textarea "HOMECOMING 2025"
type input "5.02"
type input "0.50"
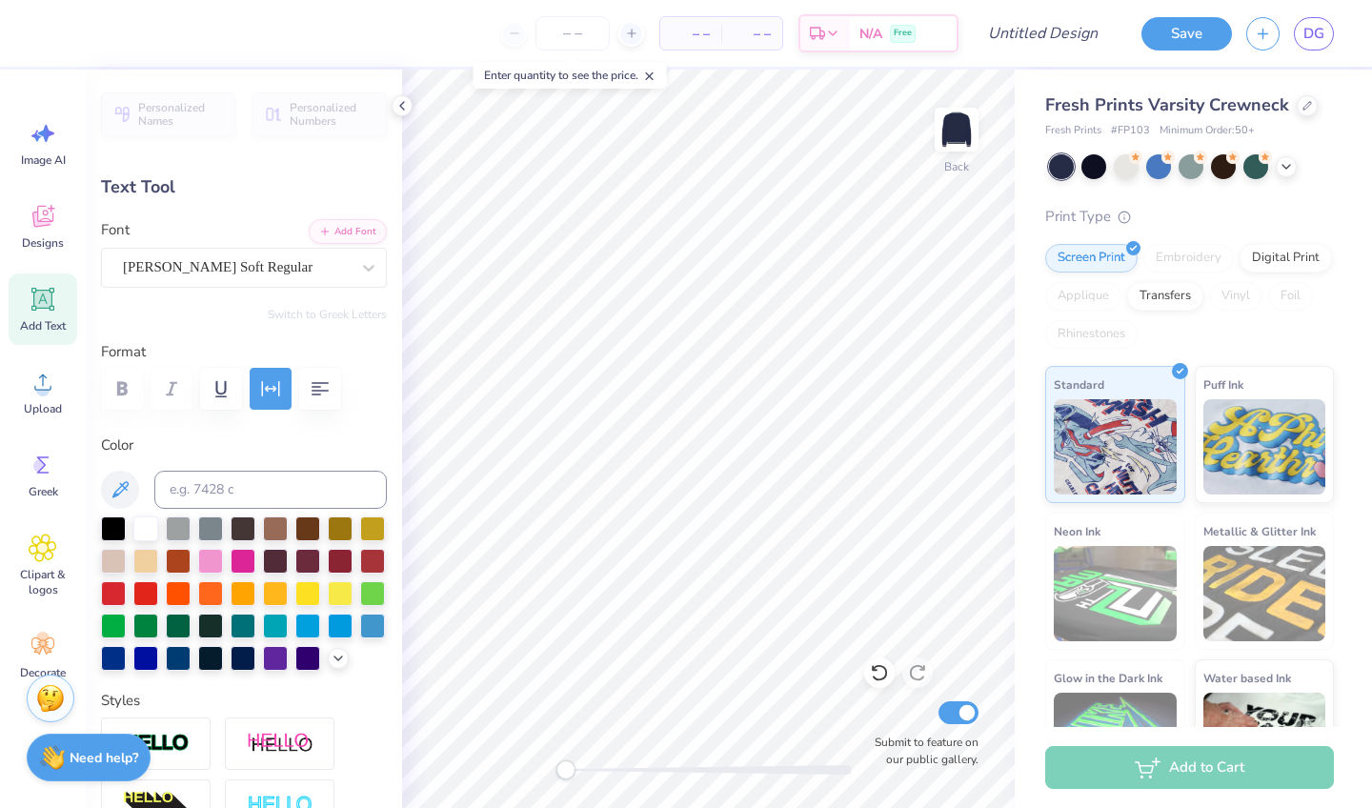
type input "8.76"
type input "5.33"
type input "0.40"
type input "9.48"
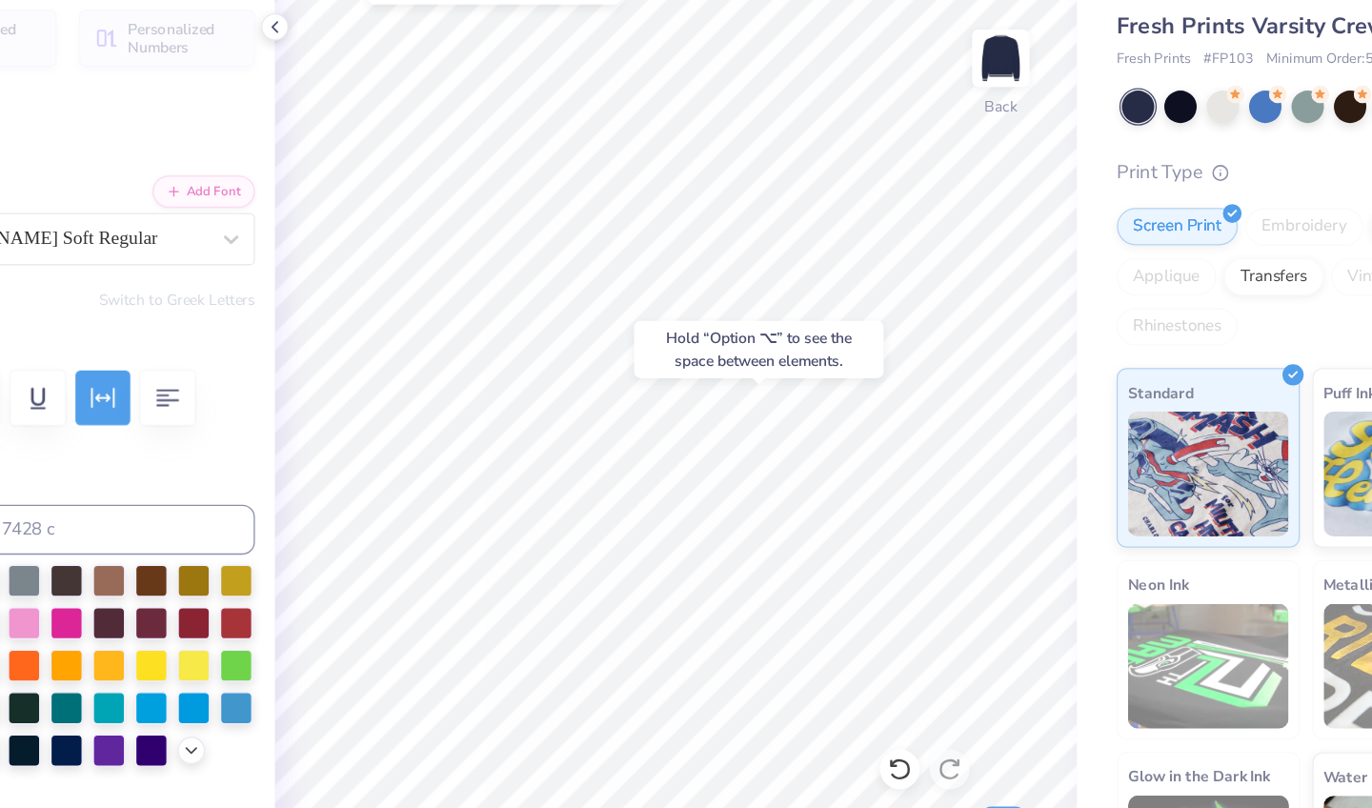
type input "5.02"
type input "0.50"
type input "8.76"
type input "6.29"
type input "0.63"
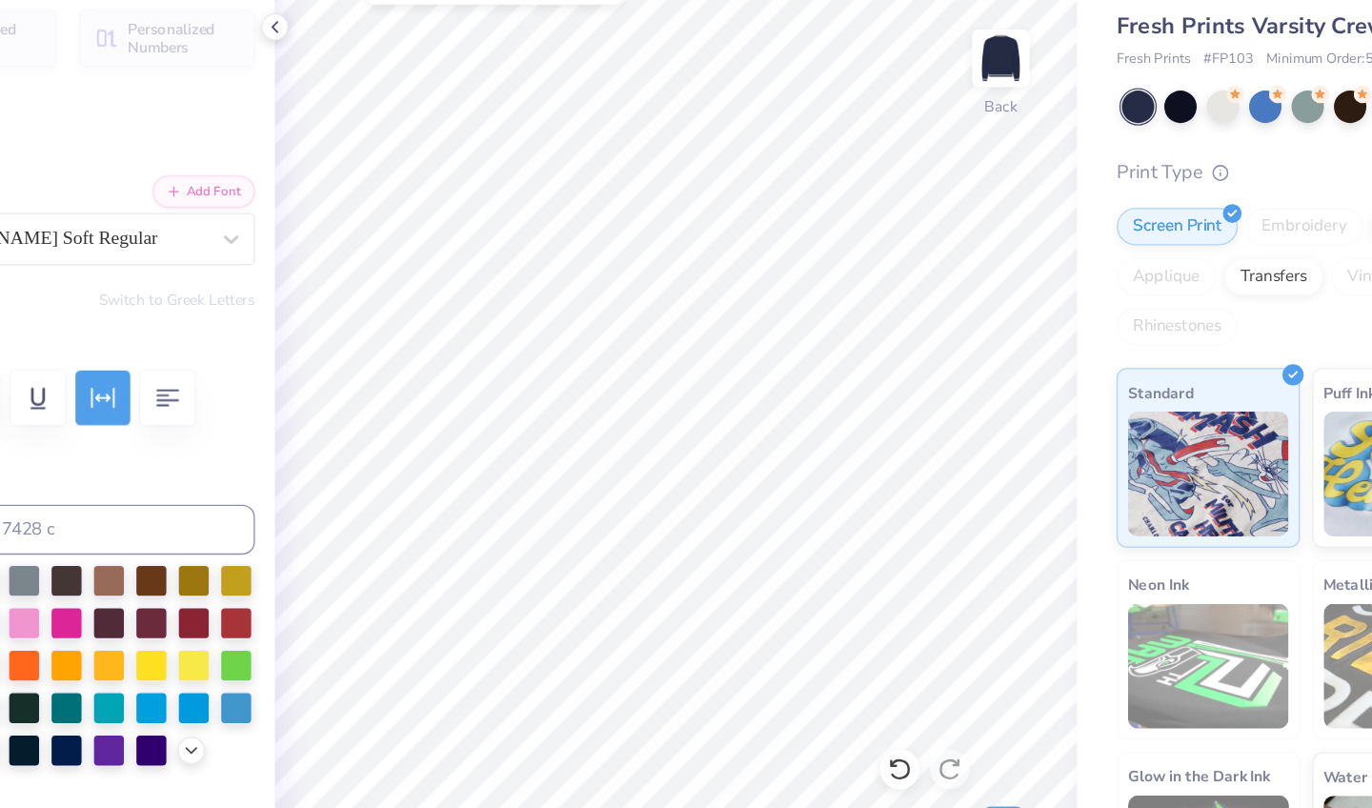
type input "8.63"
type input "7.02"
type input "0.71"
type input "9.13"
type input "8.93"
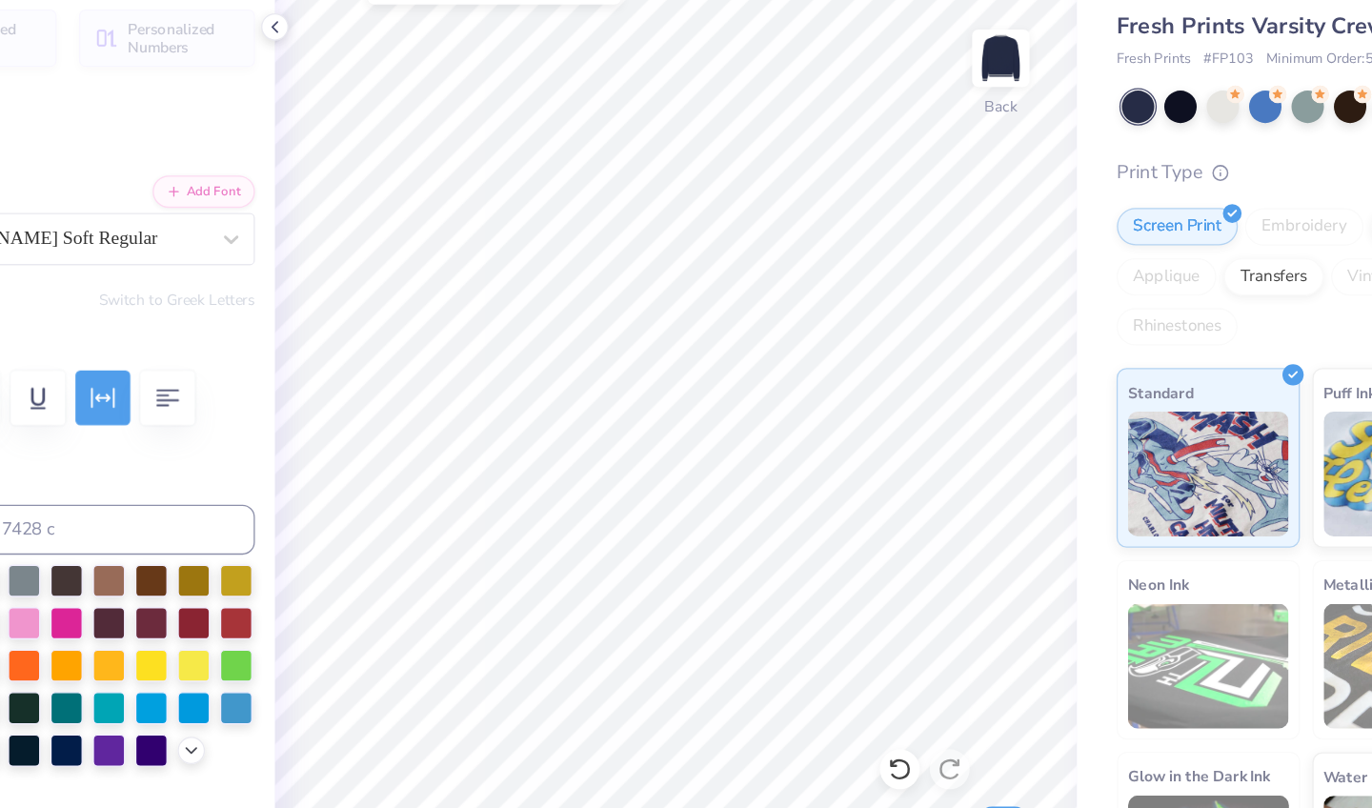
type input "0.90"
type input "8.94"
type input "5.33"
type input "0.40"
type input "9.84"
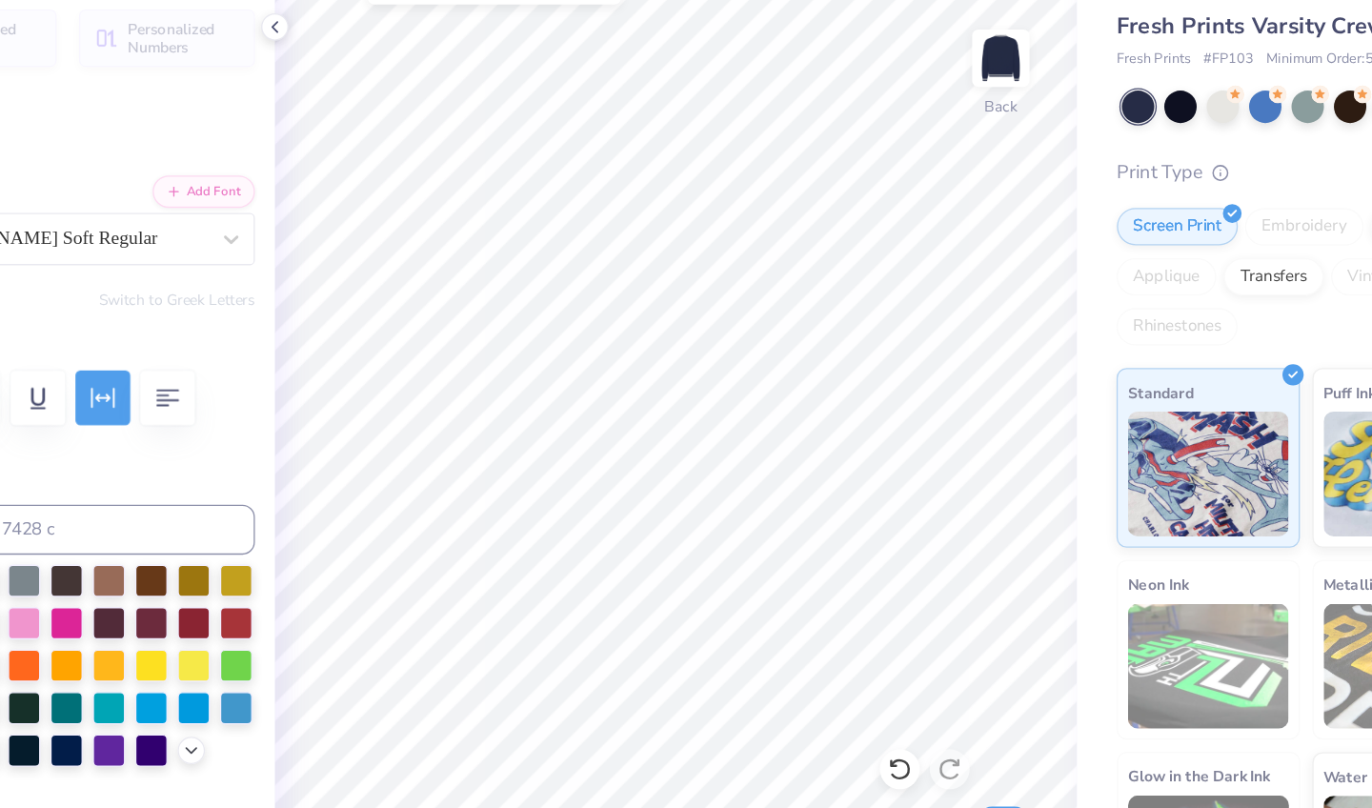
click at [1302, 105] on icon at bounding box center [1307, 104] width 10 height 10
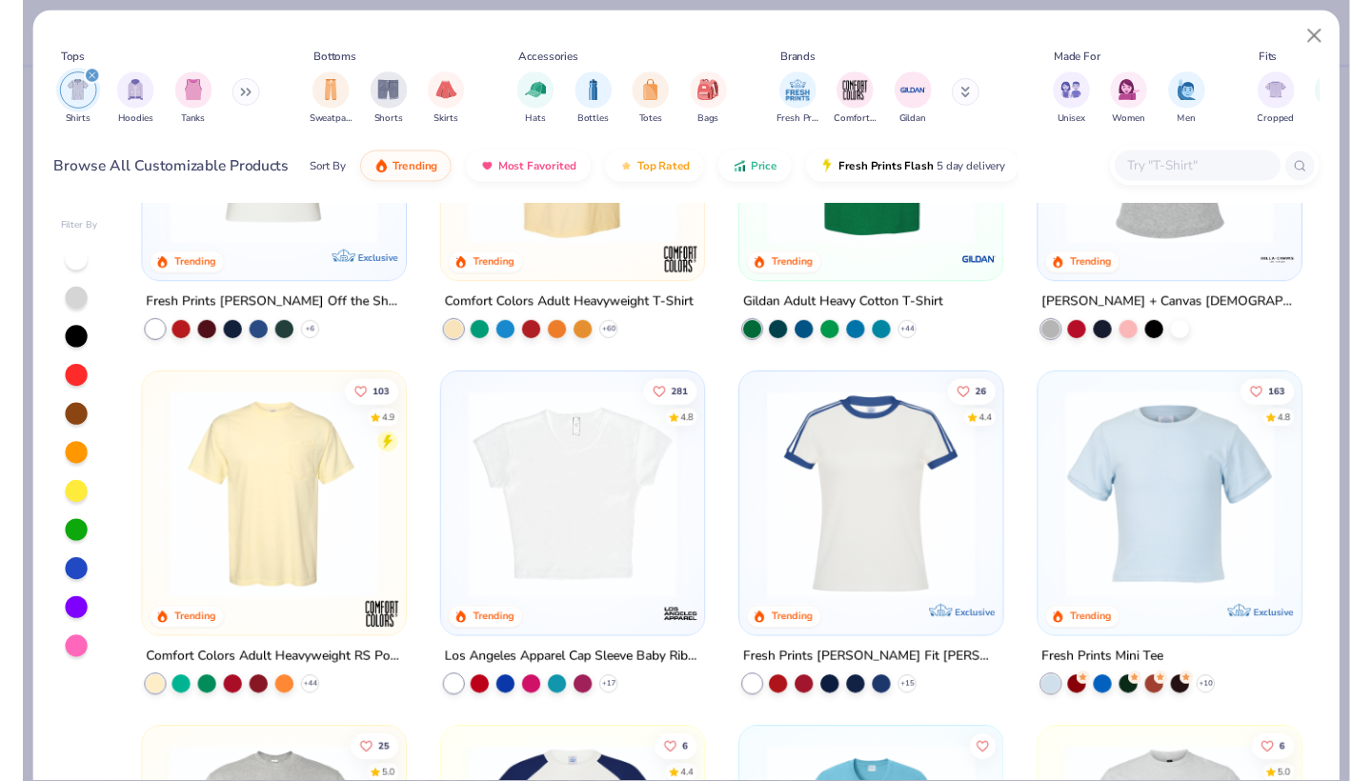
scroll to position [204, 0]
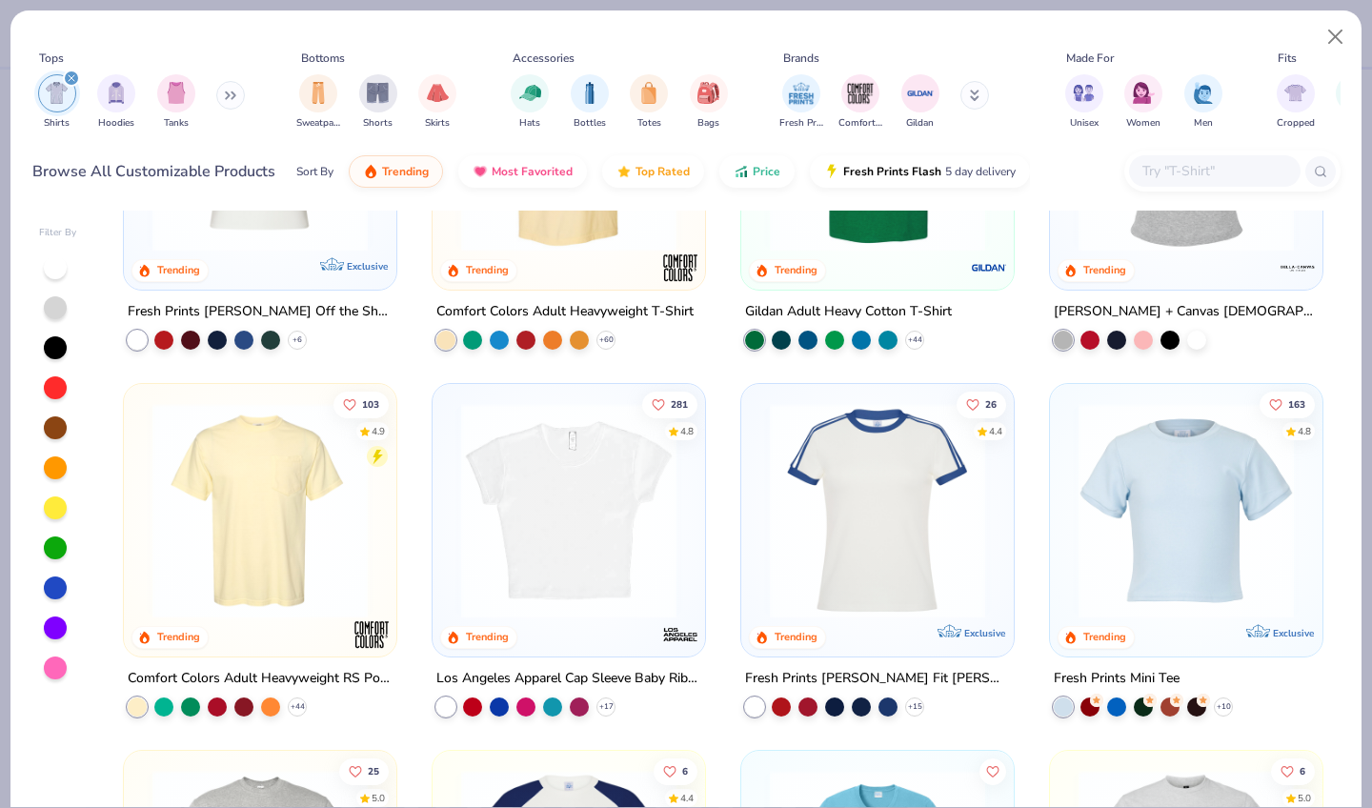
click at [663, 585] on img at bounding box center [568, 510] width 234 height 215
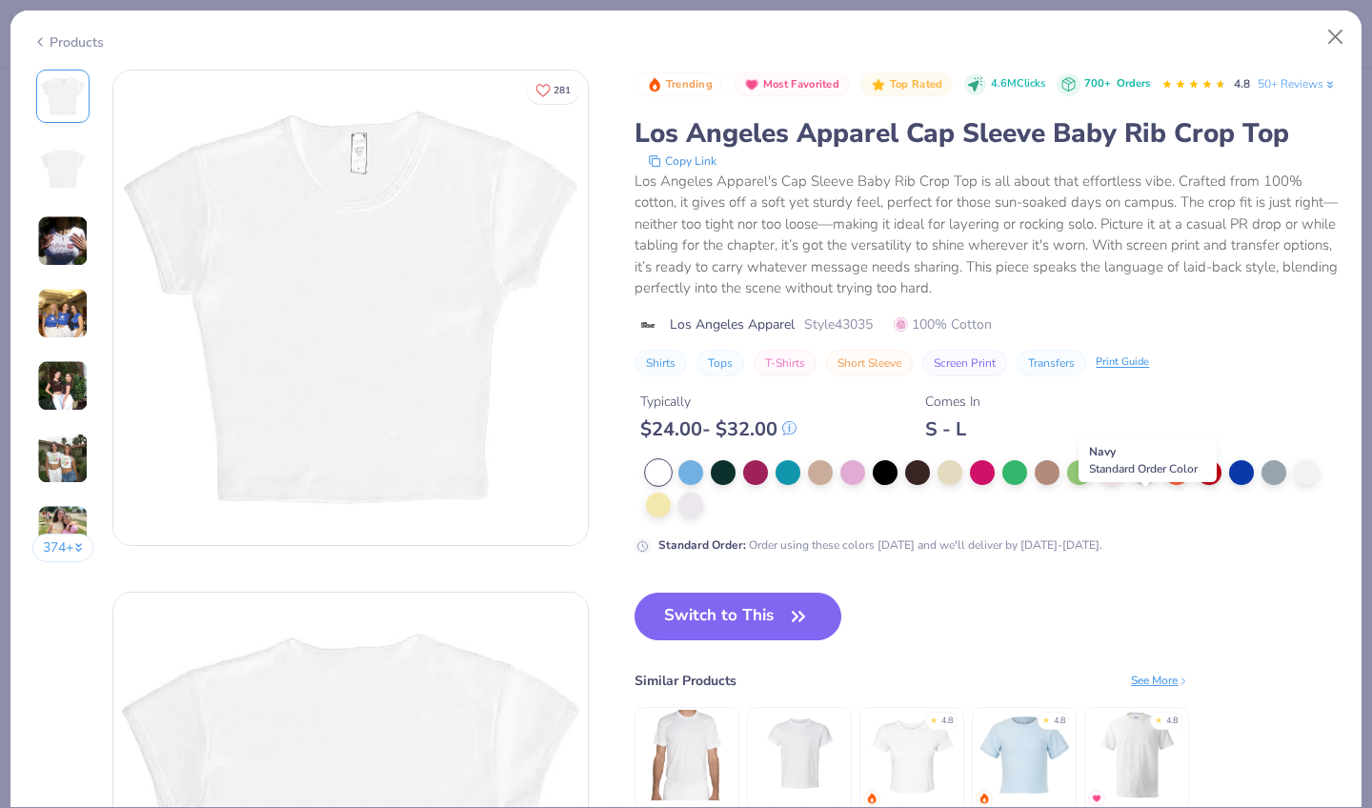
click at [1134, 483] on div at bounding box center [1143, 470] width 25 height 25
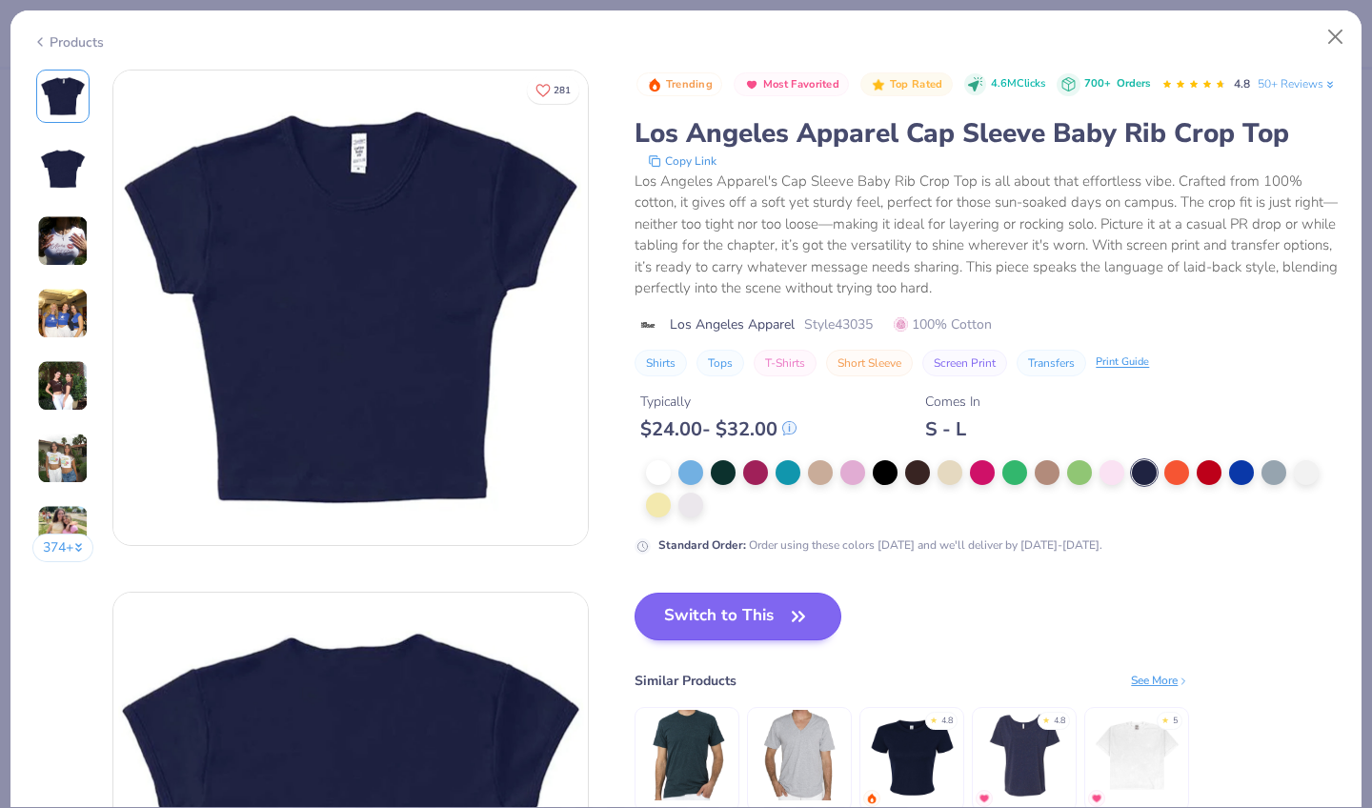
click at [695, 640] on button "Switch to This" at bounding box center [737, 616] width 207 height 48
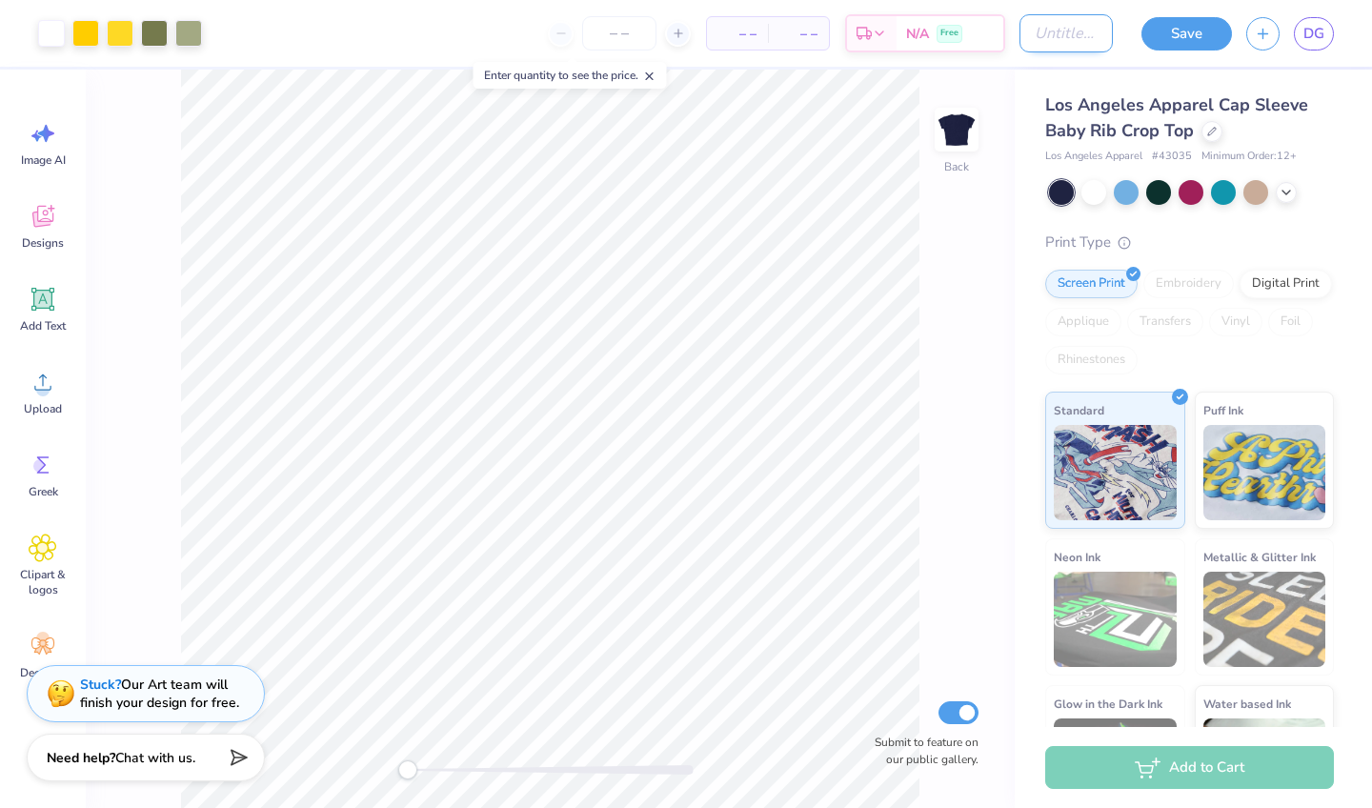
click at [1078, 45] on input "Design Title" at bounding box center [1065, 33] width 93 height 38
type input "hoco 4"
click at [1200, 25] on button "Save" at bounding box center [1186, 30] width 90 height 33
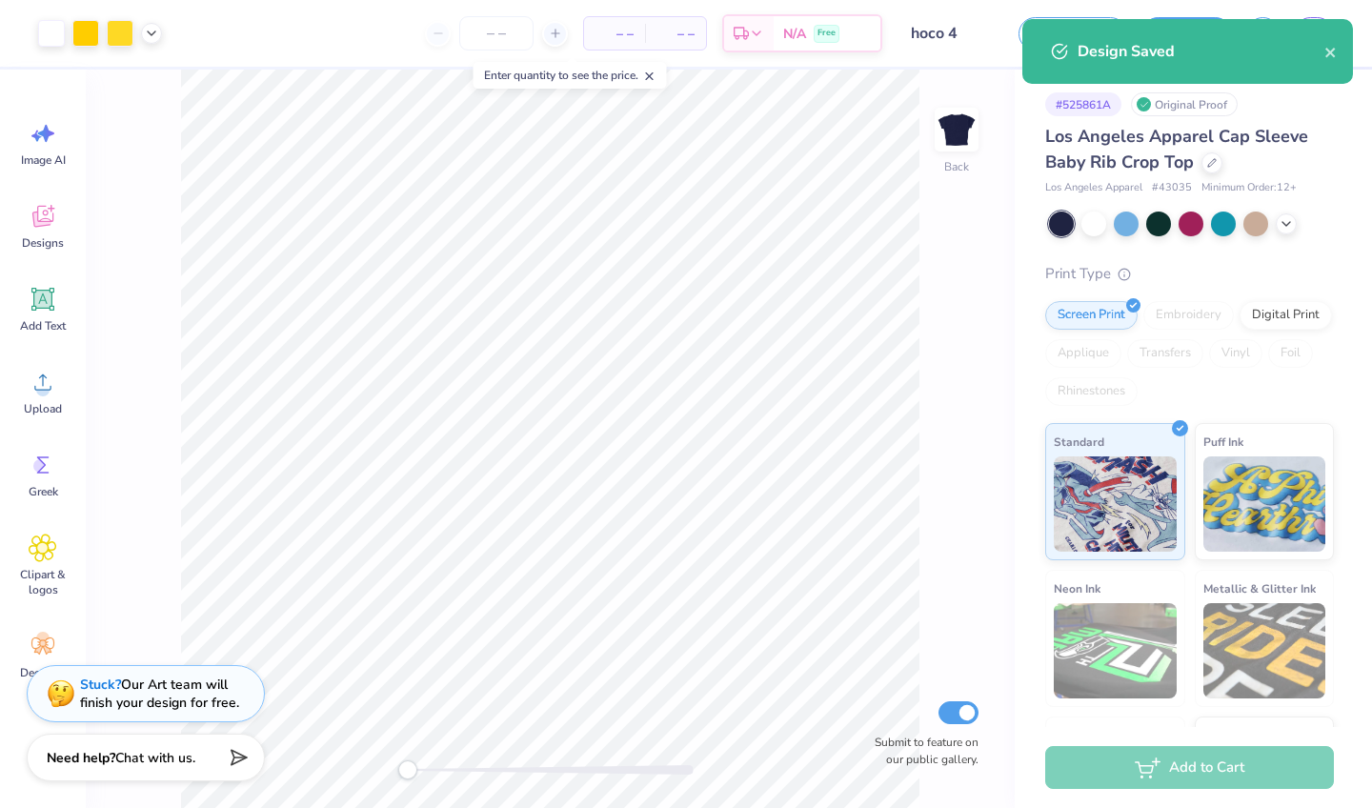
click at [1140, 47] on div "Design Saved" at bounding box center [1200, 51] width 247 height 23
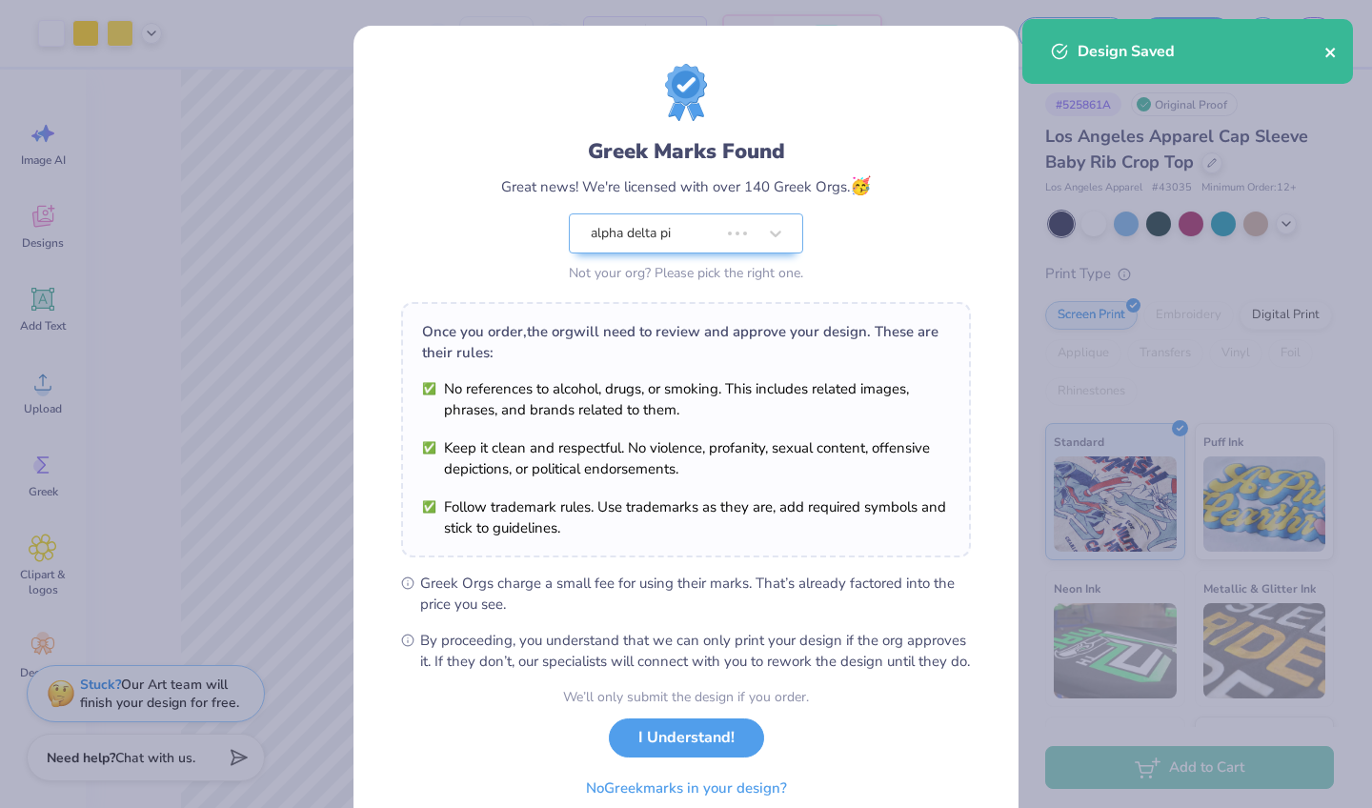
click at [1332, 50] on icon "close" at bounding box center [1330, 53] width 10 height 10
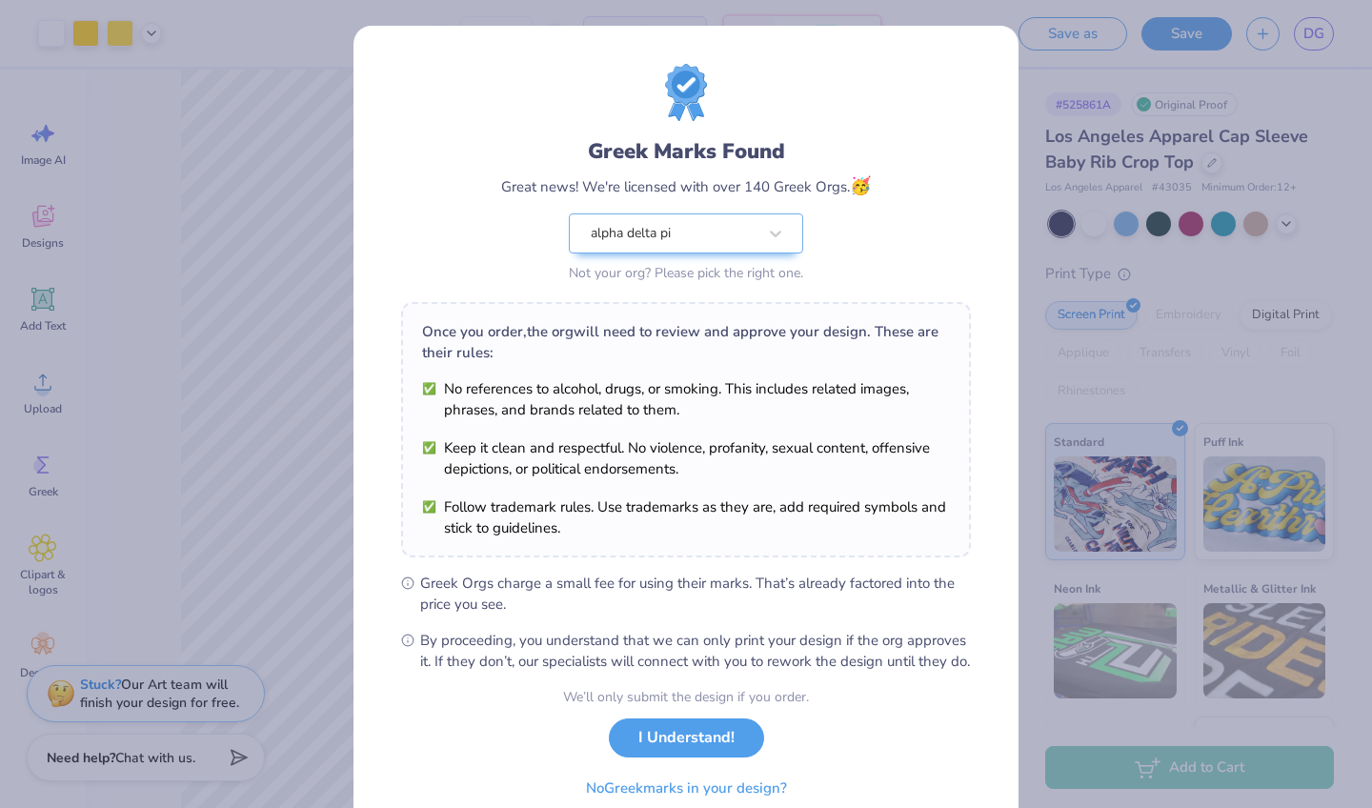
click at [1305, 35] on div "Design Saved" at bounding box center [1187, 58] width 338 height 87
click at [688, 748] on button "I Understand!" at bounding box center [686, 732] width 155 height 39
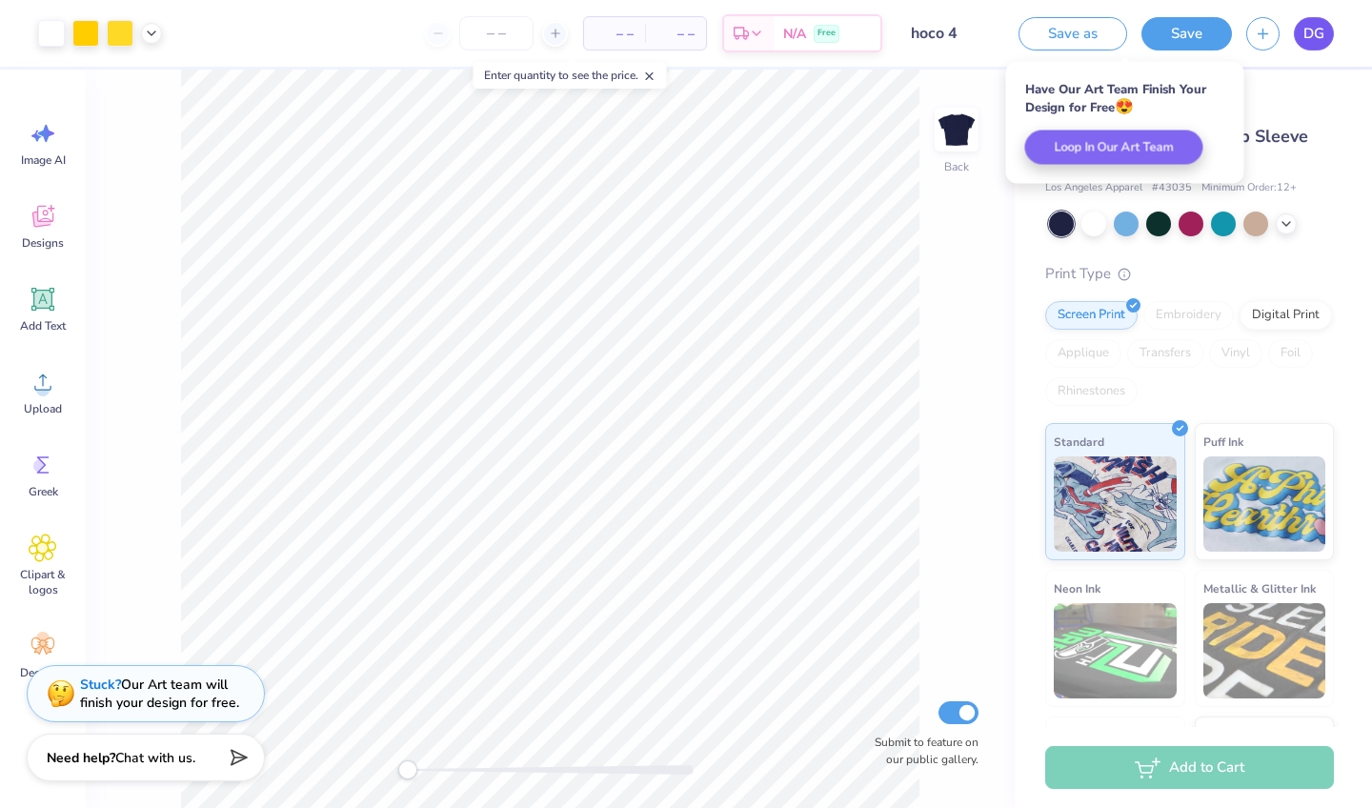
click at [1323, 29] on span "DG" at bounding box center [1313, 34] width 21 height 22
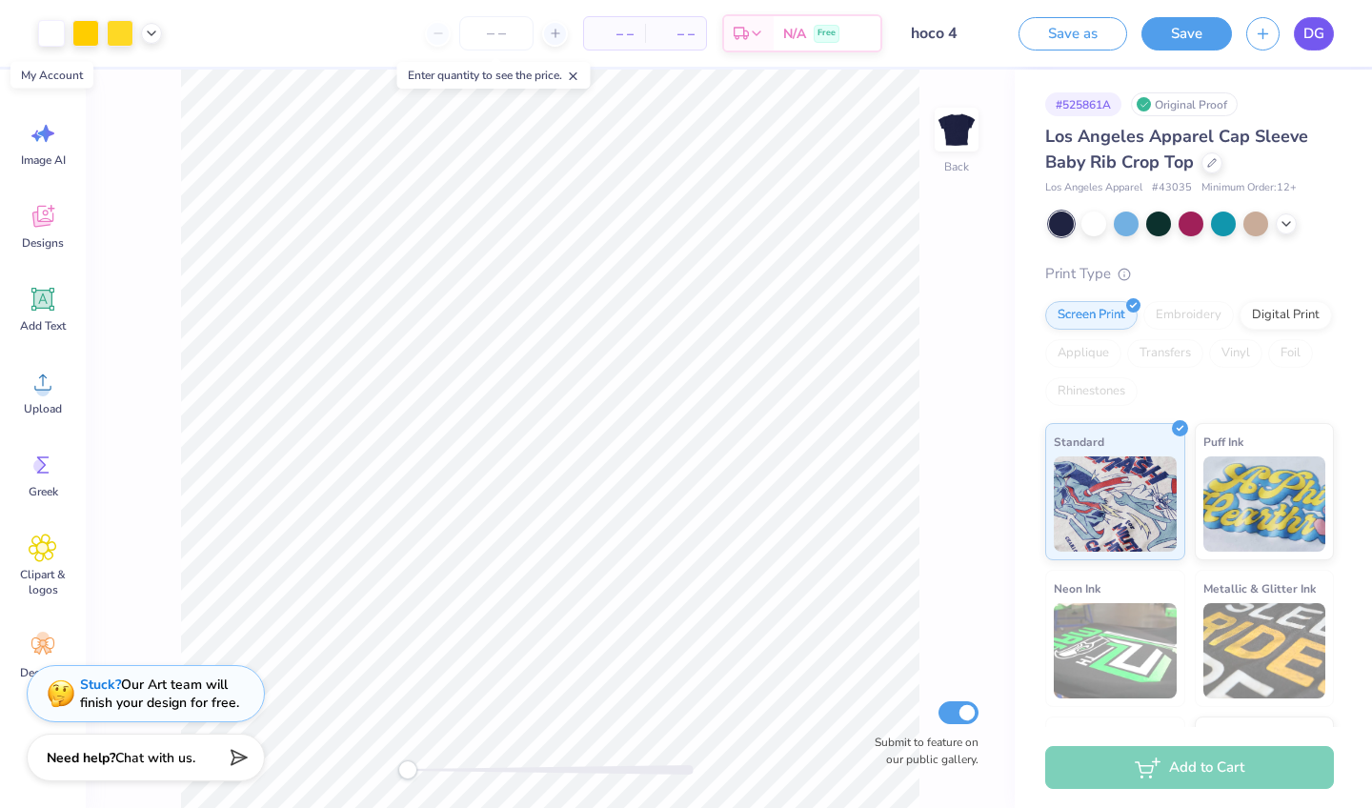
click at [1304, 43] on span "DG" at bounding box center [1313, 34] width 21 height 22
click at [1306, 30] on span "DG" at bounding box center [1313, 34] width 21 height 22
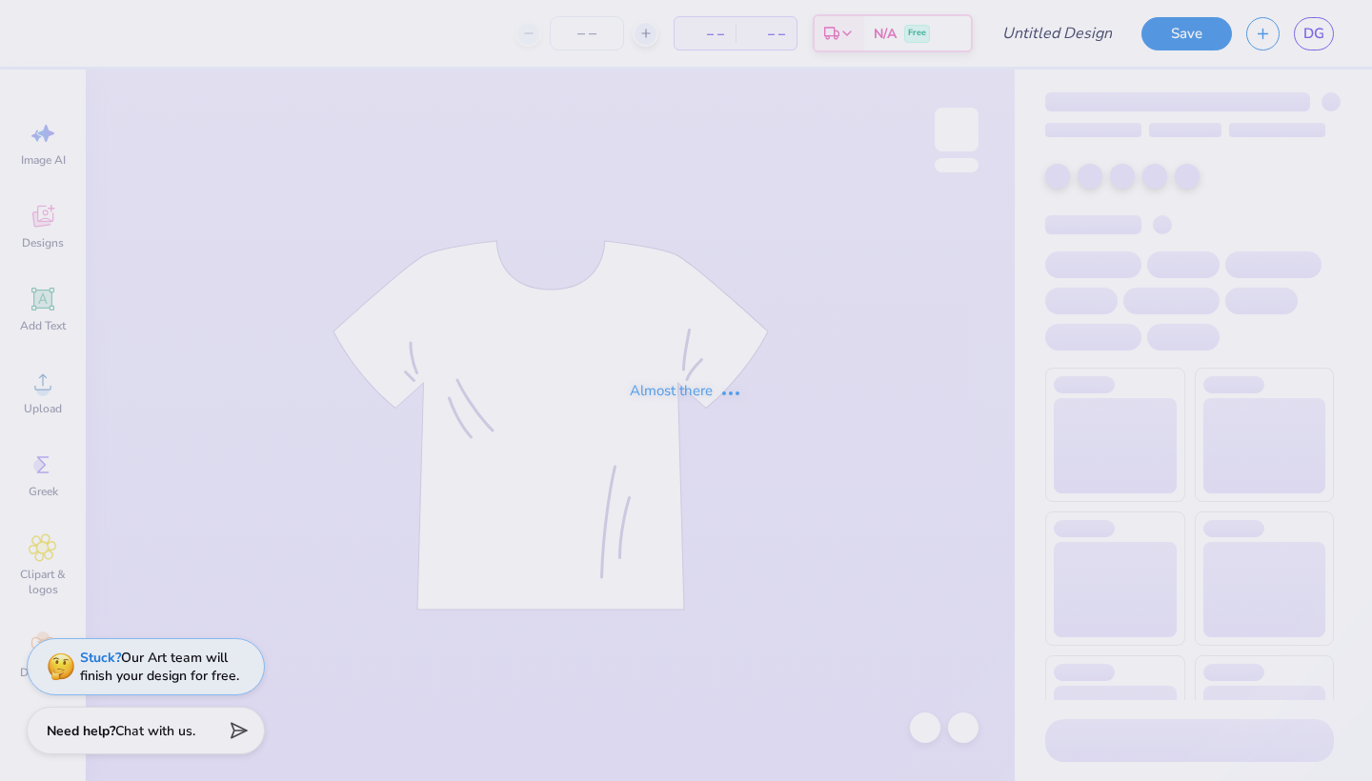
type input "hoco 4"
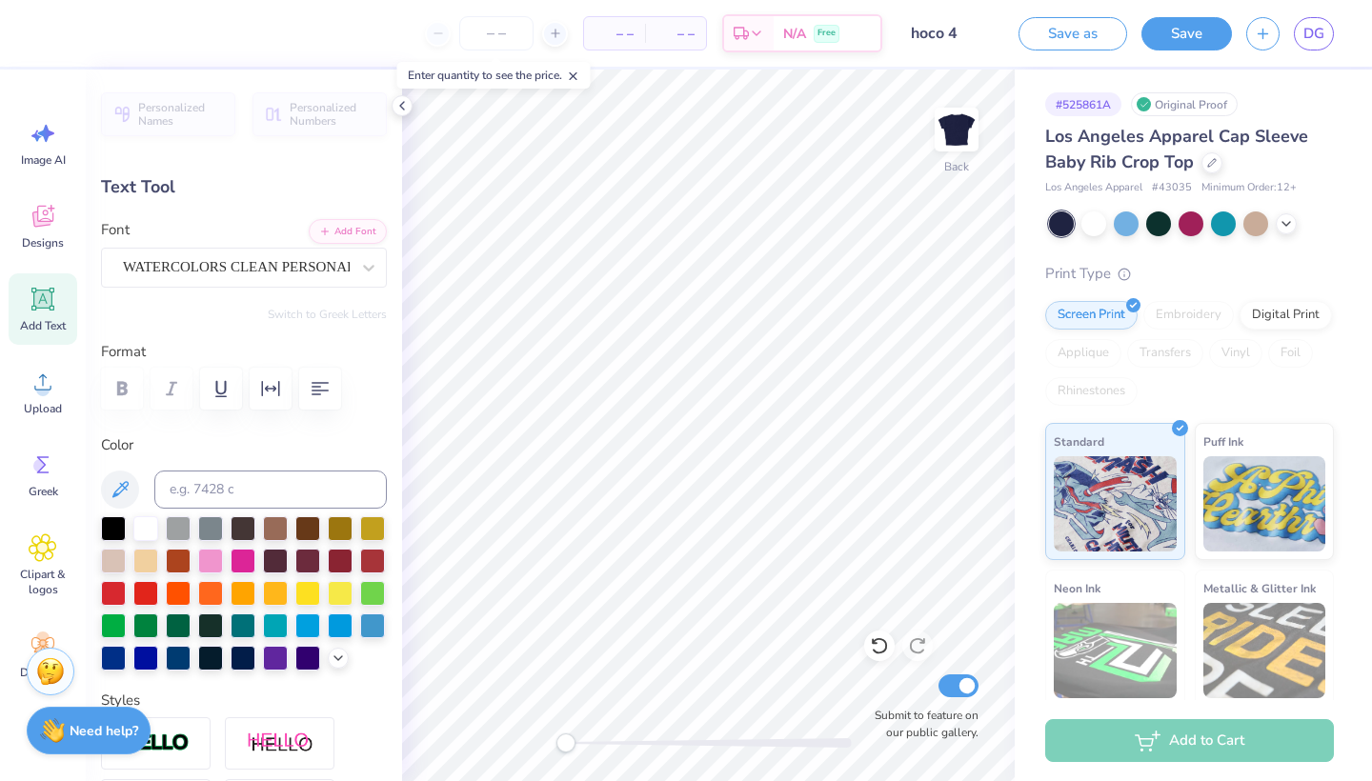
type textarea "La Bella Vita"
type input "4.26"
type input "0.35"
type input "5.01"
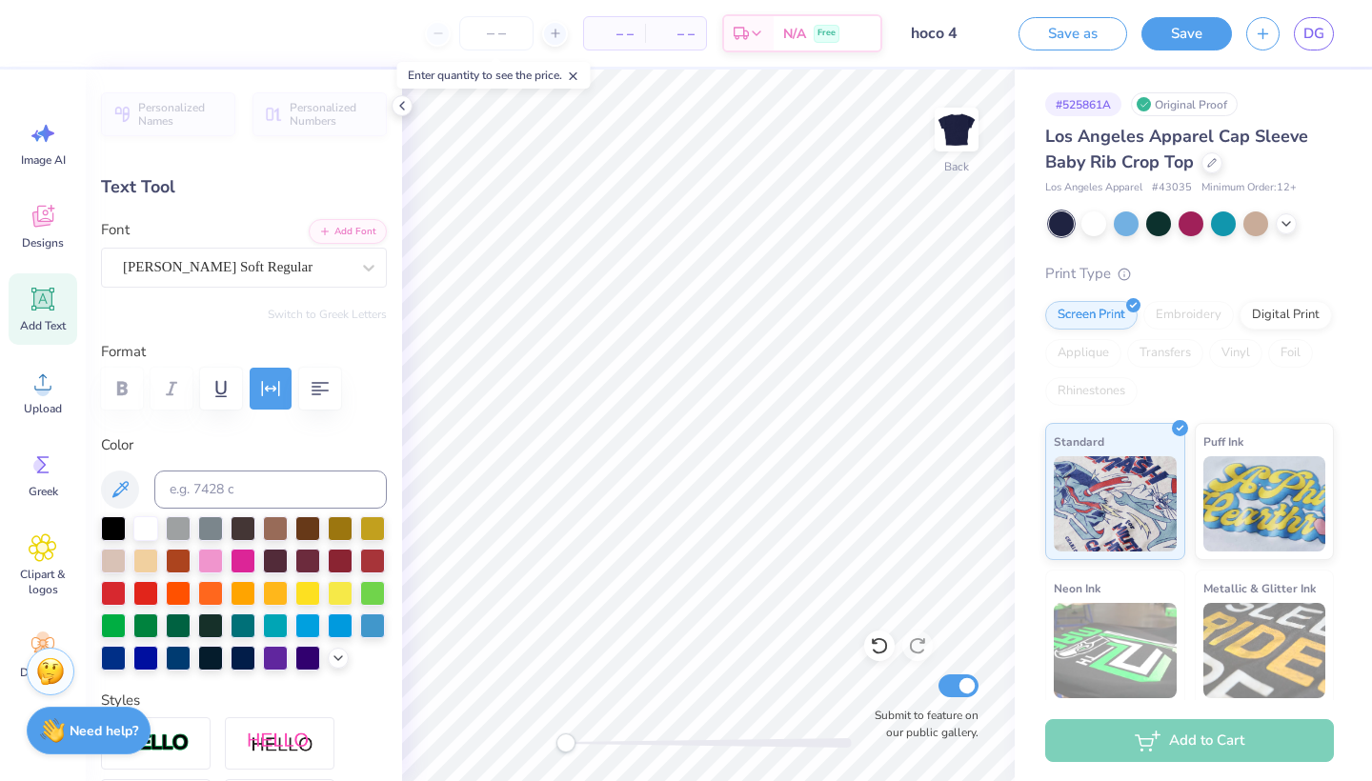
scroll to position [0, 0]
type textarea "“"
type textarea "a"
type textarea "ALPHA DELTA PI"
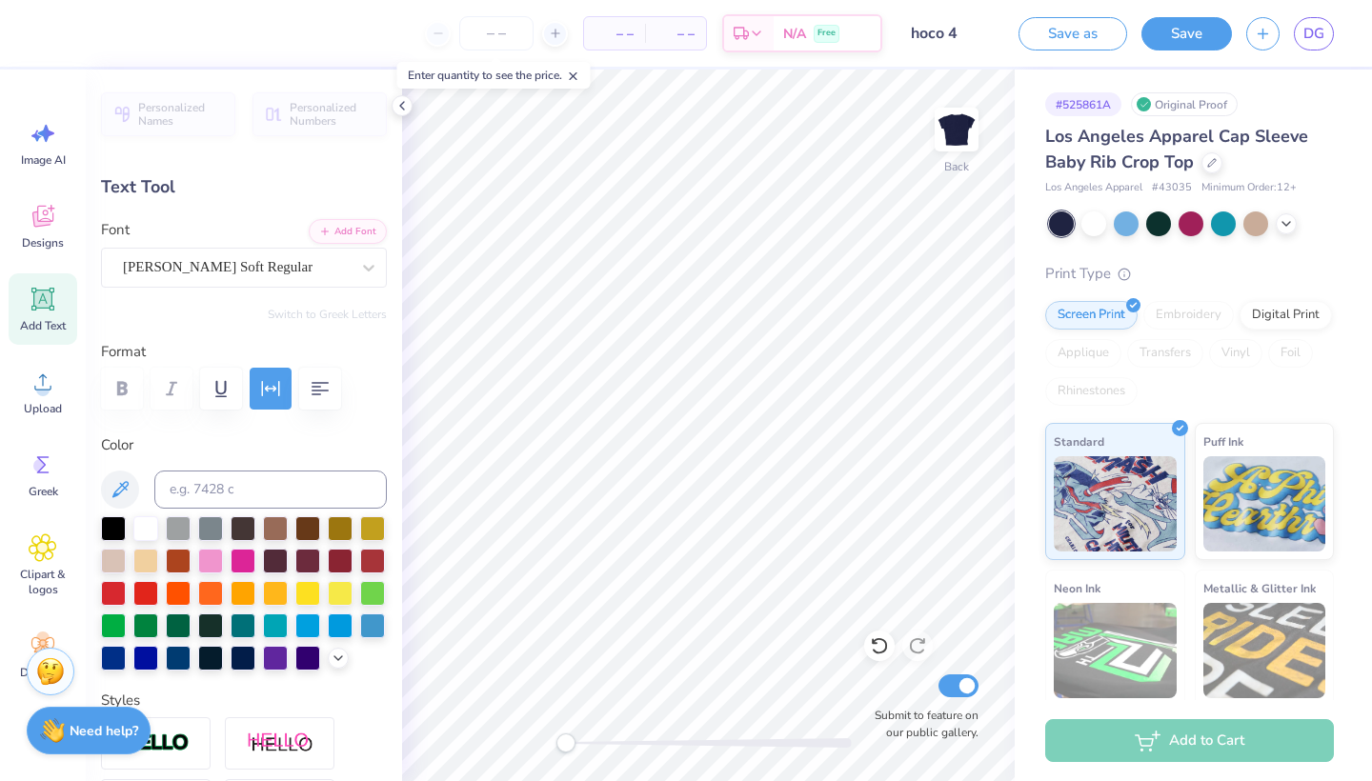
type input "1.46"
type input "0.26"
type input "5.50"
type textarea "B"
type textarea "HOMECOMING 2025"
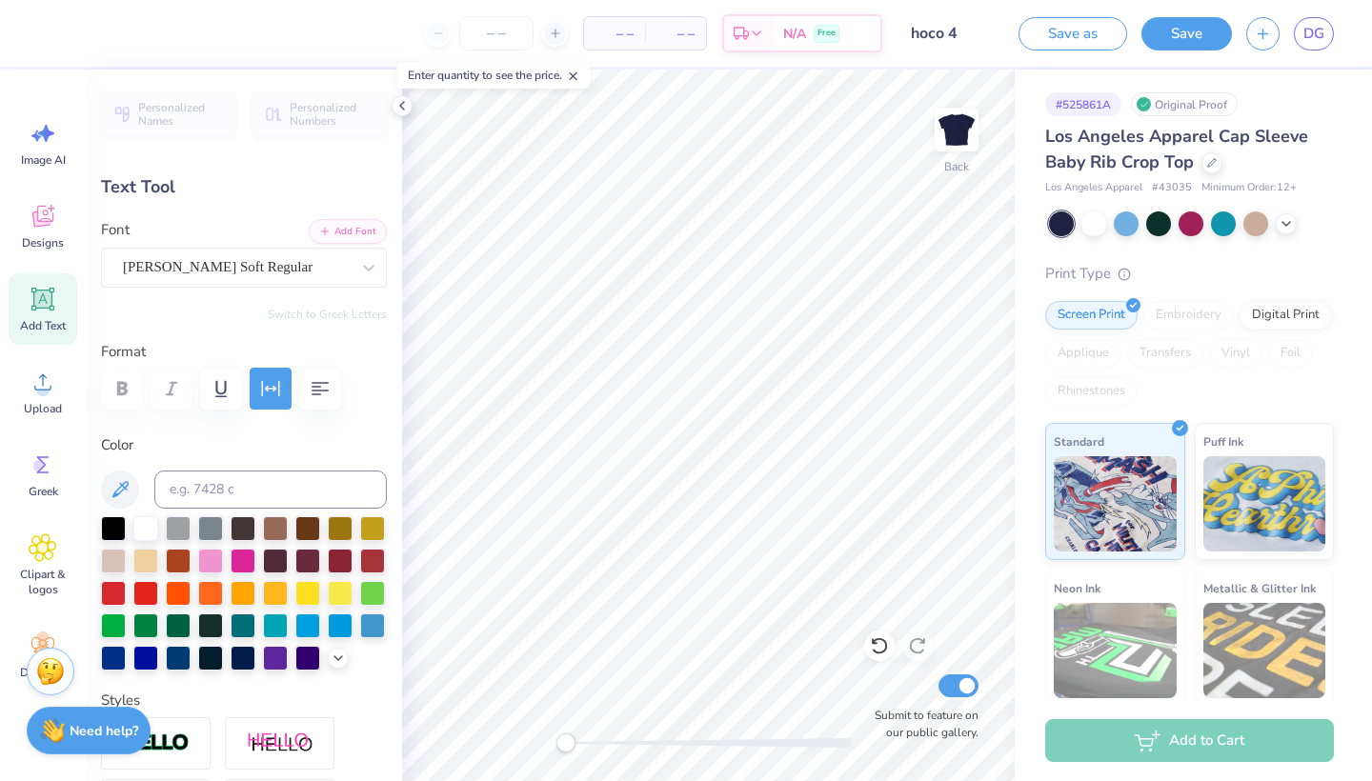
scroll to position [0, 8]
type input "3.34"
type input "0.34"
type input "5.02"
type input "5.12"
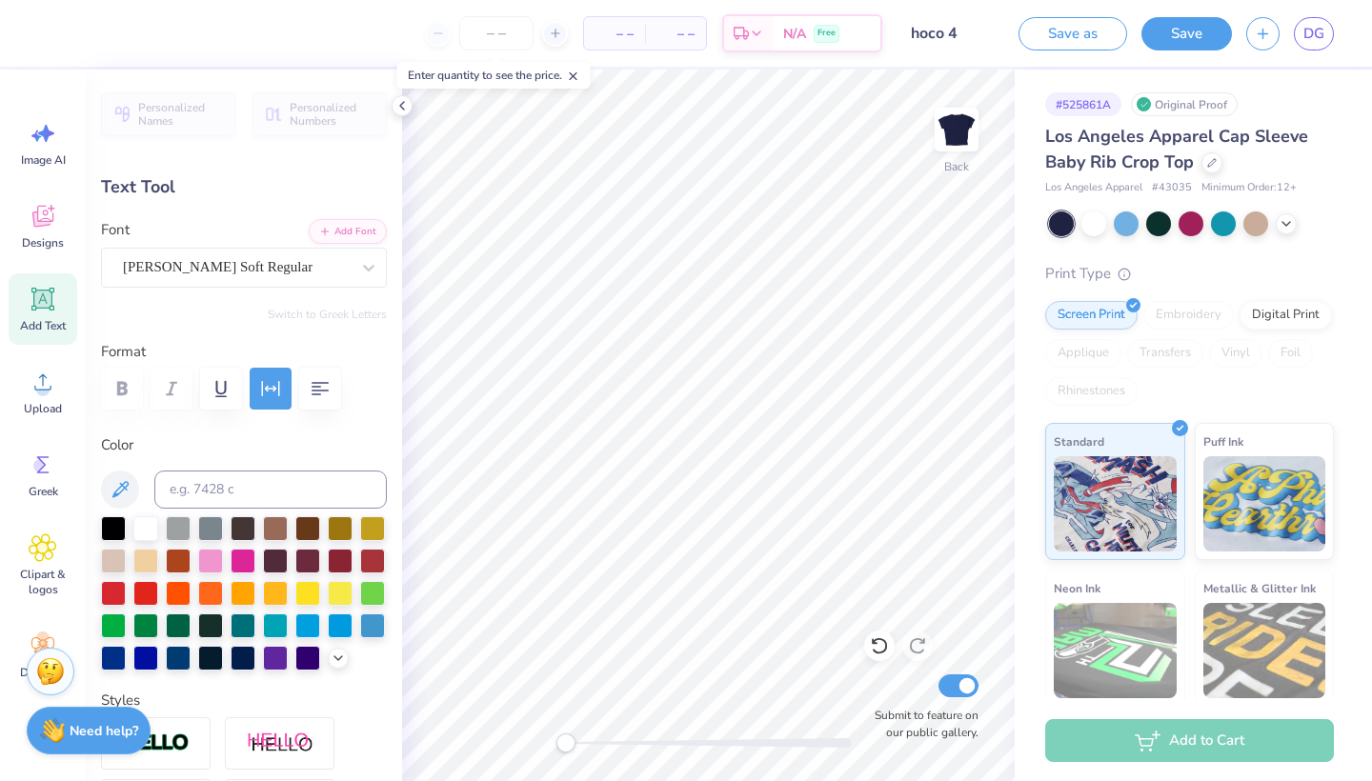
type input "0.51"
type input "4.84"
click at [1185, 21] on button "Save" at bounding box center [1186, 30] width 90 height 33
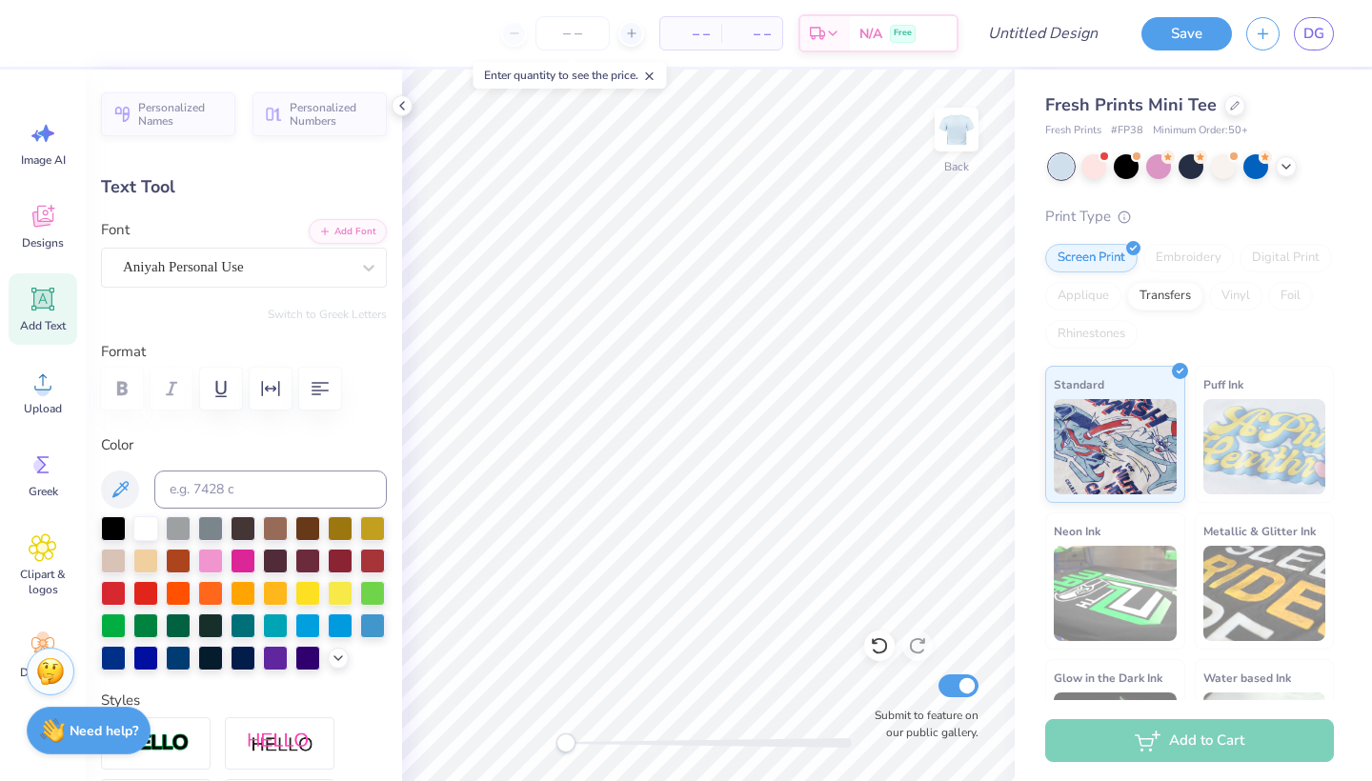
type textarea "La Bella"
type input "4.07"
type input "1.60"
type input "5.63"
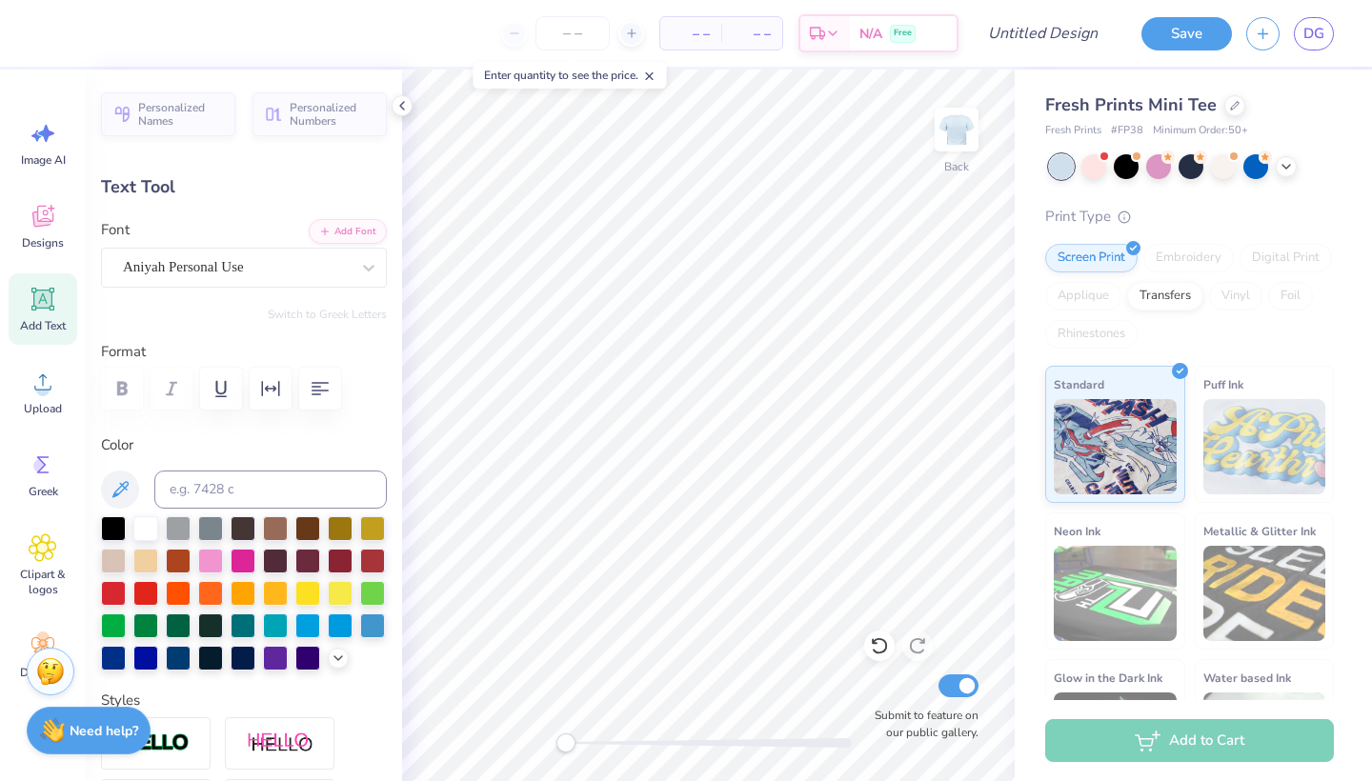
type textarea "Vita"
type input "7.16"
type input "1.56"
type input "4.17"
type input "2.46"
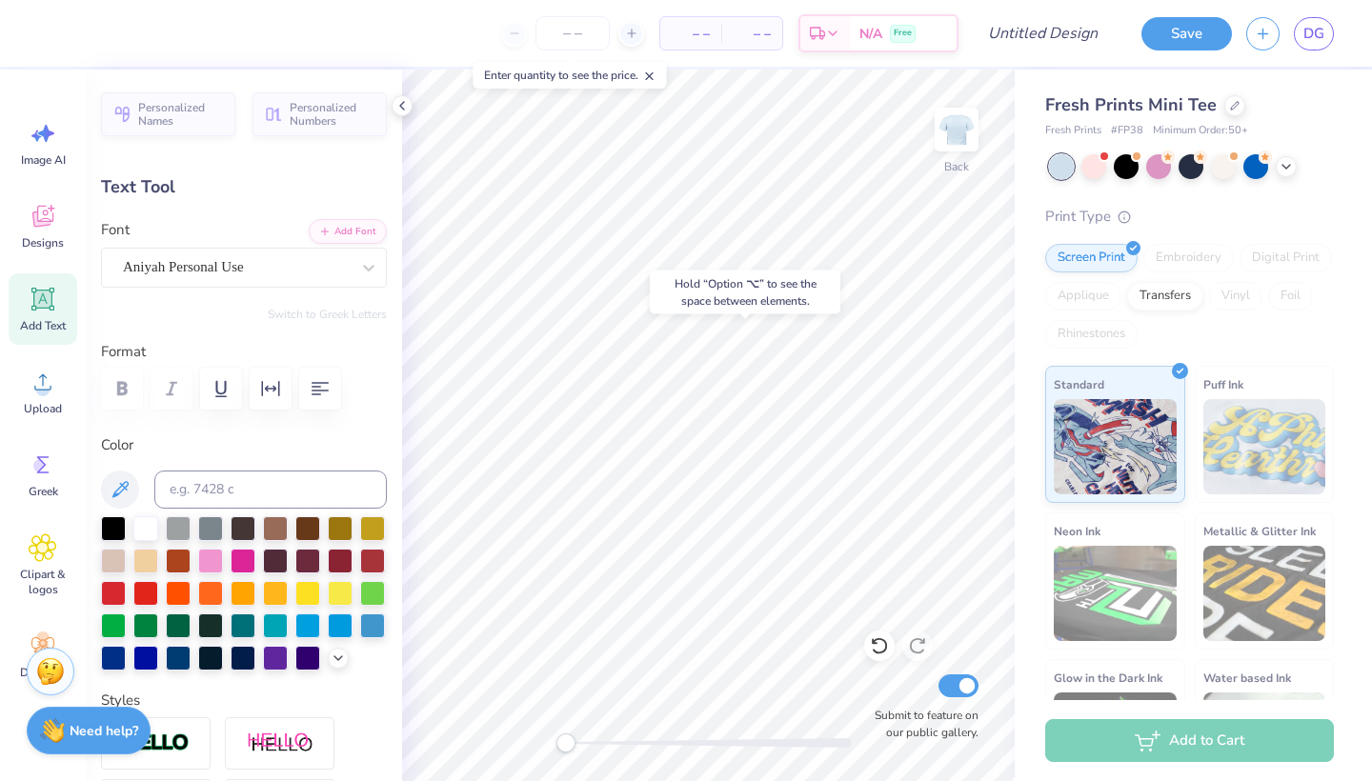
type input "1.54"
type input "5.65"
type input "4.96"
type input "0.55"
type input "7.32"
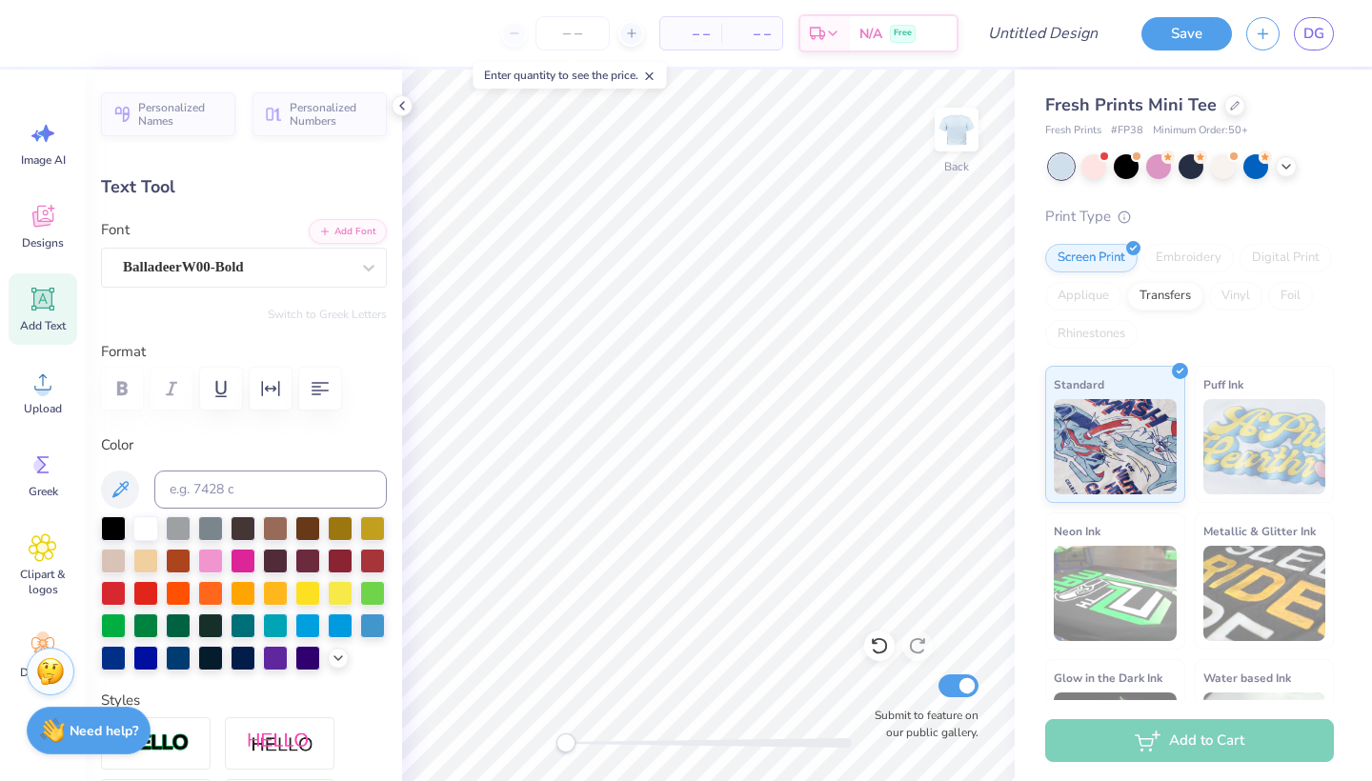
scroll to position [0, 0]
type textarea "S"
type input "2.46"
type input "1.54"
type input "5.78"
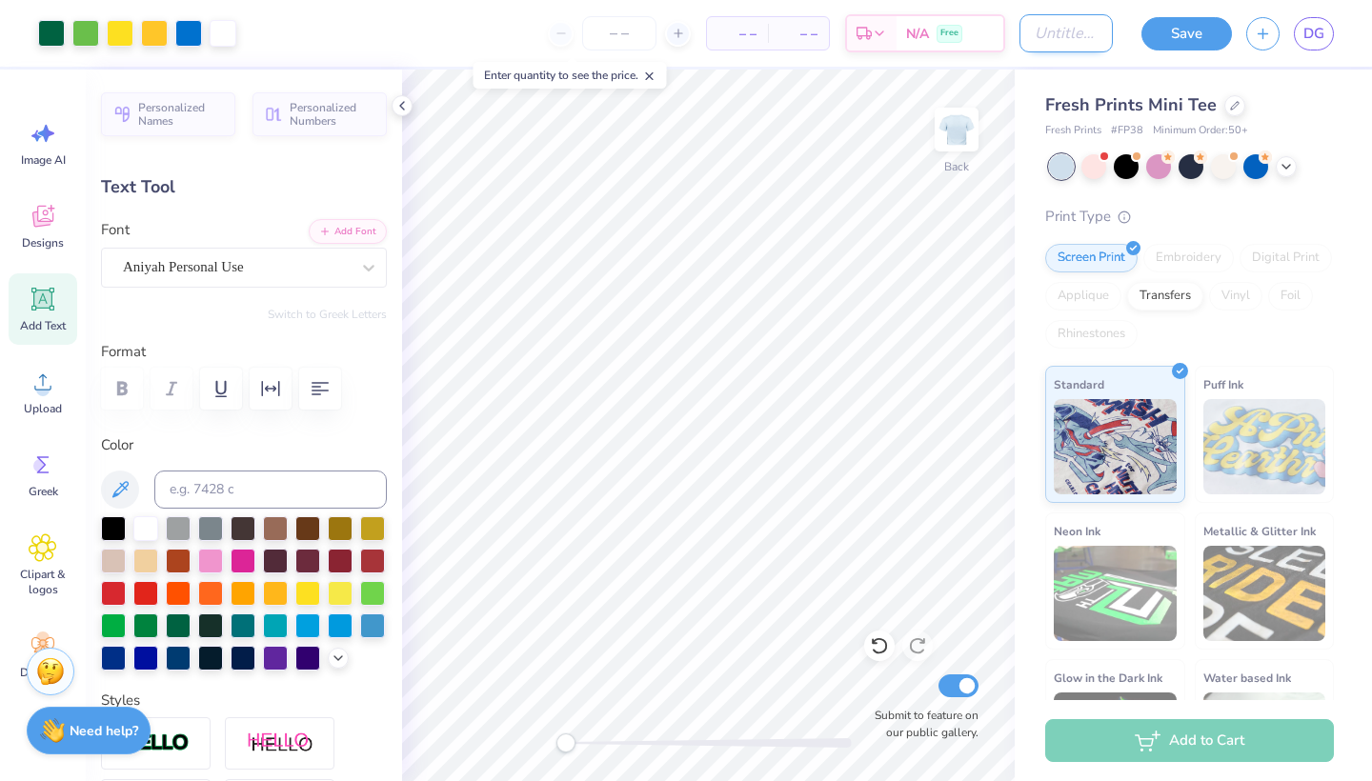
click at [1063, 29] on input "Design Title" at bounding box center [1065, 33] width 93 height 38
type input "hoco 5"
click at [1200, 31] on button "Save" at bounding box center [1186, 30] width 90 height 33
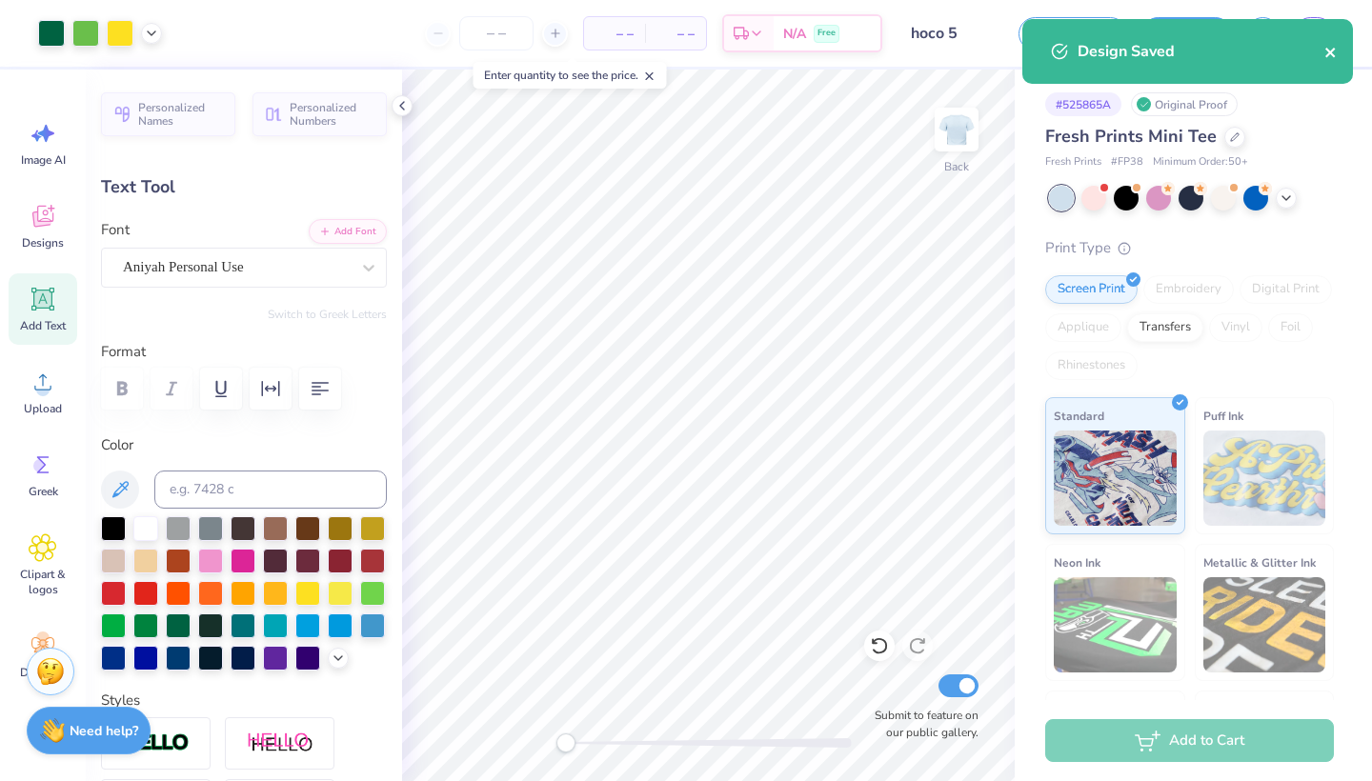
click at [1334, 50] on icon "close" at bounding box center [1330, 52] width 13 height 15
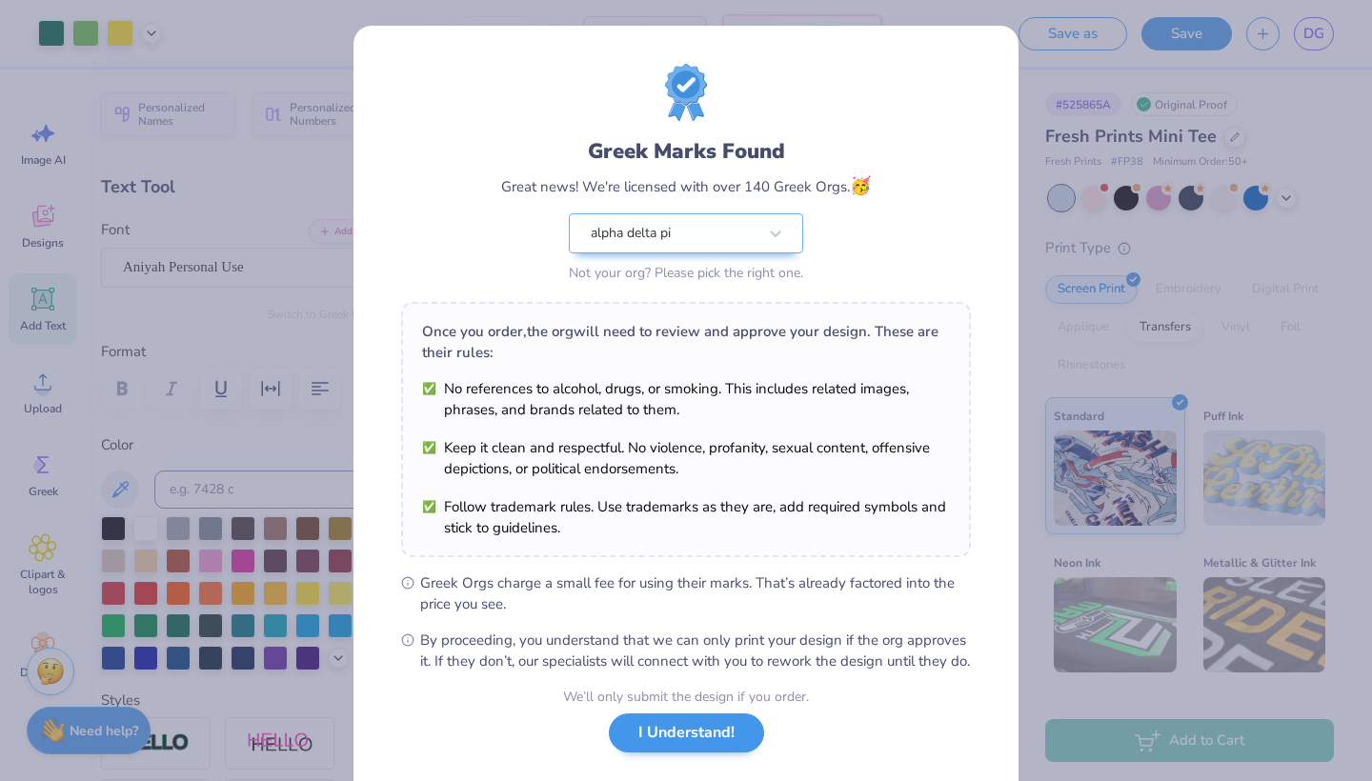
click at [663, 752] on button "I Understand!" at bounding box center [686, 732] width 155 height 39
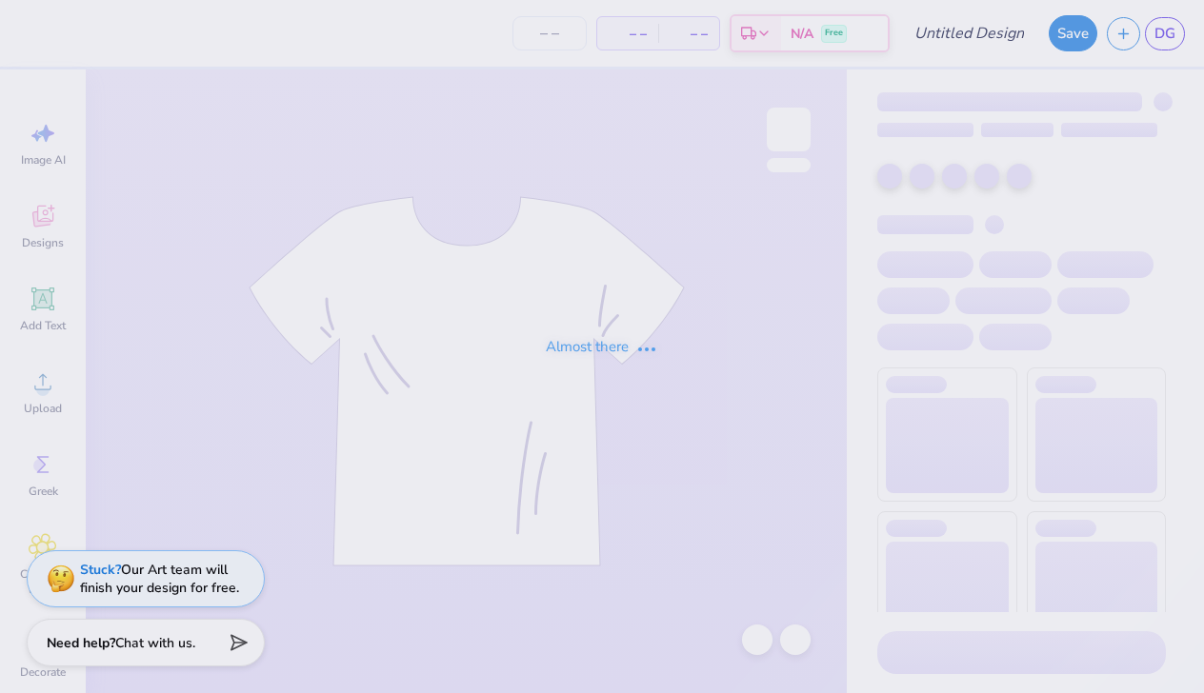
type input "hoco 4"
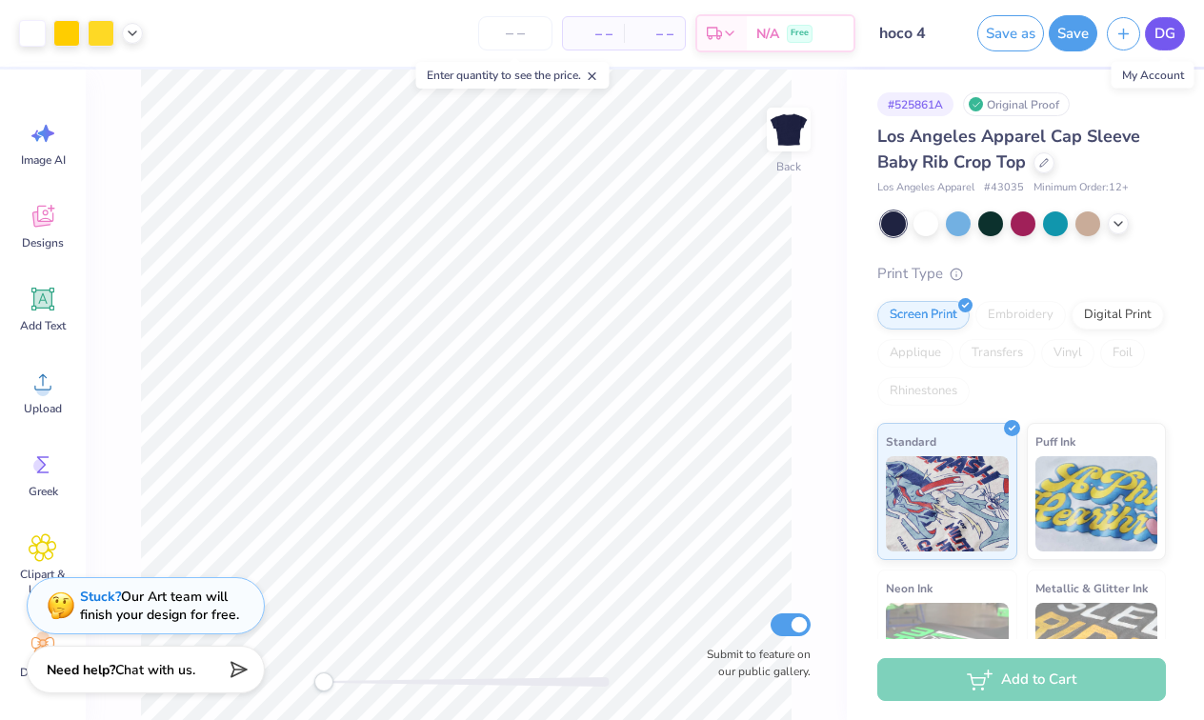
click at [1171, 32] on span "DG" at bounding box center [1164, 34] width 21 height 22
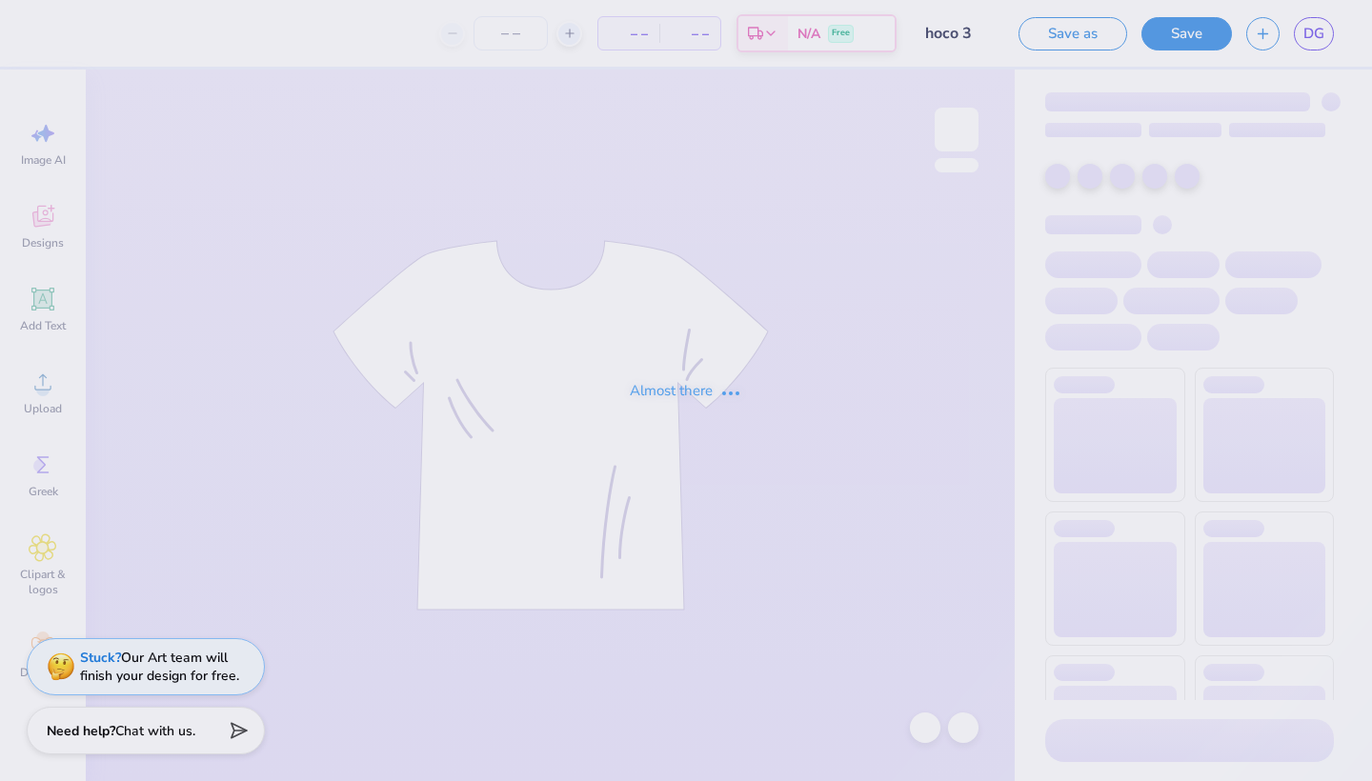
type input "hoco 3"
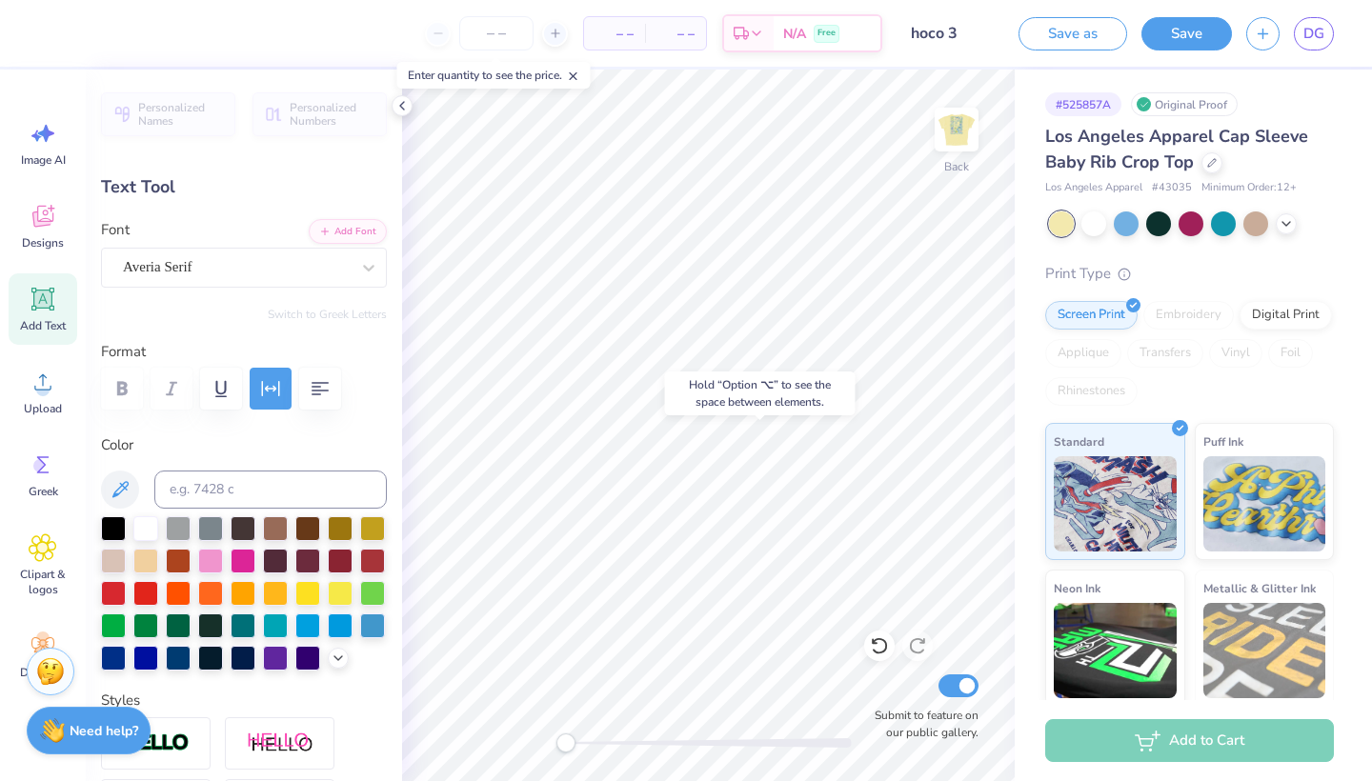
type input "1.84"
type input "5.35"
